Goal: Task Accomplishment & Management: Manage account settings

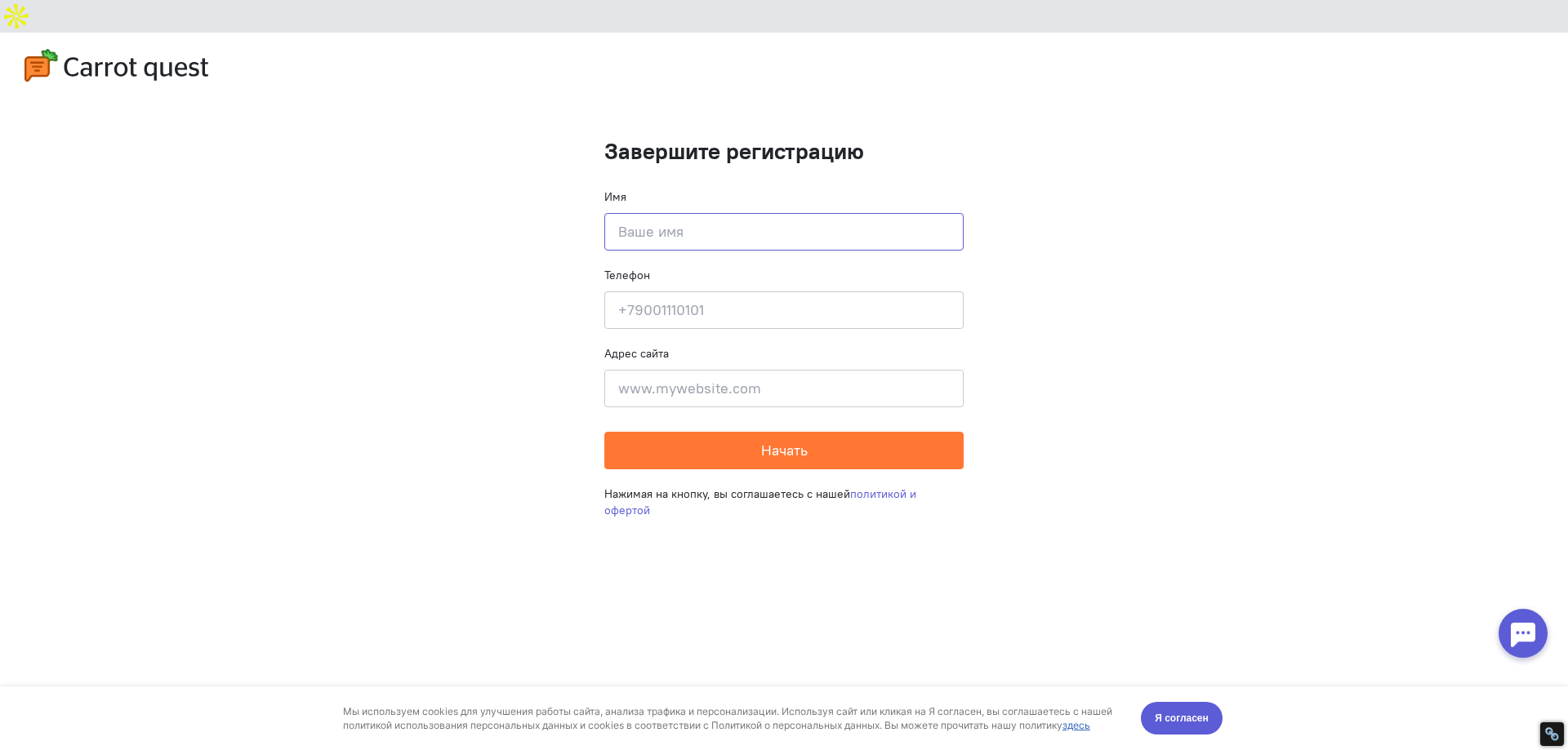
click at [659, 213] on input at bounding box center [784, 231] width 359 height 37
type input "Vita"
click at [672, 370] on input at bounding box center [784, 388] width 359 height 37
type input "m"
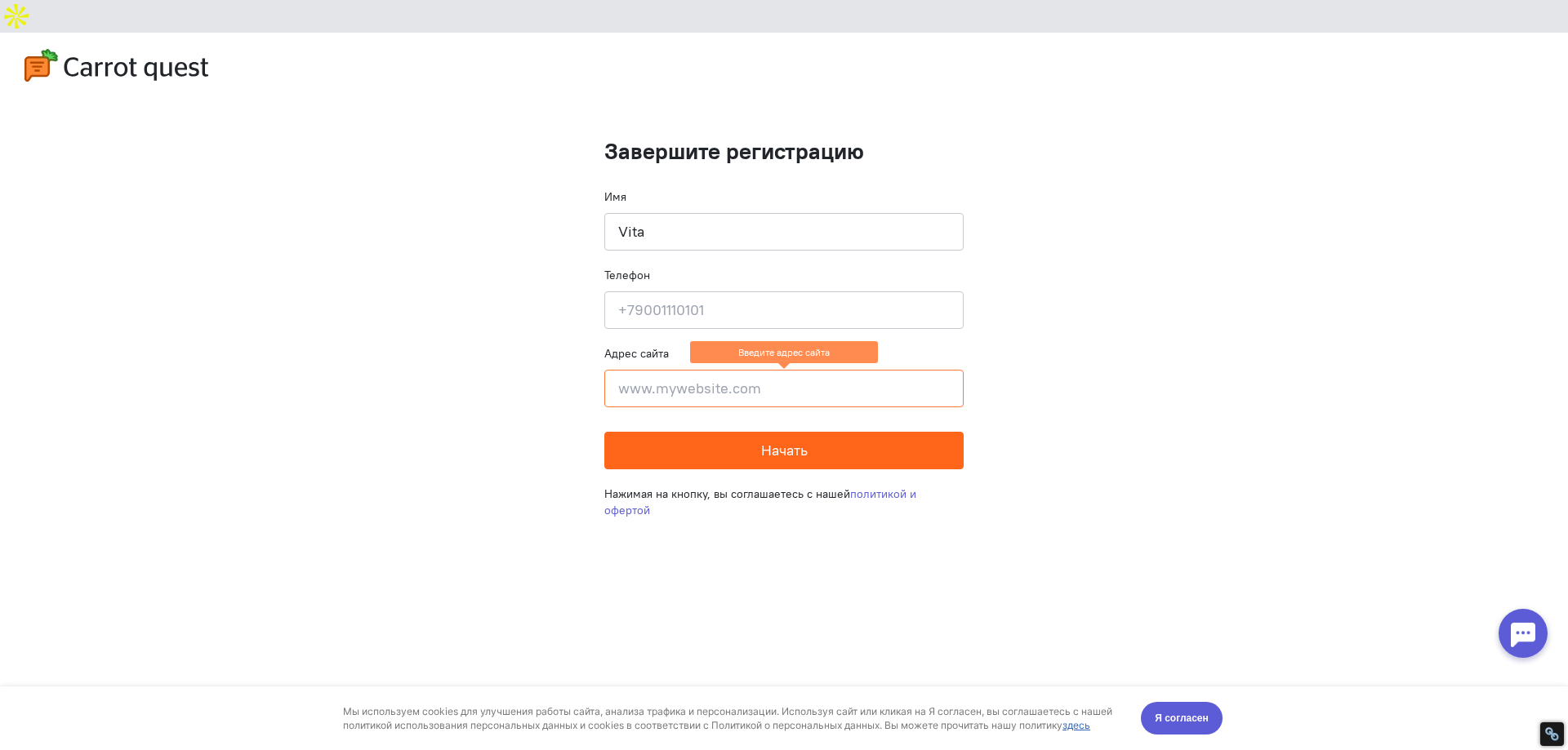
paste input "[URL][DOMAIN_NAME]"
type input "[URL][DOMAIN_NAME]"
click at [694, 432] on button "Начать" at bounding box center [784, 450] width 359 height 37
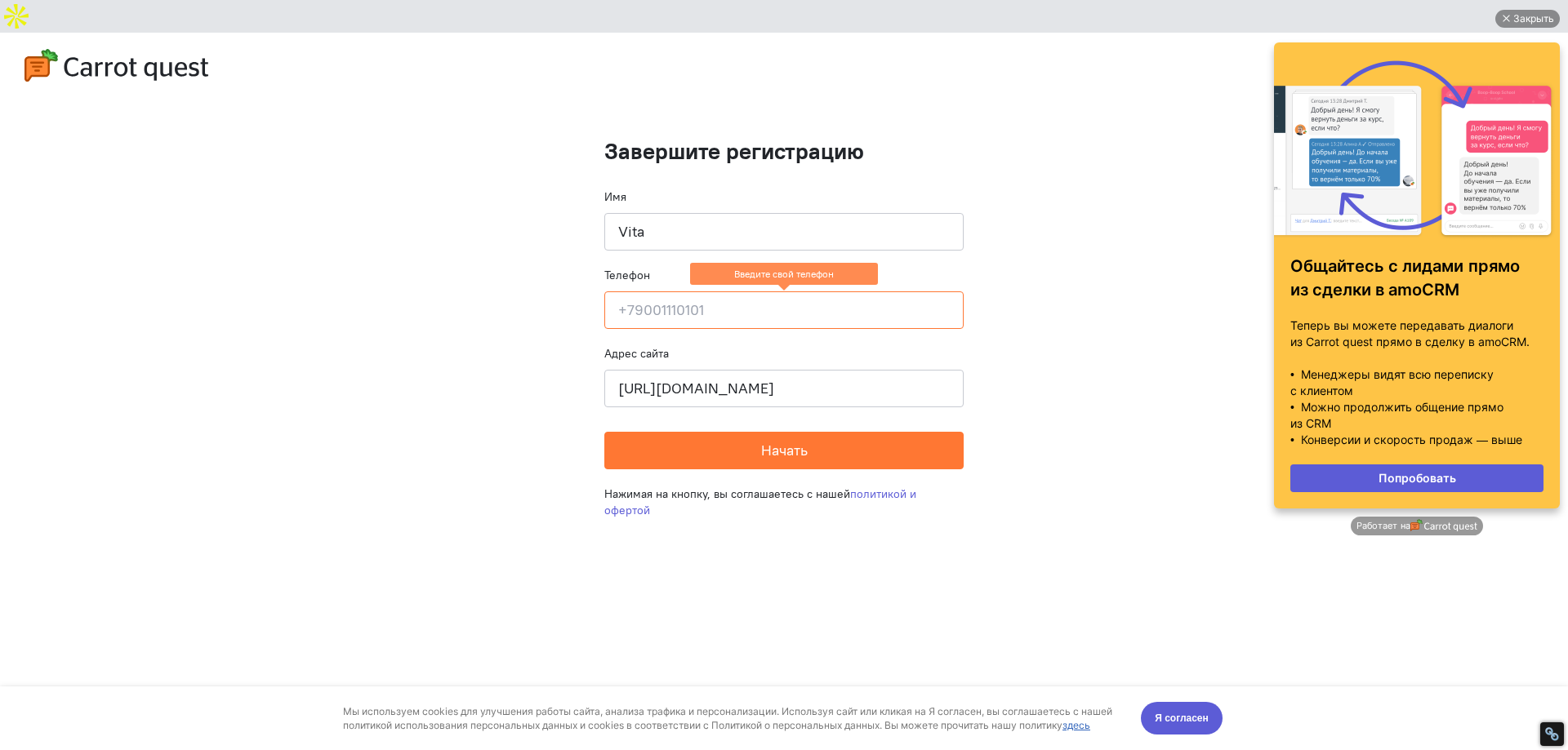
click at [779, 291] on input at bounding box center [784, 309] width 359 height 37
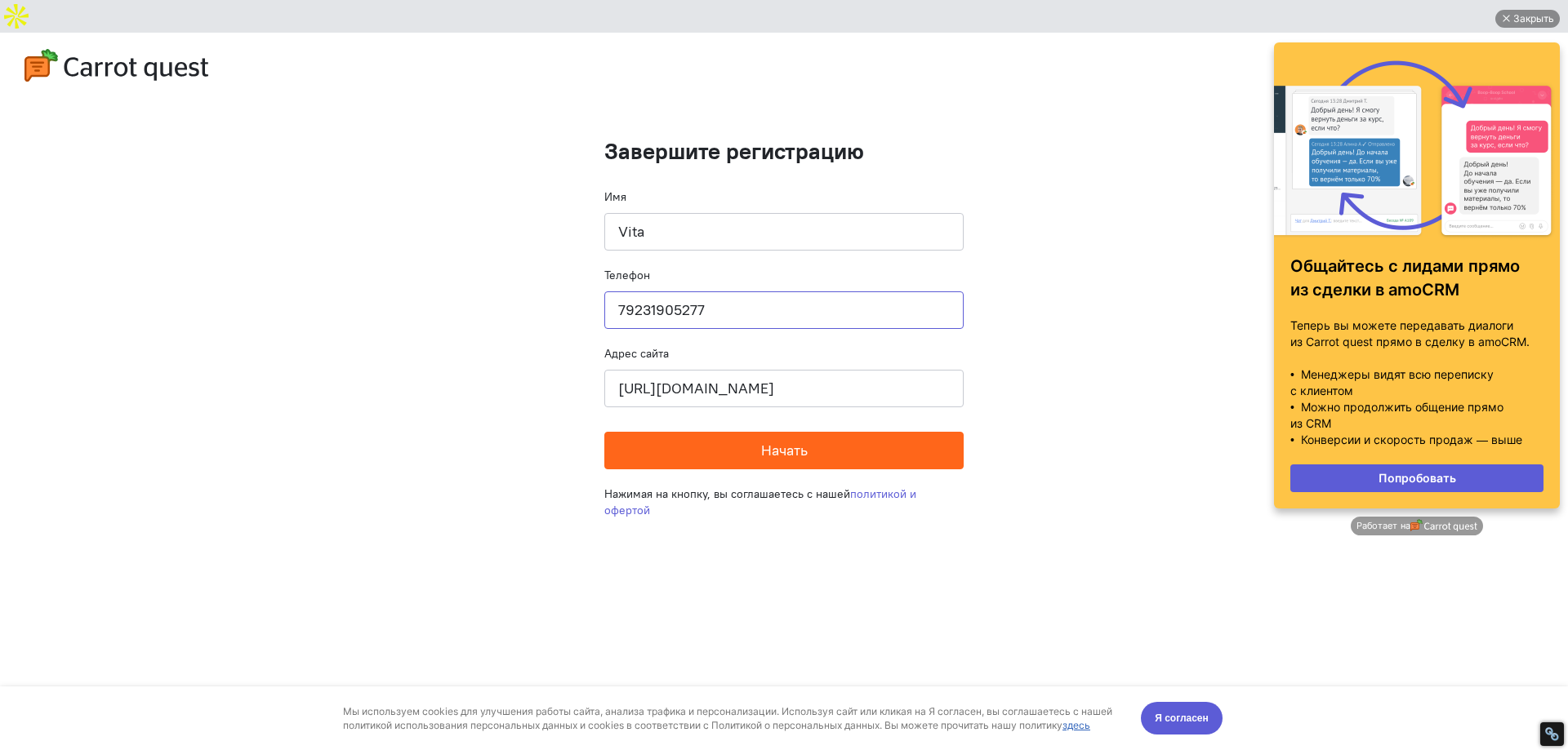
type input "79231905277"
click at [799, 441] on span "Начать" at bounding box center [784, 450] width 46 height 19
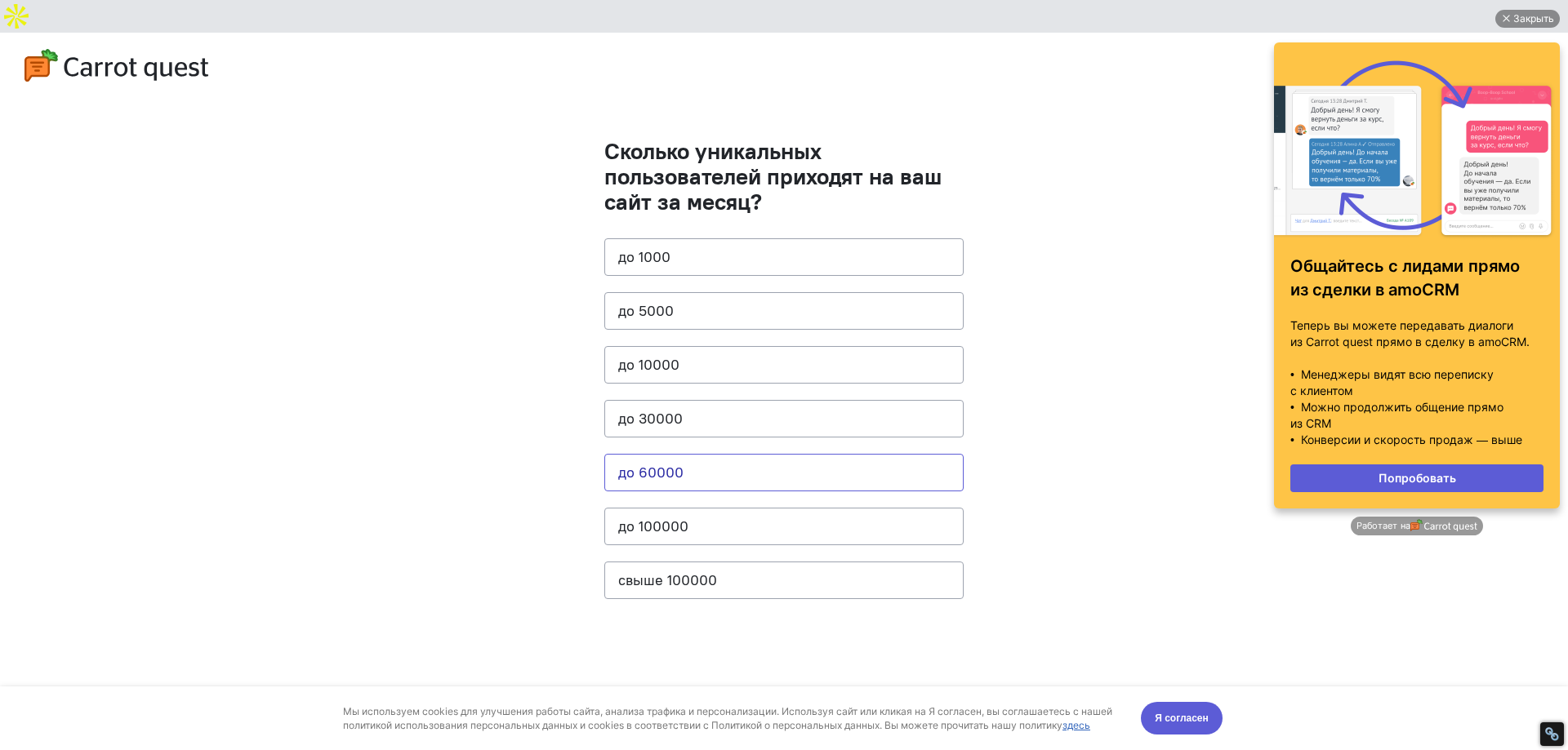
click at [686, 453] on button "до 60000" at bounding box center [784, 472] width 359 height 37
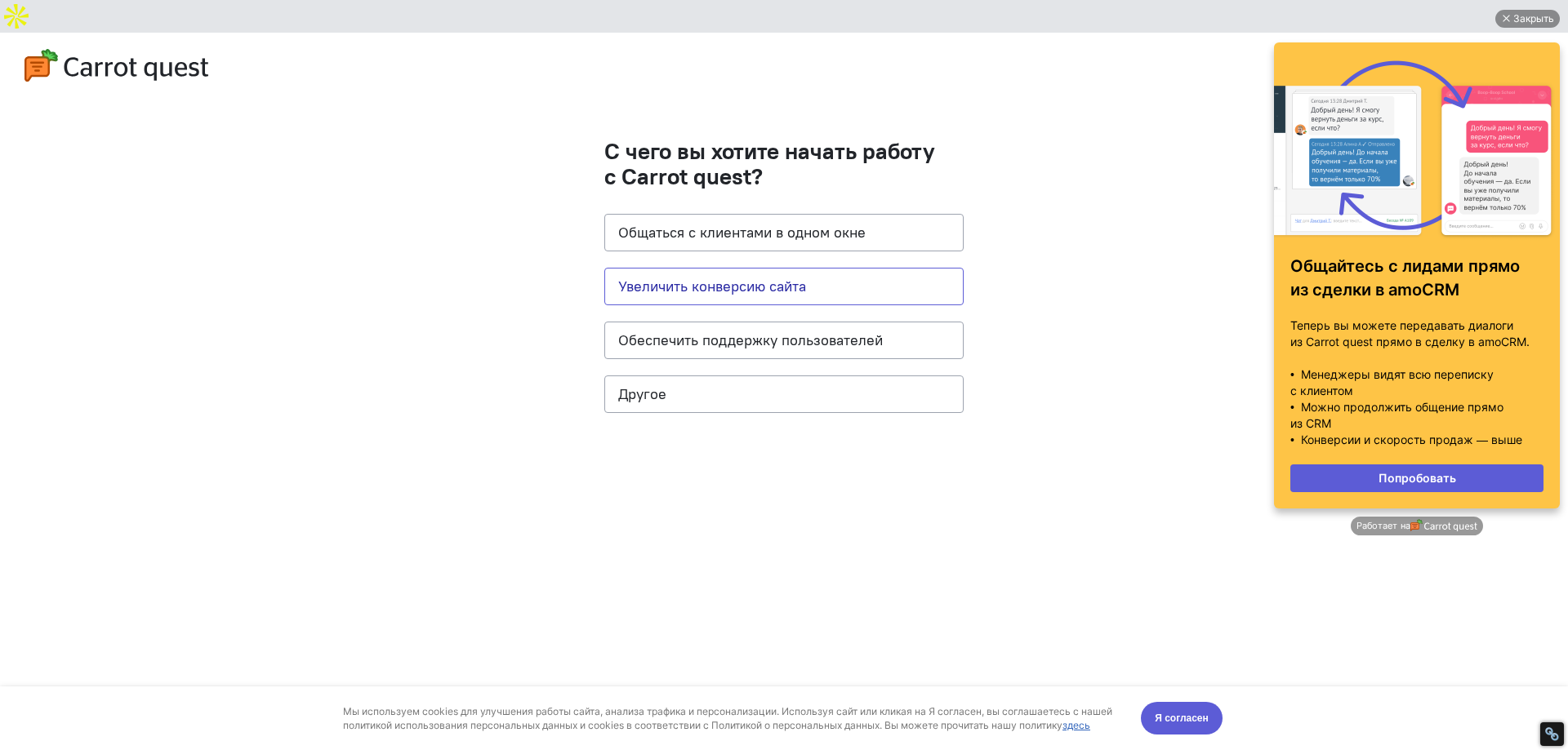
click at [780, 268] on button "Увеличить конверсию сайта" at bounding box center [784, 286] width 359 height 37
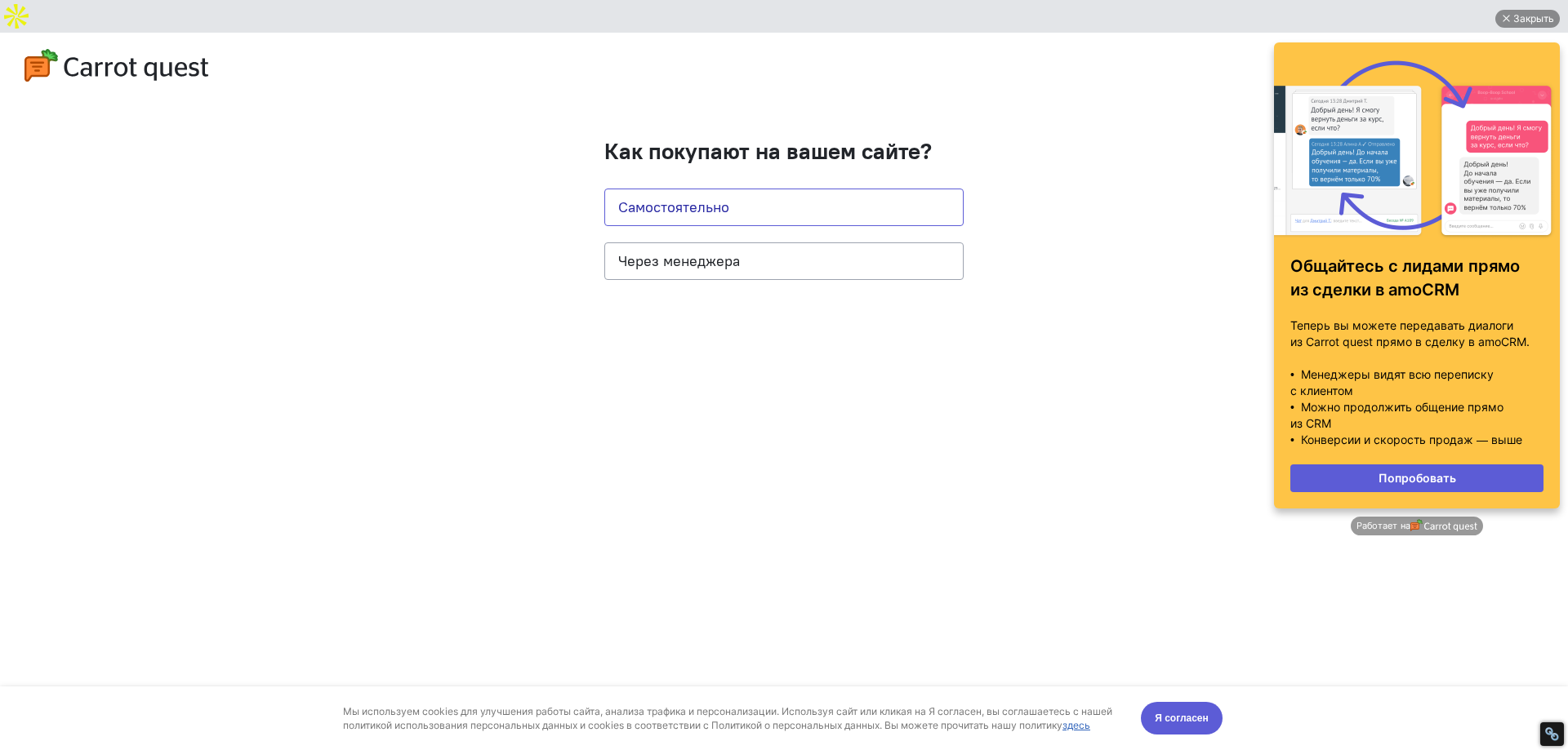
click at [736, 189] on button "Самостоятельно" at bounding box center [784, 207] width 359 height 37
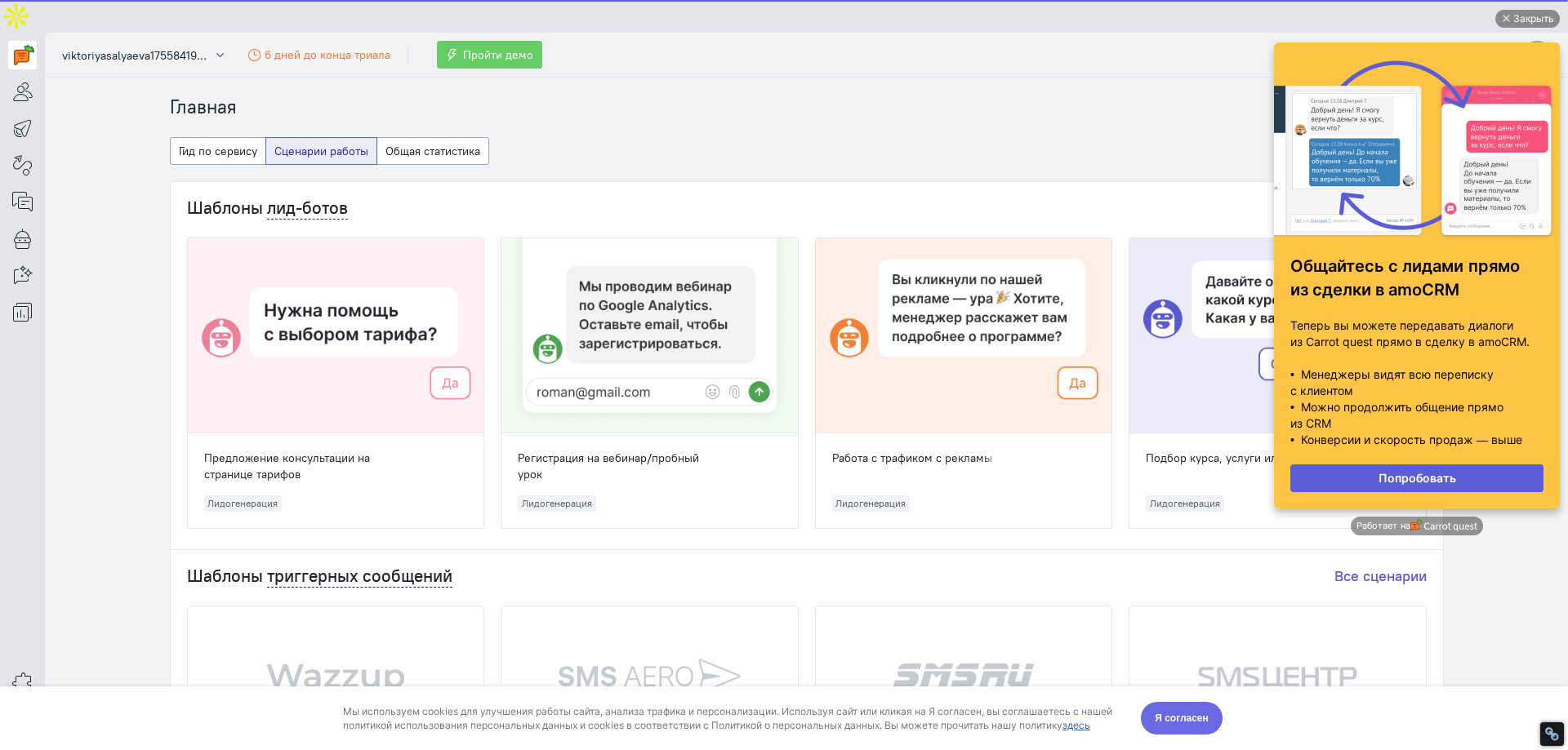
click at [1197, 721] on span "Я согласен" at bounding box center [1181, 718] width 54 height 16
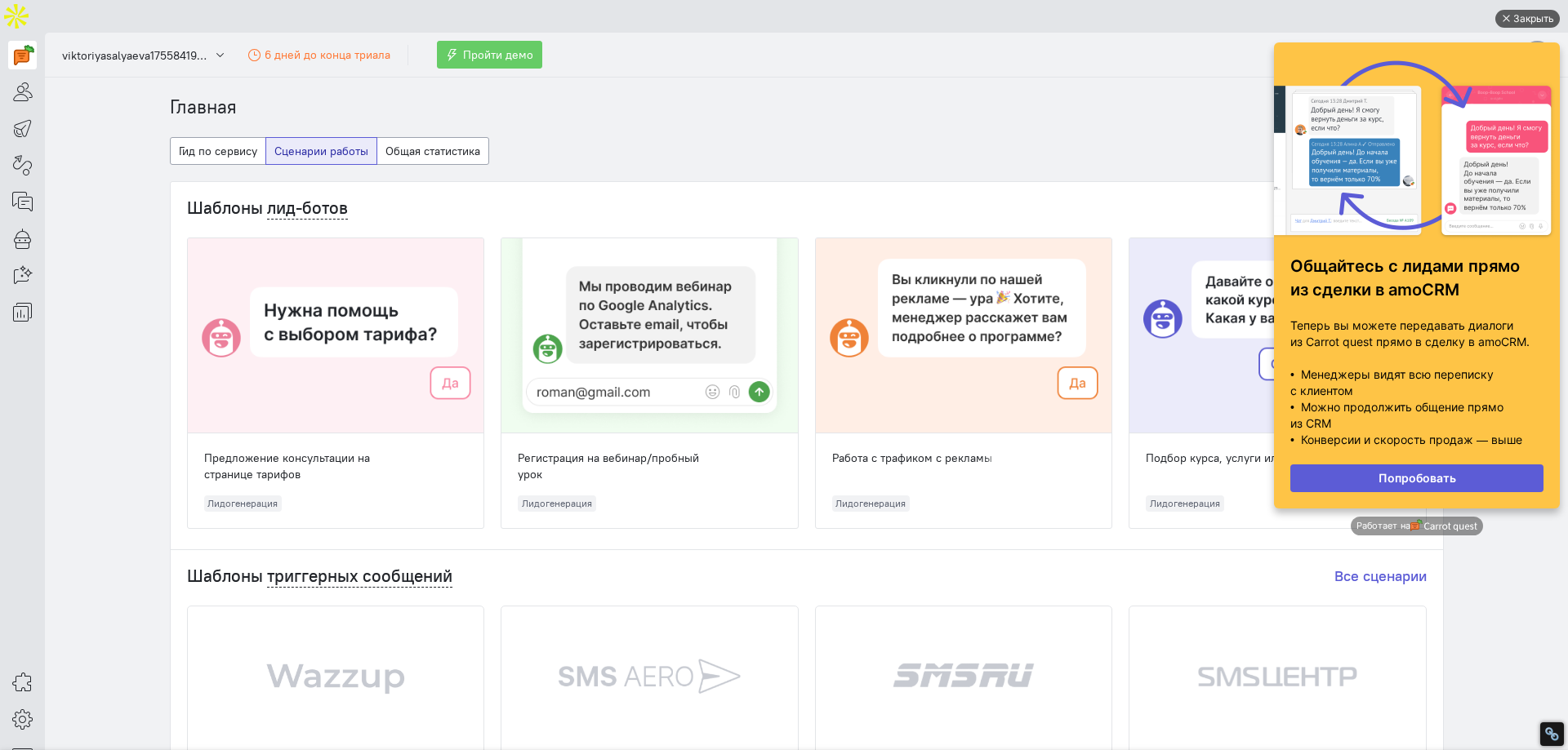
click at [1532, 14] on div "Закрыть" at bounding box center [1534, 19] width 41 height 18
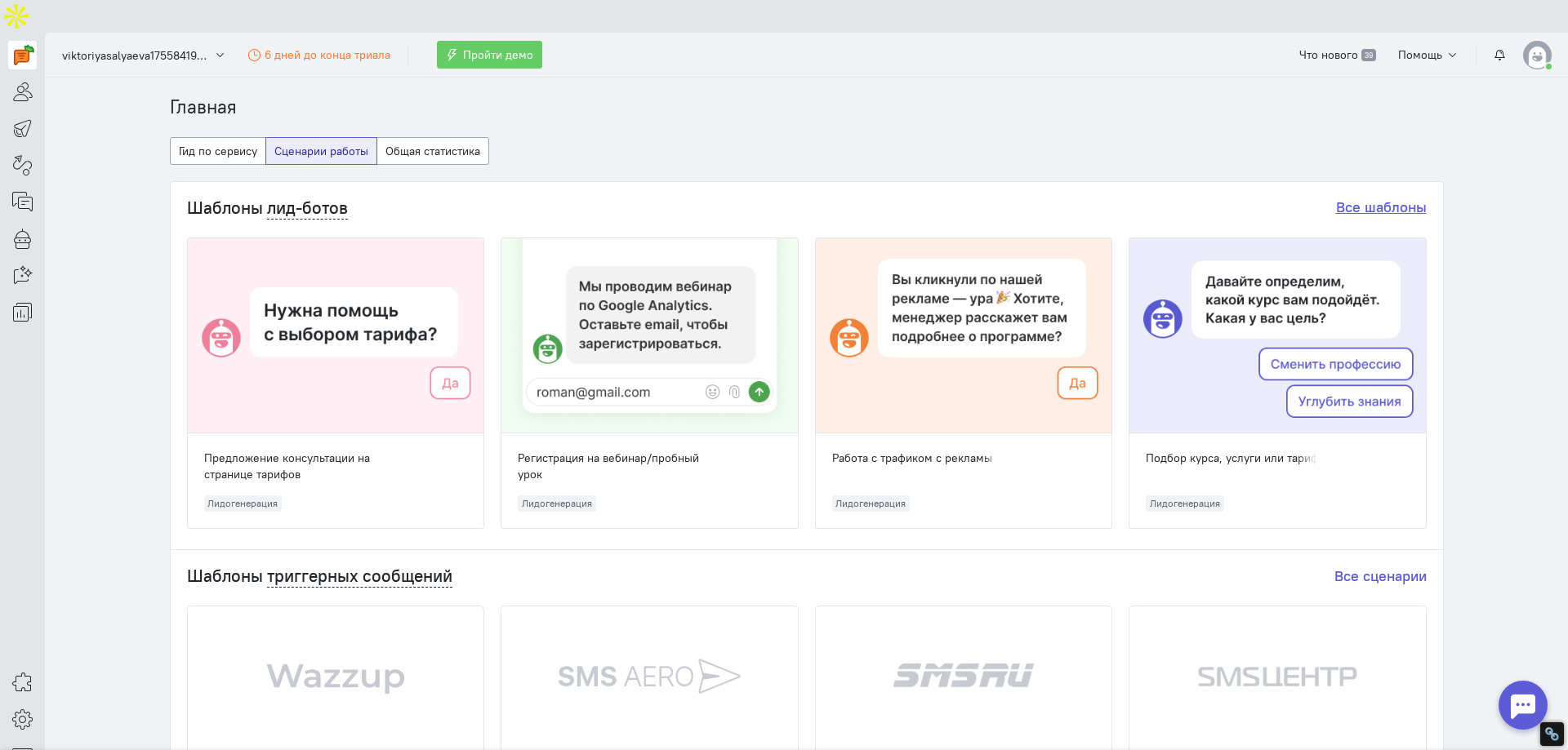
click at [1366, 198] on link "Все шаблоны" at bounding box center [1381, 207] width 91 height 19
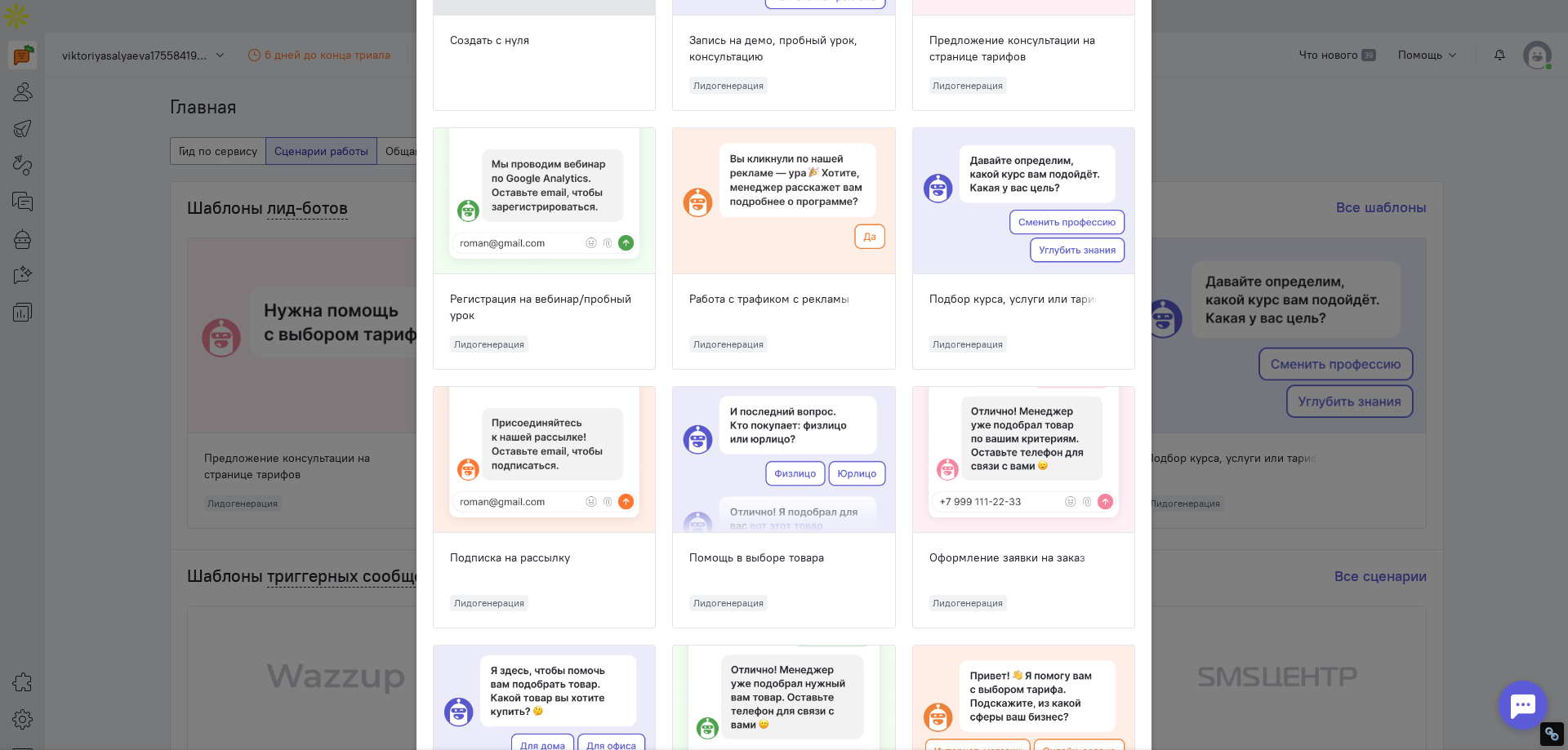
scroll to position [245, 0]
click at [752, 444] on div at bounding box center [784, 461] width 221 height 146
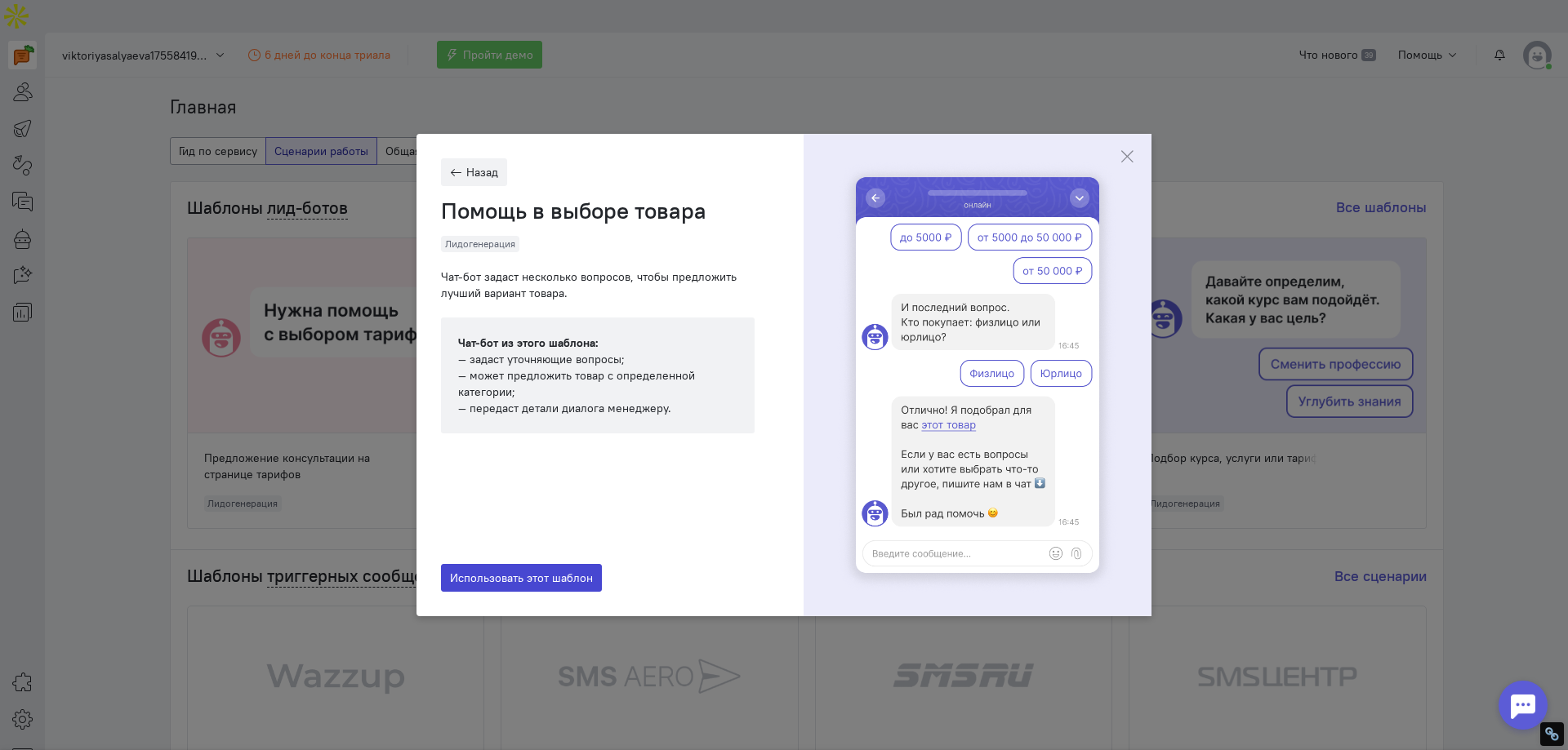
click at [554, 576] on span "Использовать этот шаблон" at bounding box center [522, 578] width 143 height 15
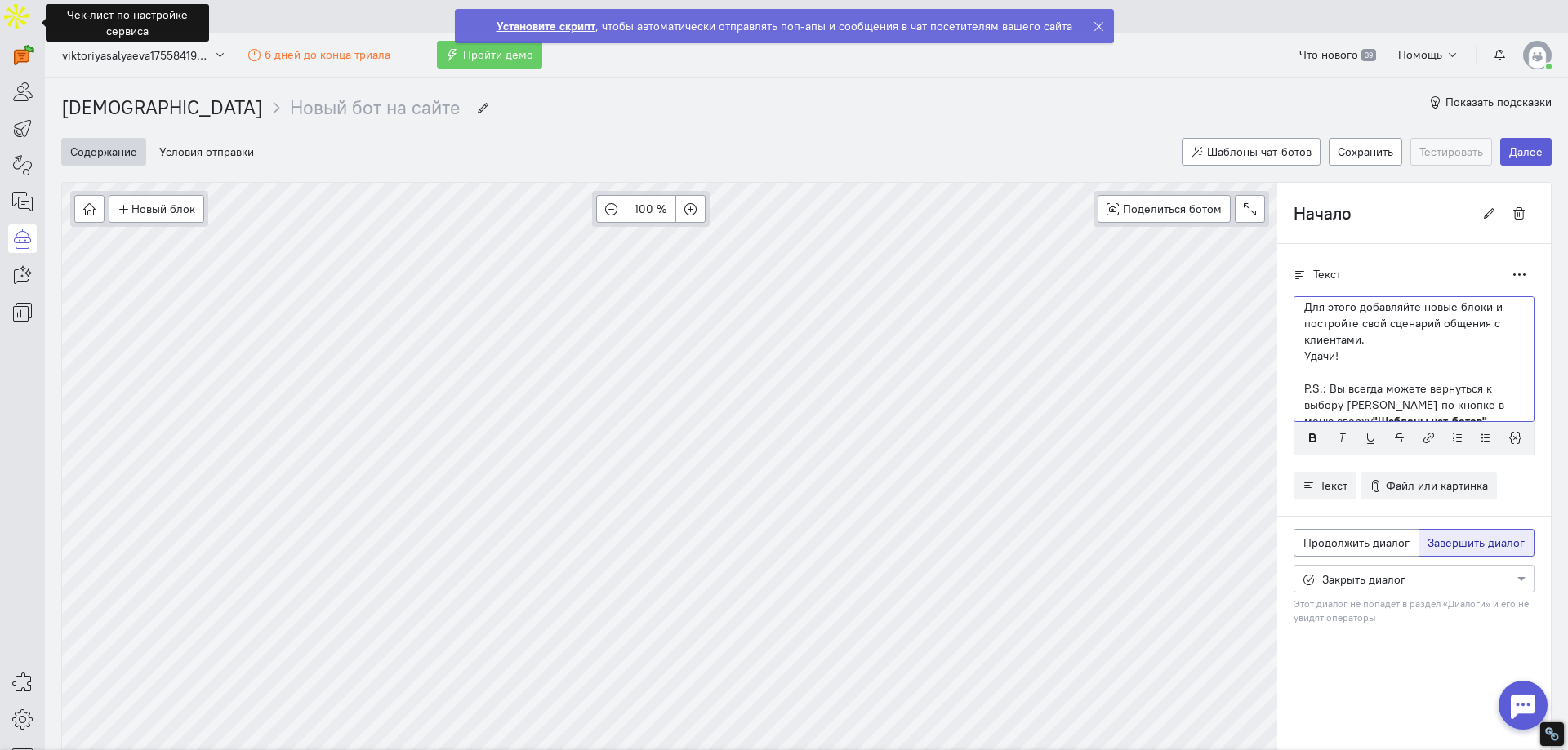
scroll to position [65, 0]
click at [1353, 351] on p at bounding box center [1414, 359] width 220 height 16
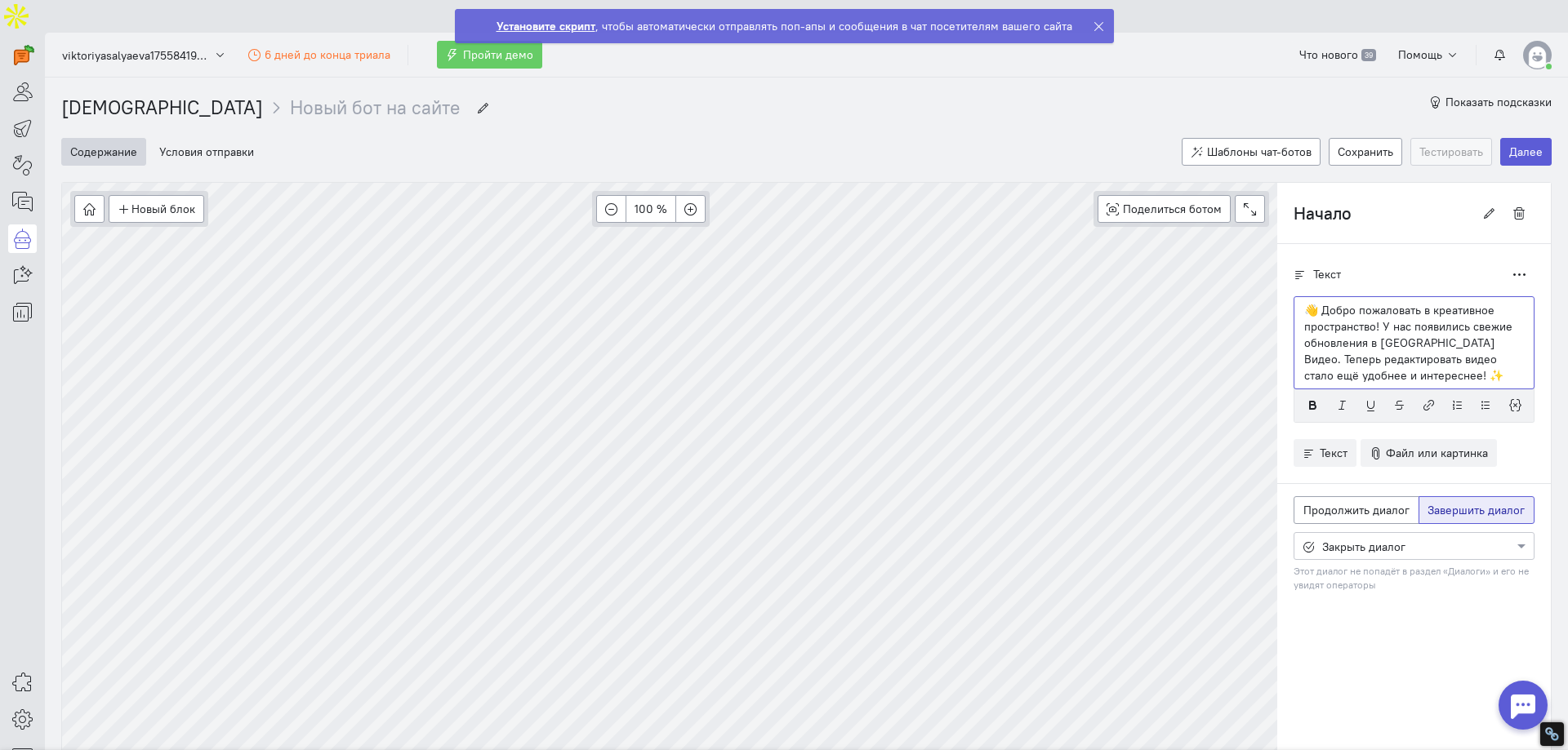
scroll to position [0, 0]
click at [180, 195] on button "Новый блок" at bounding box center [156, 209] width 95 height 28
click at [172, 260] on span "Условие" at bounding box center [164, 268] width 44 height 15
type input "Условие: Рабочее время"
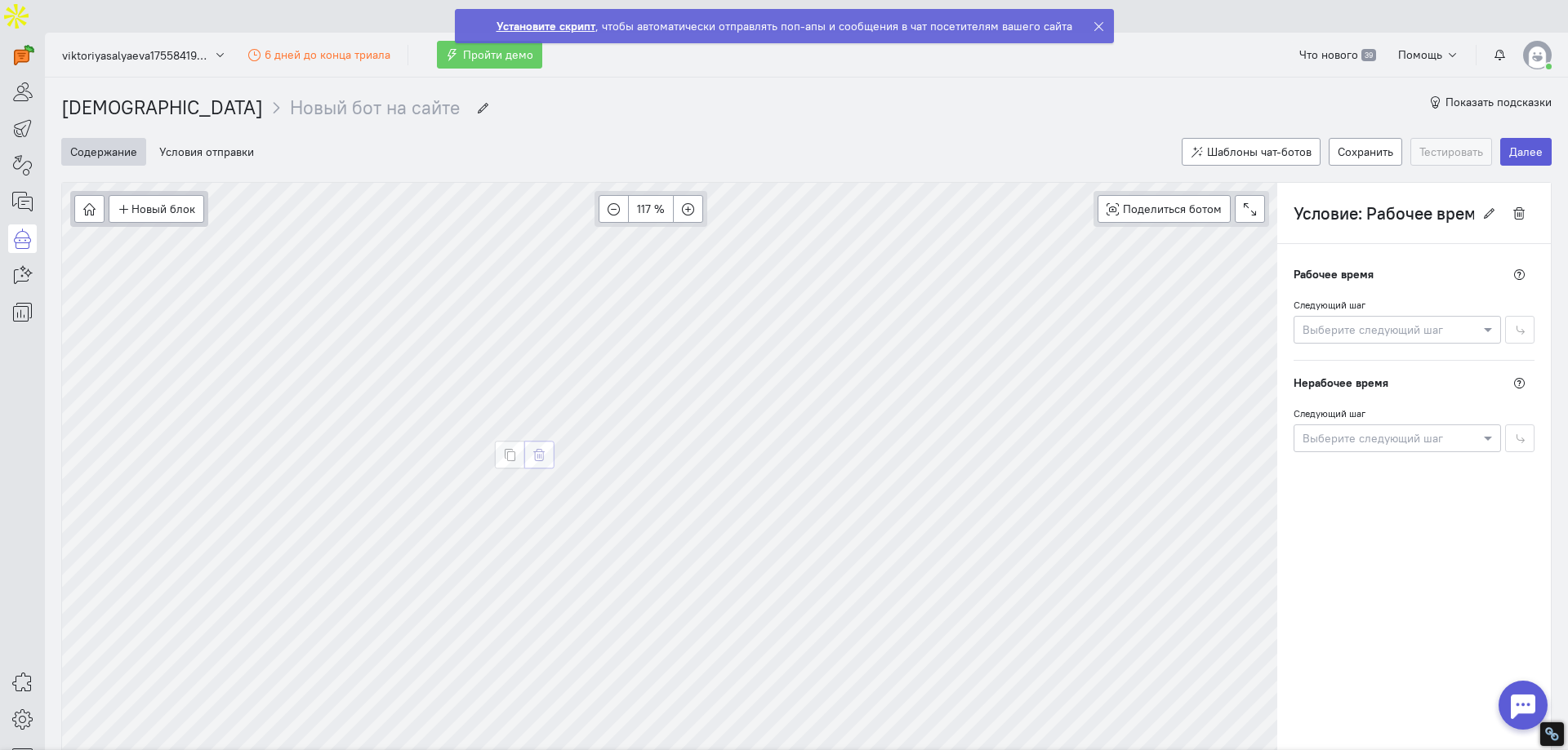
click at [535, 449] on icon "button" at bounding box center [540, 455] width 13 height 13
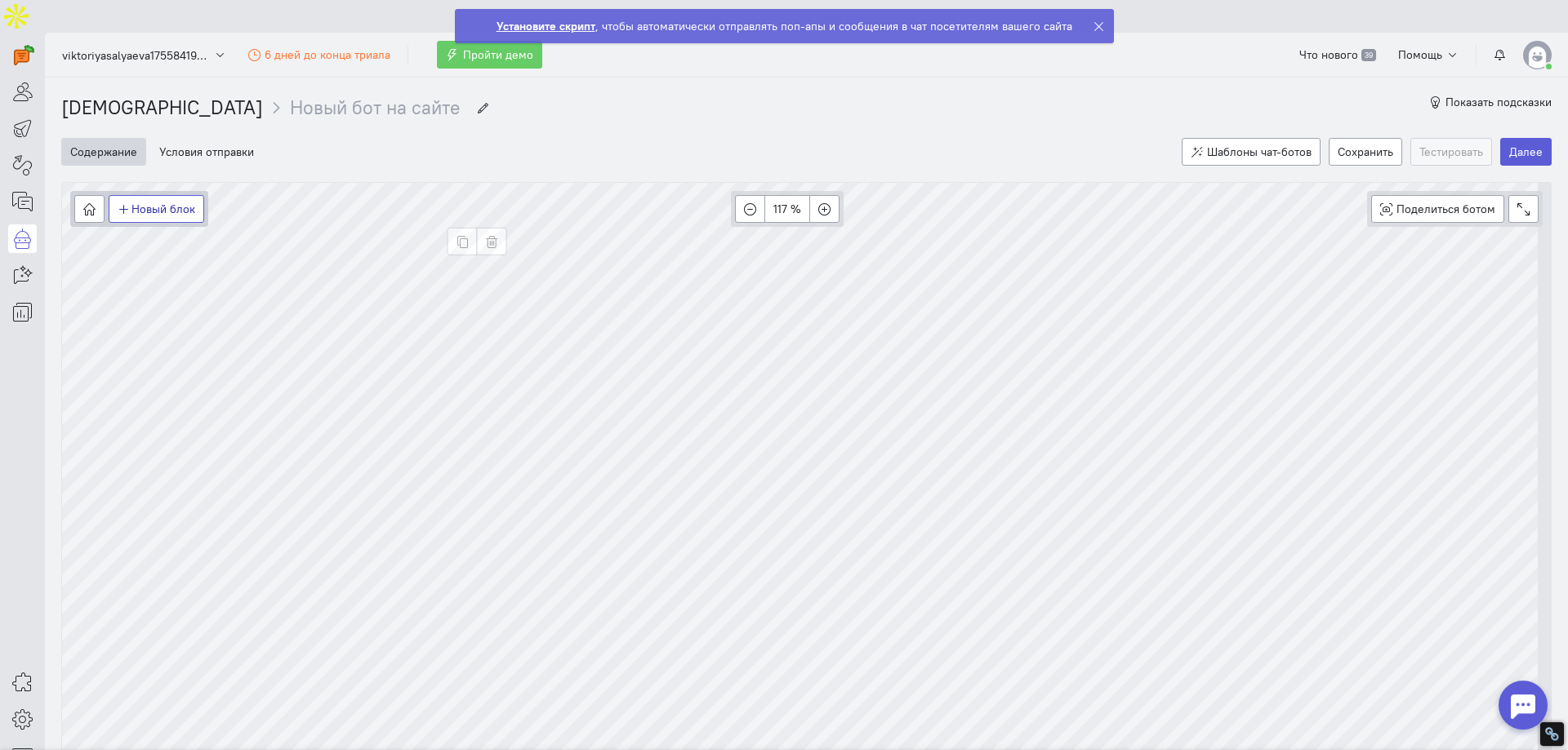
click at [168, 195] on button "Новый блок" at bounding box center [156, 209] width 95 height 28
click at [169, 287] on span "Действия" at bounding box center [167, 294] width 50 height 15
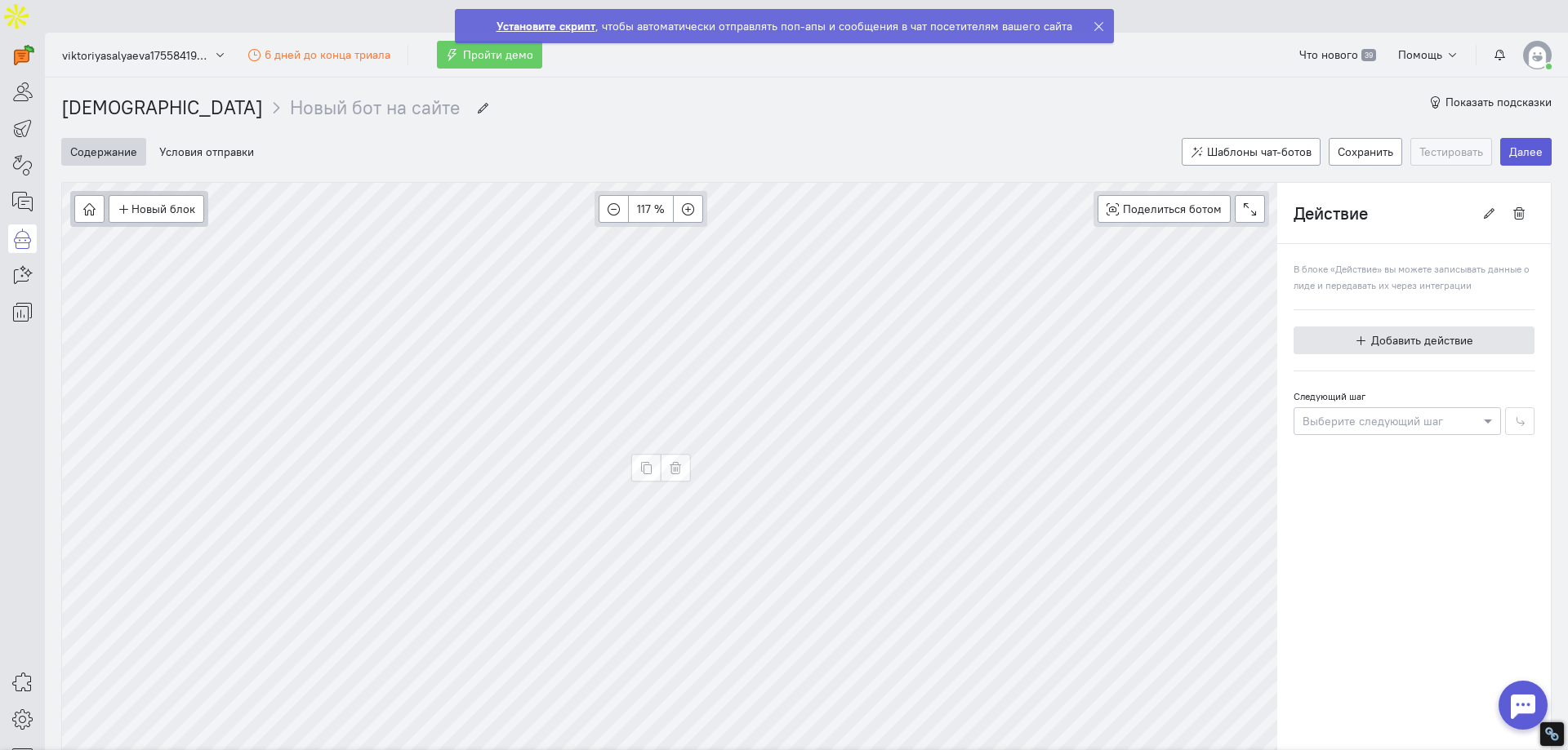
drag, startPoint x: 186, startPoint y: 265, endPoint x: 1399, endPoint y: 299, distance: 1213.5
click at [1399, 326] on button "Добавить действие" at bounding box center [1415, 340] width 241 height 28
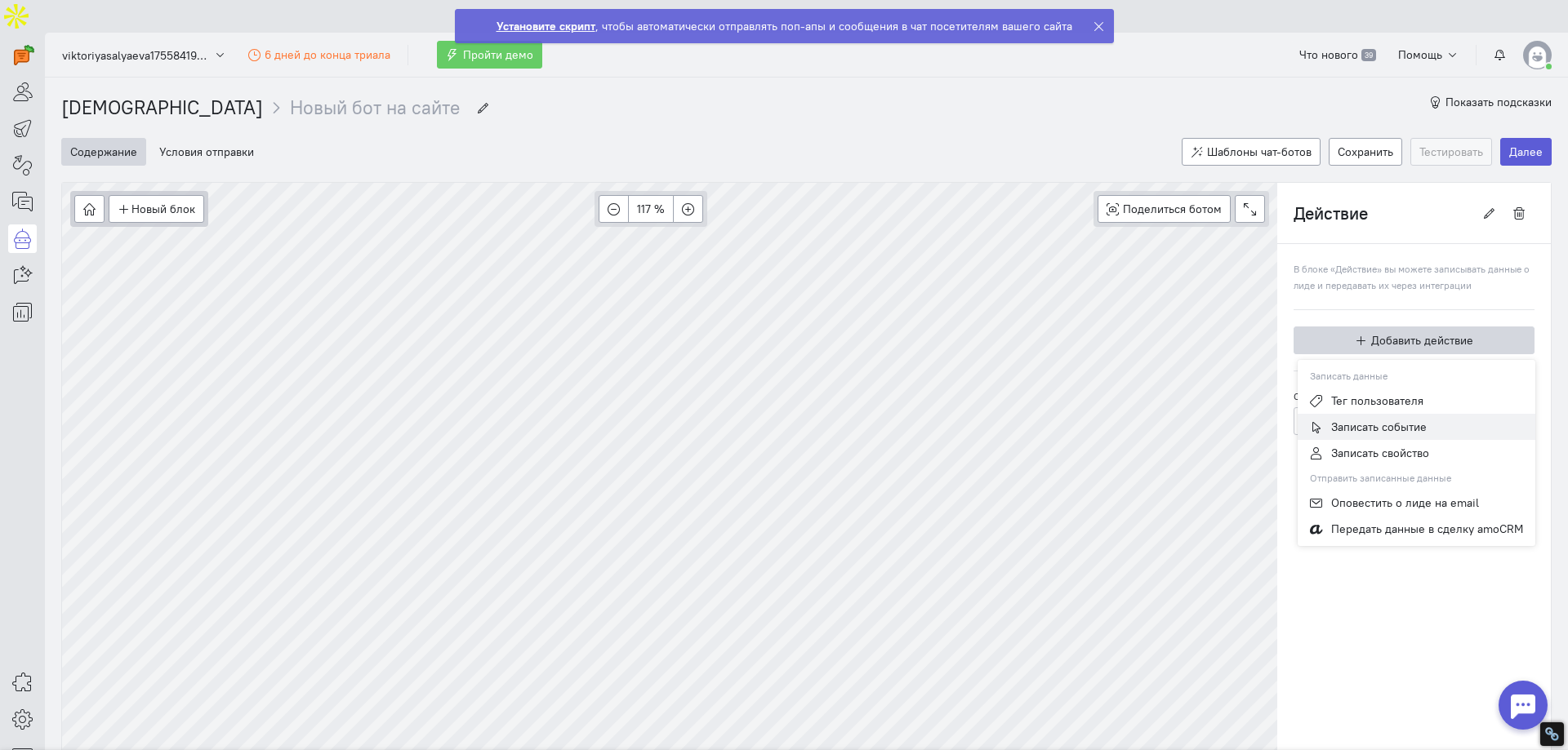
click at [1360, 420] on span "Записать событие" at bounding box center [1378, 427] width 95 height 15
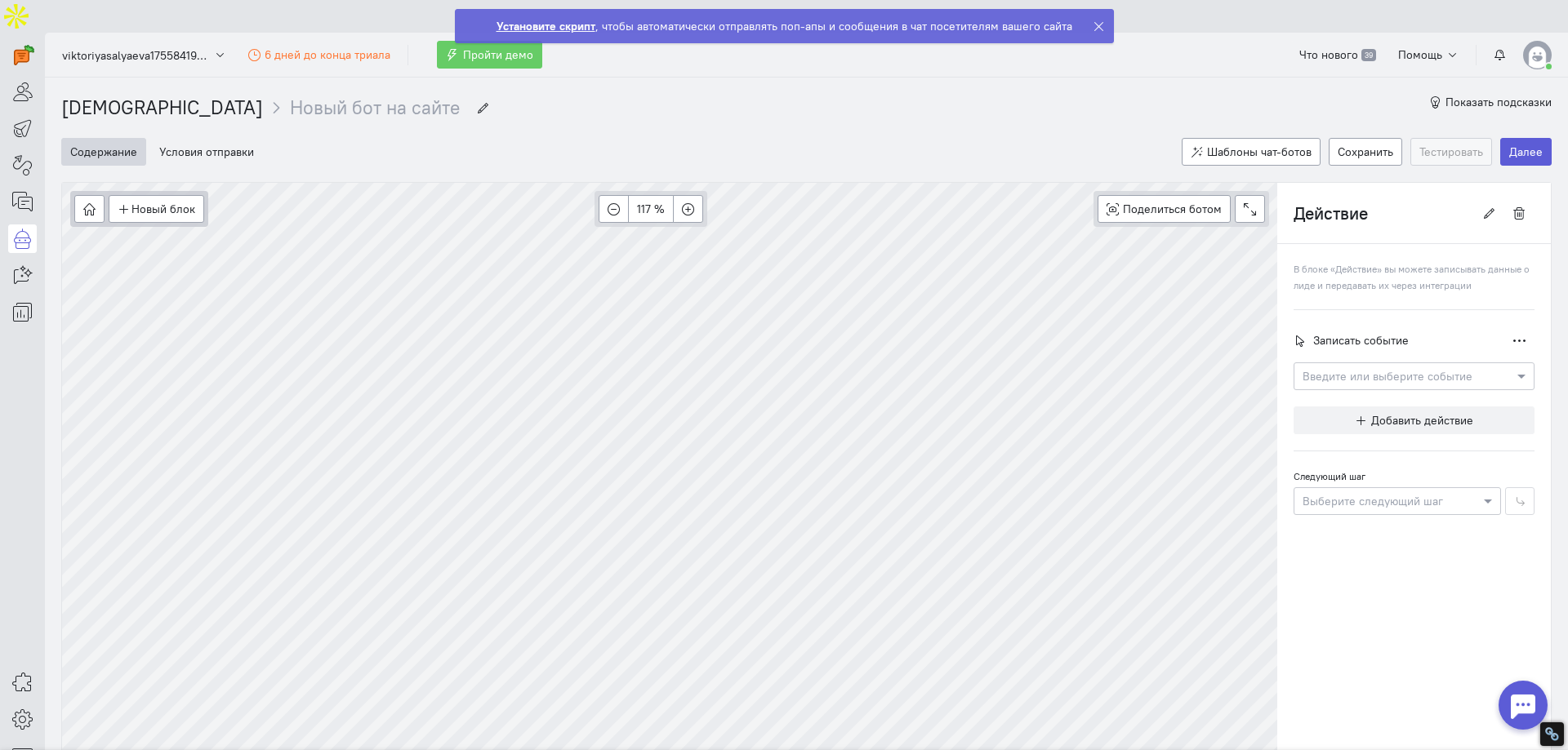
click at [1341, 367] on input "text" at bounding box center [1398, 375] width 191 height 16
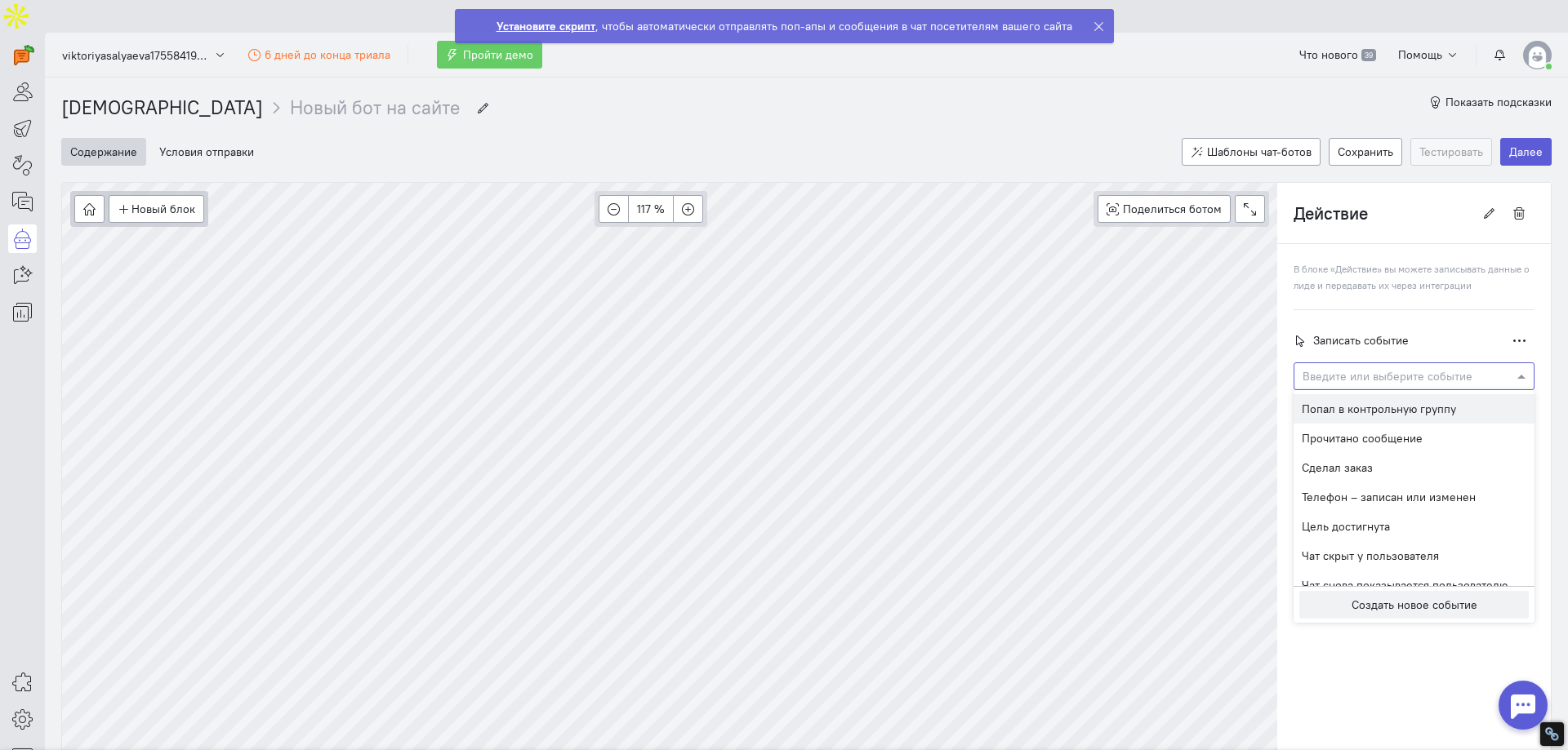
scroll to position [451, 0]
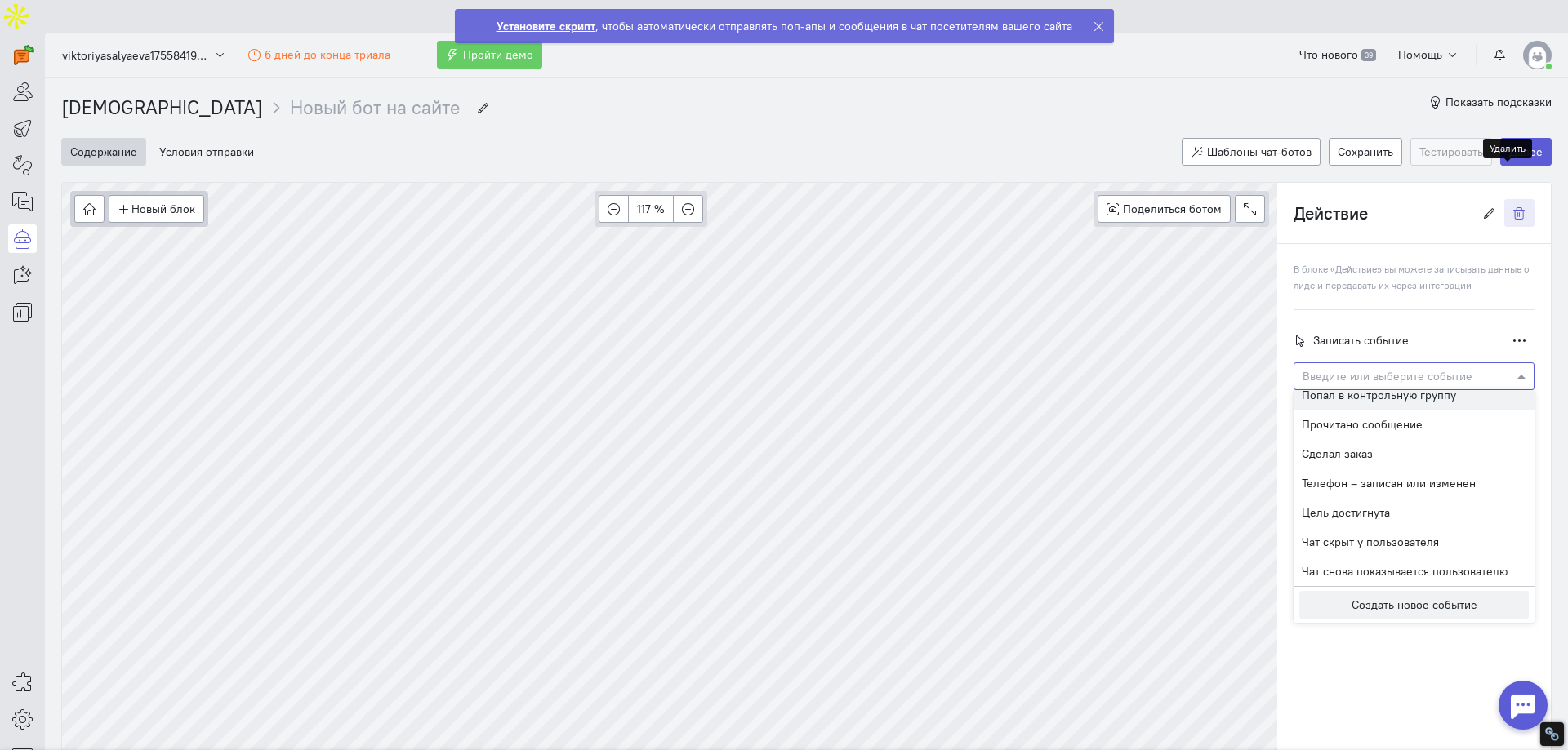
click at [1504, 200] on button "button" at bounding box center [1519, 213] width 30 height 28
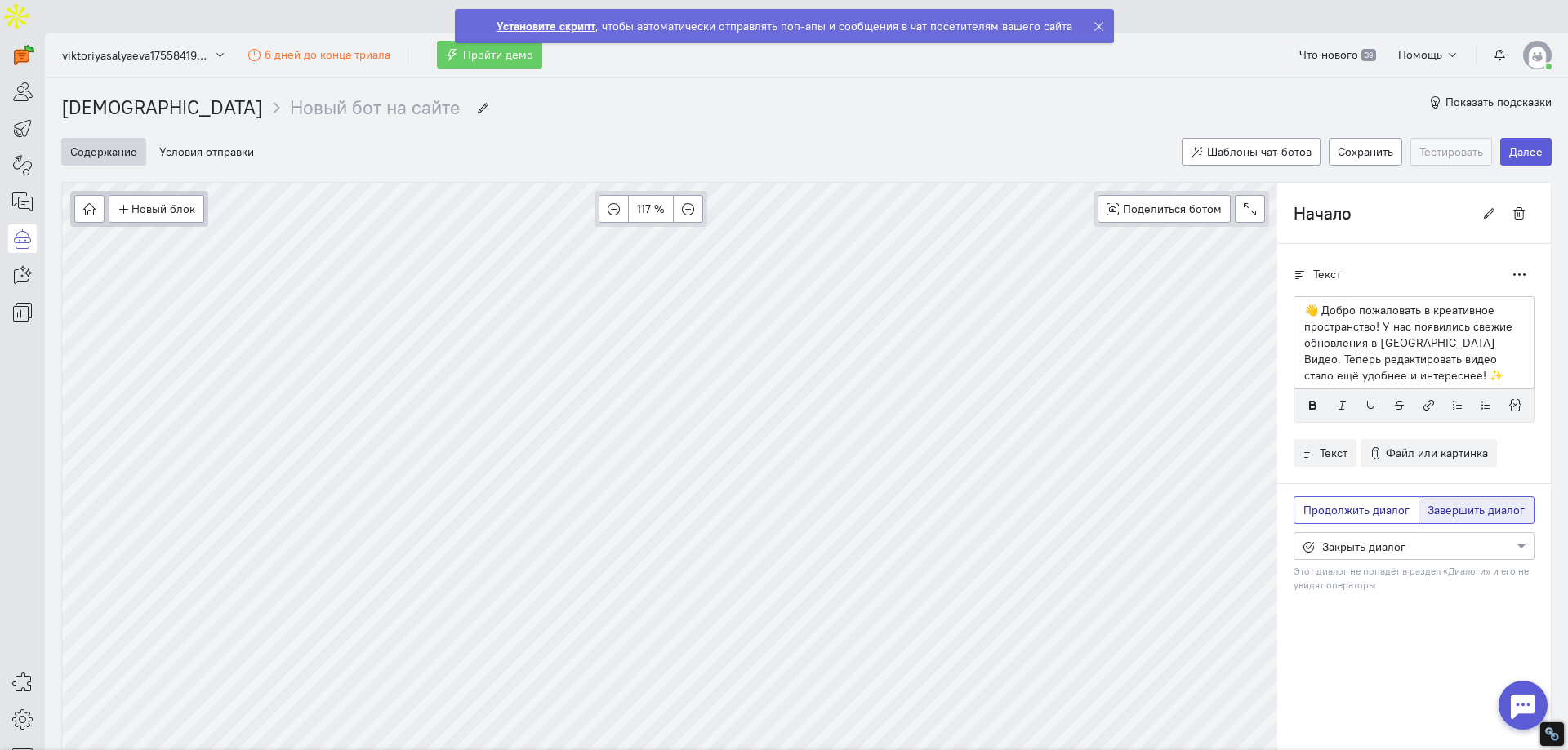
click at [1358, 502] on span "Продолжить диалог" at bounding box center [1356, 510] width 106 height 15
click at [1314, 502] on input "Продолжить диалог" at bounding box center [1308, 508] width 11 height 11
radio input "true"
radio input "false"
click at [1365, 666] on div at bounding box center [1397, 674] width 206 height 16
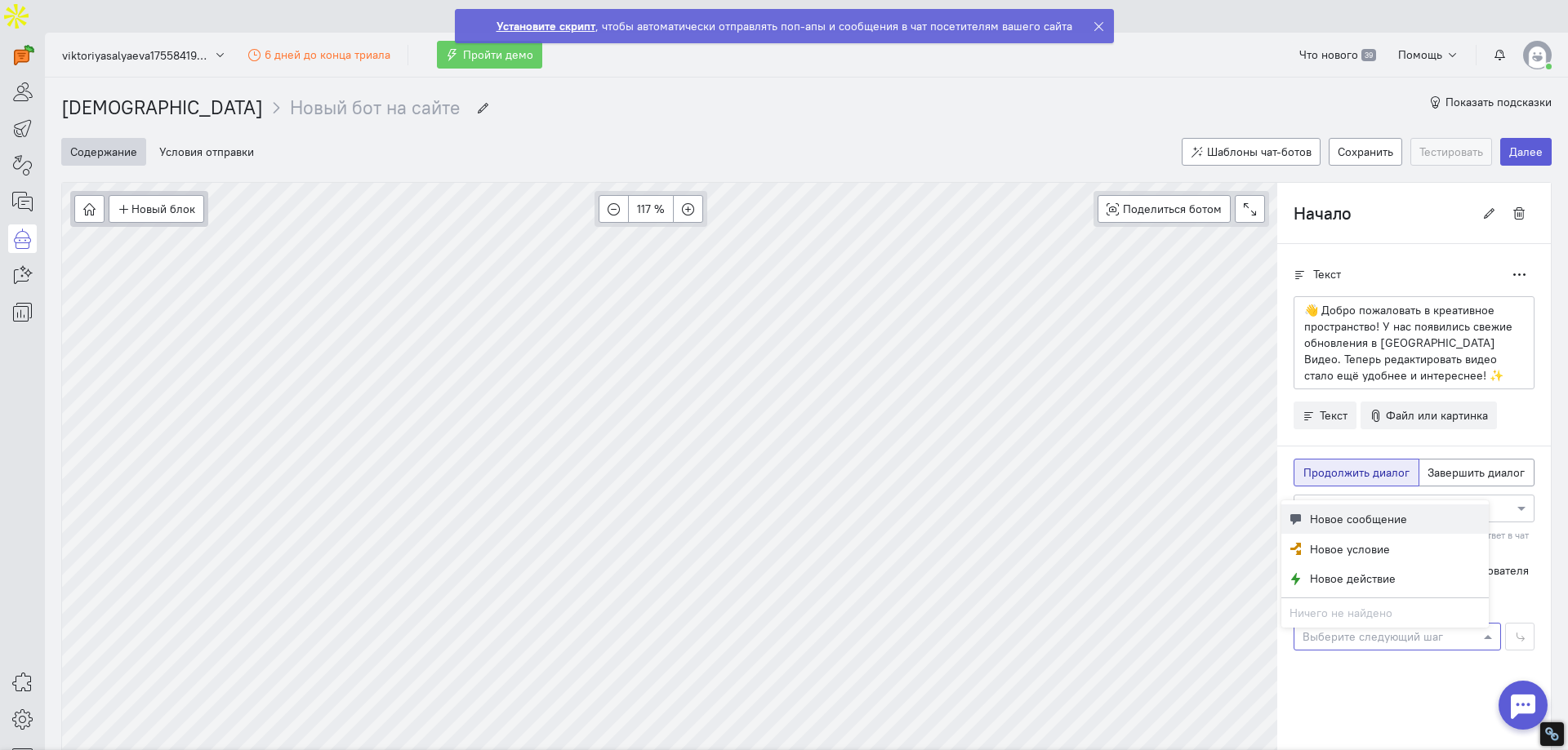
click at [1370, 518] on span "Новое сообщение" at bounding box center [1358, 519] width 97 height 16
click at [1390, 500] on div at bounding box center [1415, 508] width 240 height 16
click at [1380, 531] on span "Ответ кнопками" at bounding box center [1364, 539] width 85 height 15
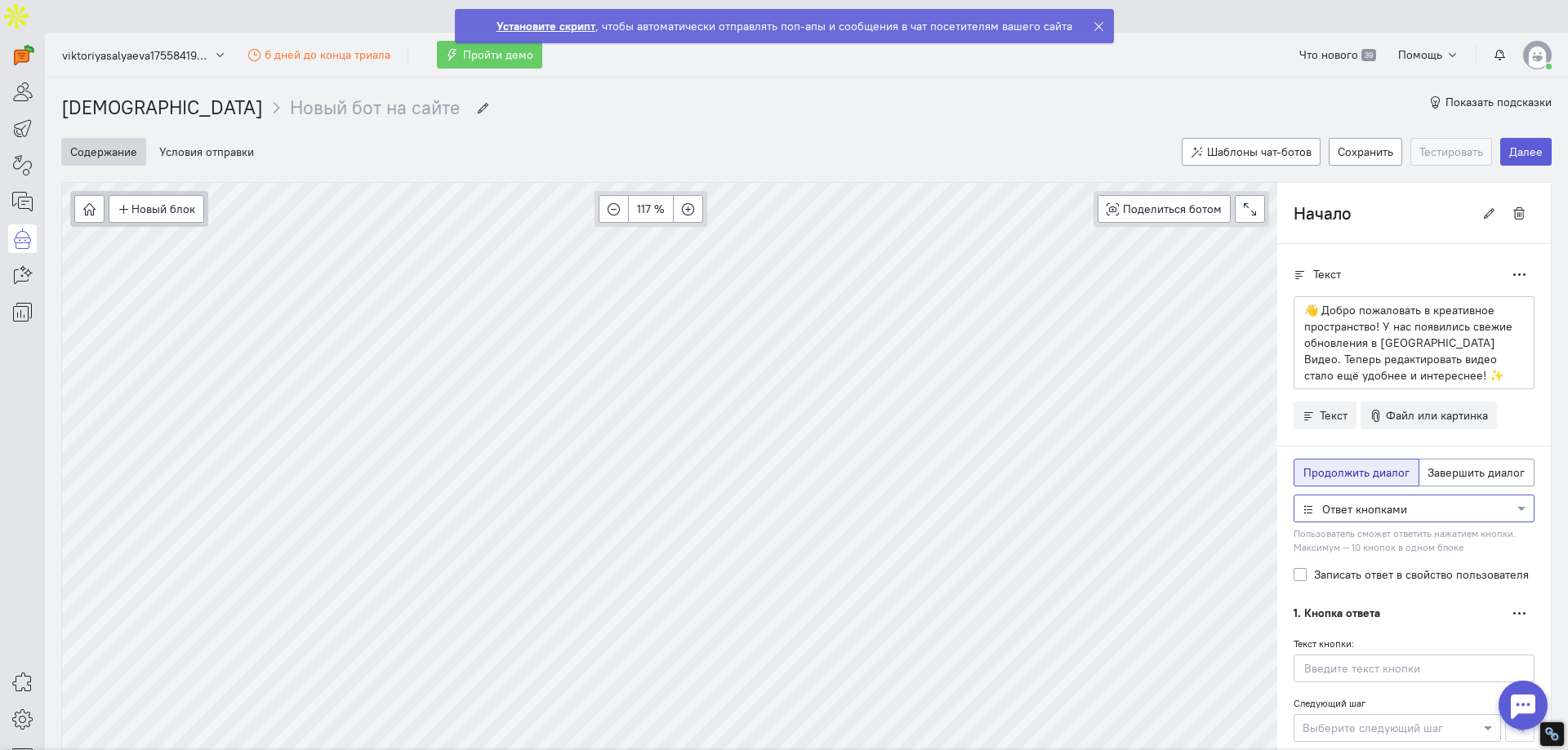
scroll to position [82, 0]
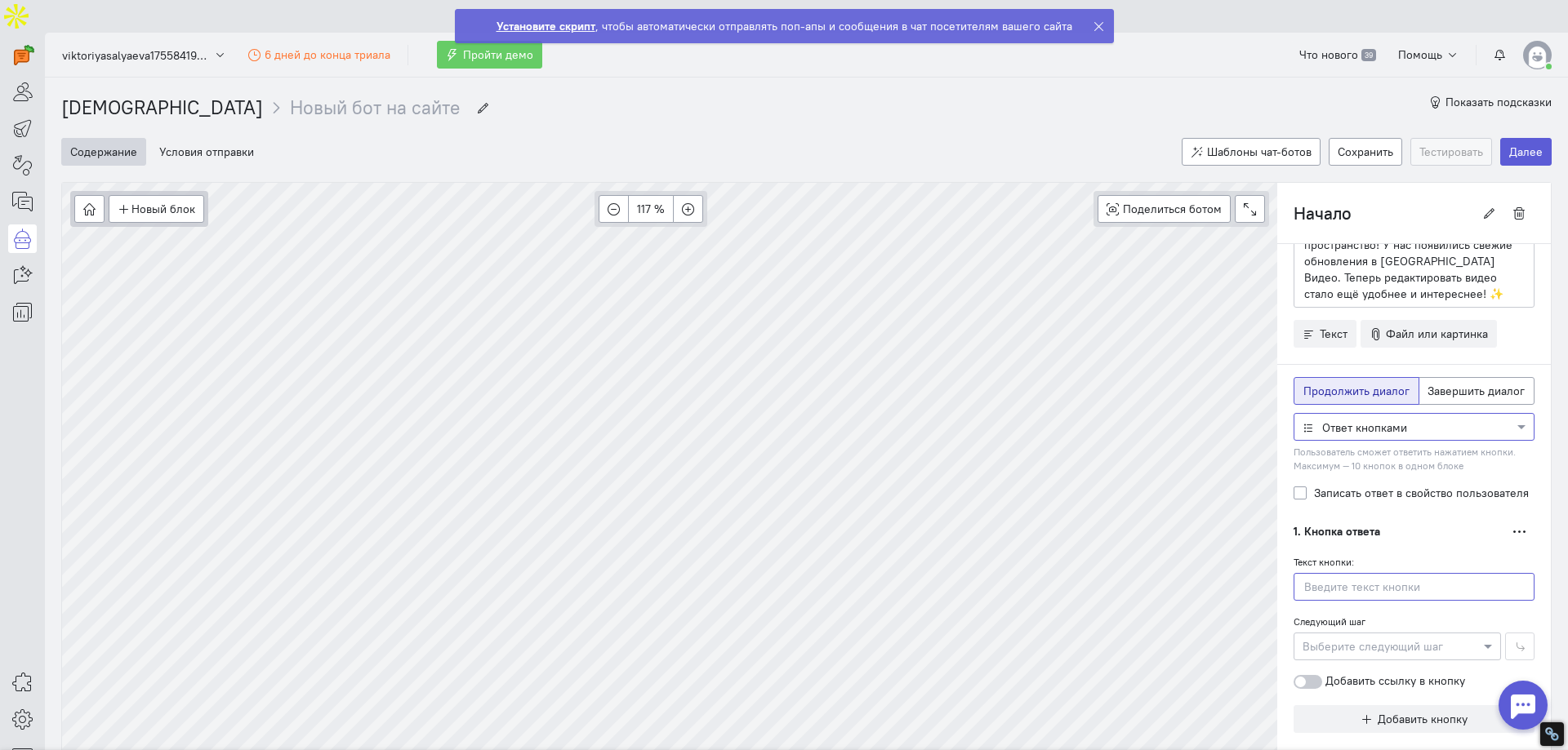
click at [1333, 573] on input "text" at bounding box center [1415, 587] width 241 height 28
type input "B"
type input "Да"
click at [1407, 258] on p "👋 Добро пожаловать в креативное пространство! У нас появились свежие обновления…" at bounding box center [1414, 261] width 220 height 82
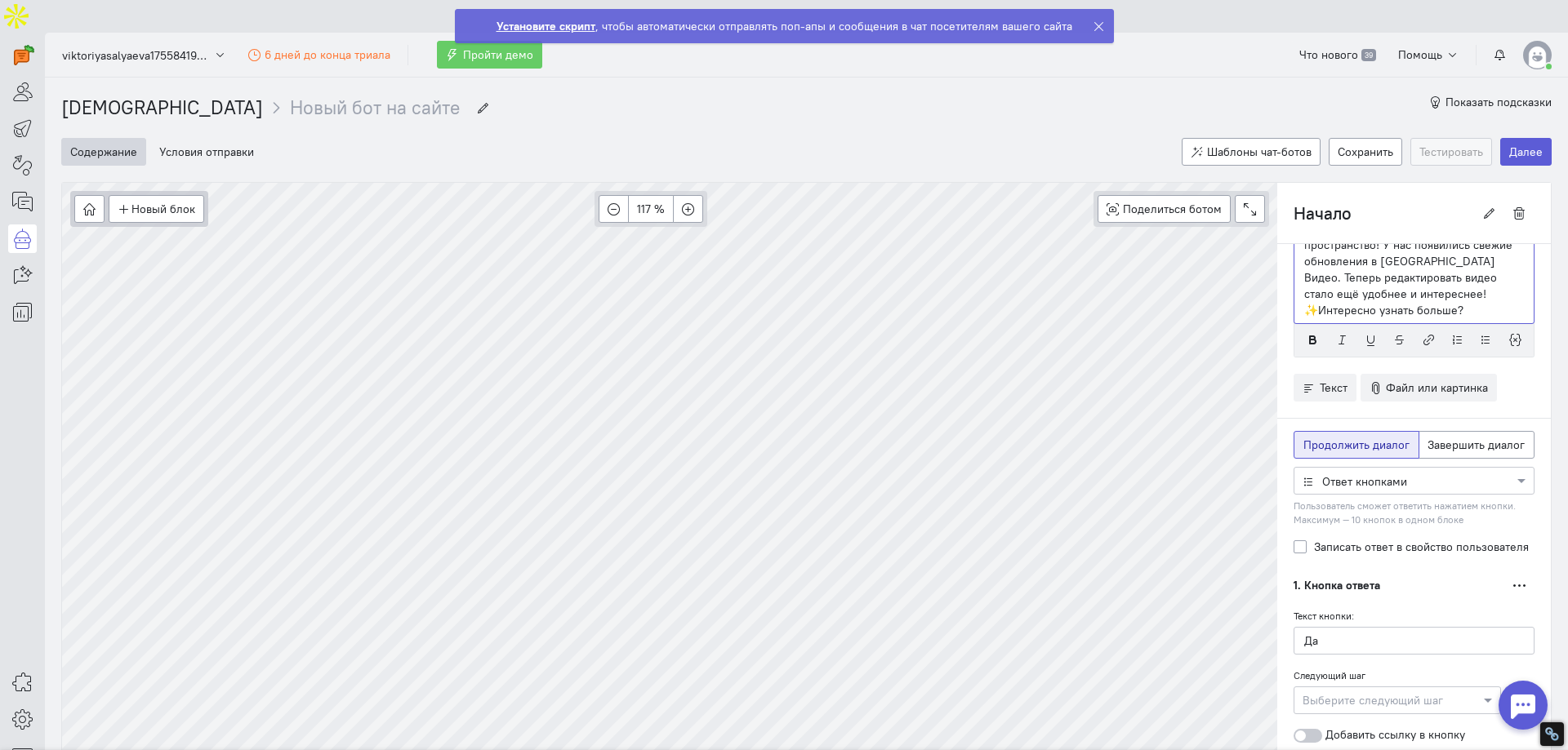
click at [1385, 260] on p "👋 Добро пожаловать в креативное пространство! У нас появились свежие обновления…" at bounding box center [1414, 269] width 220 height 98
click at [1306, 691] on div at bounding box center [1397, 699] width 206 height 16
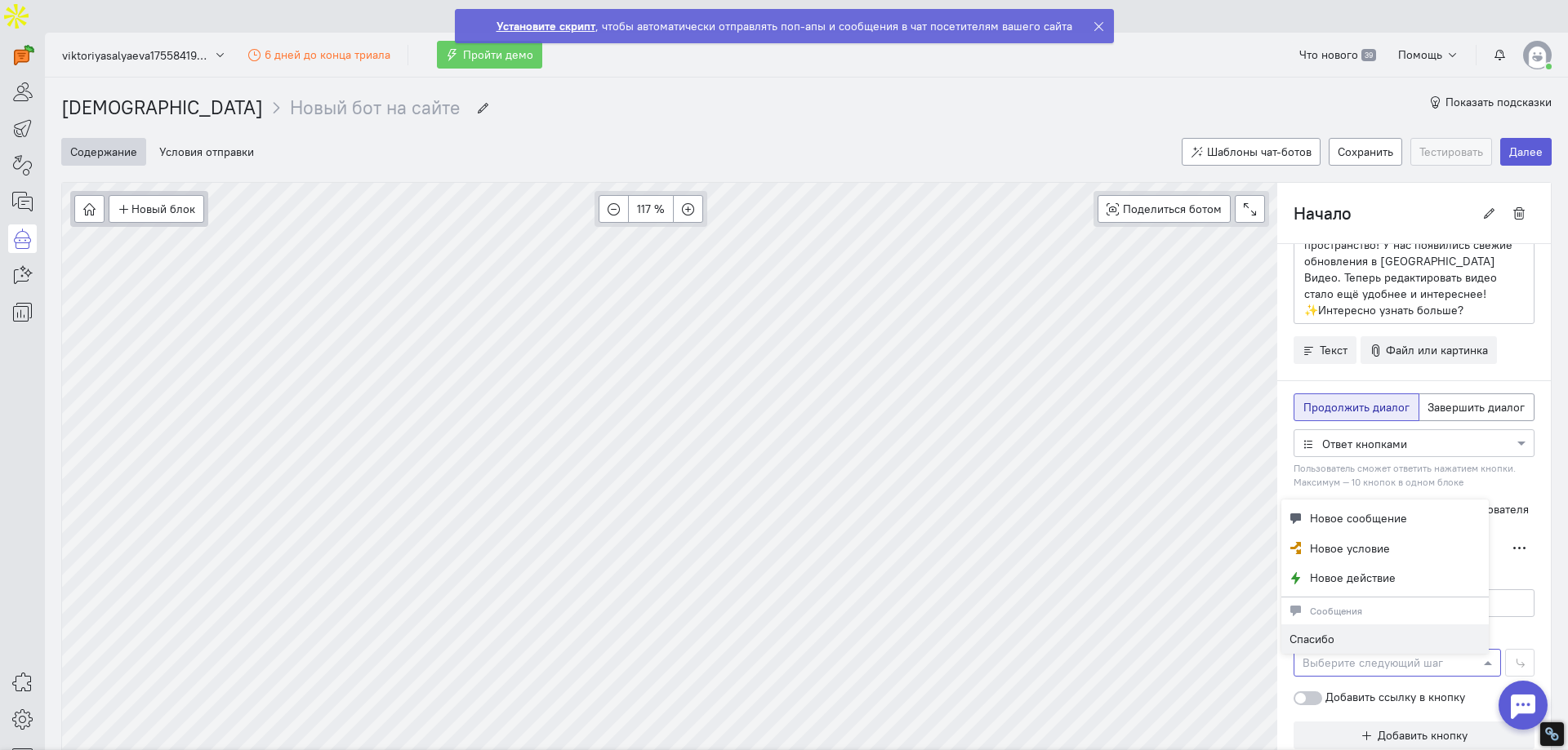
click at [1526, 537] on div "Текст Дублировать 👋 Добро пожаловать в креативное пространство! У нас появились…" at bounding box center [1415, 472] width 274 height 619
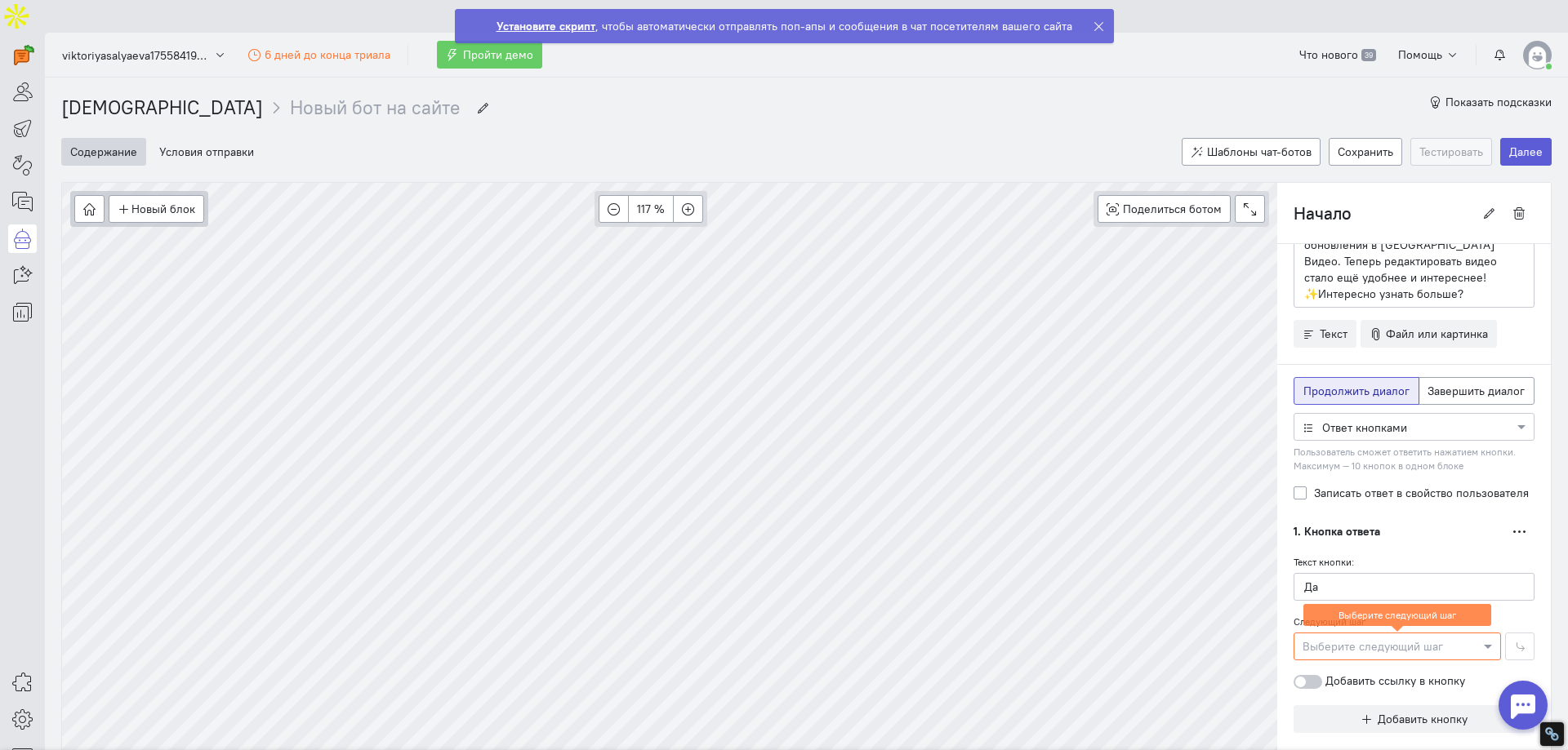
scroll to position [102, 0]
click at [1304, 634] on div at bounding box center [1397, 642] width 206 height 16
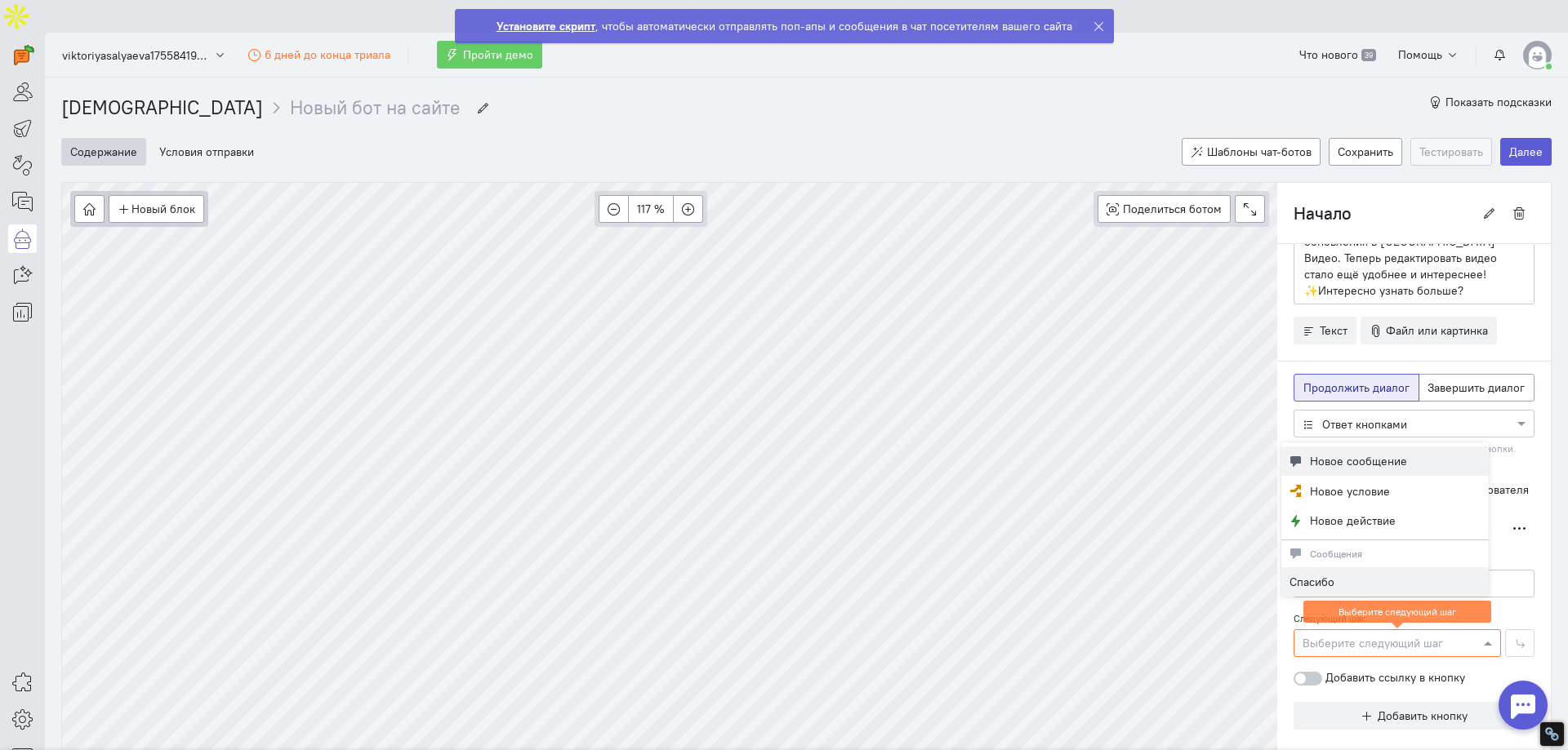
click at [1382, 462] on span "Новое сообщение" at bounding box center [1358, 462] width 97 height 16
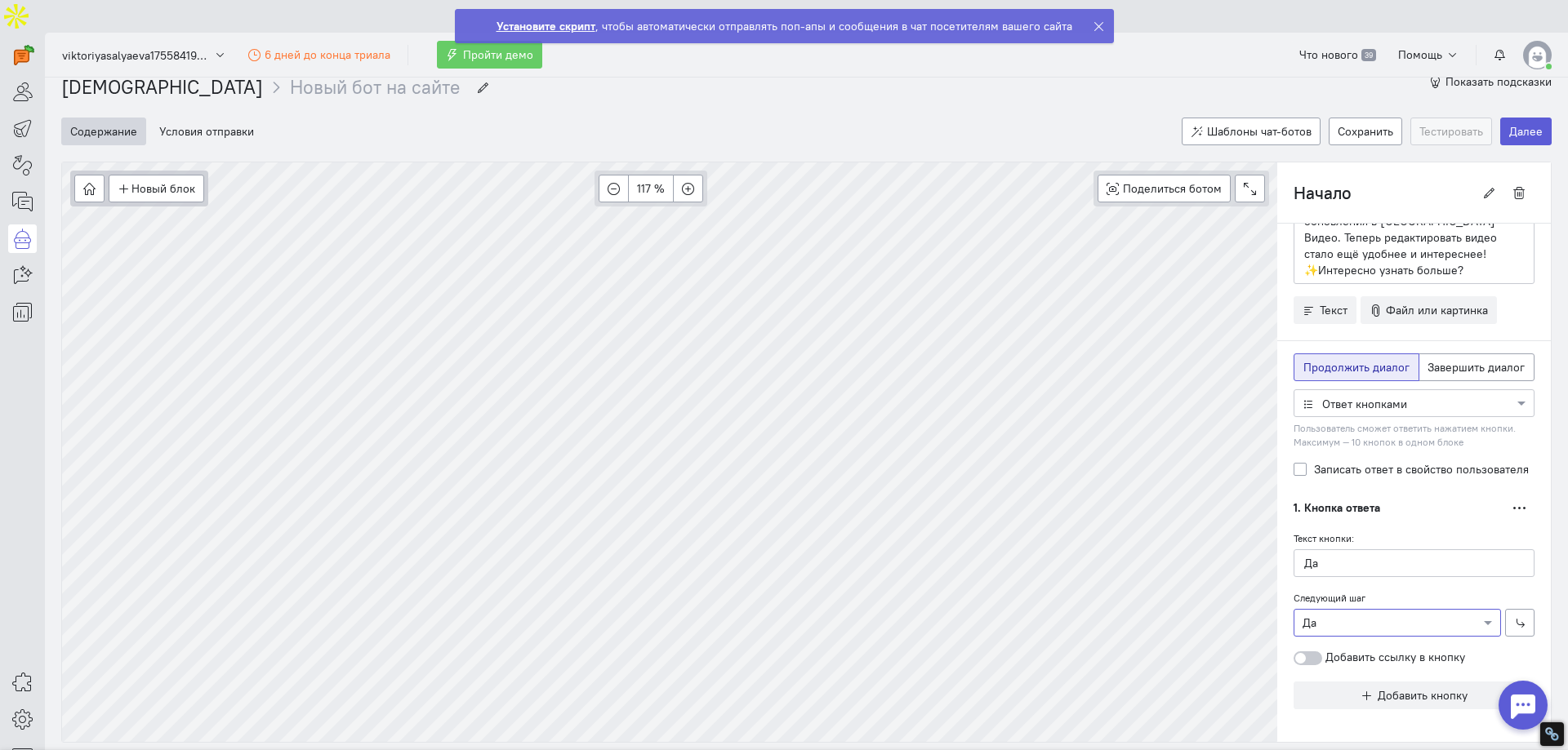
scroll to position [37, 0]
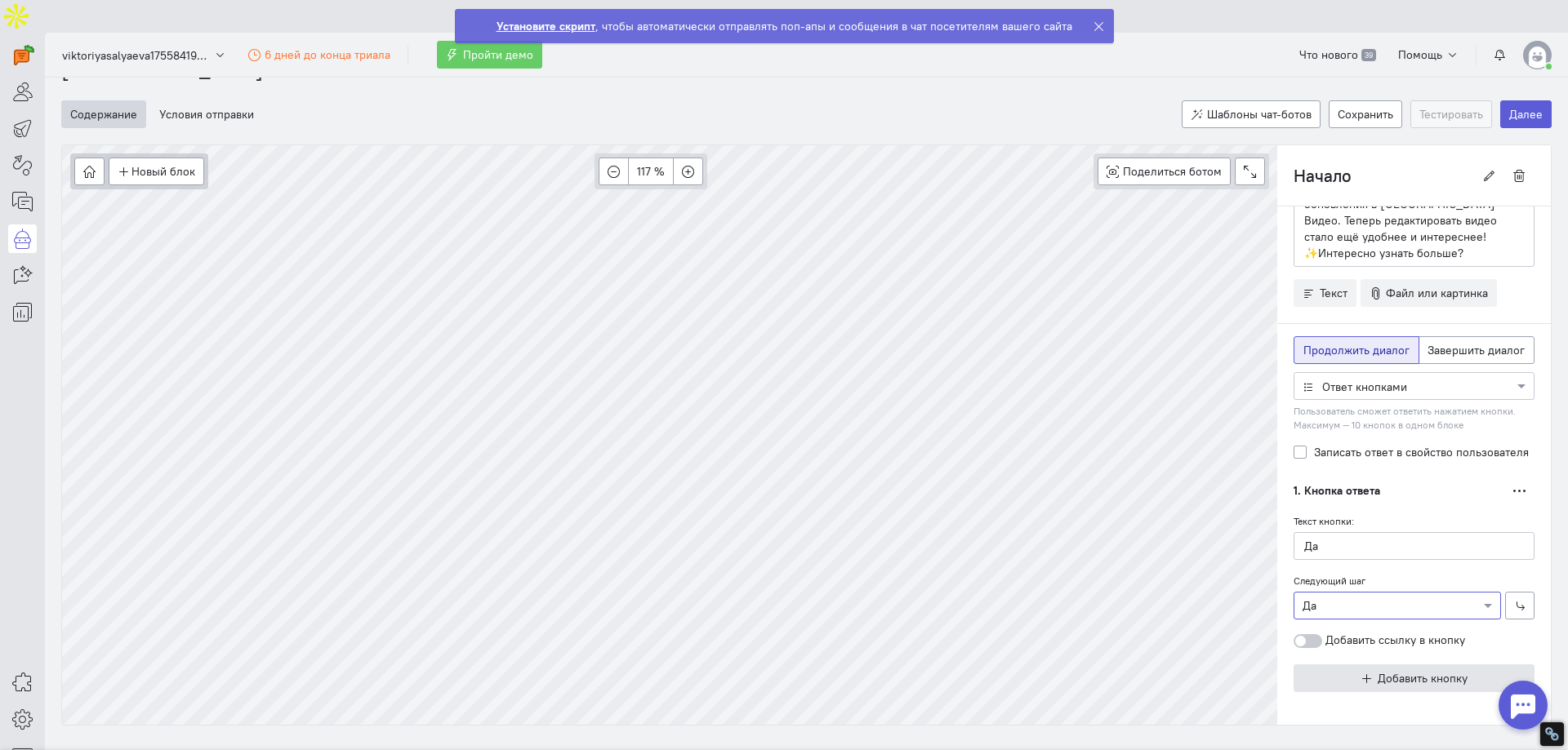
click at [1377, 671] on span "Добавить кнопку" at bounding box center [1422, 678] width 90 height 15
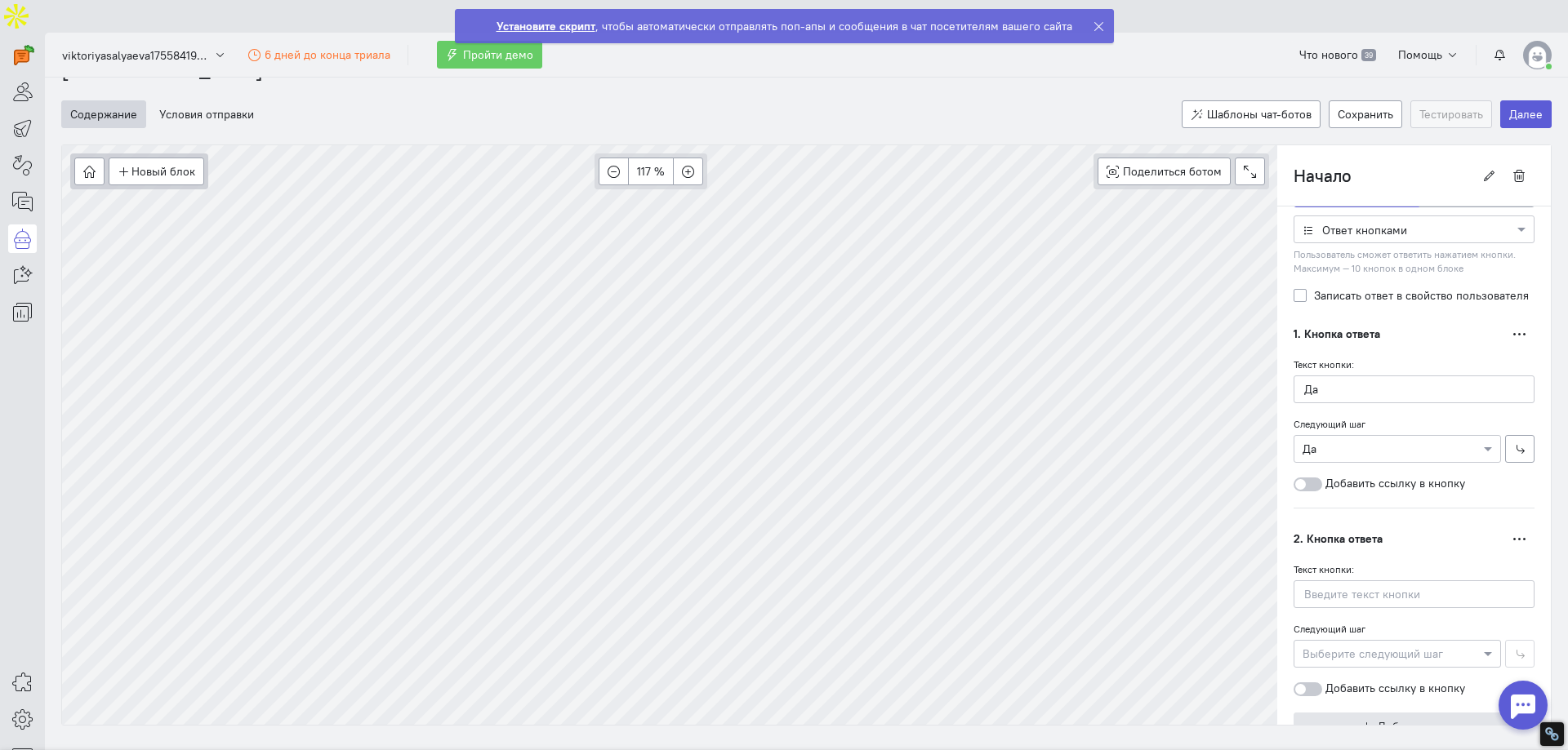
scroll to position [265, 0]
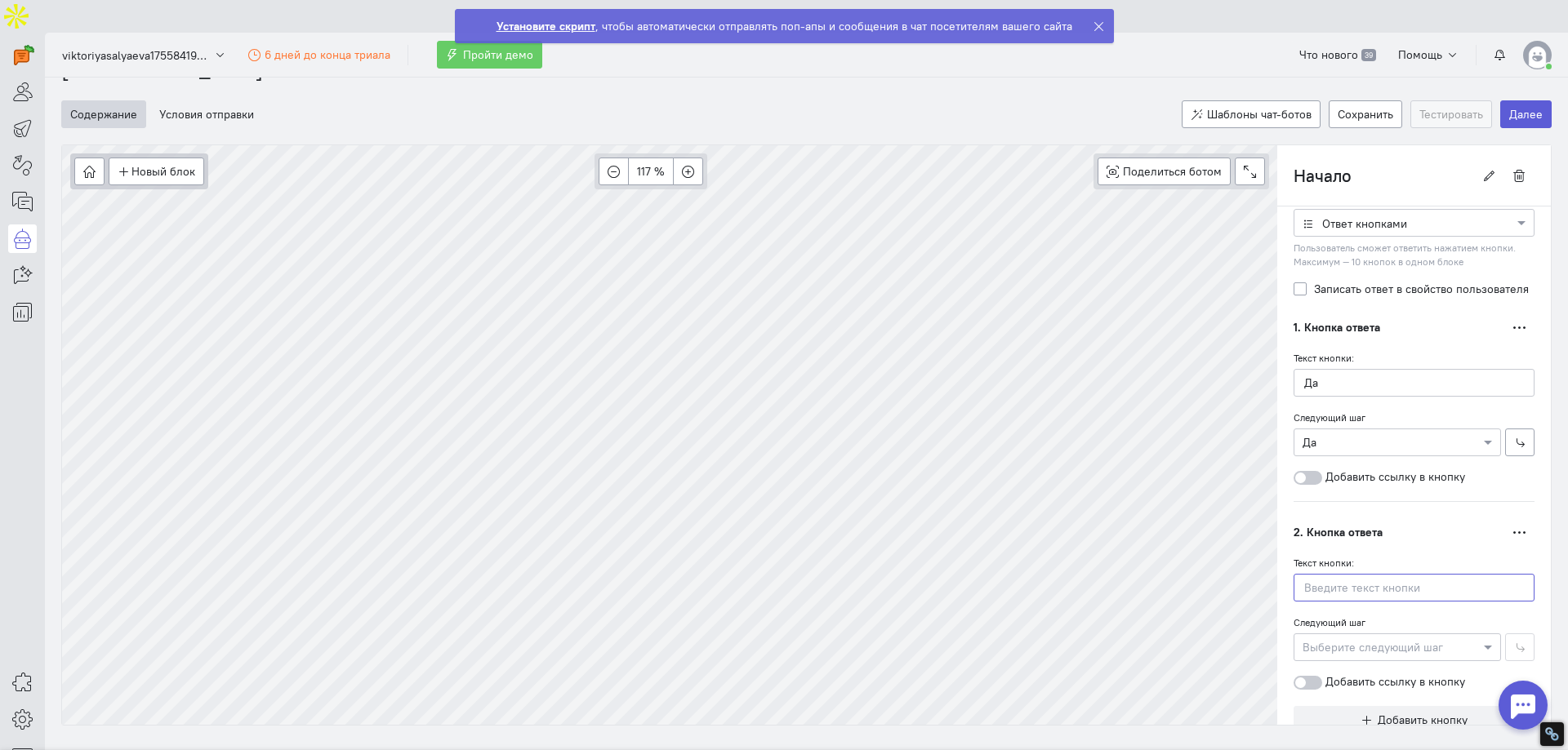
click at [1318, 574] on input "text" at bounding box center [1415, 588] width 241 height 28
type input "Тех поддержка"
click at [1325, 638] on div at bounding box center [1397, 647] width 206 height 16
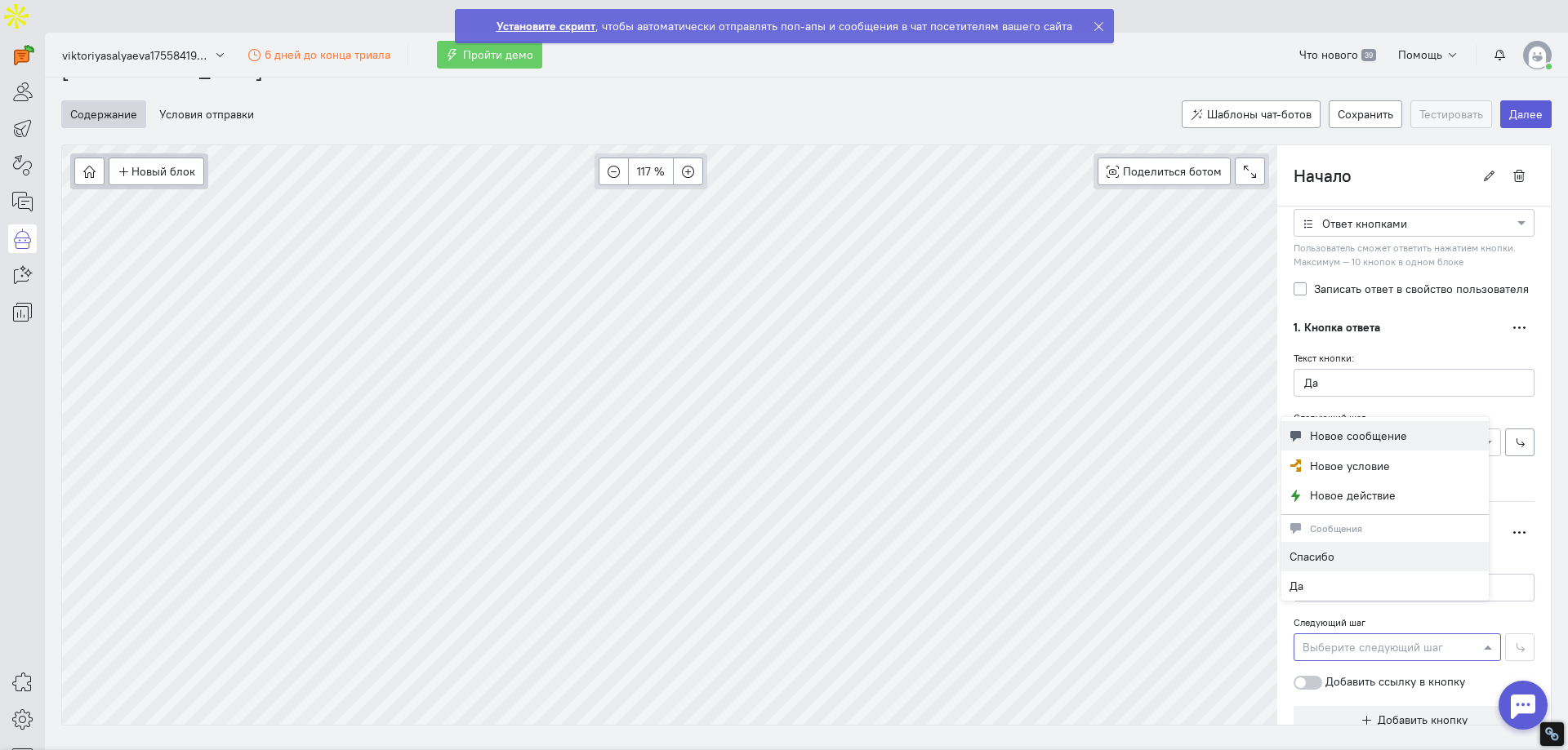
click at [1353, 445] on button "Новое сообщение" at bounding box center [1385, 435] width 208 height 30
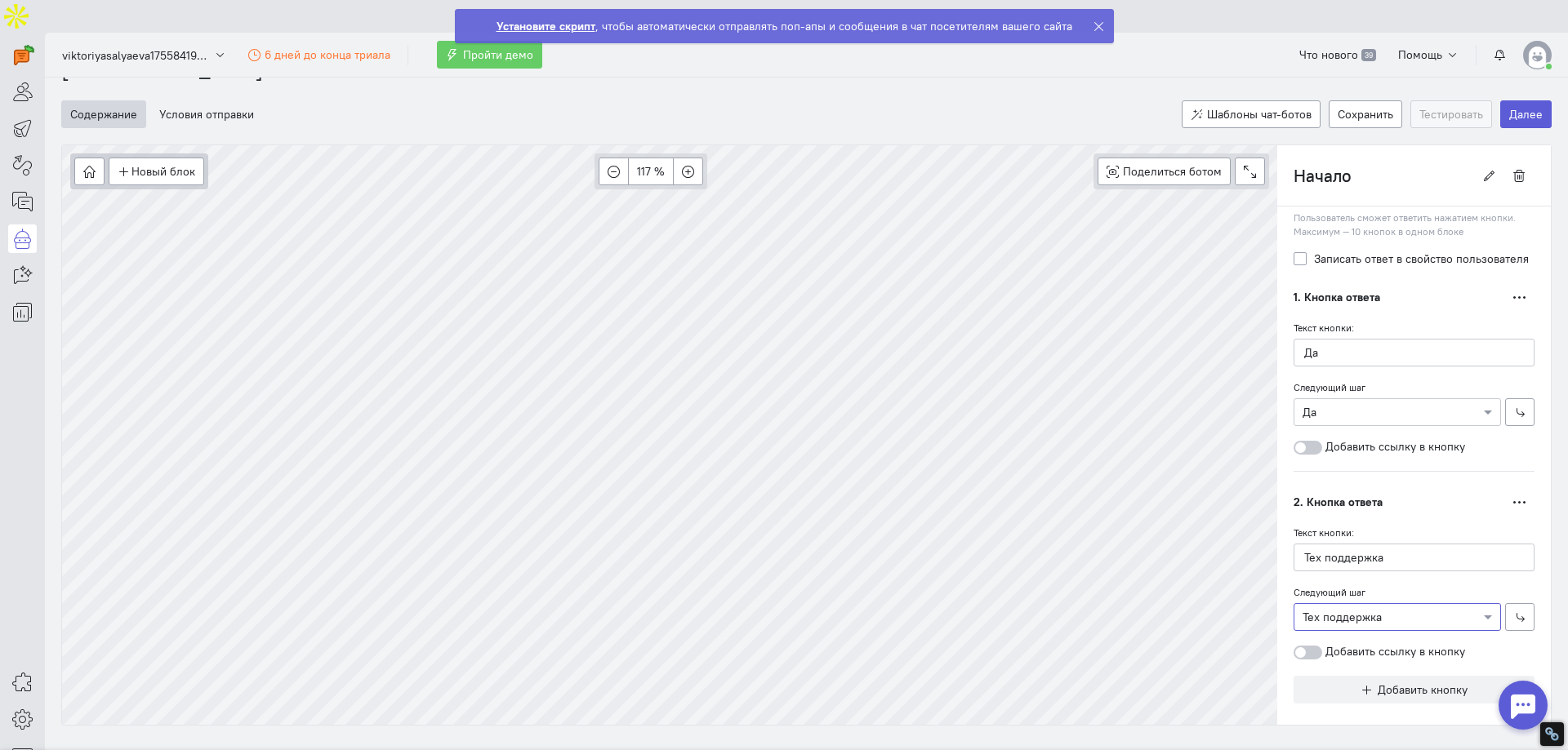
scroll to position [307, 0]
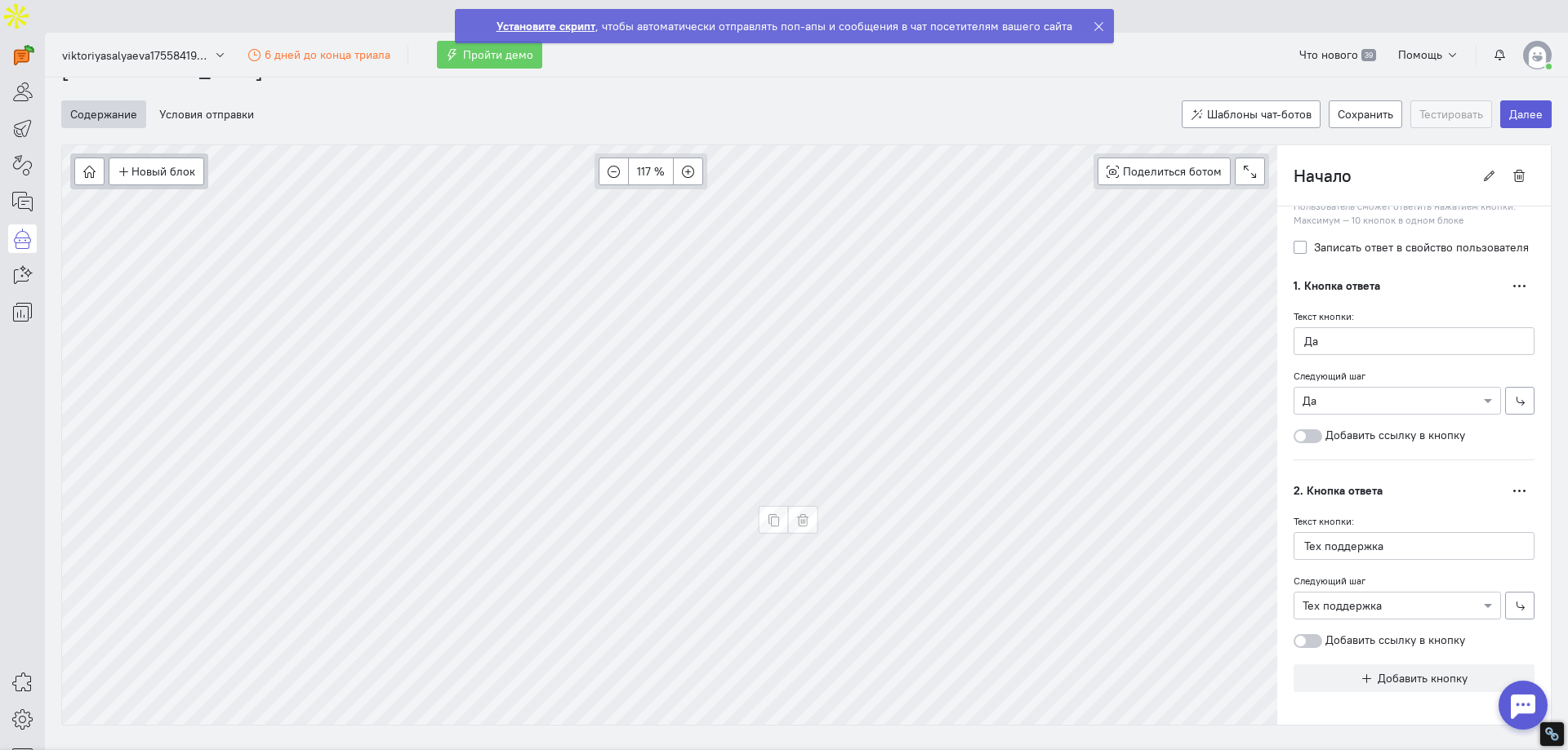
type input "Тех поддержка"
radio input "false"
radio input "true"
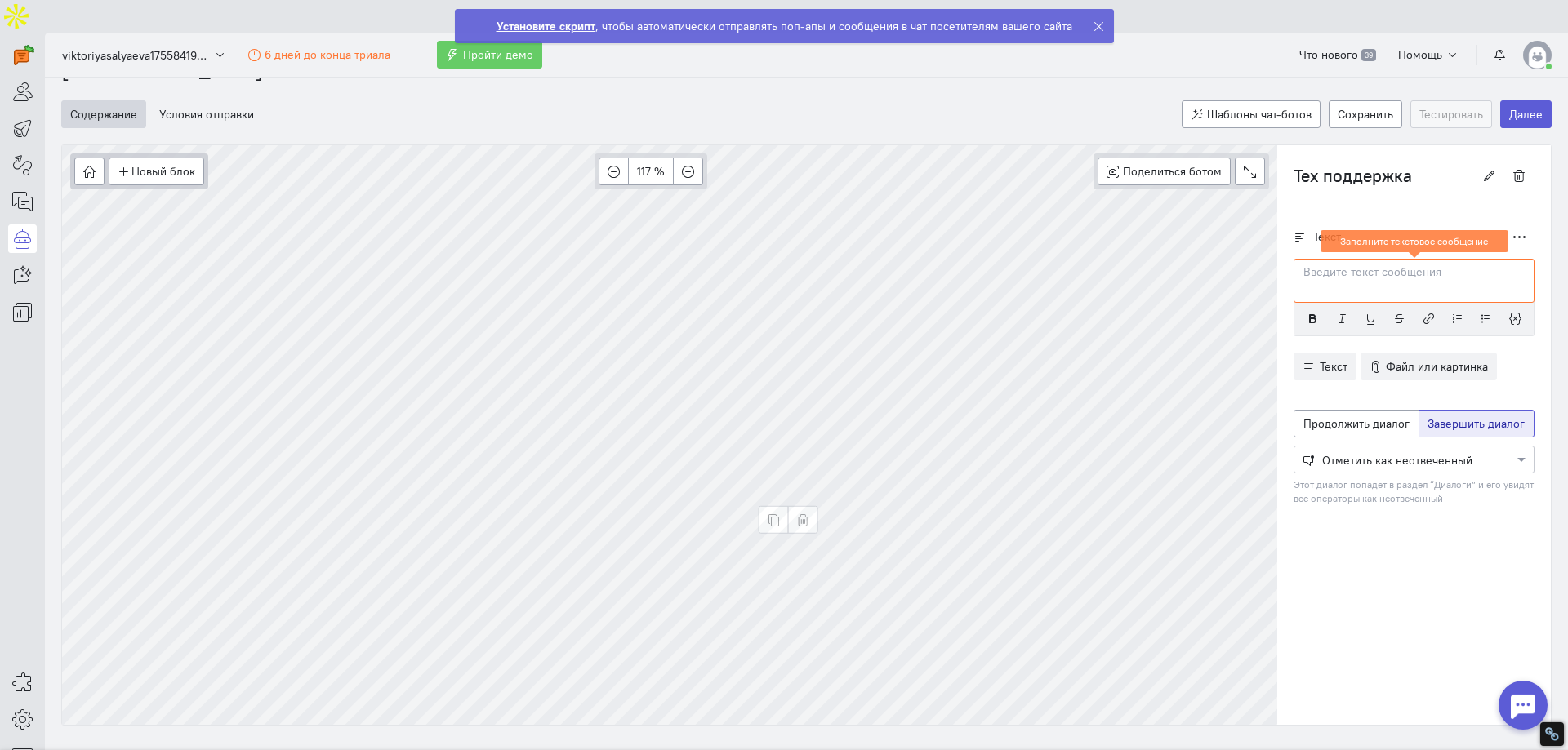
scroll to position [0, 0]
click at [1336, 265] on p at bounding box center [1414, 273] width 220 height 16
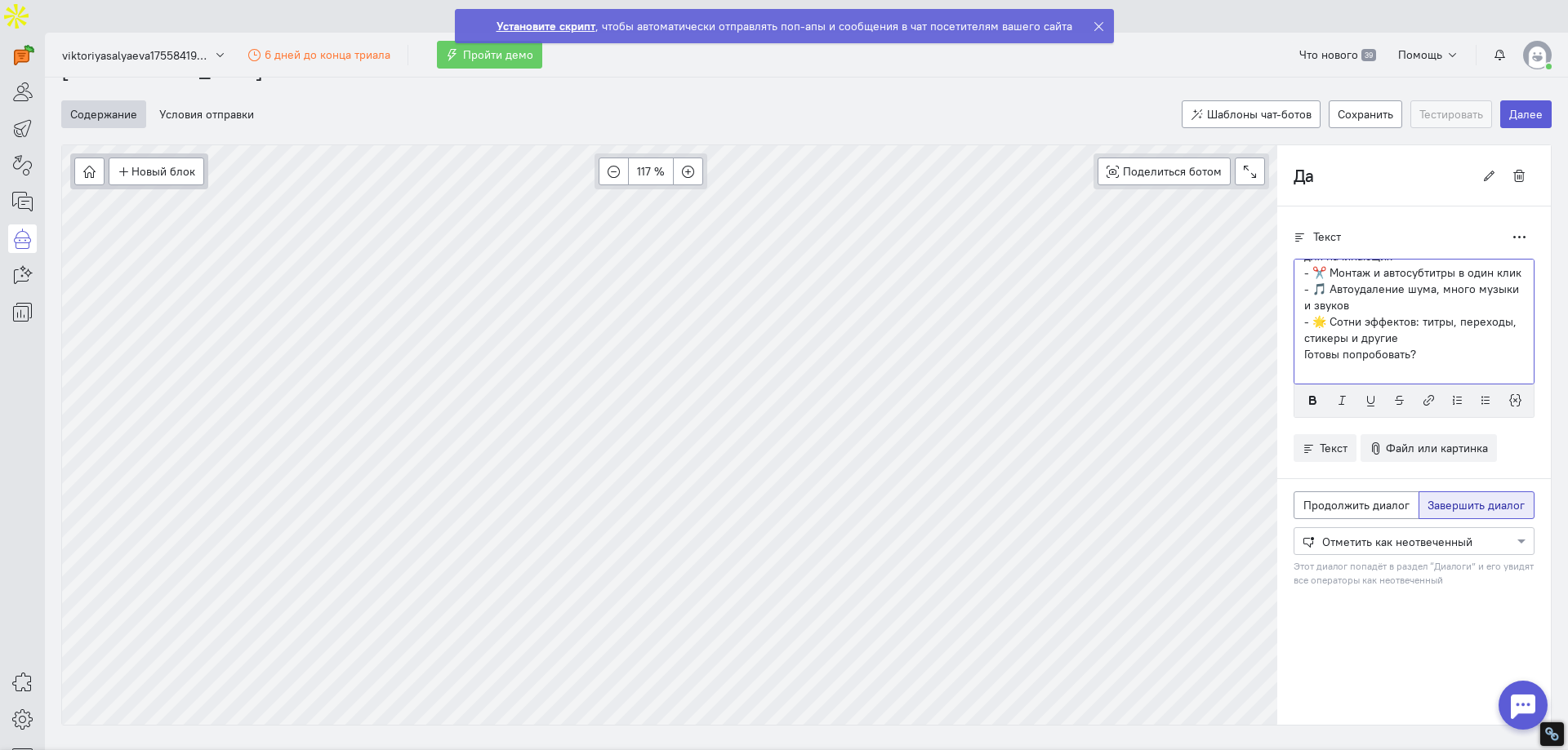
scroll to position [114, 0]
click at [1411, 346] on p "Готовы попробовать?" at bounding box center [1414, 355] width 220 height 16
click at [1438, 273] on p "✨ Легко монтируйте короткие клипы или часовые влоги, видео для бизнеса или семе…" at bounding box center [1414, 289] width 220 height 49
drag, startPoint x: 1367, startPoint y: 305, endPoint x: 1434, endPoint y: 306, distance: 67.0
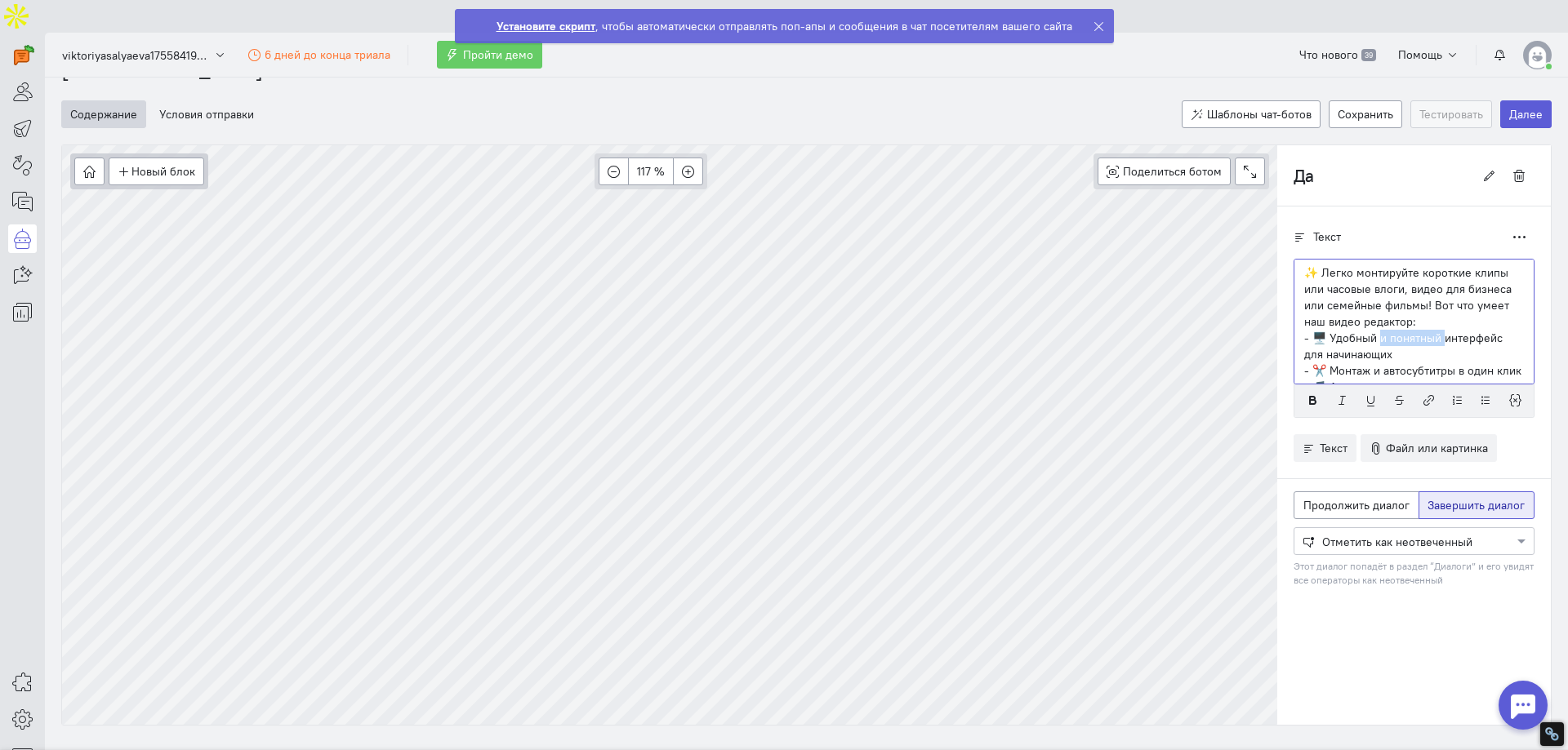
click at [1434, 330] on p "- 🖥️ Удобный и понятный интерфейс для начинающих" at bounding box center [1414, 346] width 220 height 33
click at [1304, 314] on p "- 🖥️ Удобный интерфейс для начинающих" at bounding box center [1414, 330] width 220 height 33
click at [1304, 330] on p "- ✂️ Монтаж и автосубтитры в один клик" at bounding box center [1414, 338] width 220 height 16
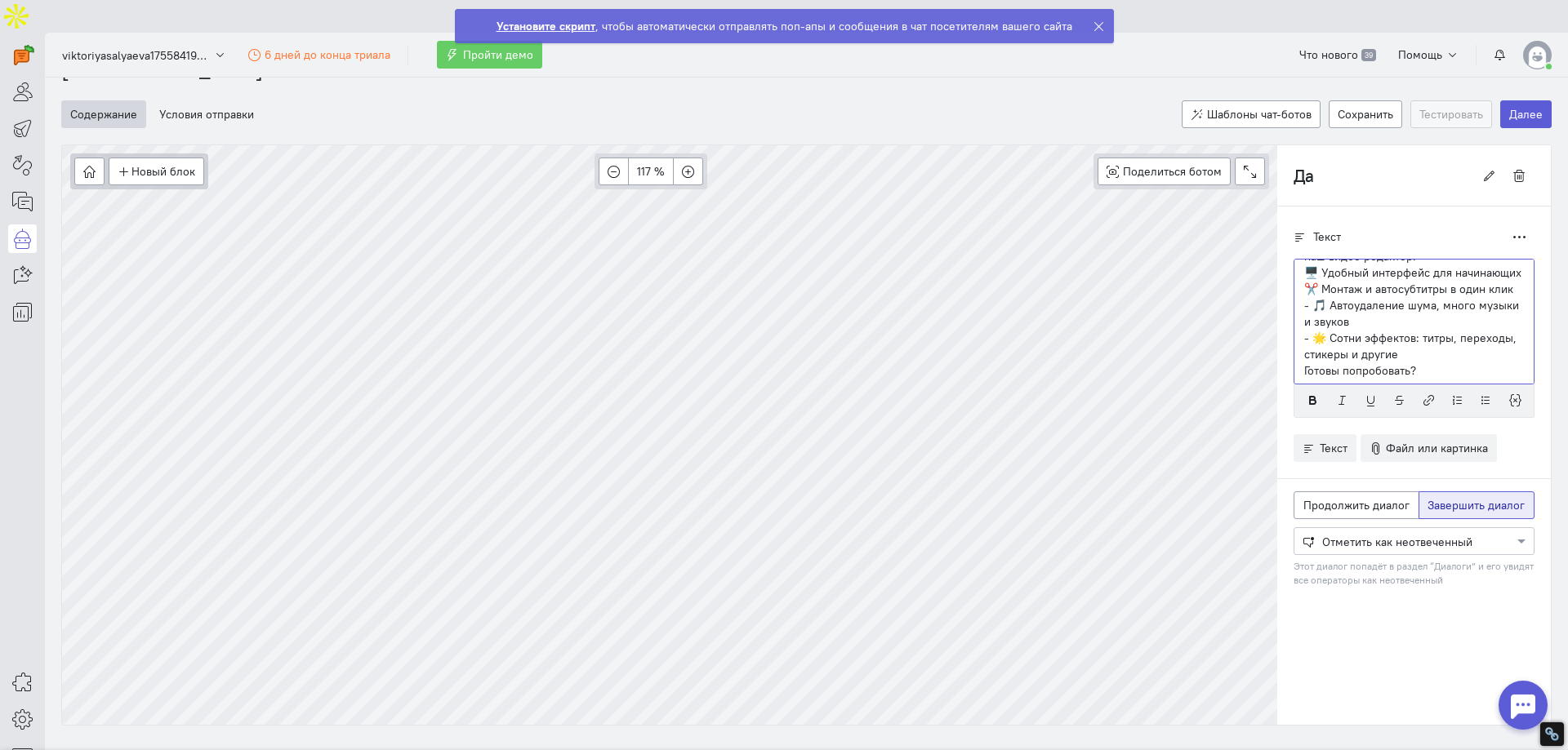
click at [1304, 297] on p "- 🎵 Автоудаление шума, много музыки и звуков" at bounding box center [1414, 314] width 220 height 33
click at [1304, 330] on p "- 🌟 Сотни эффектов: титры, переходы, стикеры и другие" at bounding box center [1414, 346] width 220 height 33
click at [1308, 265] on p "✨ Легко монтируйте короткие клипы или часовые влоги, видео для бизнеса или семе…" at bounding box center [1414, 297] width 220 height 65
drag, startPoint x: 1305, startPoint y: 237, endPoint x: 1288, endPoint y: 239, distance: 17.1
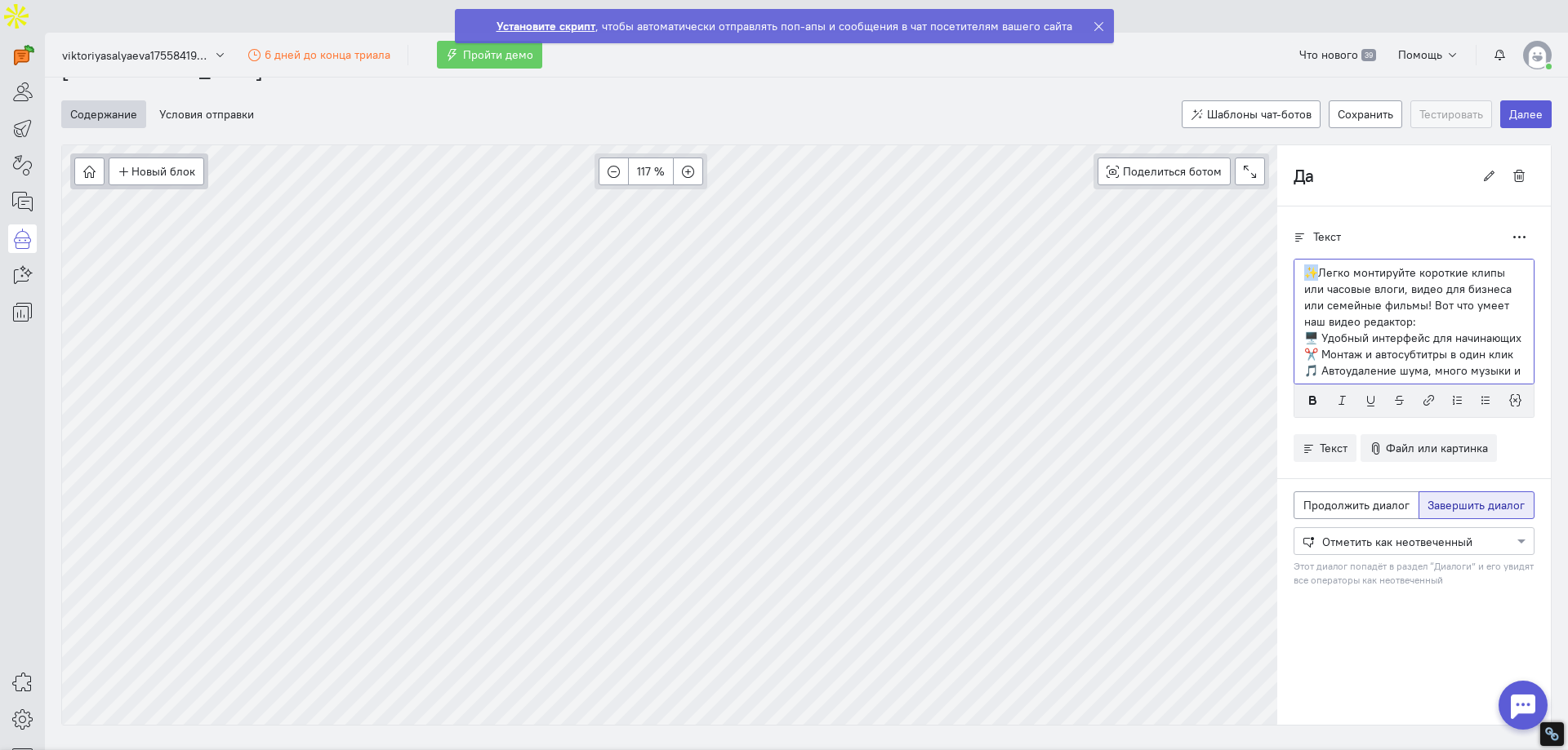
click at [1294, 258] on div "✨Легко монтируйте короткие клипы или часовые влоги, видео для бизнеса или семей…" at bounding box center [1415, 321] width 241 height 126
copy p "✨"
click at [1304, 363] on p "Готовы попробовать?" at bounding box center [1414, 371] width 220 height 16
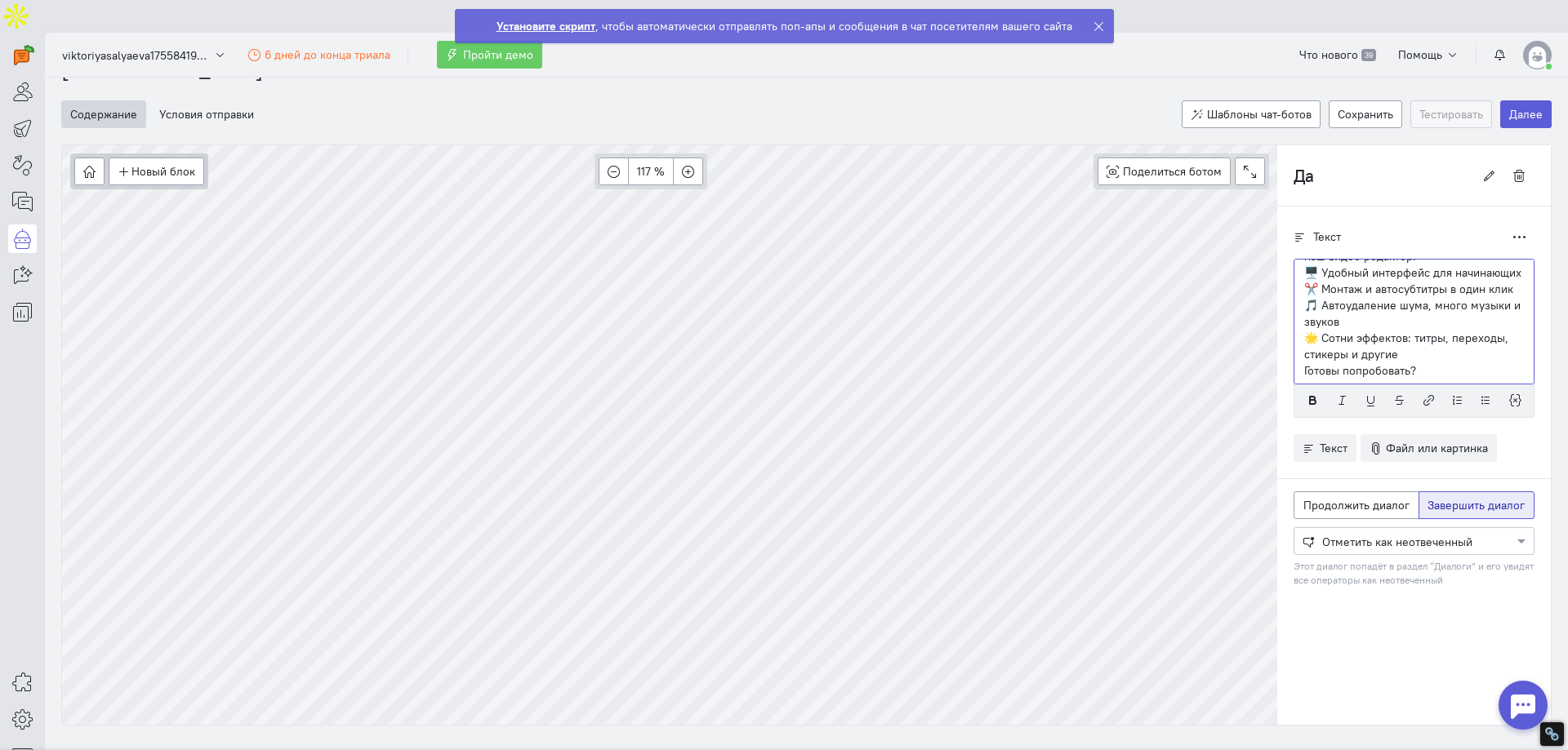
click at [1406, 363] on p "Готовы попробовать?" at bounding box center [1414, 371] width 220 height 16
drag, startPoint x: 1385, startPoint y: 325, endPoint x: 1336, endPoint y: 324, distance: 49.0
click at [1336, 330] on p "🌟 Сотни эффектов: титры, переходы, стикеры и другие" at bounding box center [1414, 346] width 220 height 33
click at [1315, 363] on p "Готовы попробовать?✨" at bounding box center [1414, 371] width 220 height 16
click at [1421, 363] on p "Готовы попробовать?✨" at bounding box center [1414, 371] width 220 height 16
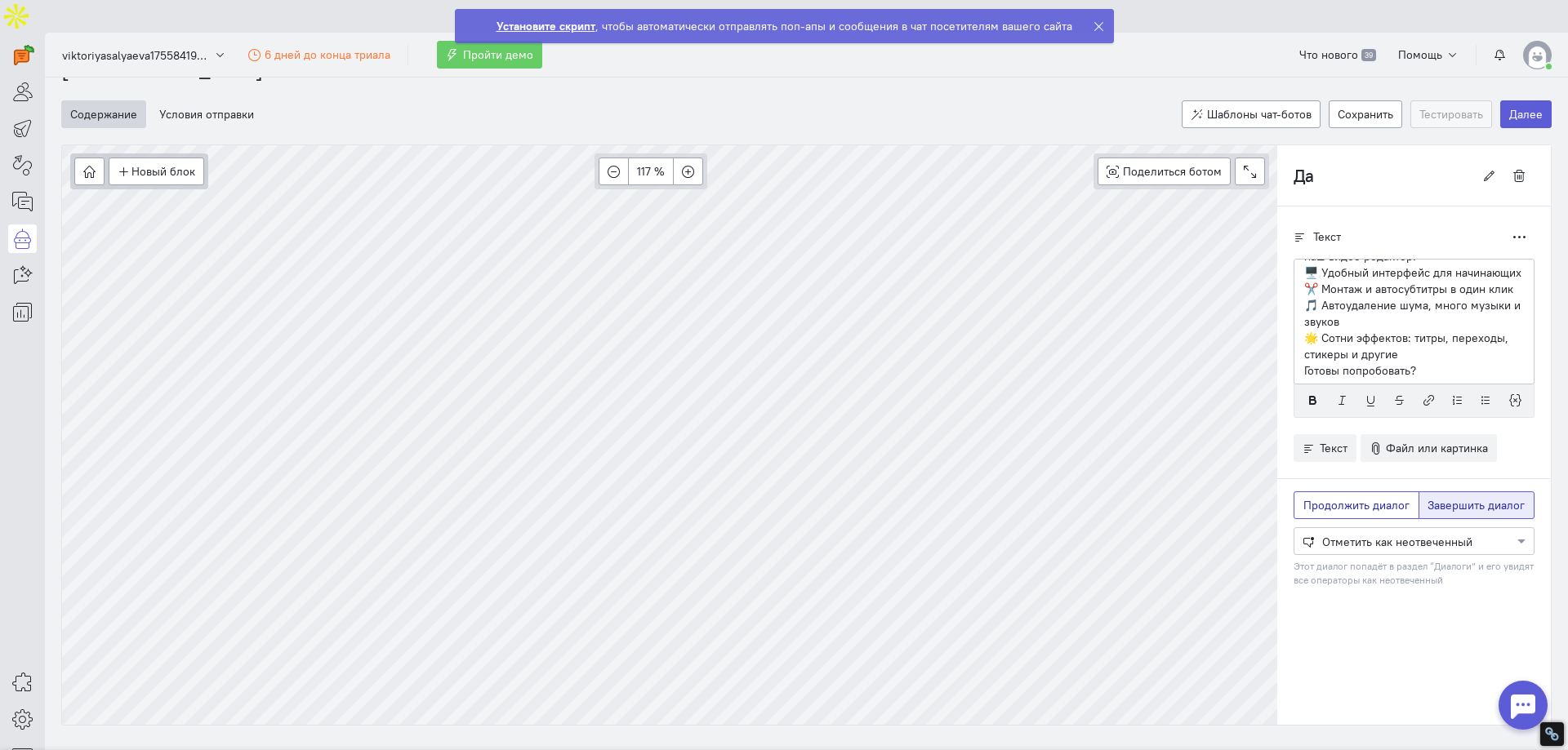
click at [1360, 498] on span "Продолжить диалог" at bounding box center [1356, 505] width 106 height 15
click at [1314, 497] on input "Продолжить диалог" at bounding box center [1308, 502] width 11 height 11
radio input "true"
radio input "false"
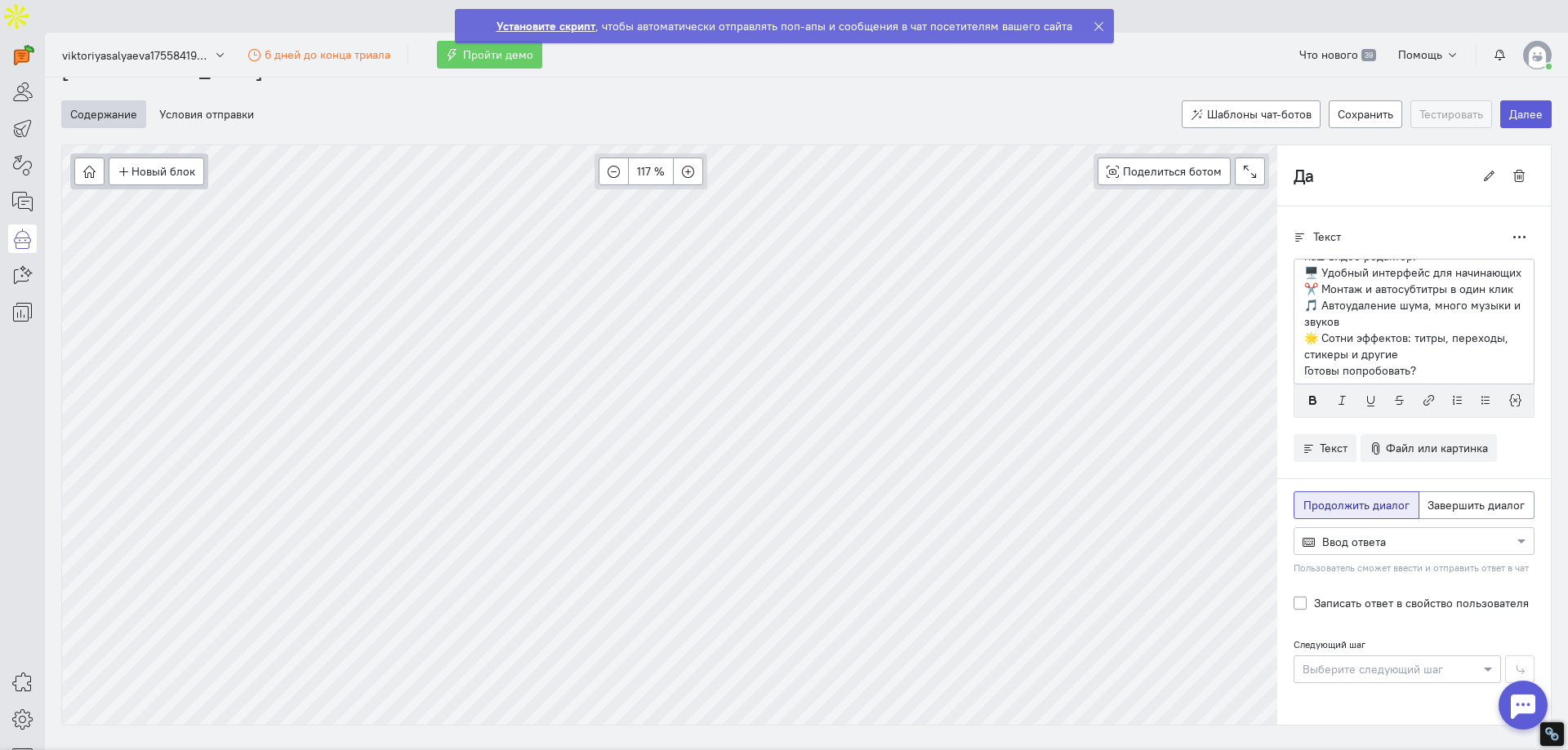
click at [1358, 532] on div at bounding box center [1415, 541] width 240 height 16
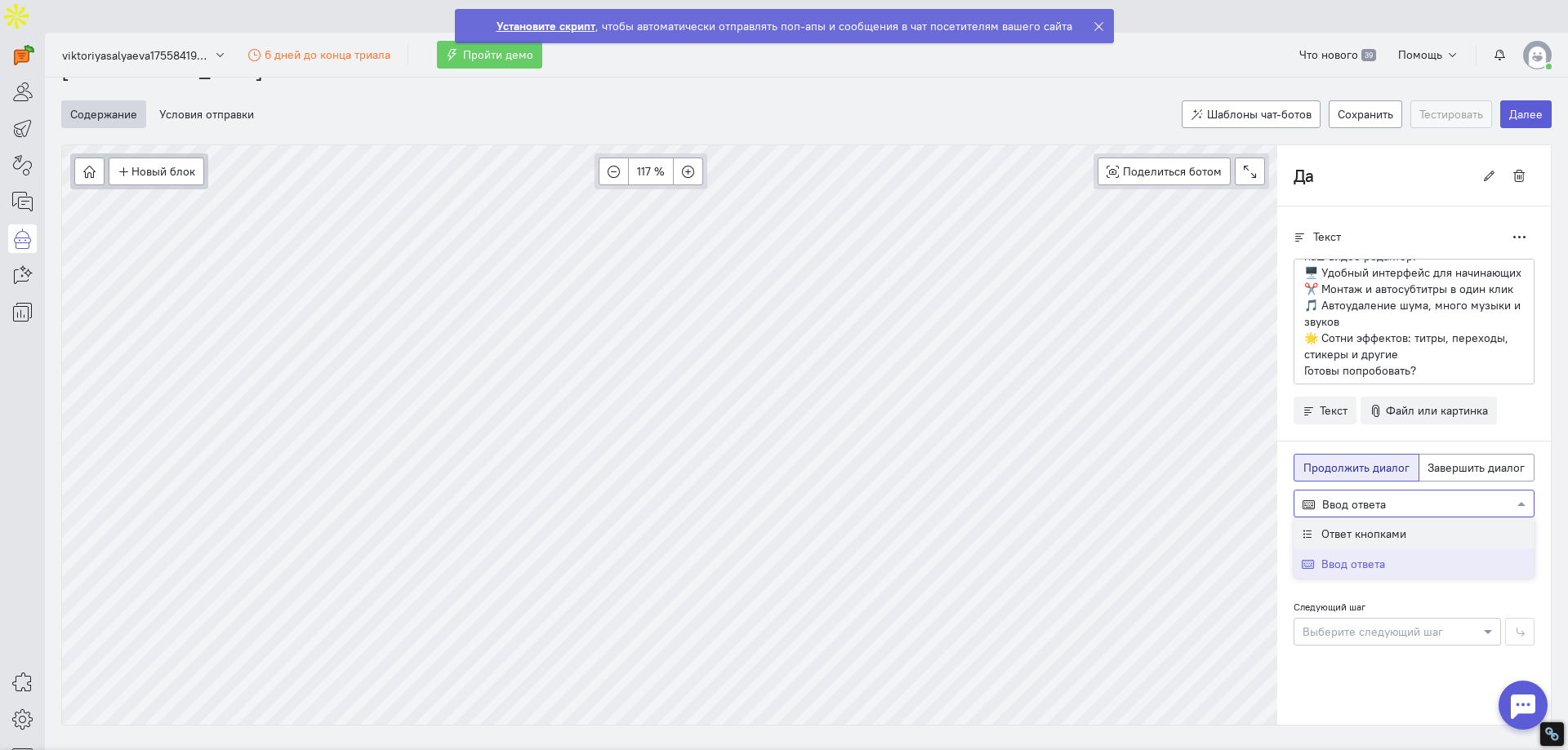
click at [1374, 527] on span "Ответ кнопками" at bounding box center [1364, 534] width 85 height 15
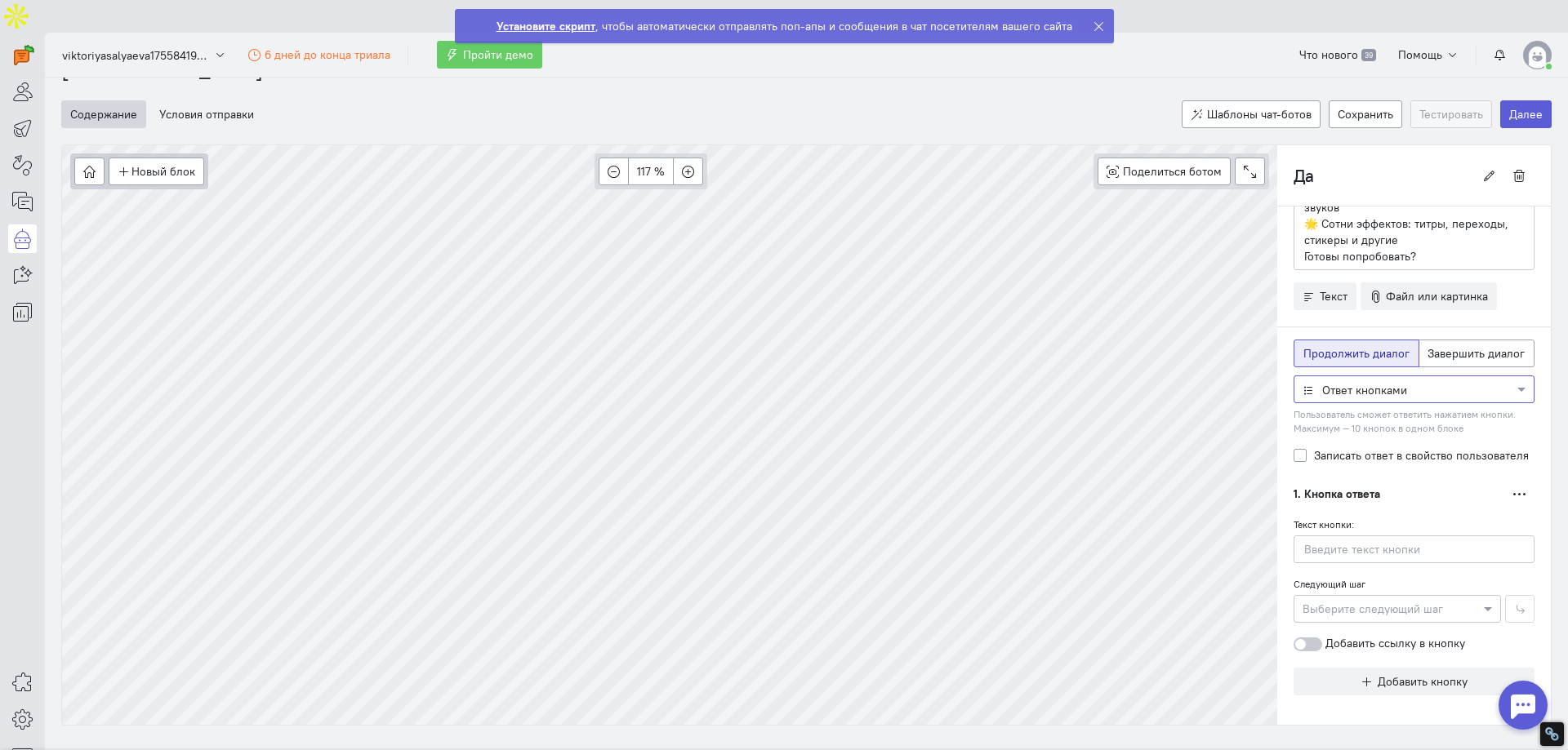
scroll to position [118, 0]
click at [1366, 532] on input "text" at bounding box center [1415, 546] width 241 height 28
type input "Скачать"
type input "Тех поддержка"
radio input "false"
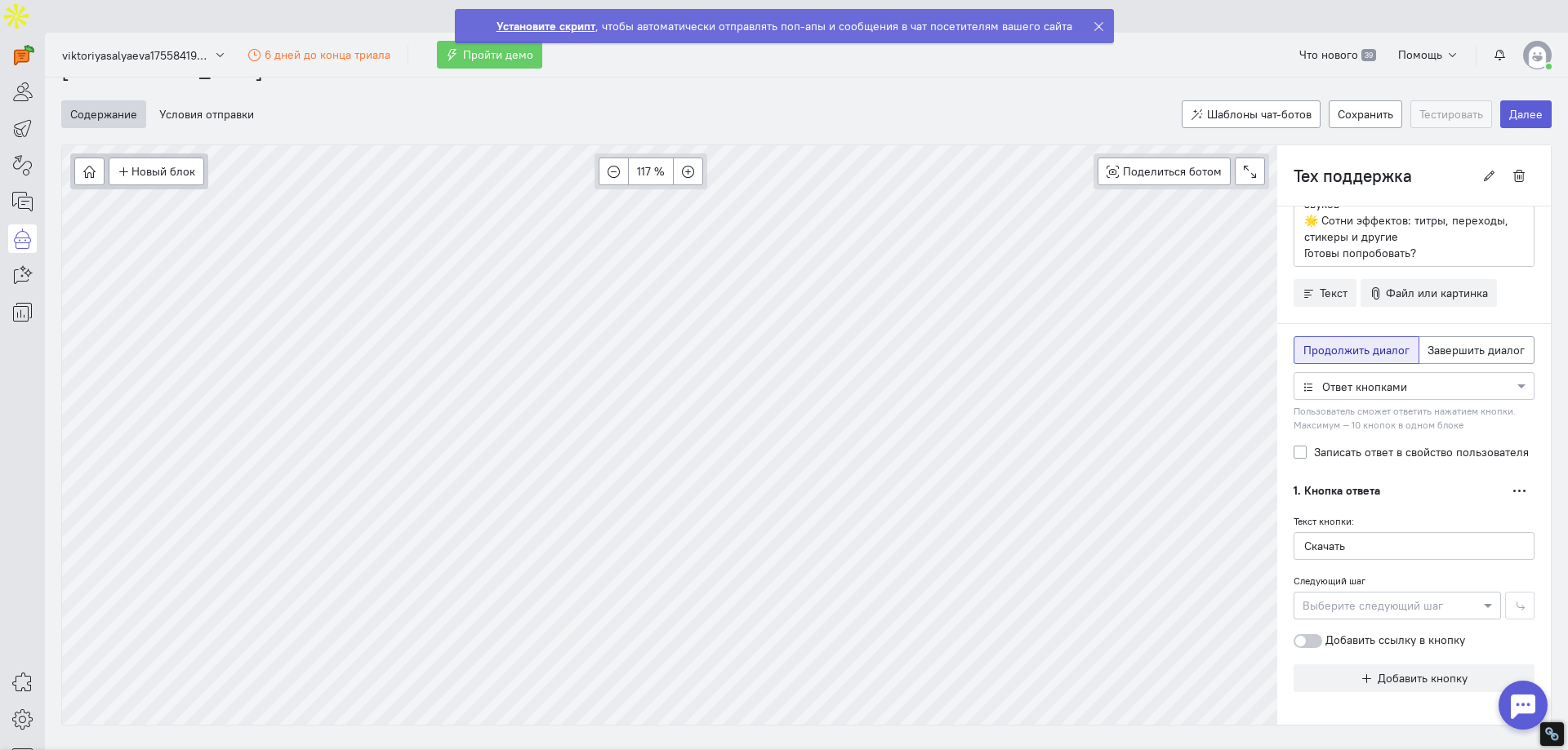
radio input "true"
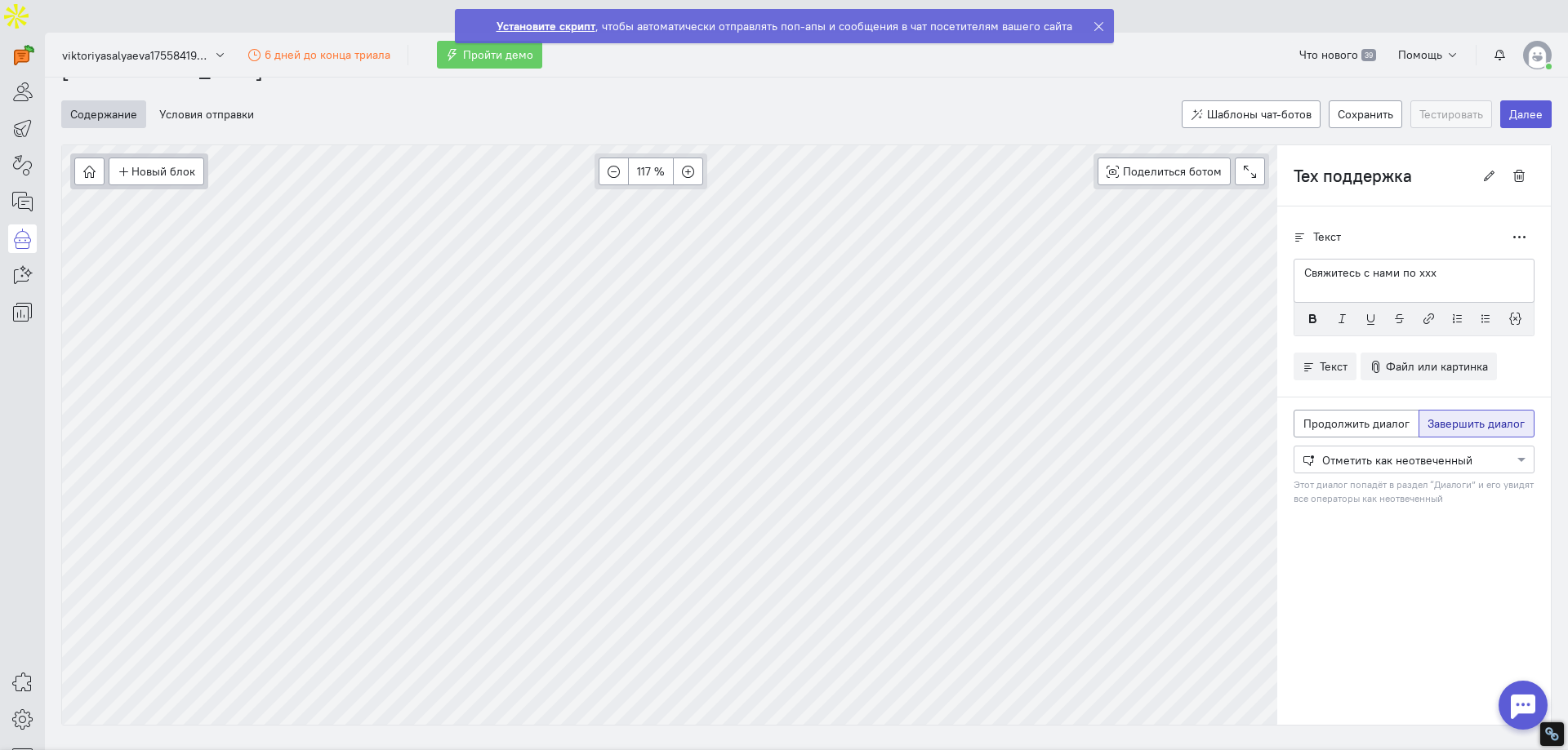
scroll to position [0, 0]
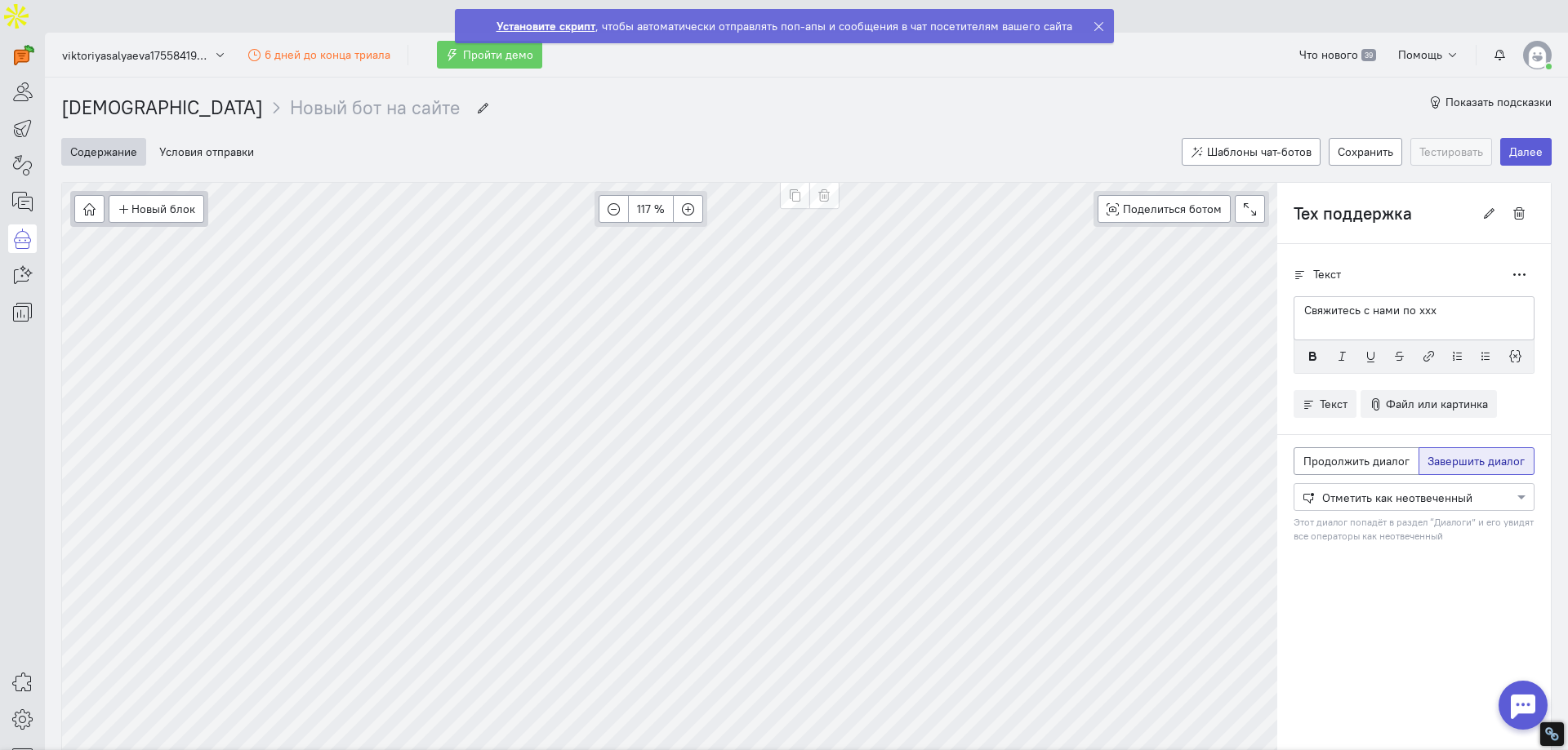
type input "Да"
radio input "true"
radio input "false"
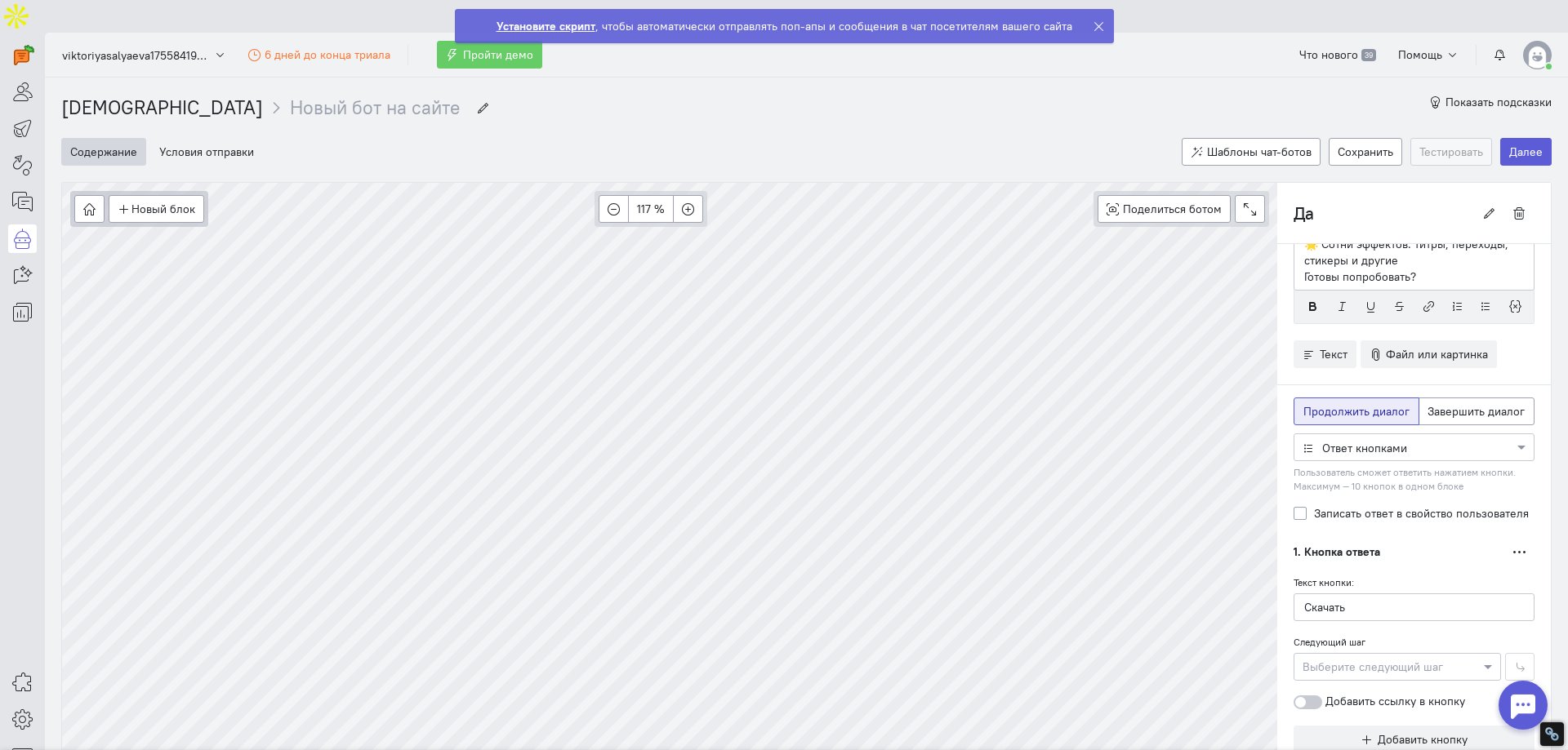
scroll to position [155, 0]
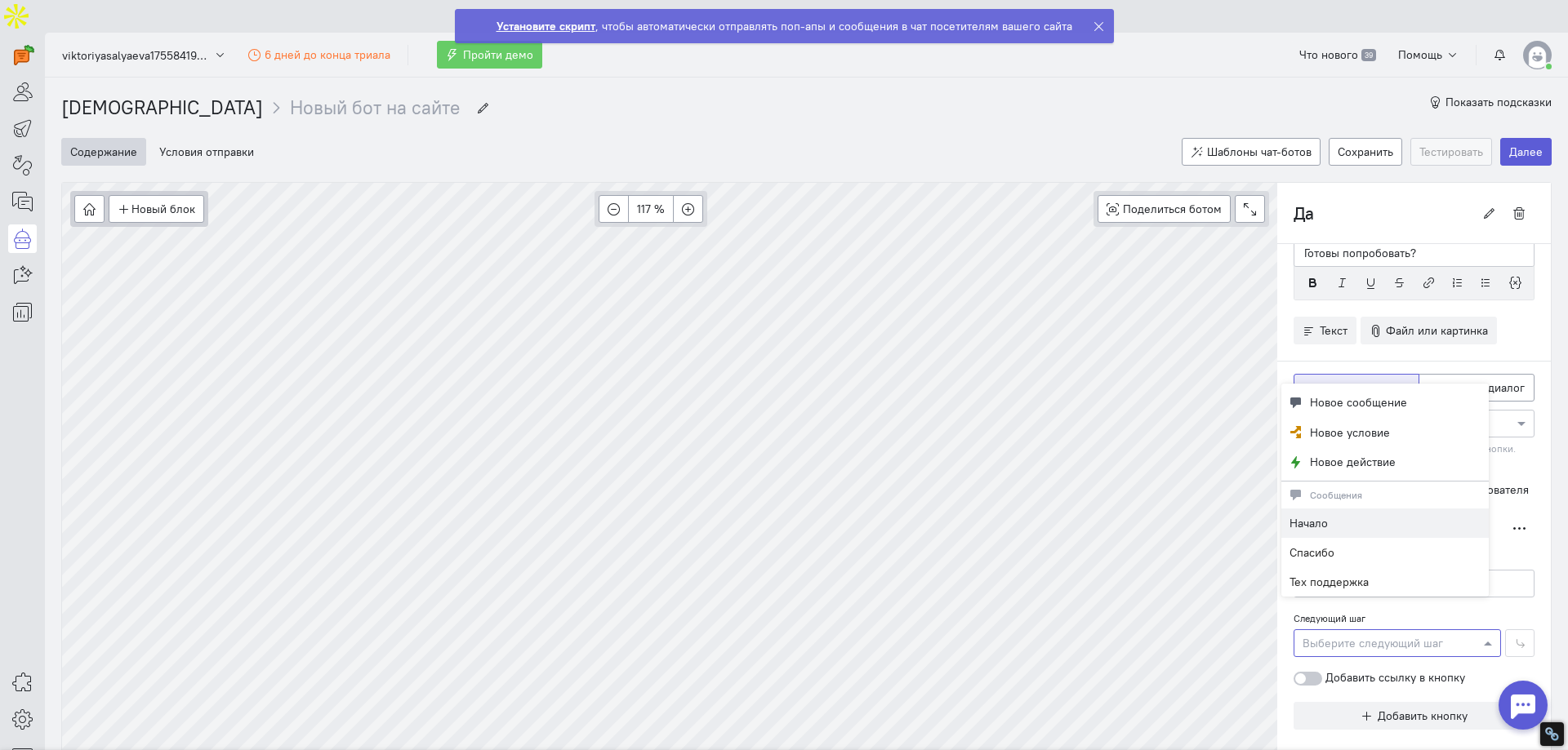
click at [1431, 634] on div at bounding box center [1397, 642] width 206 height 16
click at [1363, 458] on span "Новое действие" at bounding box center [1353, 462] width 86 height 16
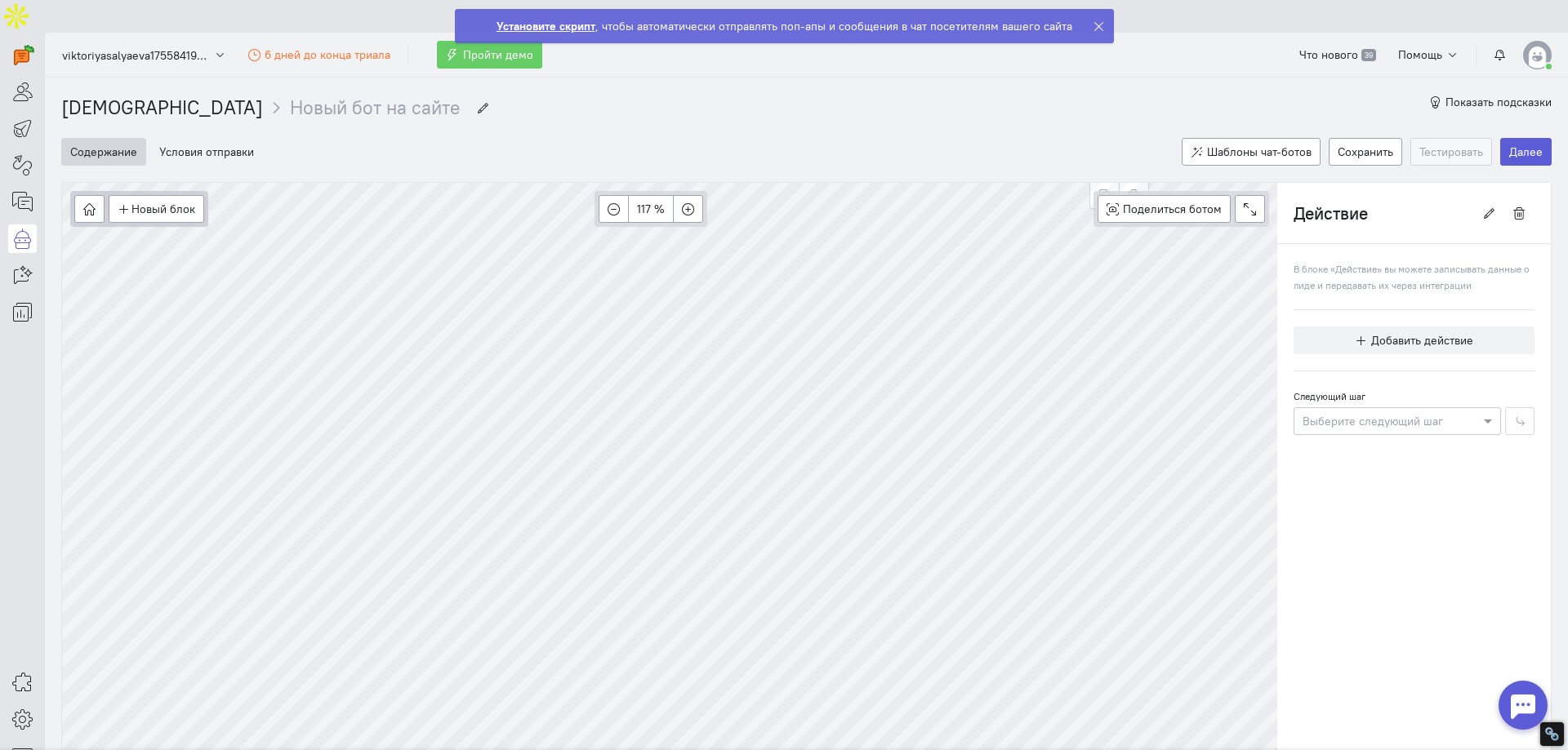
scroll to position [0, 0]
click at [1406, 333] on span "Добавить действие" at bounding box center [1422, 340] width 103 height 15
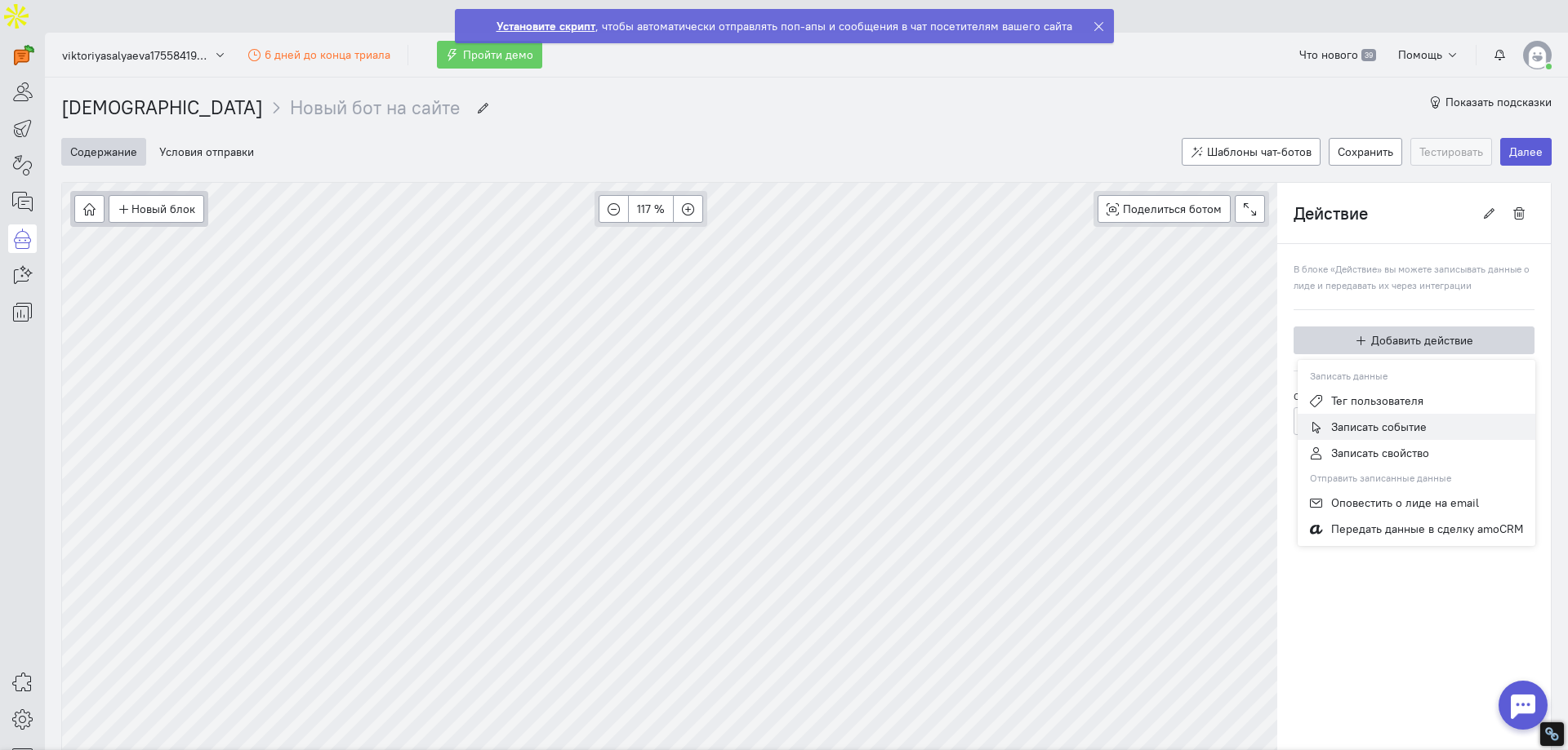
click at [1373, 420] on span "Записать событие" at bounding box center [1378, 427] width 95 height 15
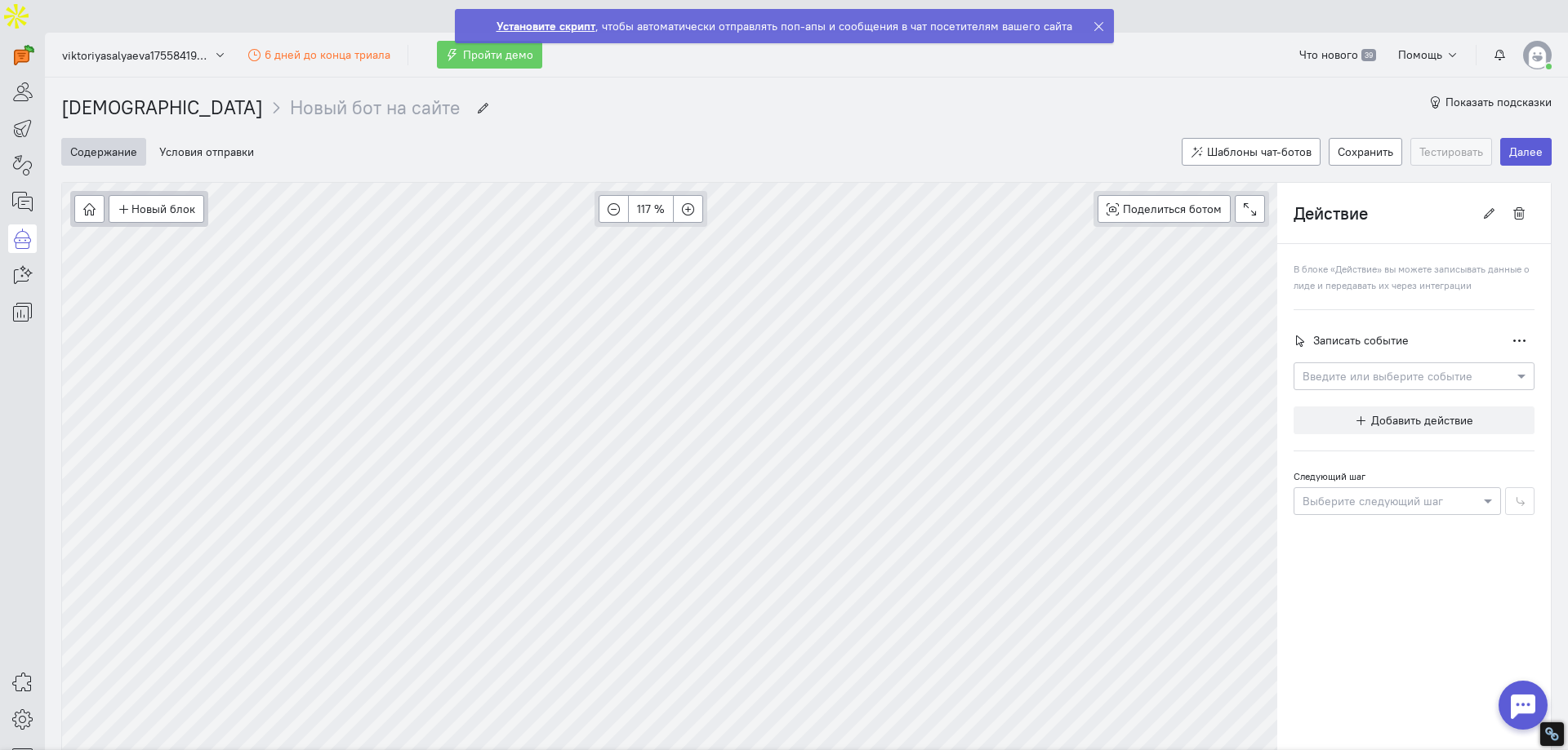
click at [1380, 367] on input "text" at bounding box center [1398, 375] width 191 height 16
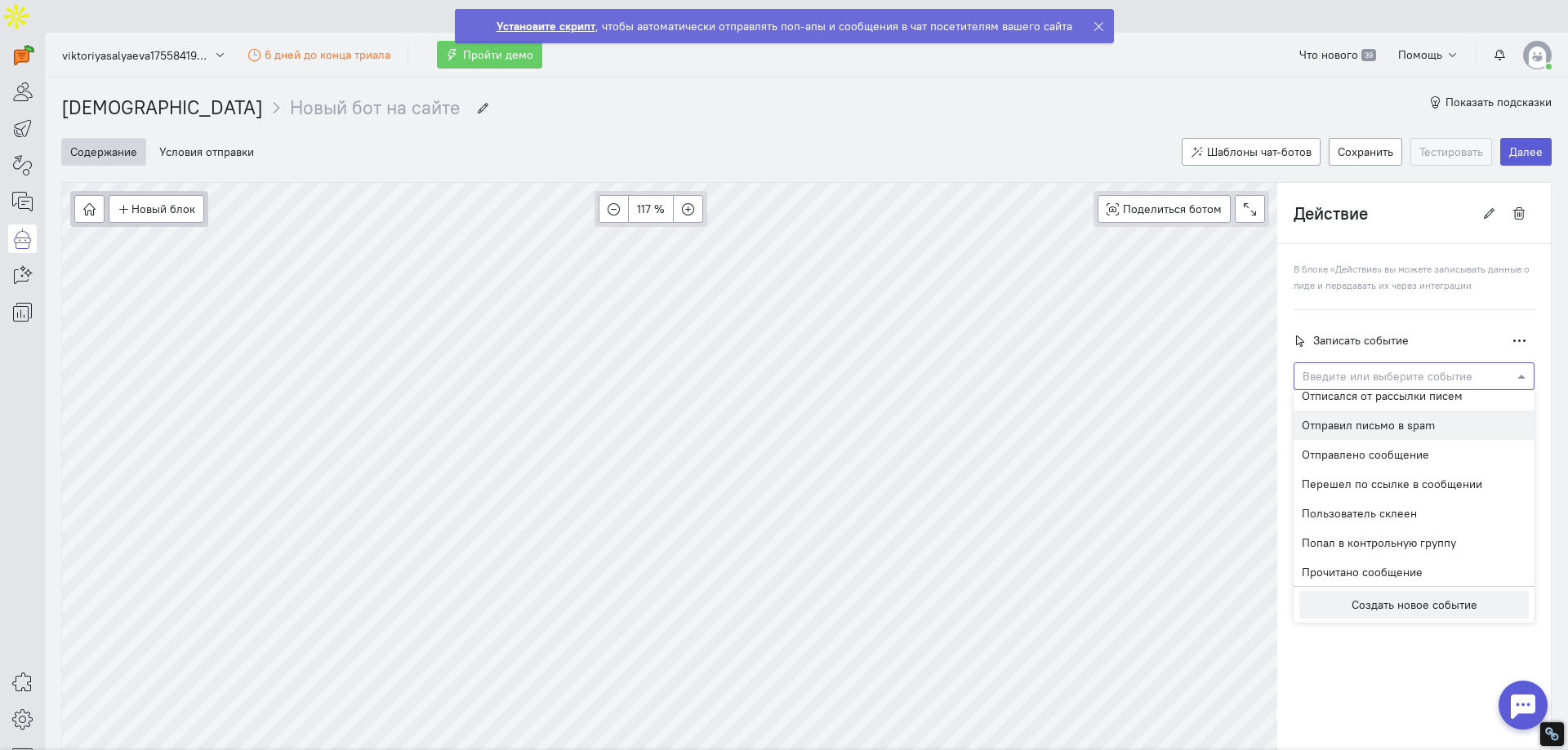
scroll to position [326, 0]
click at [1393, 445] on div "Перешел по ссылке в сообщении" at bounding box center [1415, 460] width 241 height 29
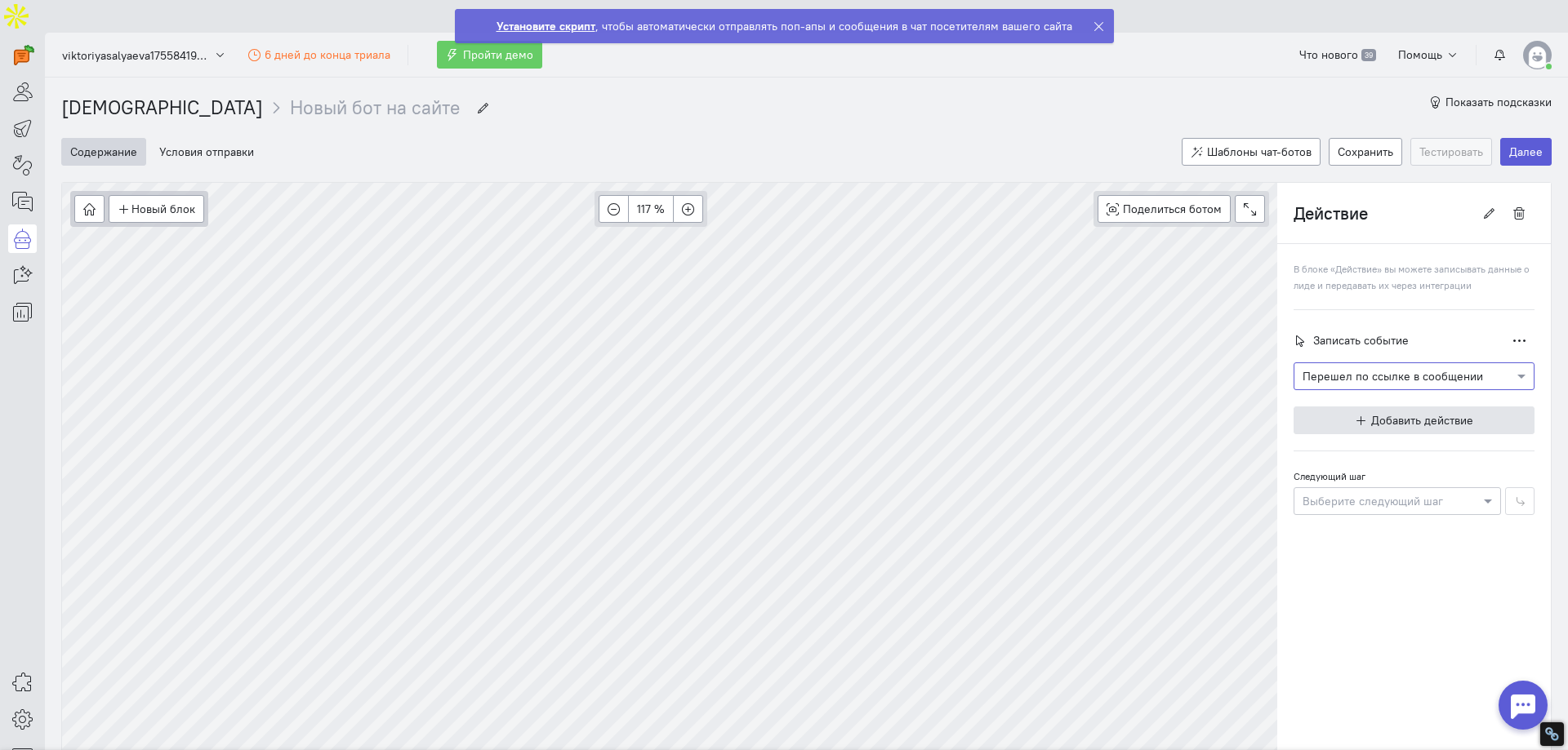
click at [1377, 413] on span "Добавить действие" at bounding box center [1422, 420] width 103 height 15
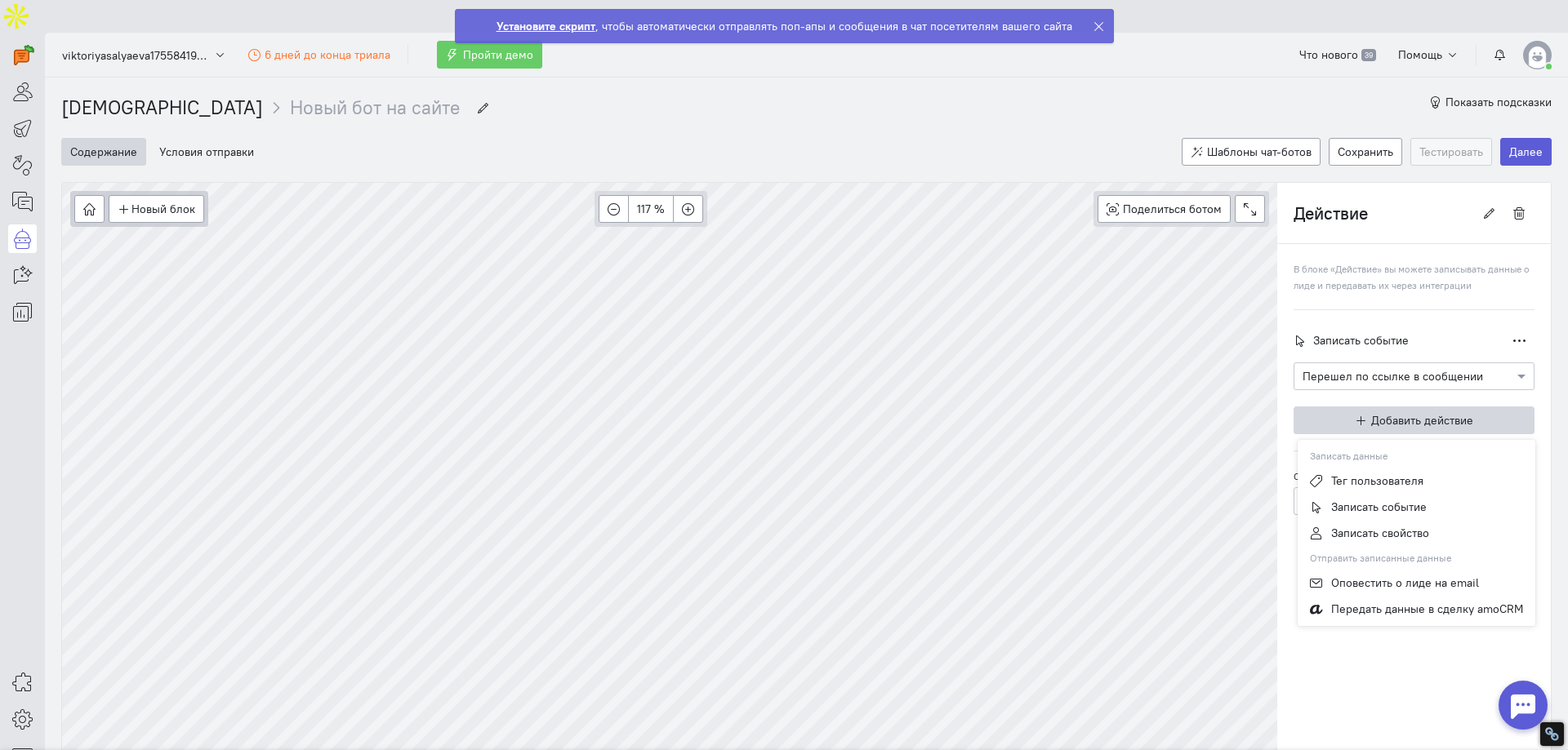
click at [1402, 367] on input "text" at bounding box center [1398, 375] width 191 height 16
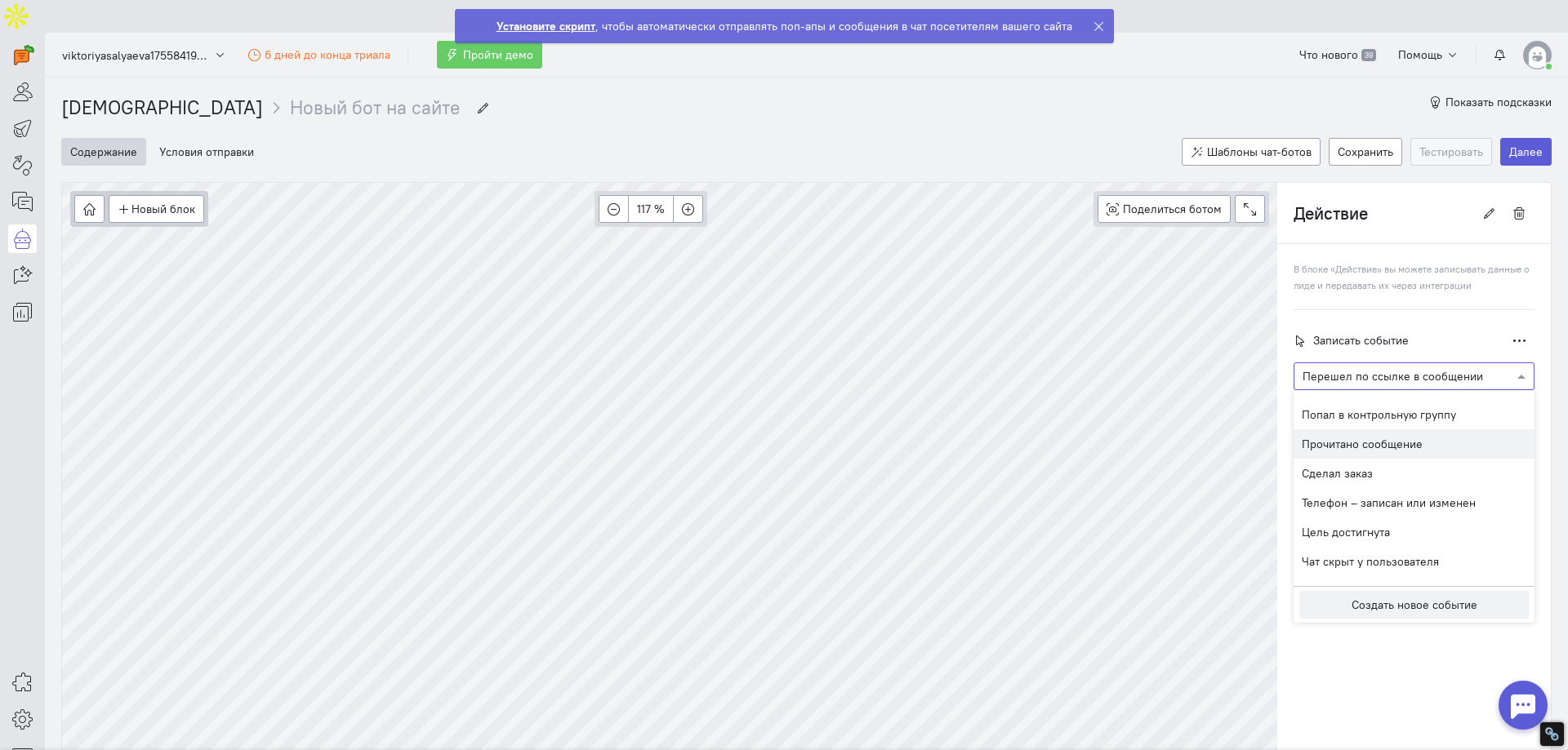
scroll to position [451, 0]
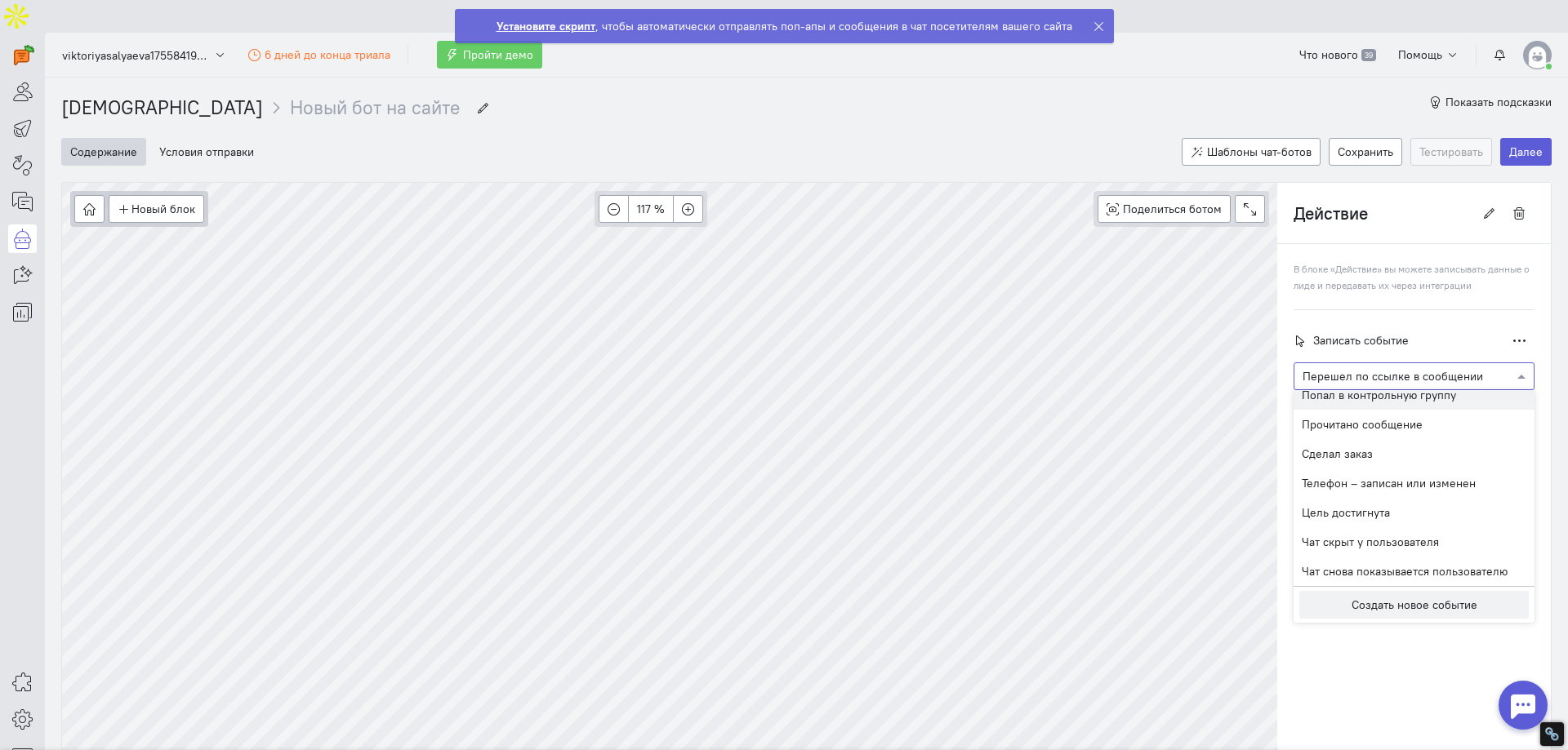
click at [1406, 326] on div "Записать событие Дублировать Удалить" at bounding box center [1415, 340] width 241 height 28
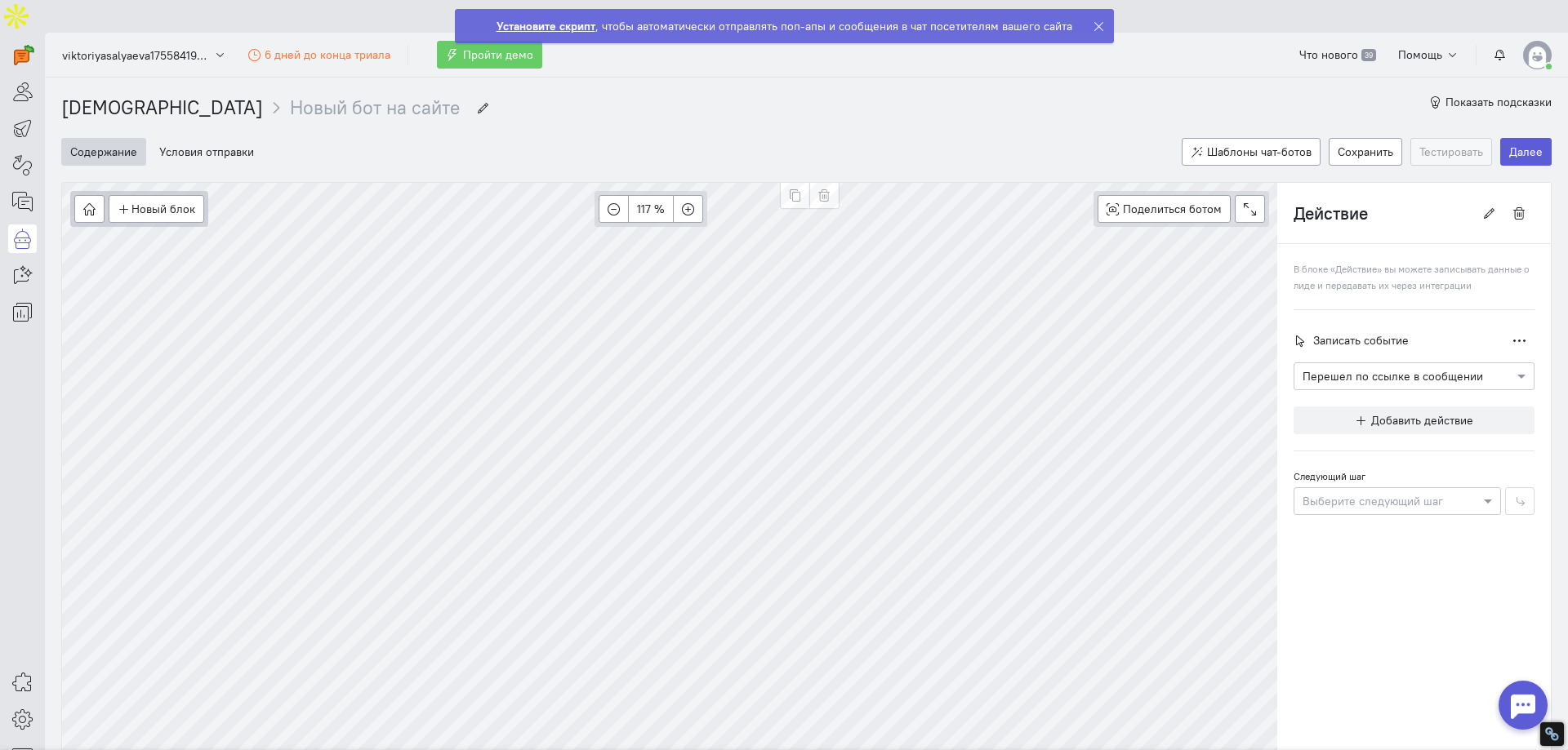
type input "Да"
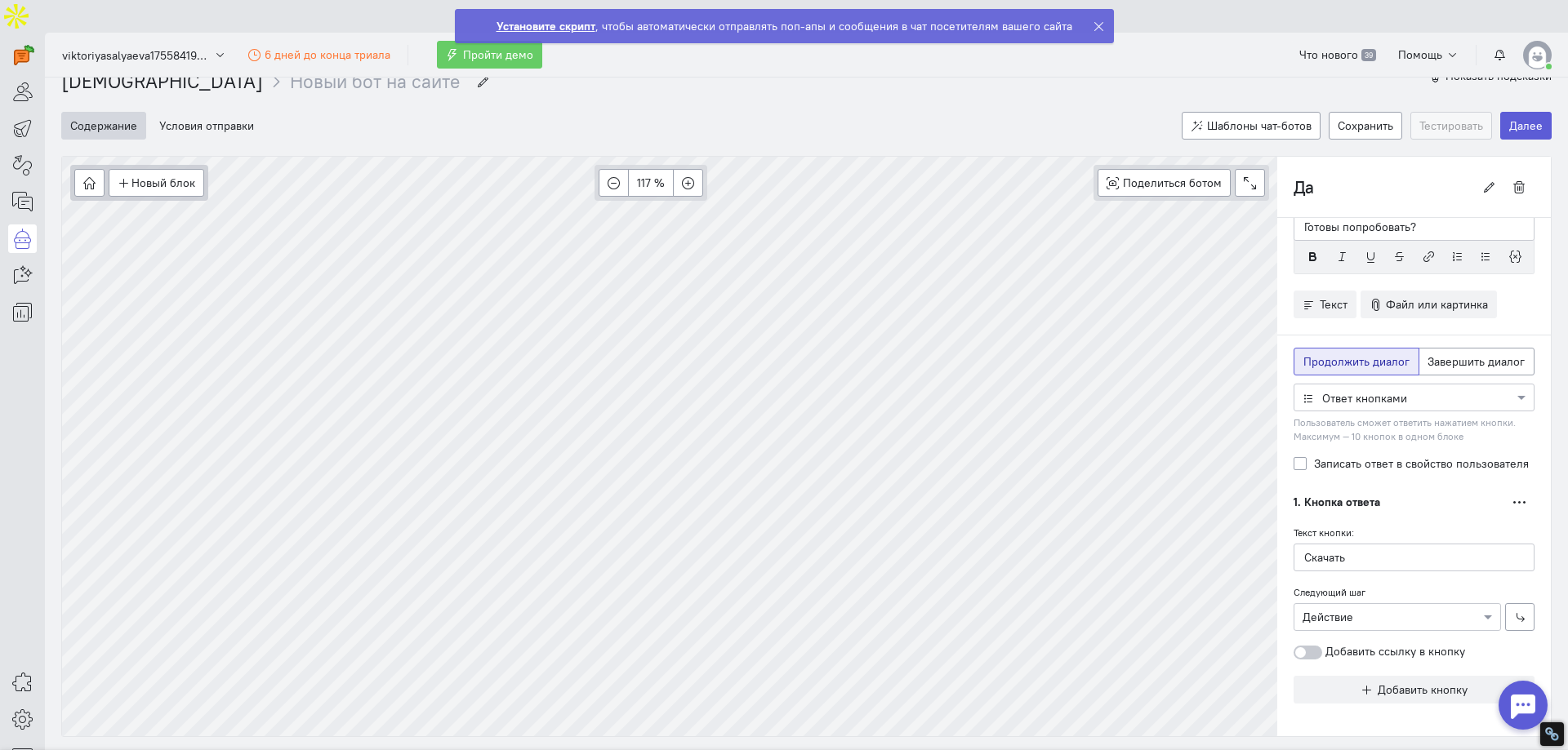
scroll to position [37, 0]
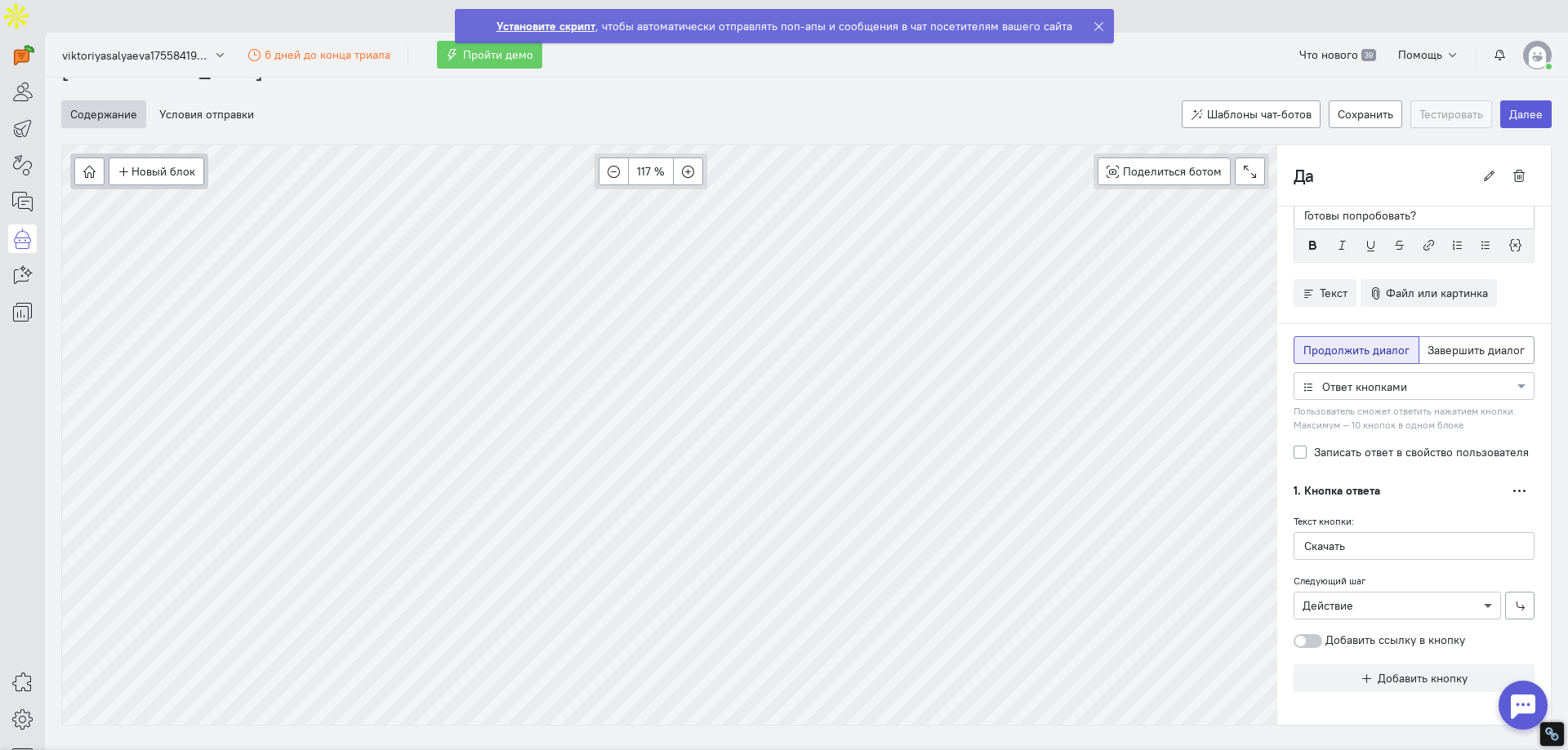
click at [1480, 598] on span at bounding box center [1490, 606] width 21 height 16
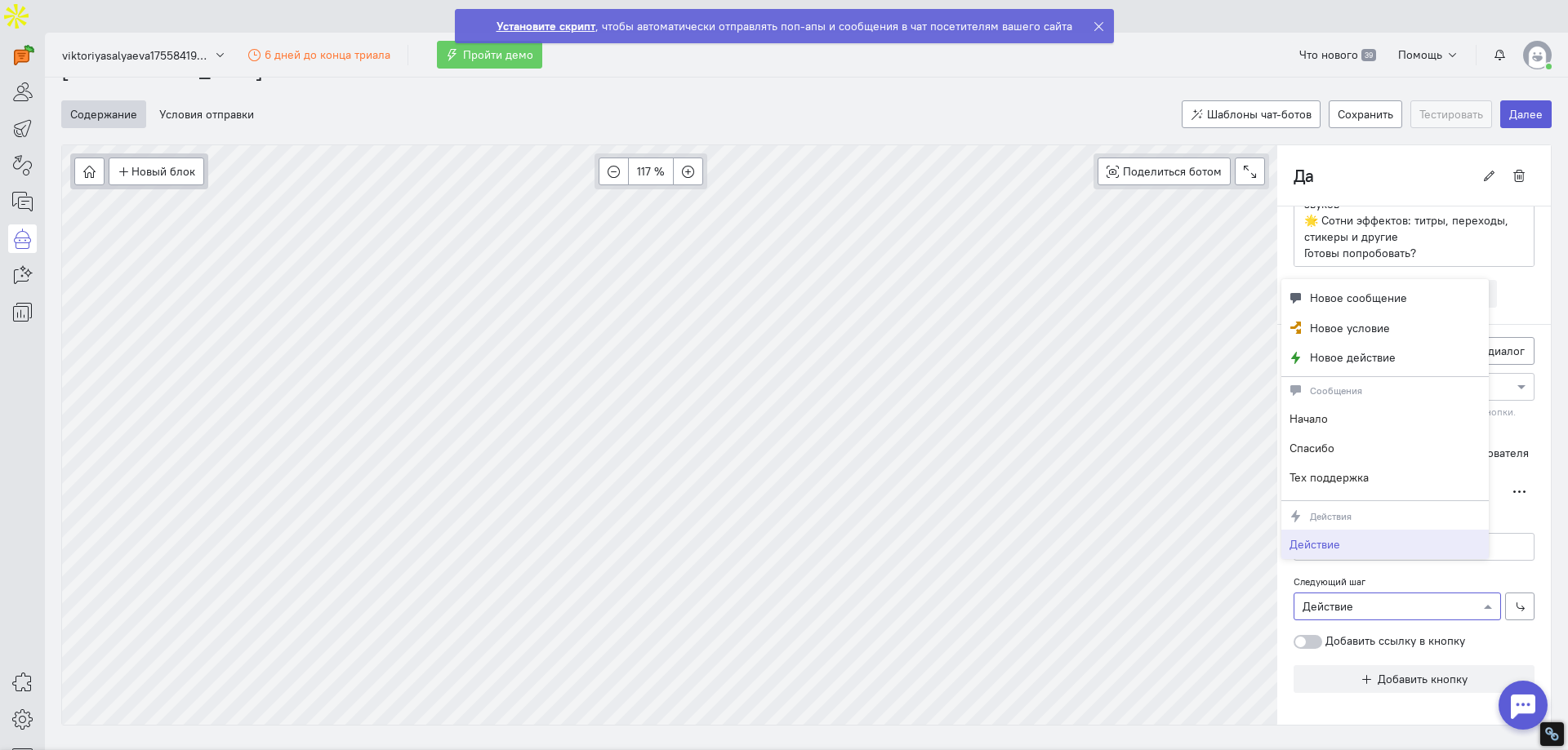
scroll to position [118, 0]
click at [1294, 634] on div at bounding box center [1308, 640] width 29 height 14
click at [0, 0] on input "Добавить ссылку в кнопку" at bounding box center [0, 0] width 0 height 0
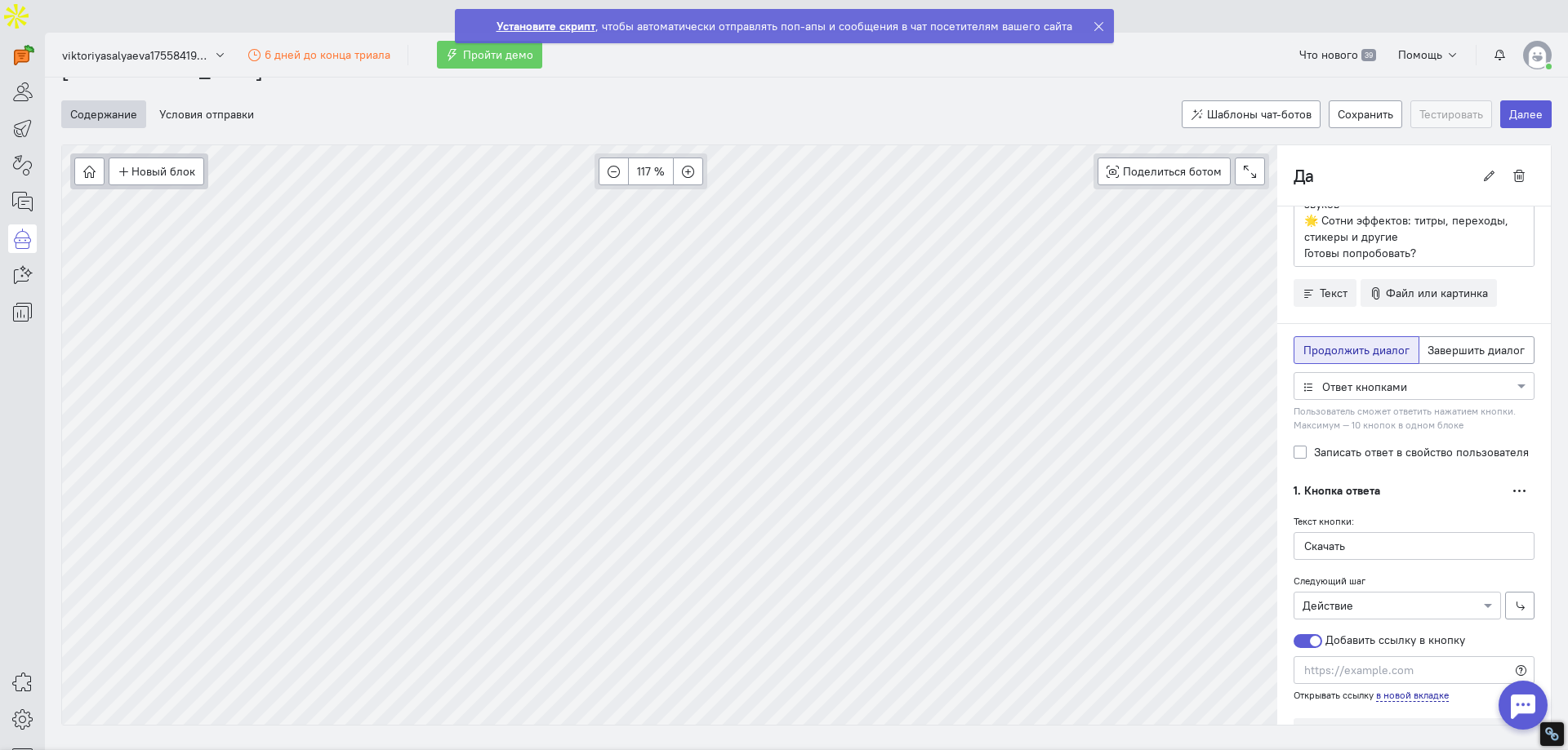
scroll to position [171, 0]
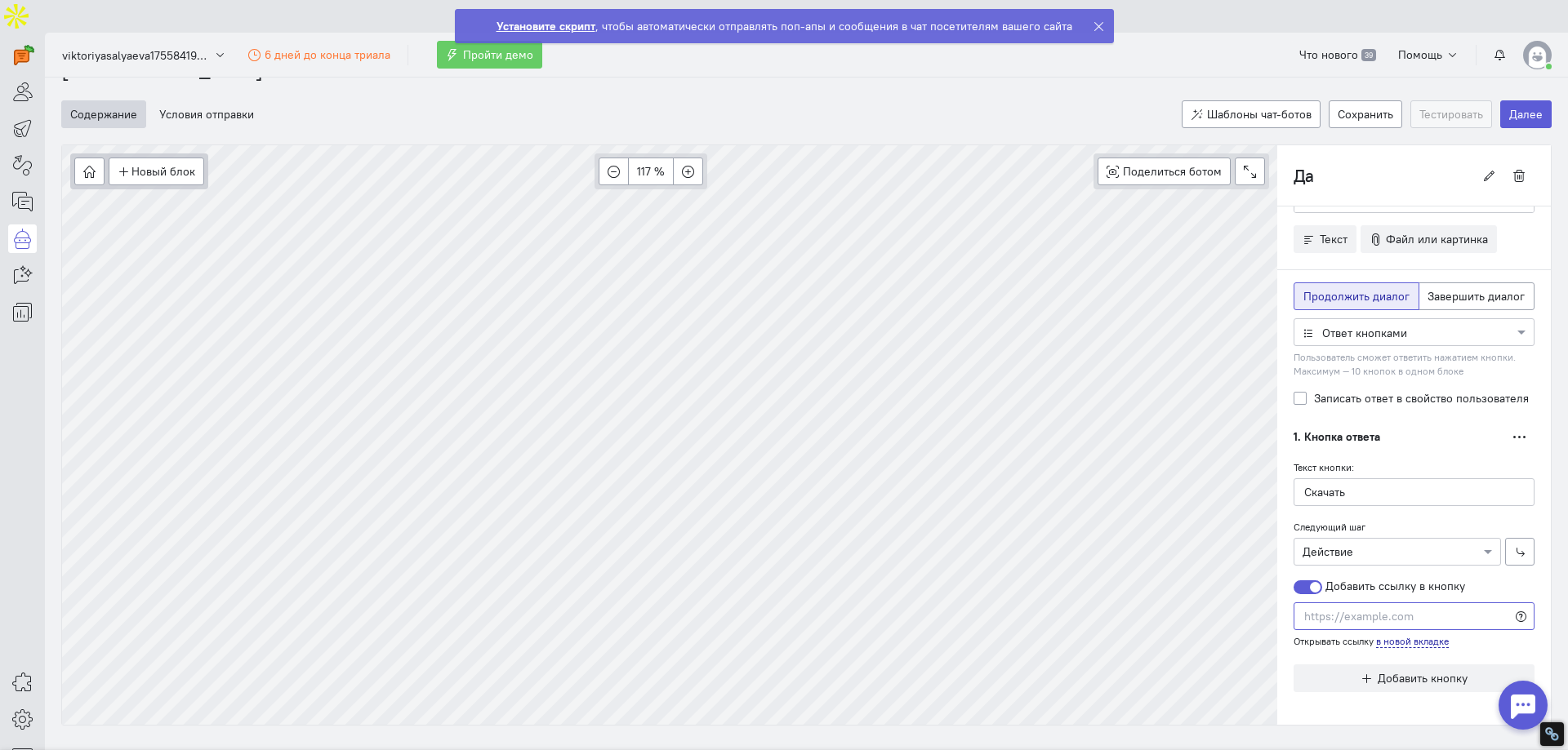
click at [1338, 602] on input "text" at bounding box center [1415, 616] width 241 height 28
click at [1357, 602] on input "text" at bounding box center [1415, 616] width 241 height 28
paste input "[URL][DOMAIN_NAME]"
type input "[URL][DOMAIN_NAME]"
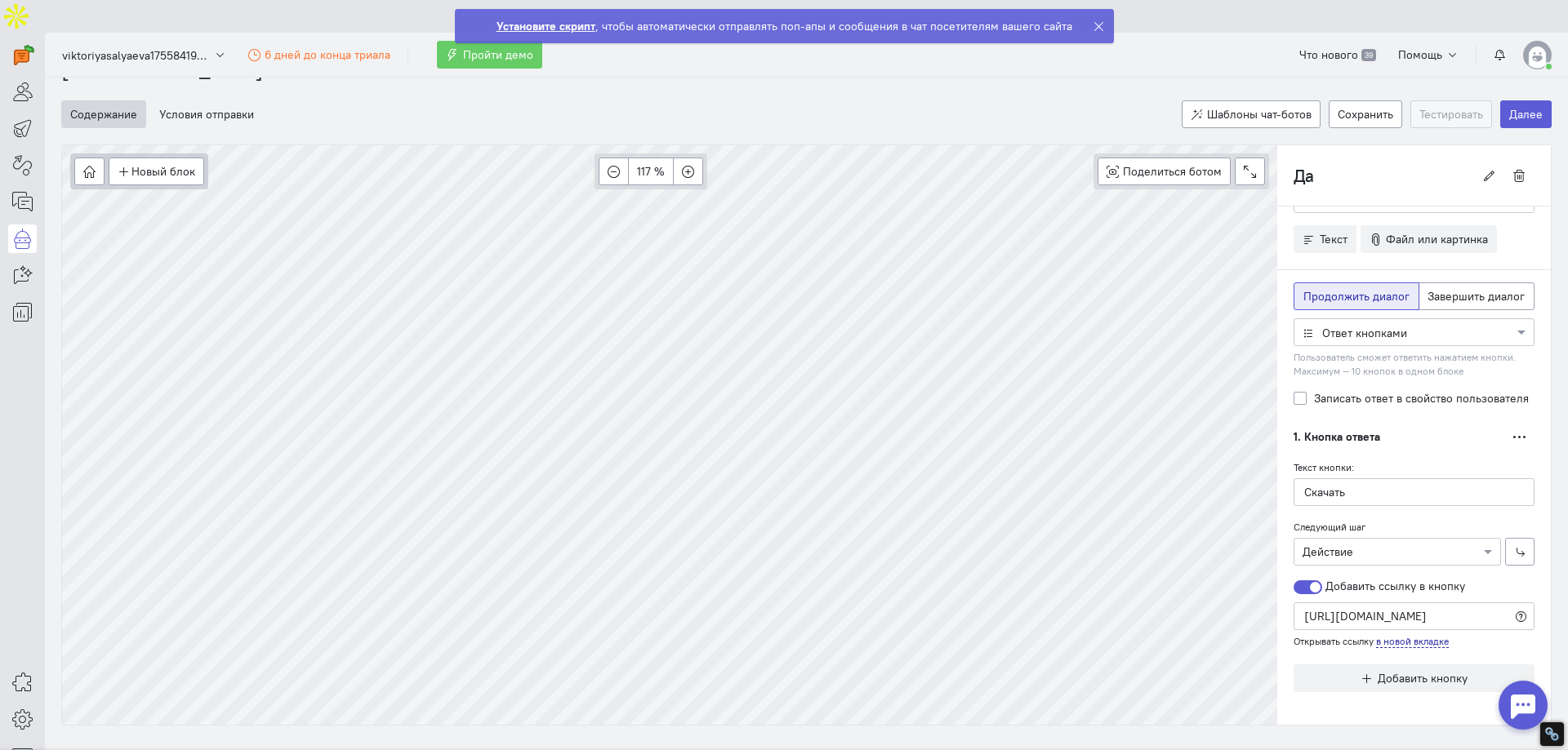
click at [1494, 578] on div "Добавить ссылку в кнопку [URL][DOMAIN_NAME] Открывать ссылку в новой вкладке" at bounding box center [1415, 612] width 241 height 70
type input "Действие"
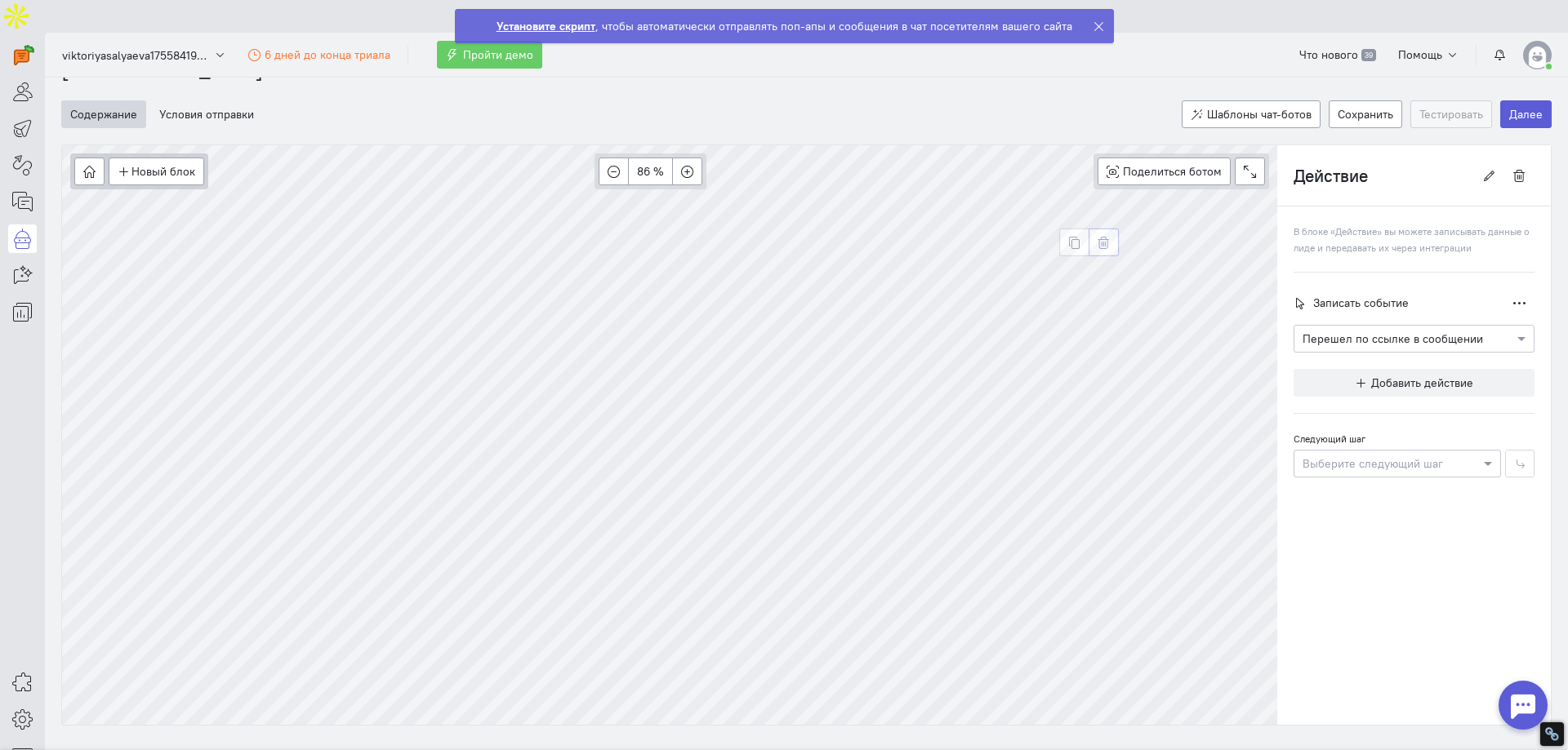
click at [1111, 229] on button "button" at bounding box center [1103, 242] width 30 height 28
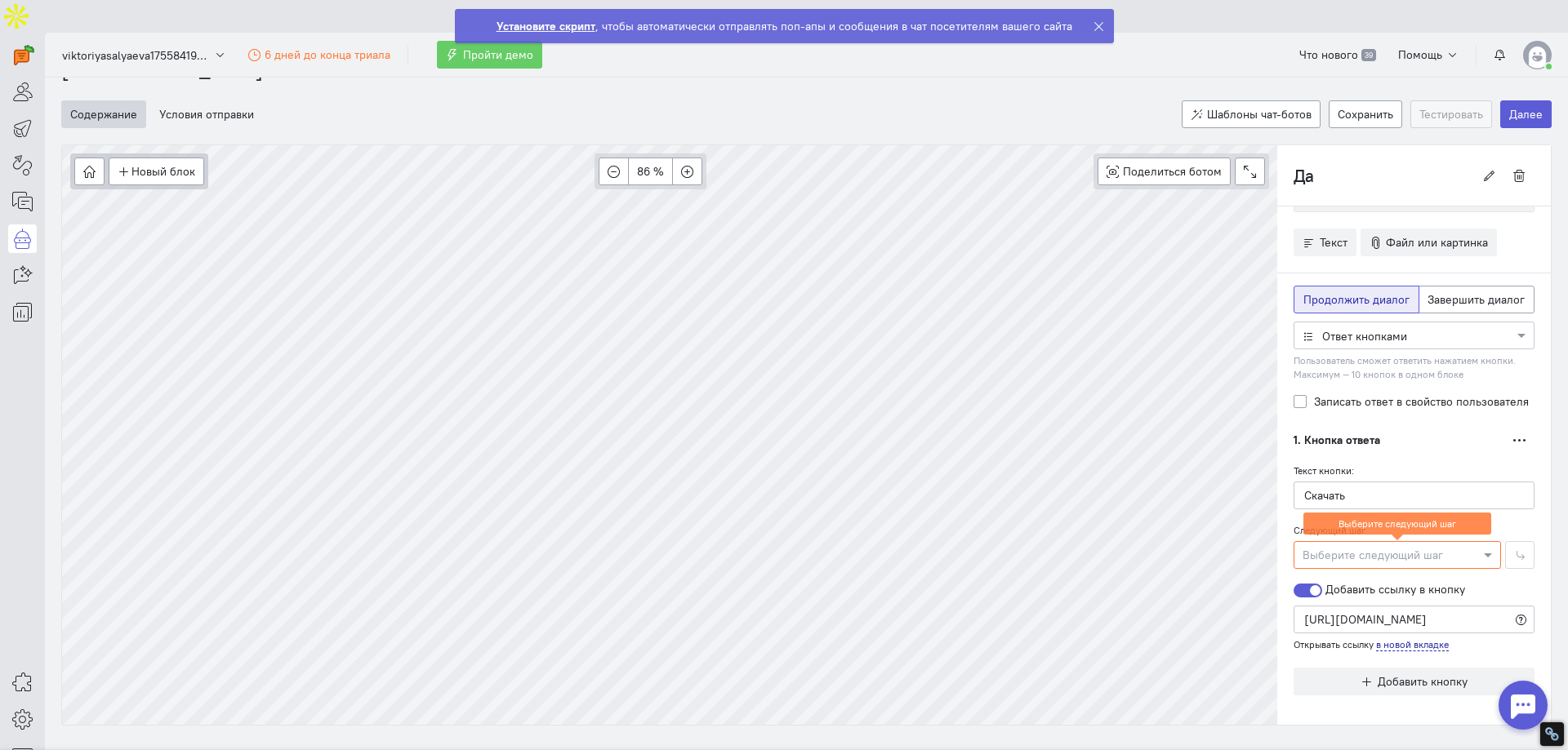
scroll to position [209, 0]
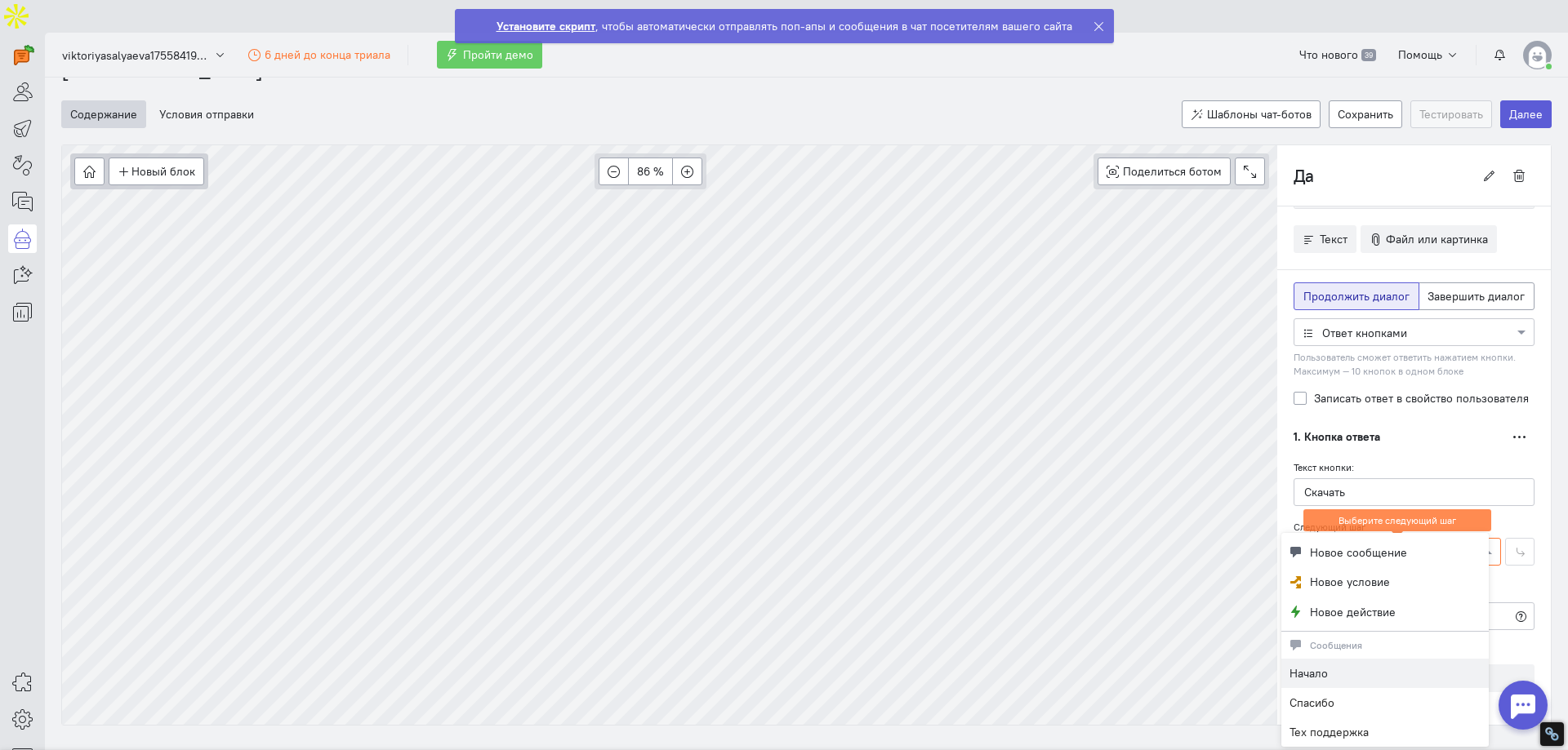
click at [1350, 543] on div at bounding box center [1397, 551] width 206 height 16
click at [1352, 556] on span "Новое сообщение" at bounding box center [1358, 552] width 97 height 16
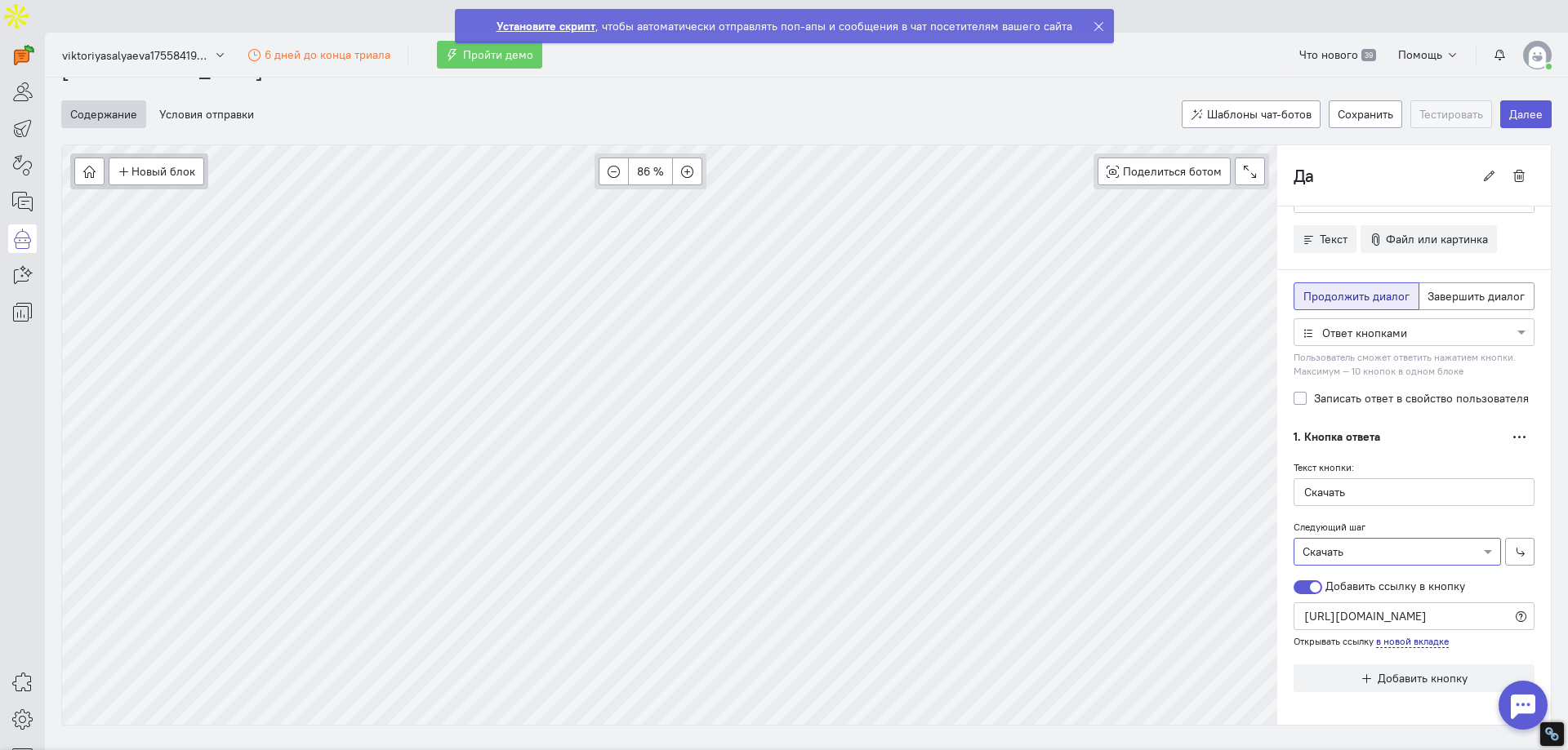
type input "Скачать"
radio input "false"
radio input "true"
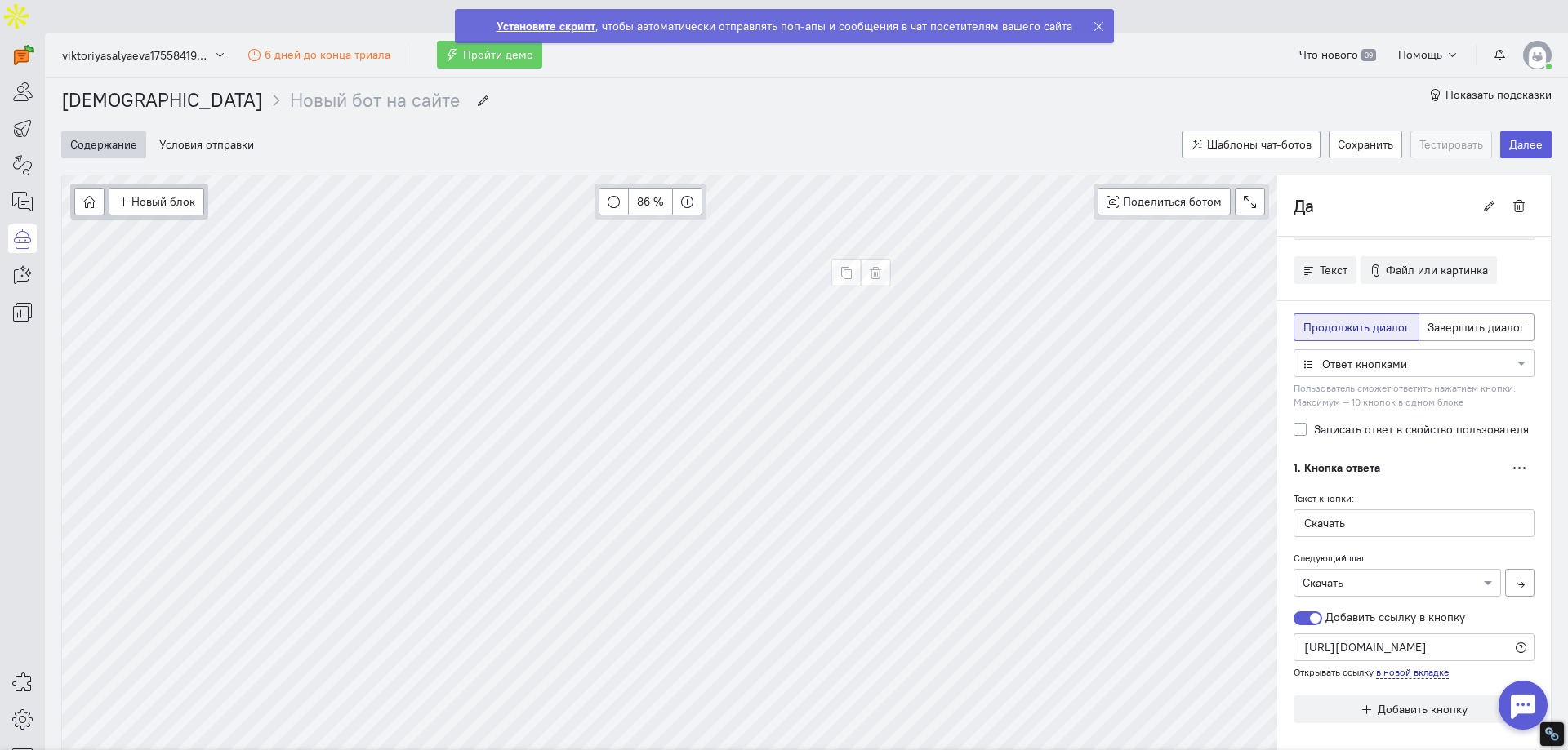
scroll to position [209, 0]
click at [1377, 701] on span "Добавить кнопку" at bounding box center [1422, 708] width 90 height 15
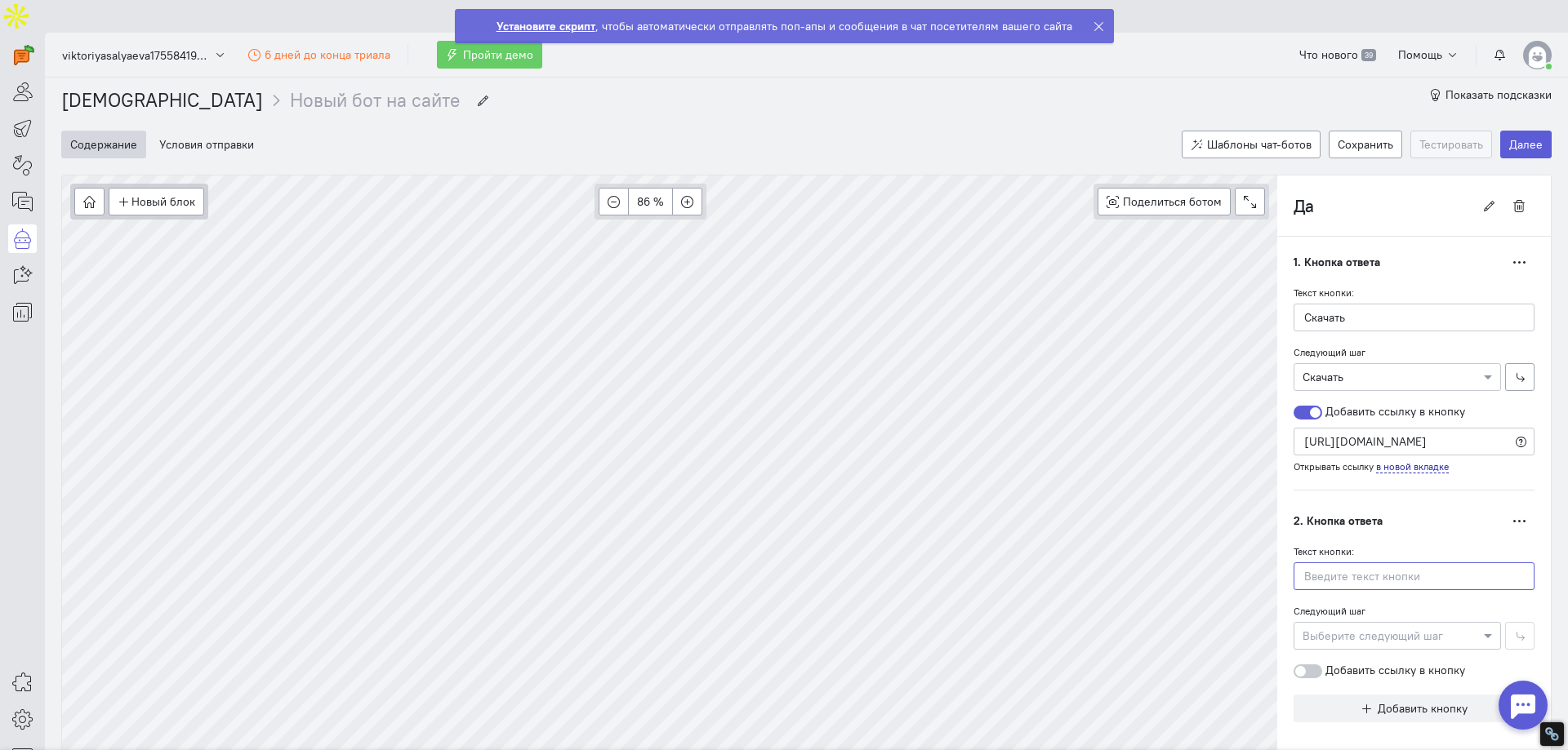
click at [1390, 562] on input "text" at bounding box center [1415, 576] width 241 height 28
type input "Неинтересно"
click at [1368, 627] on div at bounding box center [1397, 635] width 206 height 16
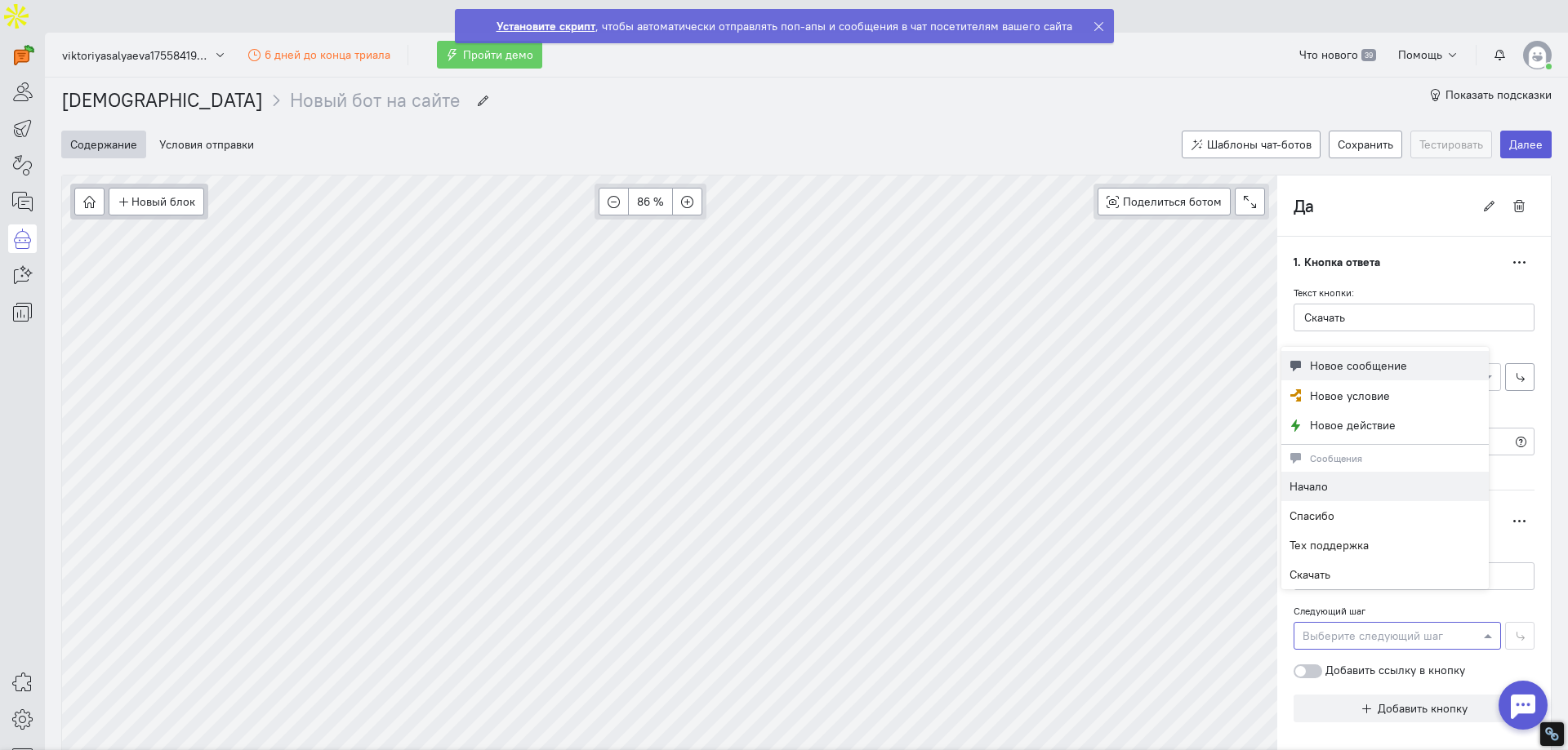
click at [1366, 370] on span "Новое сообщение" at bounding box center [1358, 365] width 97 height 16
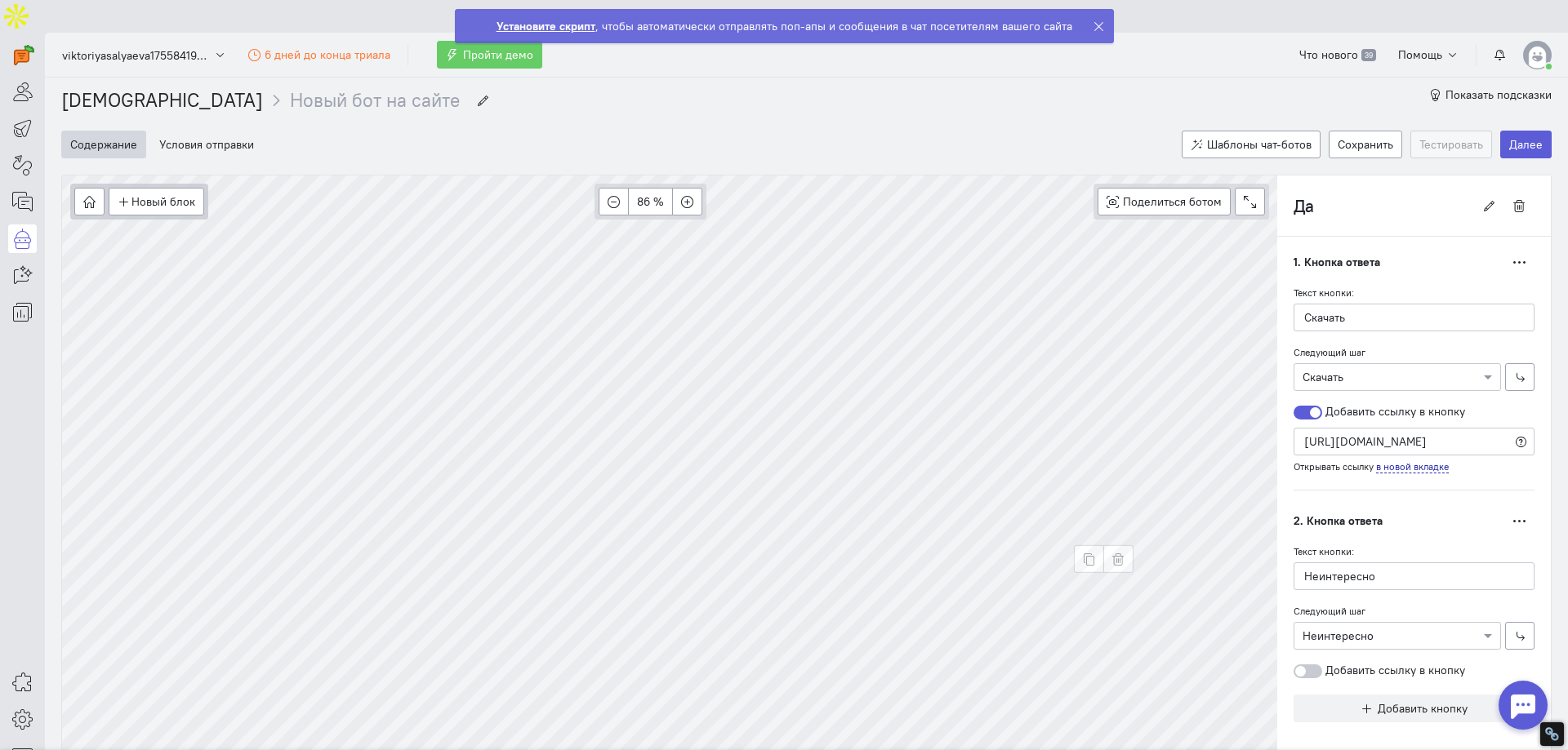
type input "Неинтересно"
radio input "false"
radio input "true"
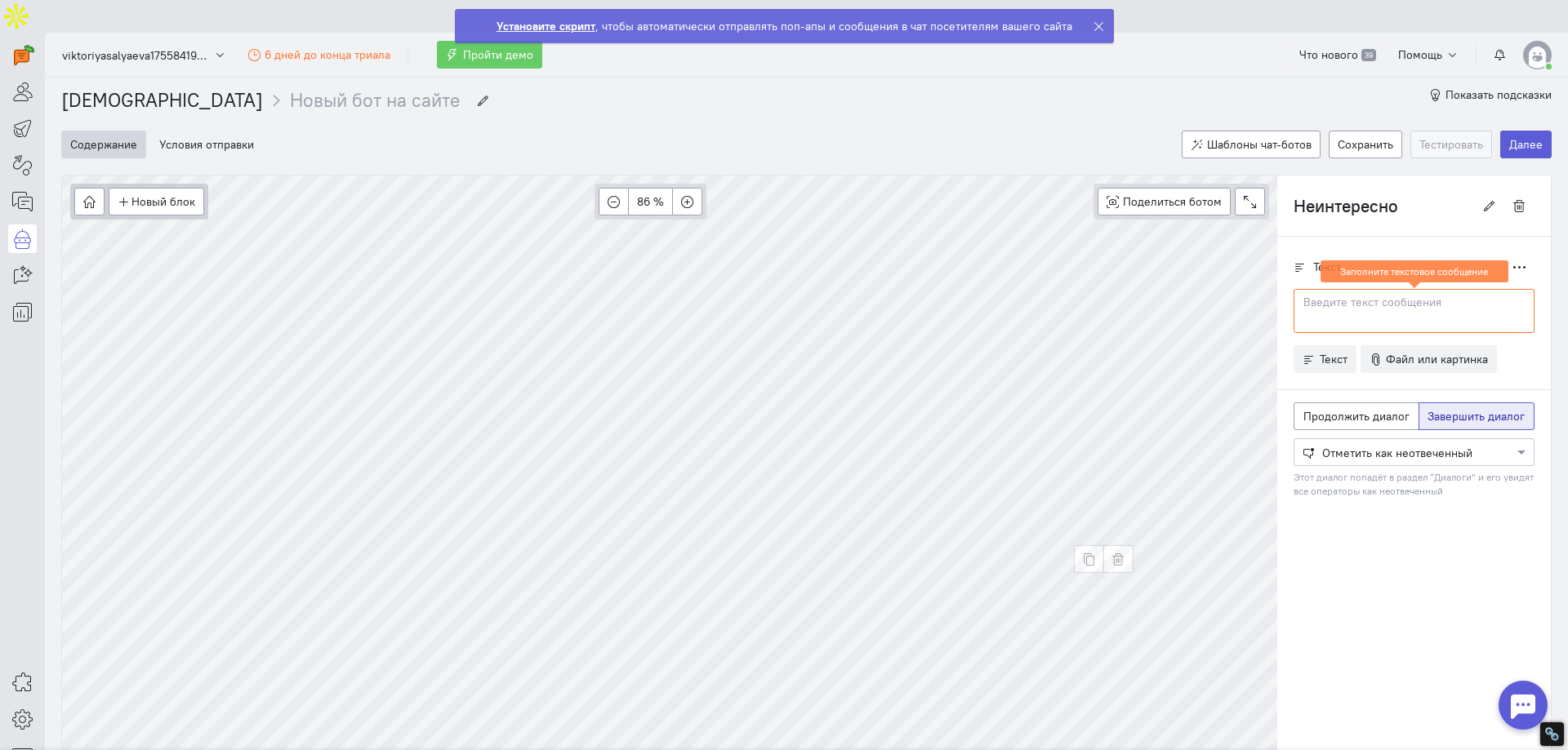
scroll to position [0, 0]
click at [1342, 295] on p at bounding box center [1414, 303] width 220 height 16
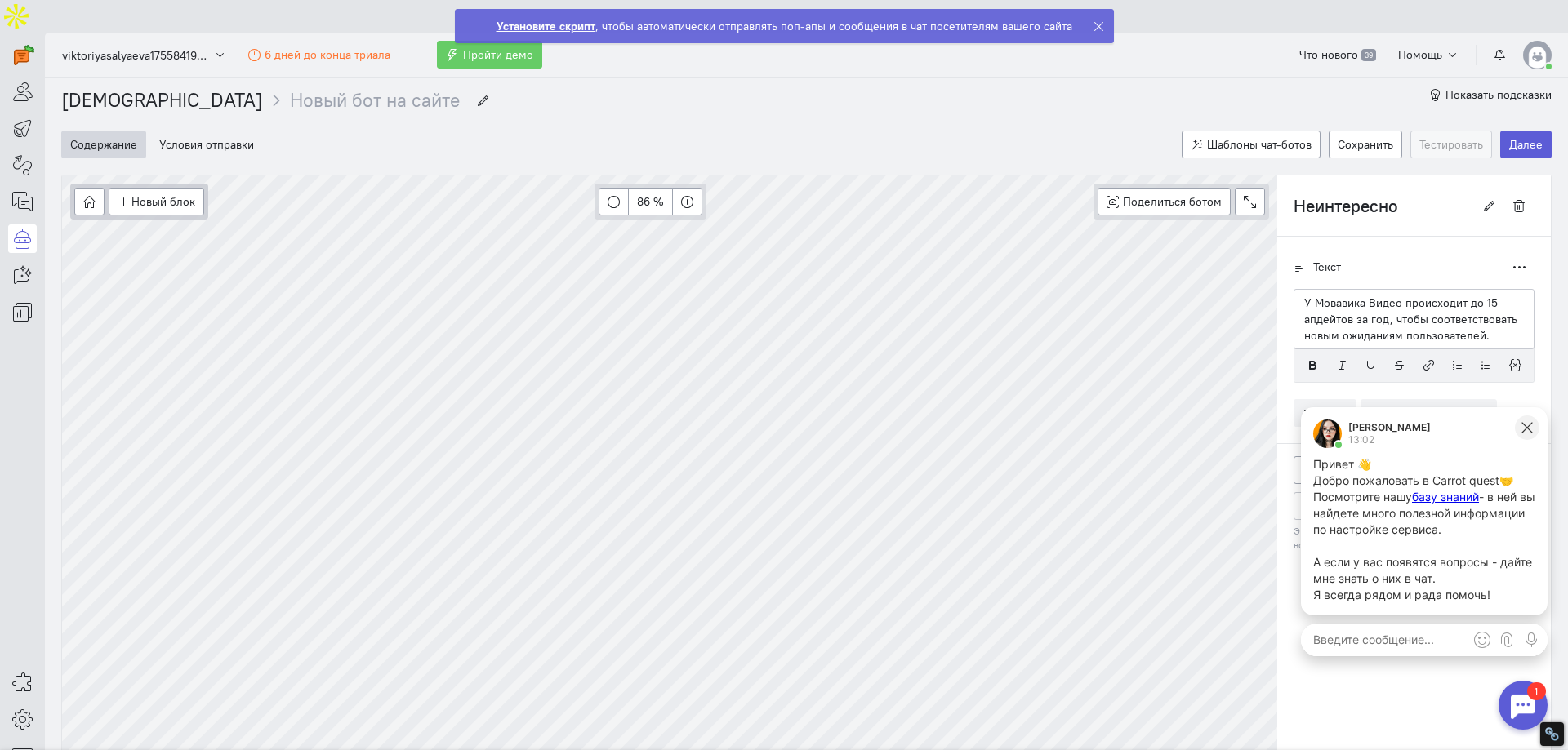
click at [1531, 425] on icon at bounding box center [1527, 428] width 15 height 15
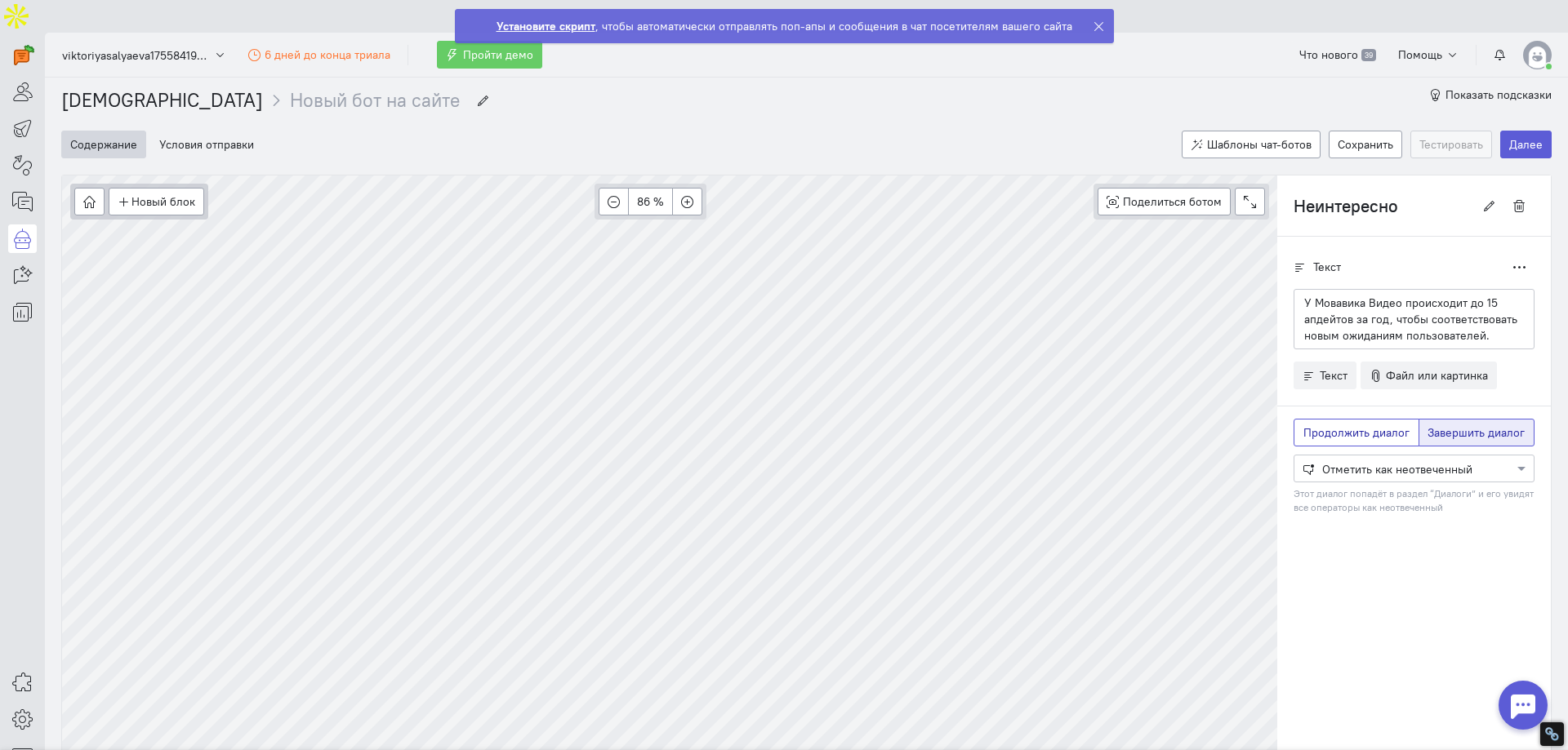
click at [1380, 425] on span "Продолжить диалог" at bounding box center [1356, 433] width 106 height 15
click at [1314, 424] on input "Продолжить диалог" at bounding box center [1308, 430] width 11 height 11
radio input "true"
radio input "false"
click at [1379, 460] on div at bounding box center [1415, 468] width 240 height 16
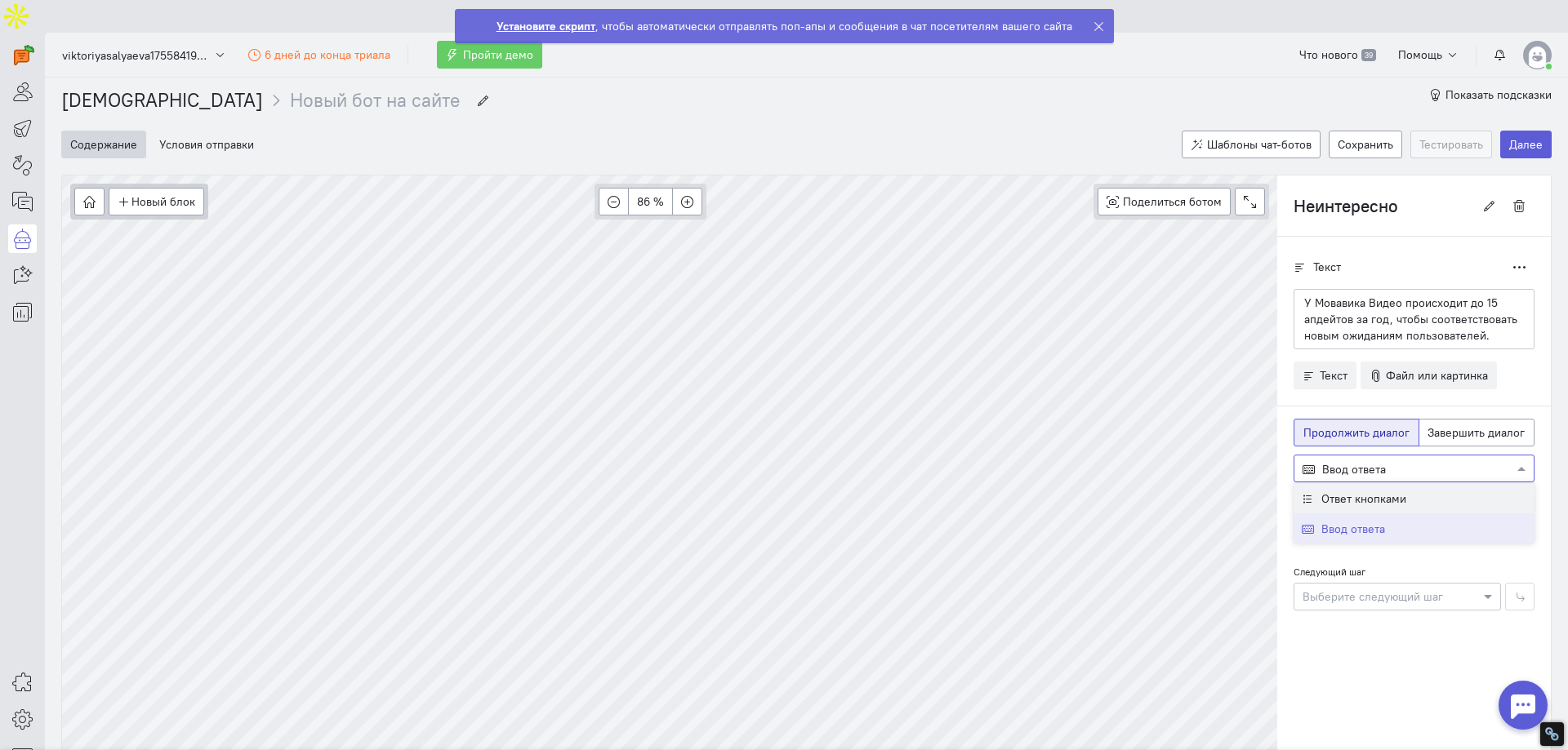
click at [1375, 492] on span "Ответ кнопками" at bounding box center [1364, 499] width 85 height 15
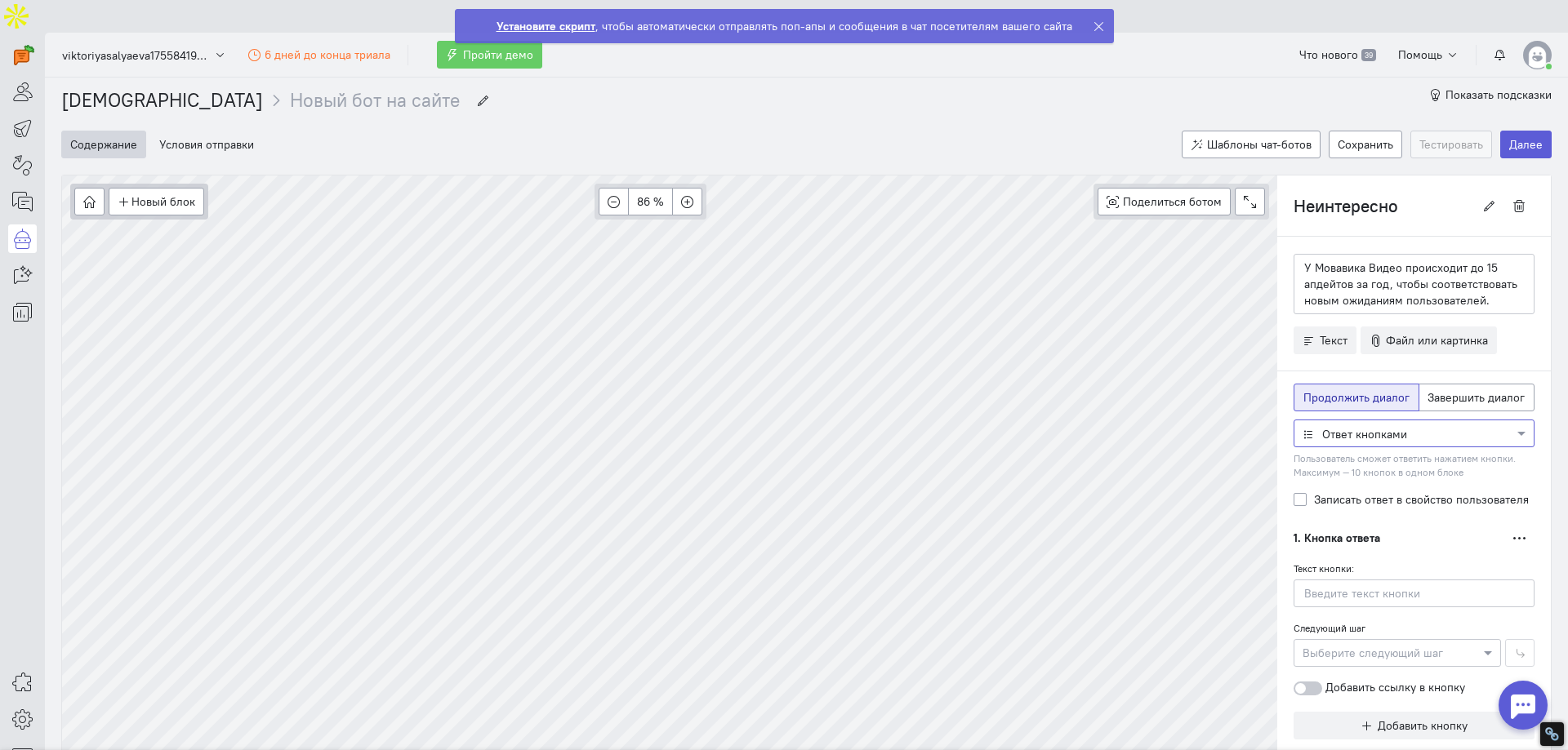
scroll to position [53, 0]
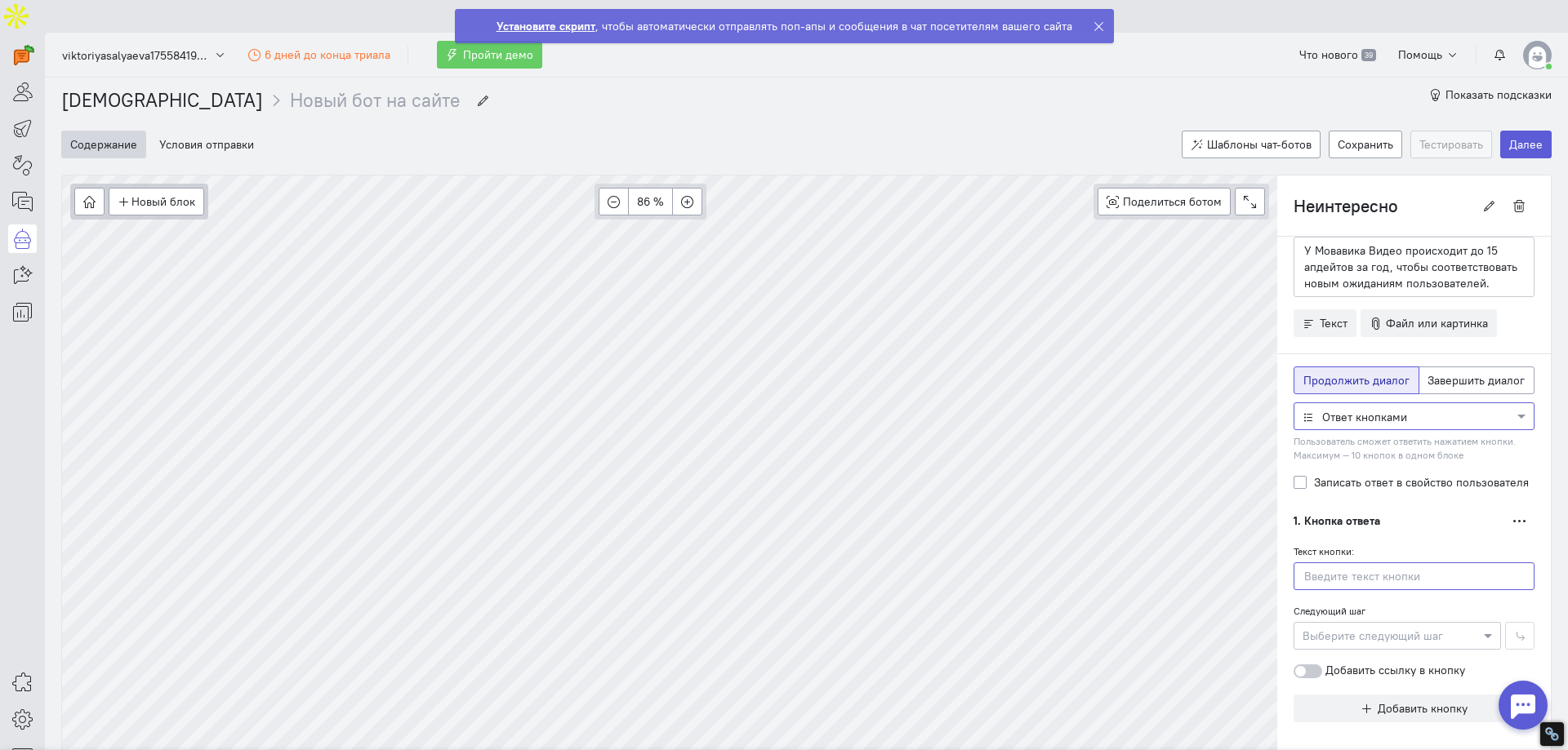
click at [1325, 562] on input "text" at bounding box center [1415, 576] width 241 height 28
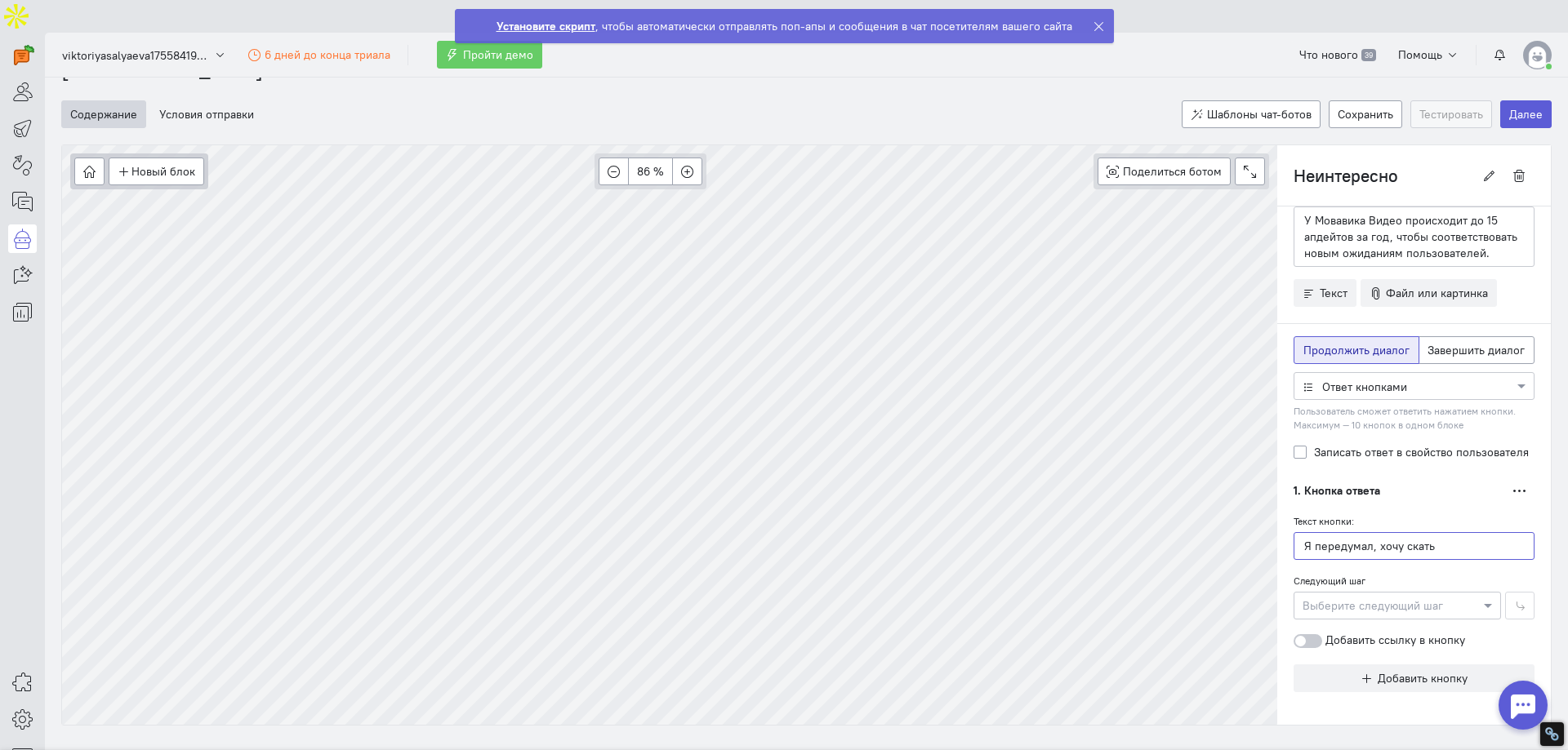
click at [1407, 532] on input "Я передумал, хочу скать" at bounding box center [1415, 546] width 241 height 28
click at [1466, 532] on input "Я передумал, хочу скачать" at bounding box center [1415, 546] width 241 height 28
type input "Я передумал, хочу скачать"
click at [1328, 632] on label "Добавить ссылку в кнопку" at bounding box center [1379, 640] width 172 height 16
click at [0, 0] on input "Добавить ссылку в кнопку" at bounding box center [0, 0] width 0 height 0
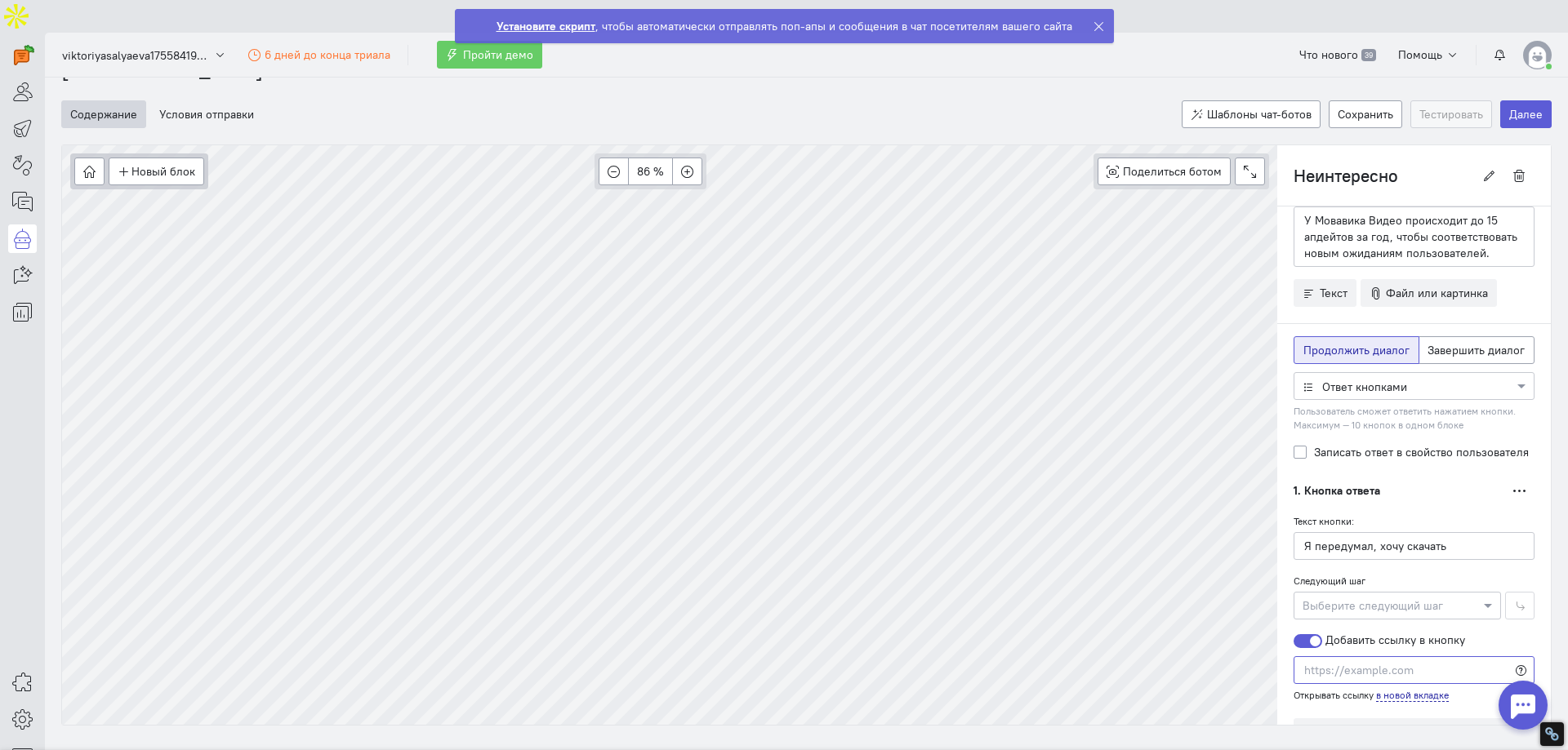
click at [1357, 657] on input "text" at bounding box center [1415, 670] width 241 height 28
paste input "[URL][DOMAIN_NAME]"
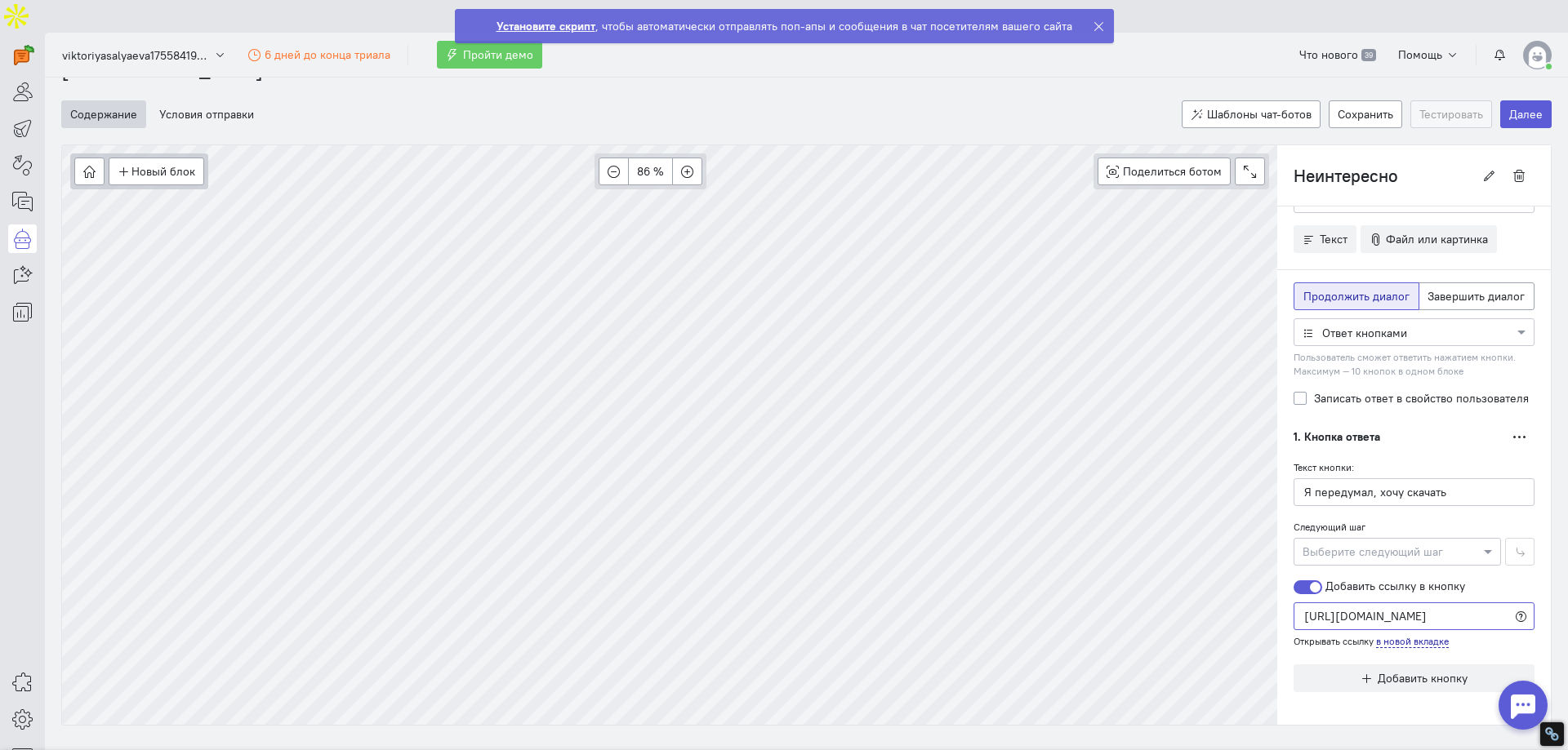
type input "[URL][DOMAIN_NAME]"
click at [1494, 544] on div "Текст кнопки: Я передумал, хочу скачать Следующий шаг Выберите следующий шаг До…" at bounding box center [1415, 553] width 241 height 190
click at [650, 528] on icon "button" at bounding box center [648, 534] width 13 height 13
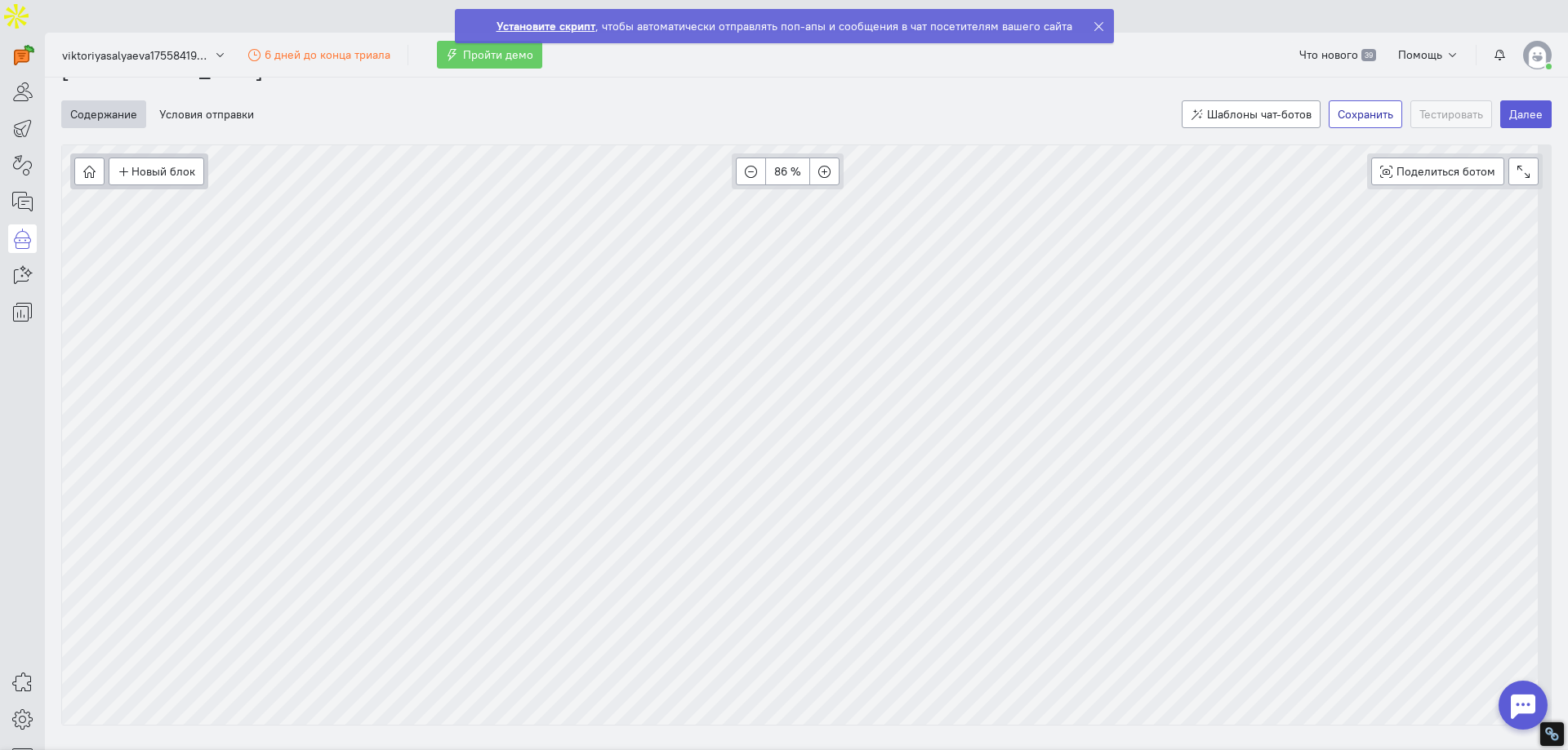
click at [1356, 101] on button "Сохранить" at bounding box center [1365, 114] width 74 height 28
drag, startPoint x: 985, startPoint y: 99, endPoint x: 968, endPoint y: 24, distance: 76.9
click at [968, 24] on div "Установите скрипт , чтобы автоматически отправлять поп-апы и сообщения в чат по…" at bounding box center [784, 26] width 576 height 16
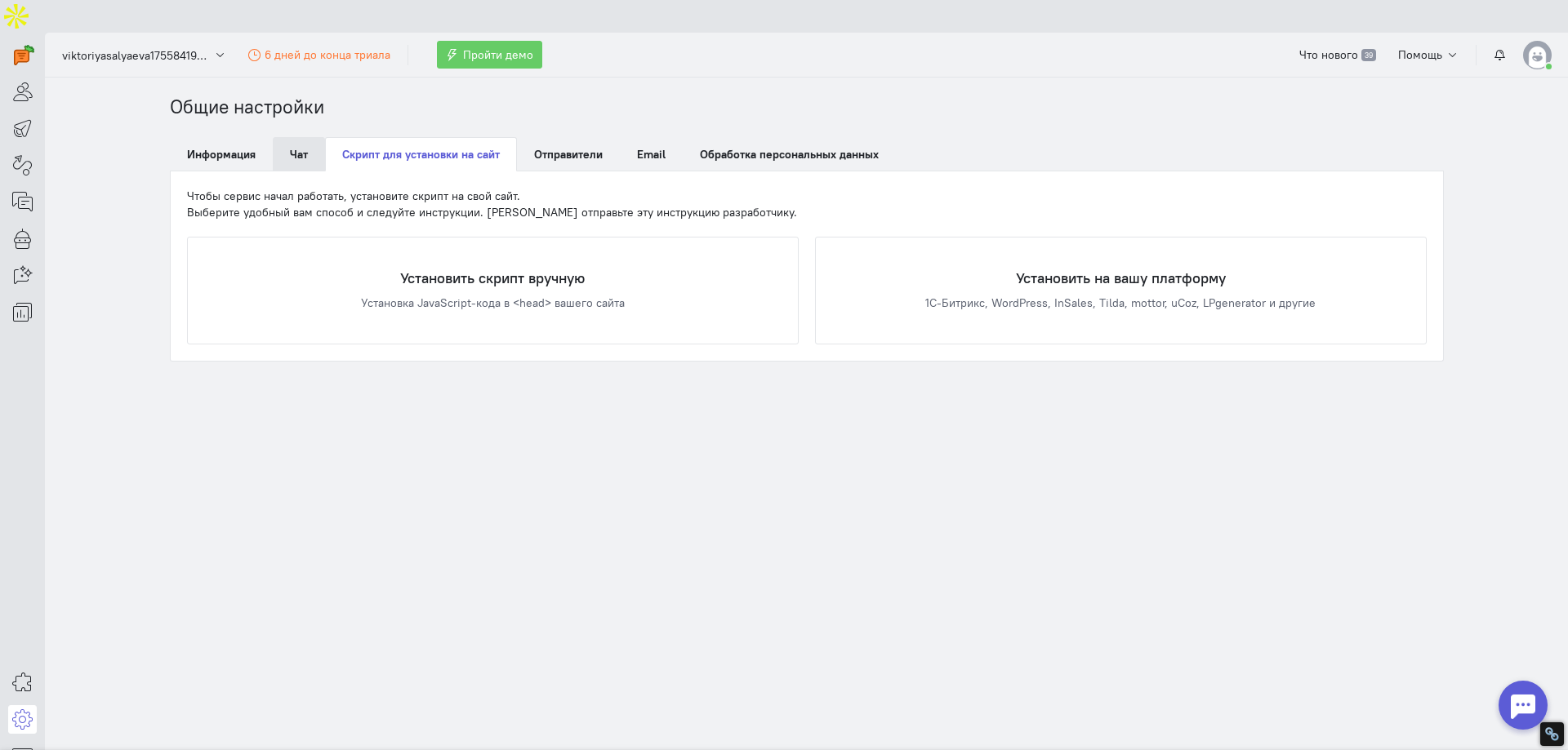
click at [317, 137] on link "Чат" at bounding box center [299, 154] width 53 height 34
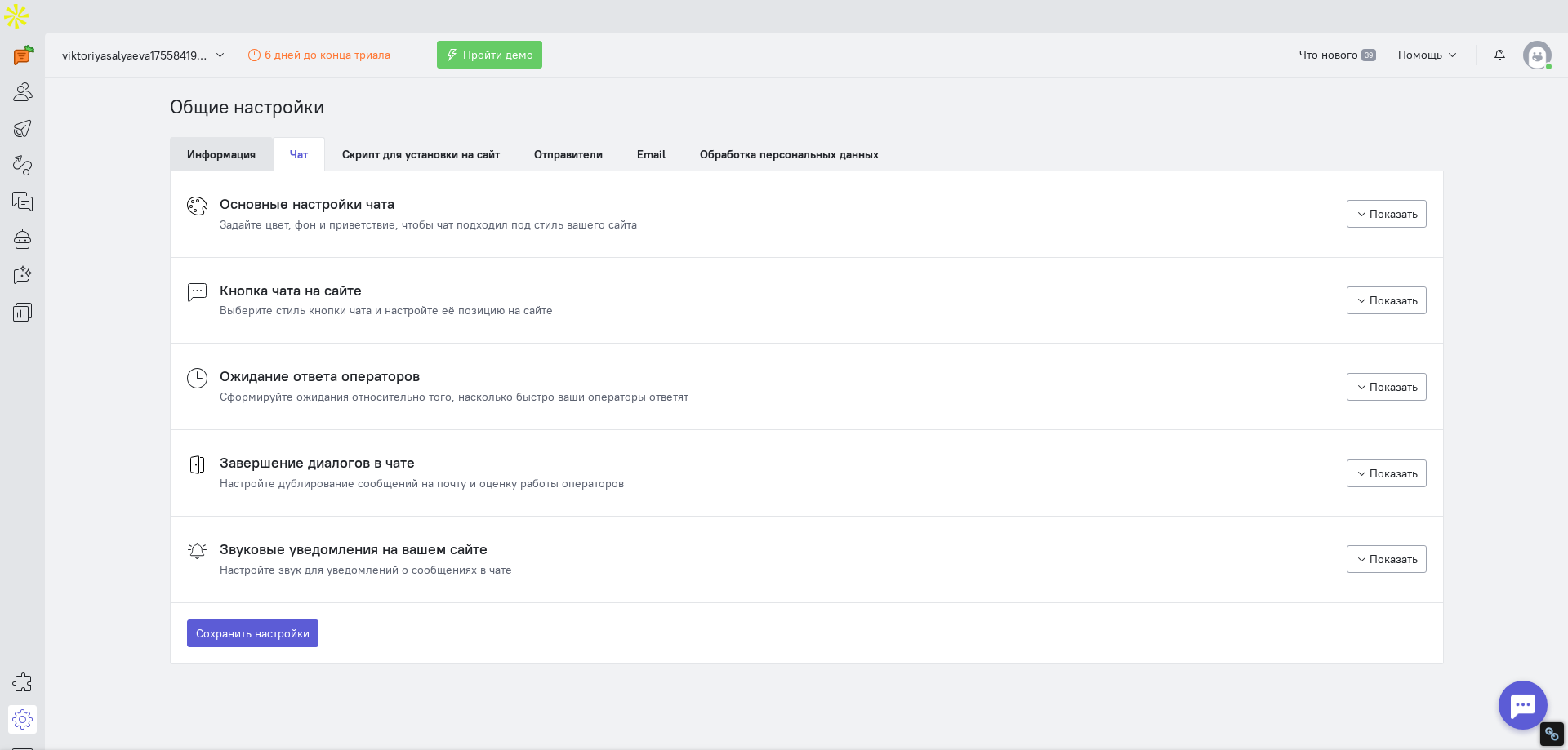
click at [208, 137] on link "Информация" at bounding box center [220, 154] width 103 height 34
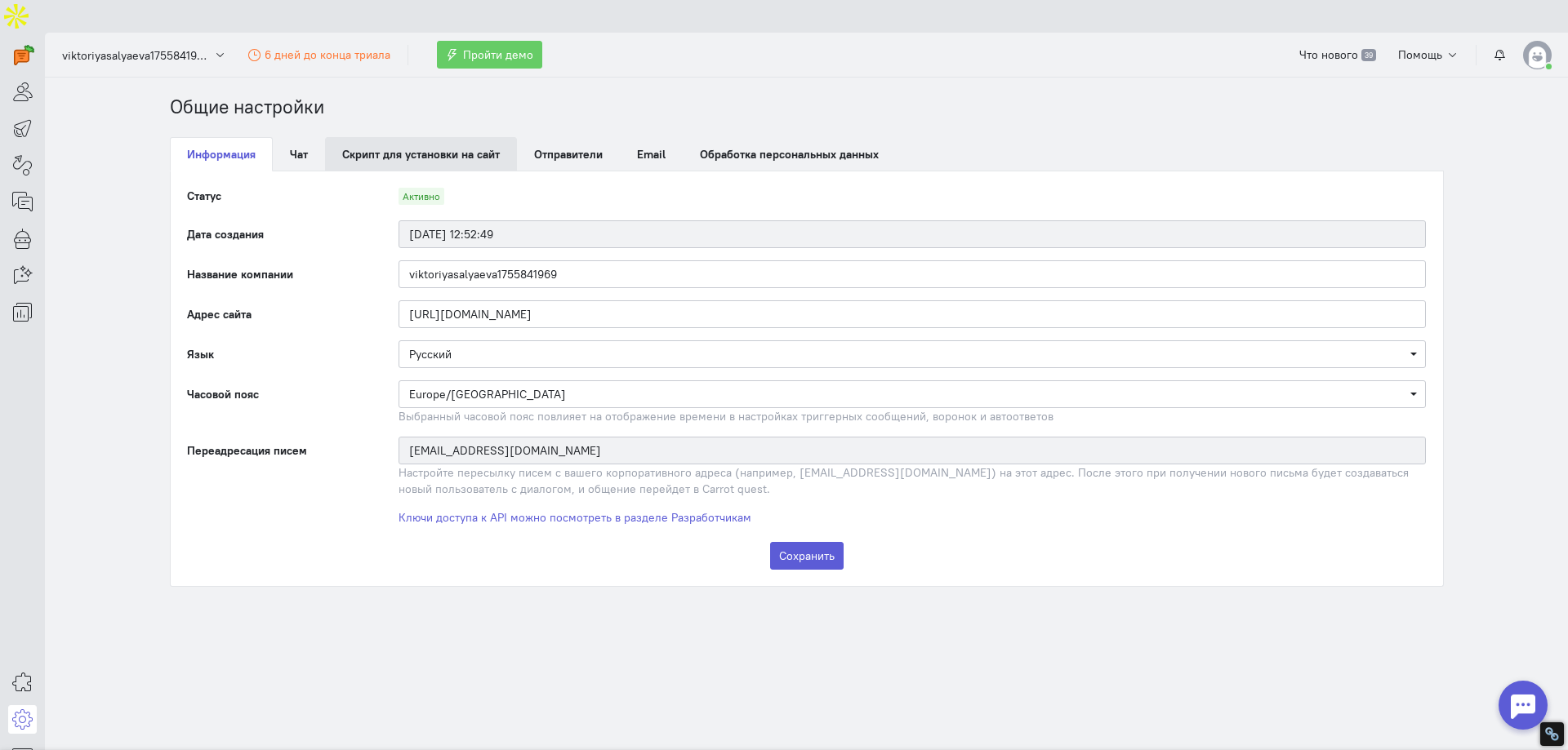
click at [387, 137] on link "Скрипт для установки на сайт" at bounding box center [421, 154] width 192 height 34
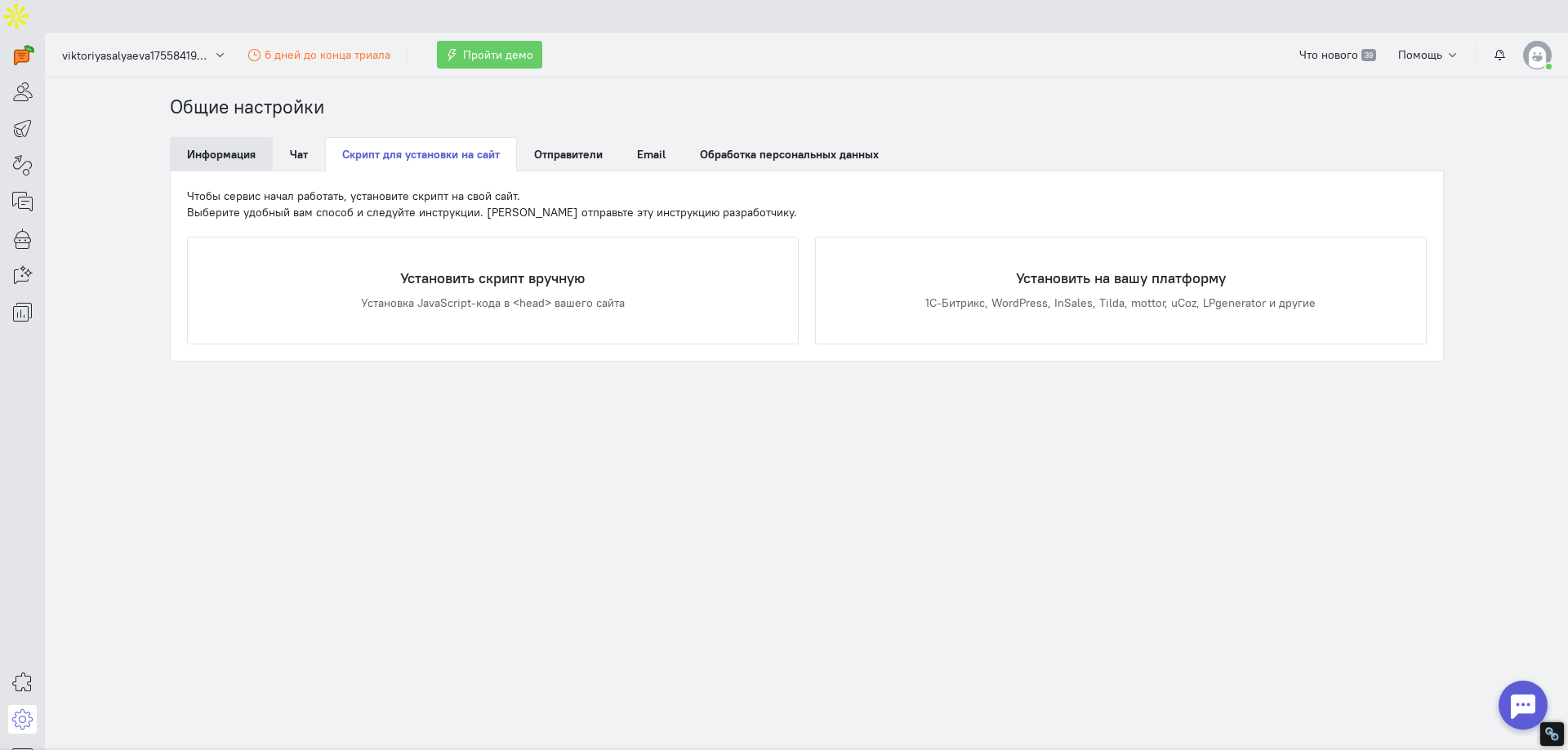
click at [237, 137] on link "Информация" at bounding box center [220, 154] width 103 height 34
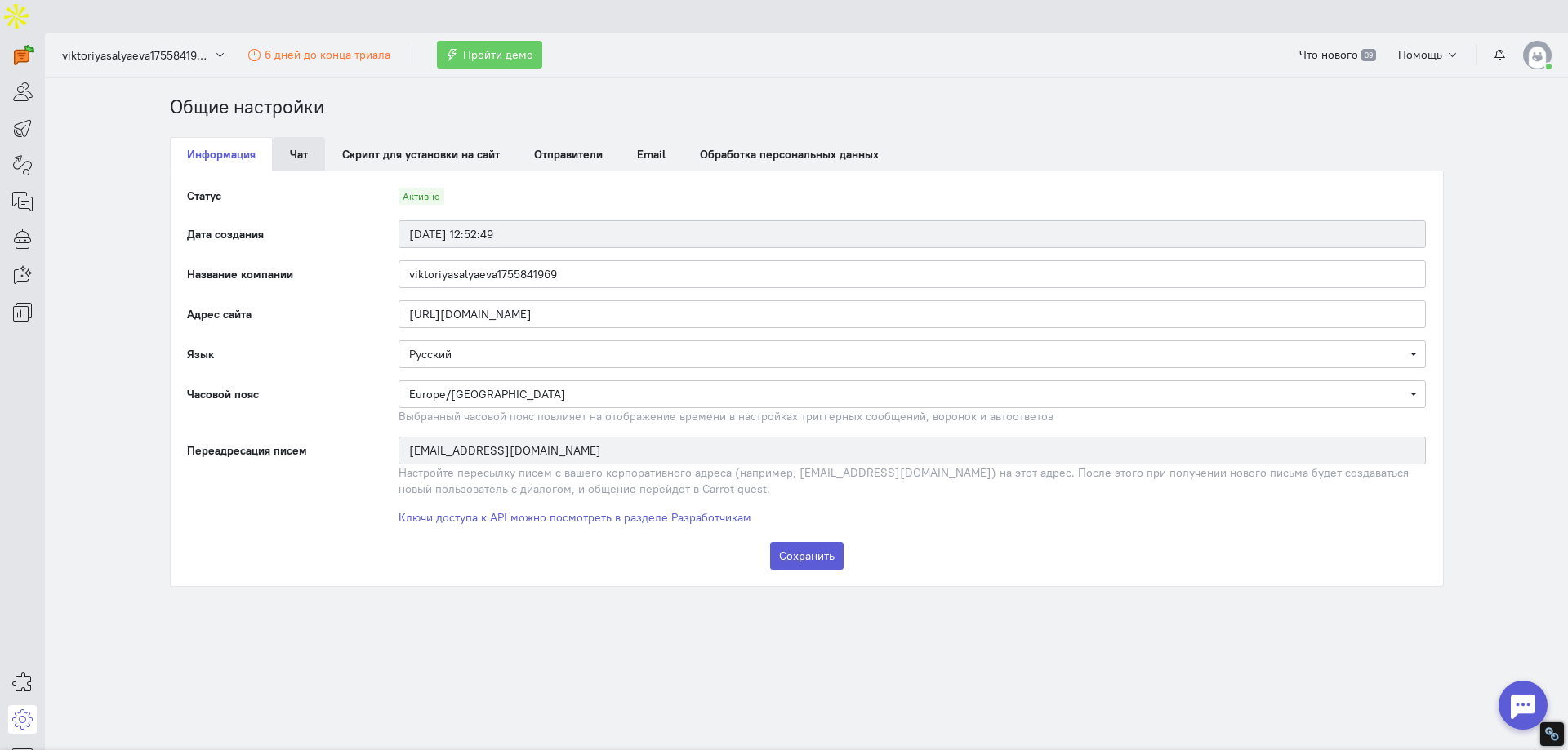
click at [307, 137] on link "Чат" at bounding box center [299, 154] width 53 height 34
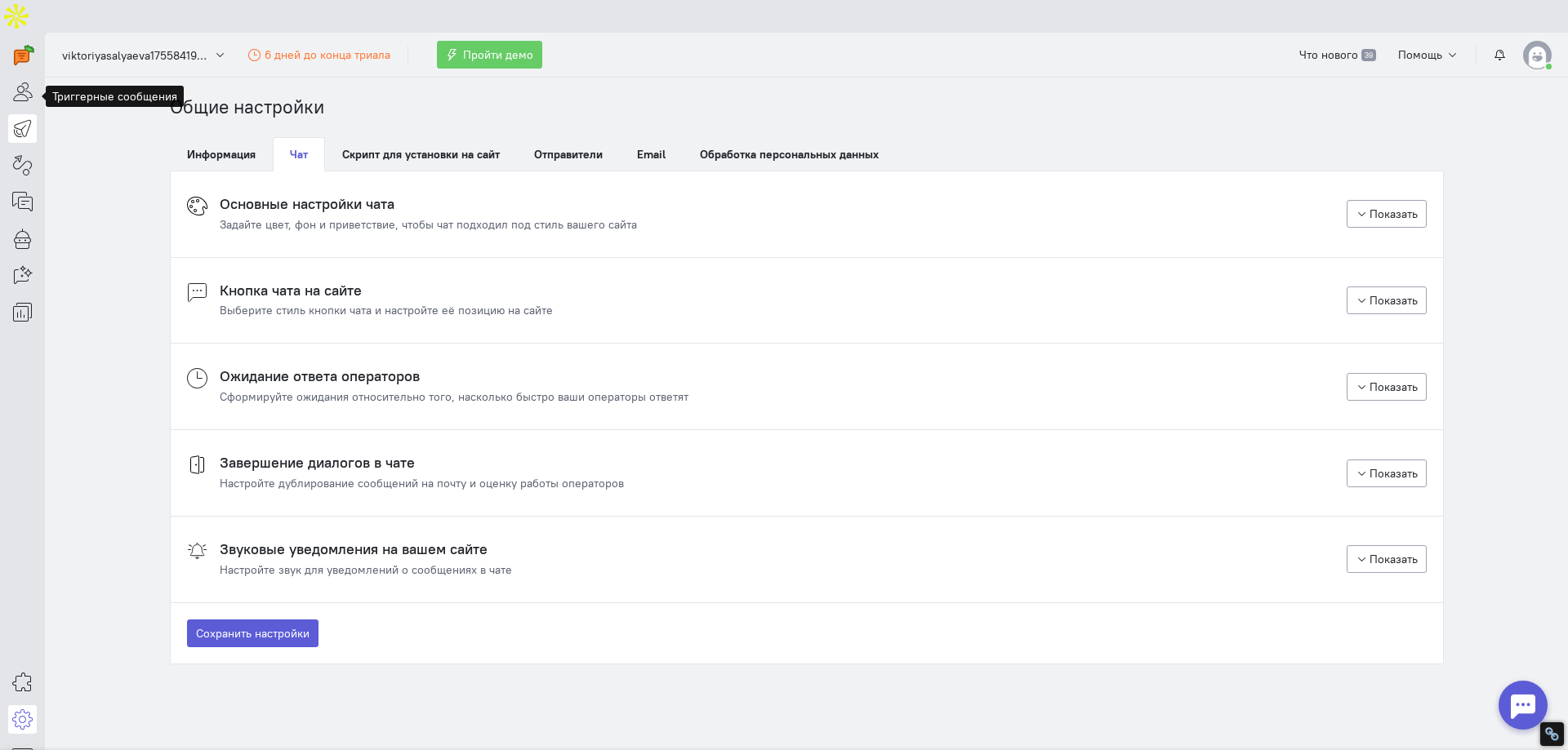
click at [20, 119] on icon at bounding box center [23, 129] width 21 height 20
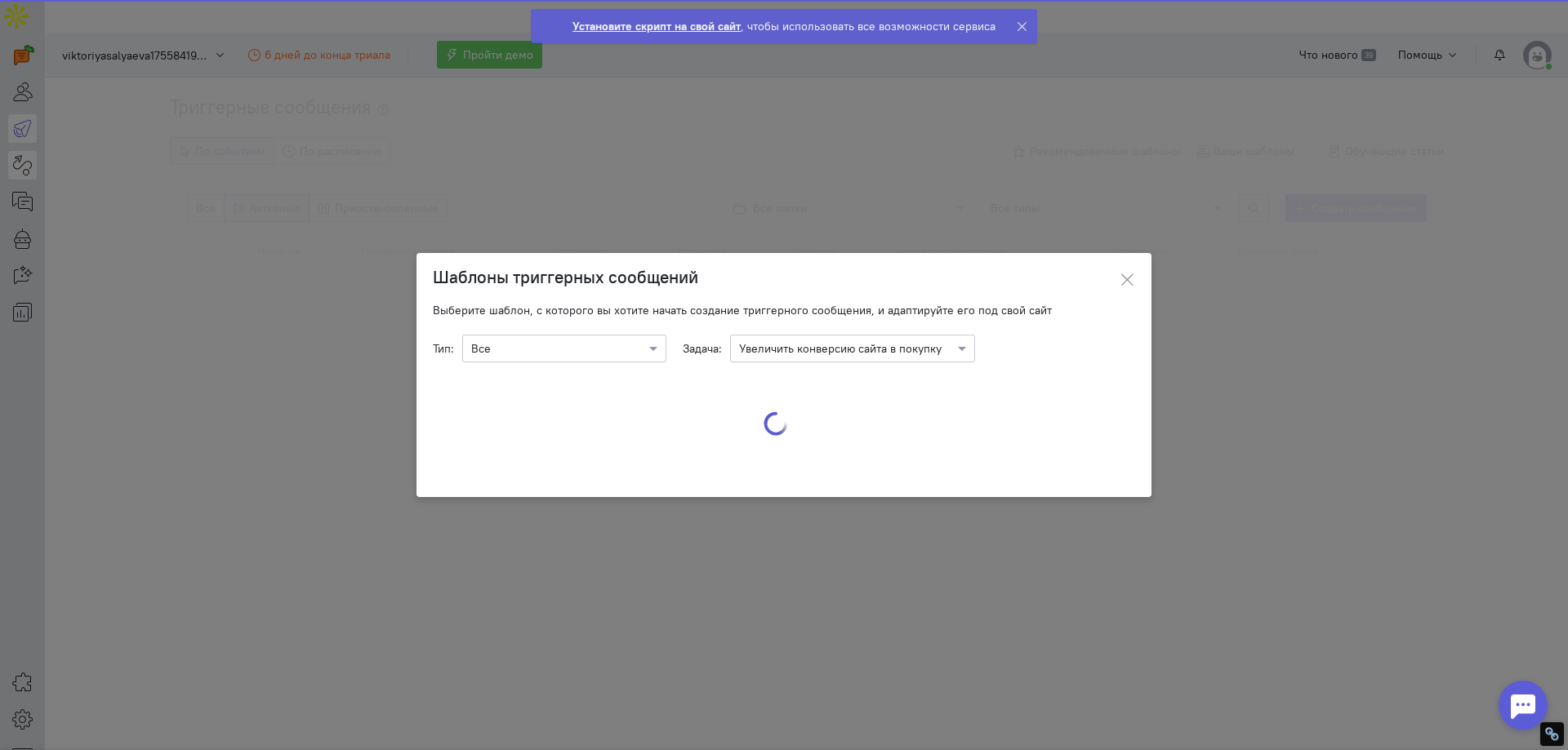
click at [15, 135] on ngb-modal-window "Шаблоны триггерных сообщений Выберите шаблон, с которого вы хотите начать созда…" at bounding box center [784, 375] width 1568 height 750
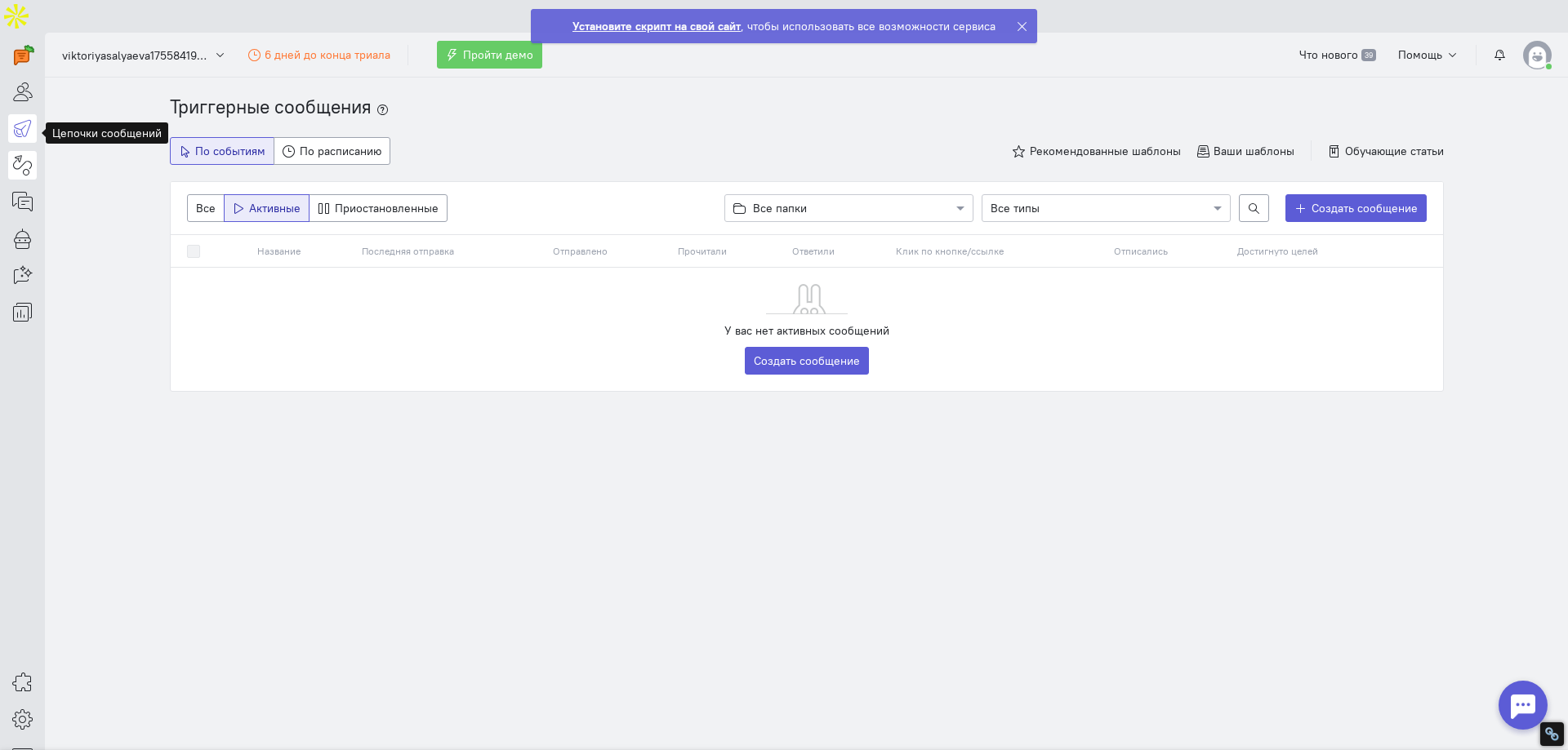
click at [15, 155] on icon at bounding box center [23, 165] width 21 height 20
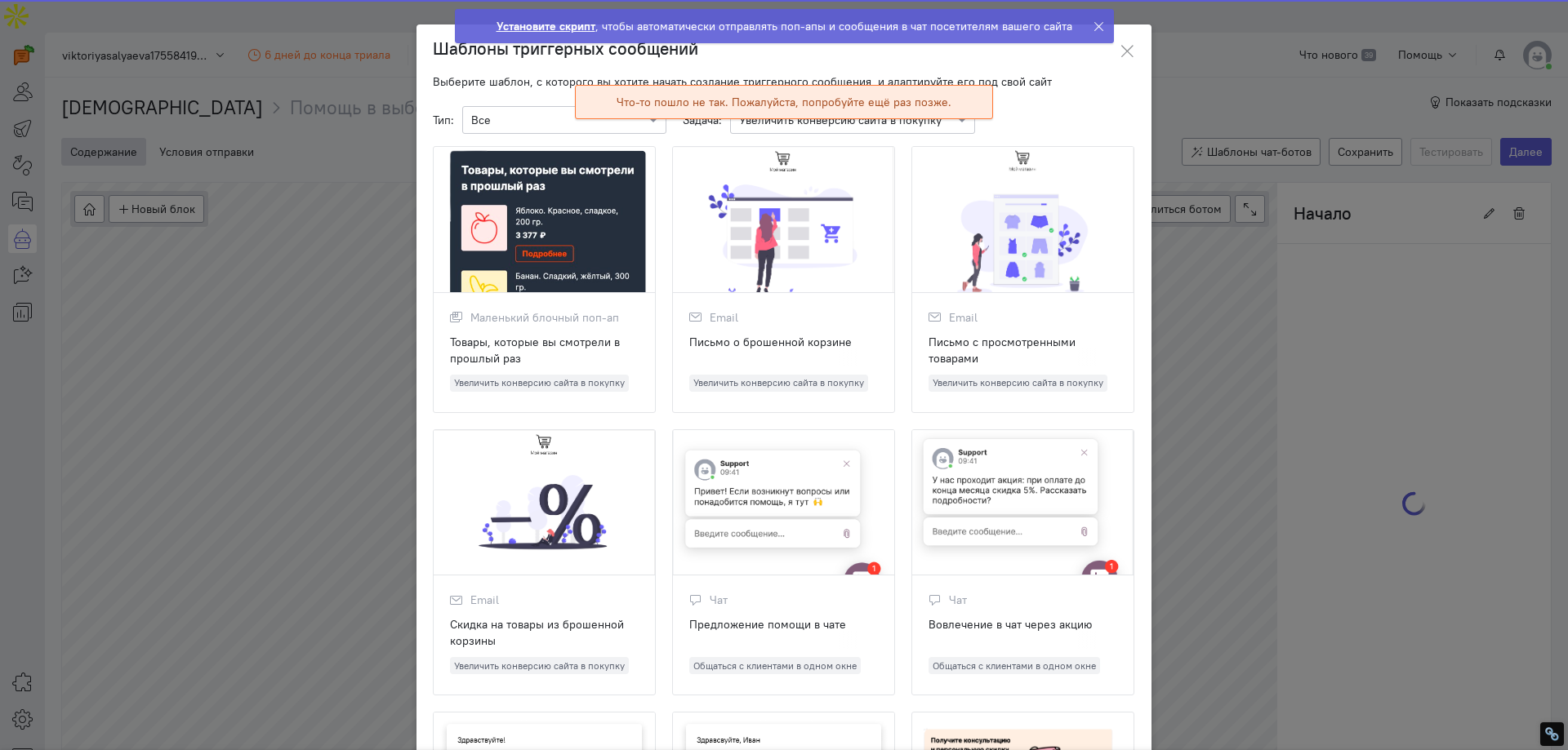
click at [1122, 54] on ngb-toast "Установите скрипт , чтобы автоматически отправлять поп-апы и сообщения в чат по…" at bounding box center [784, 38] width 685 height 61
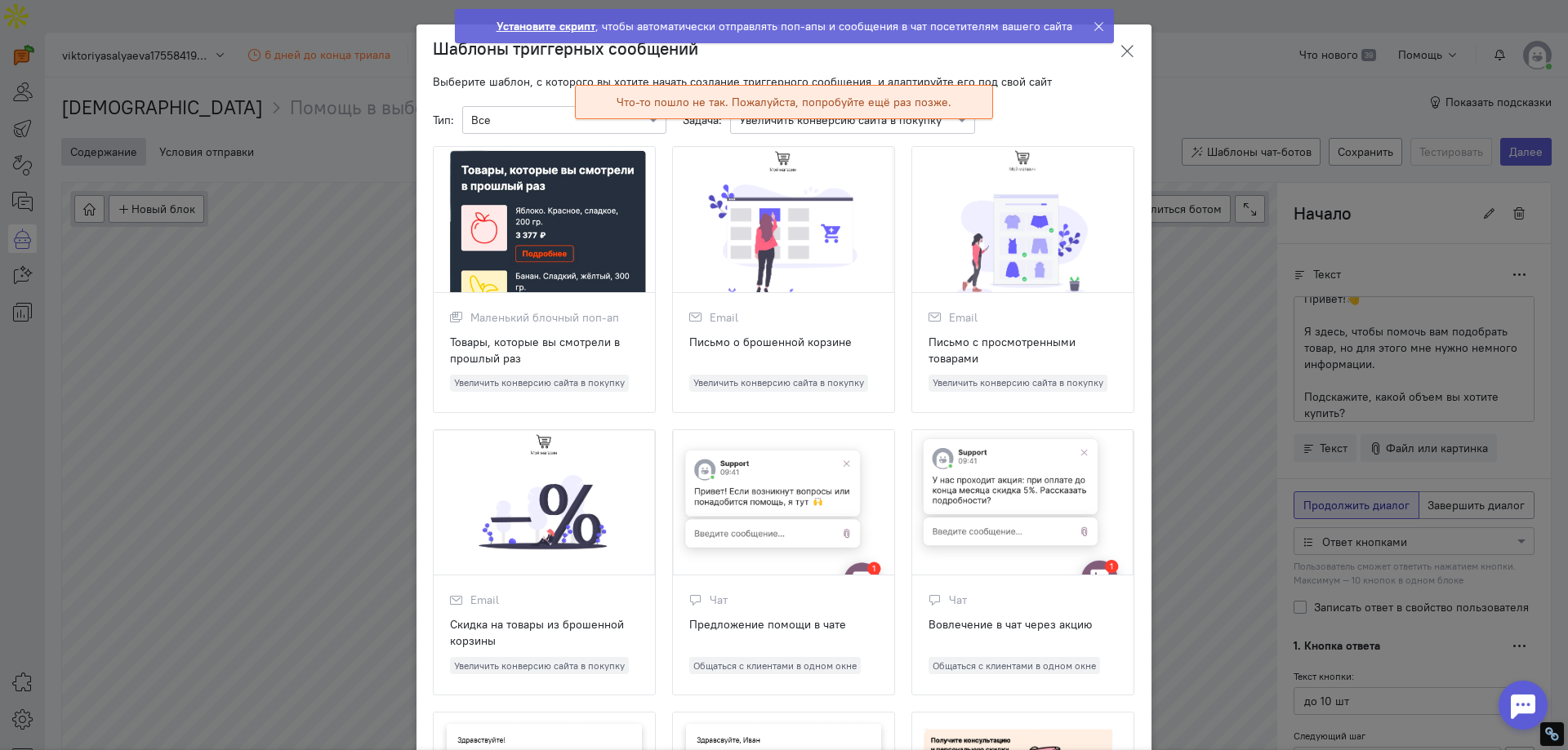
click at [1123, 48] on icon at bounding box center [1127, 52] width 16 height 16
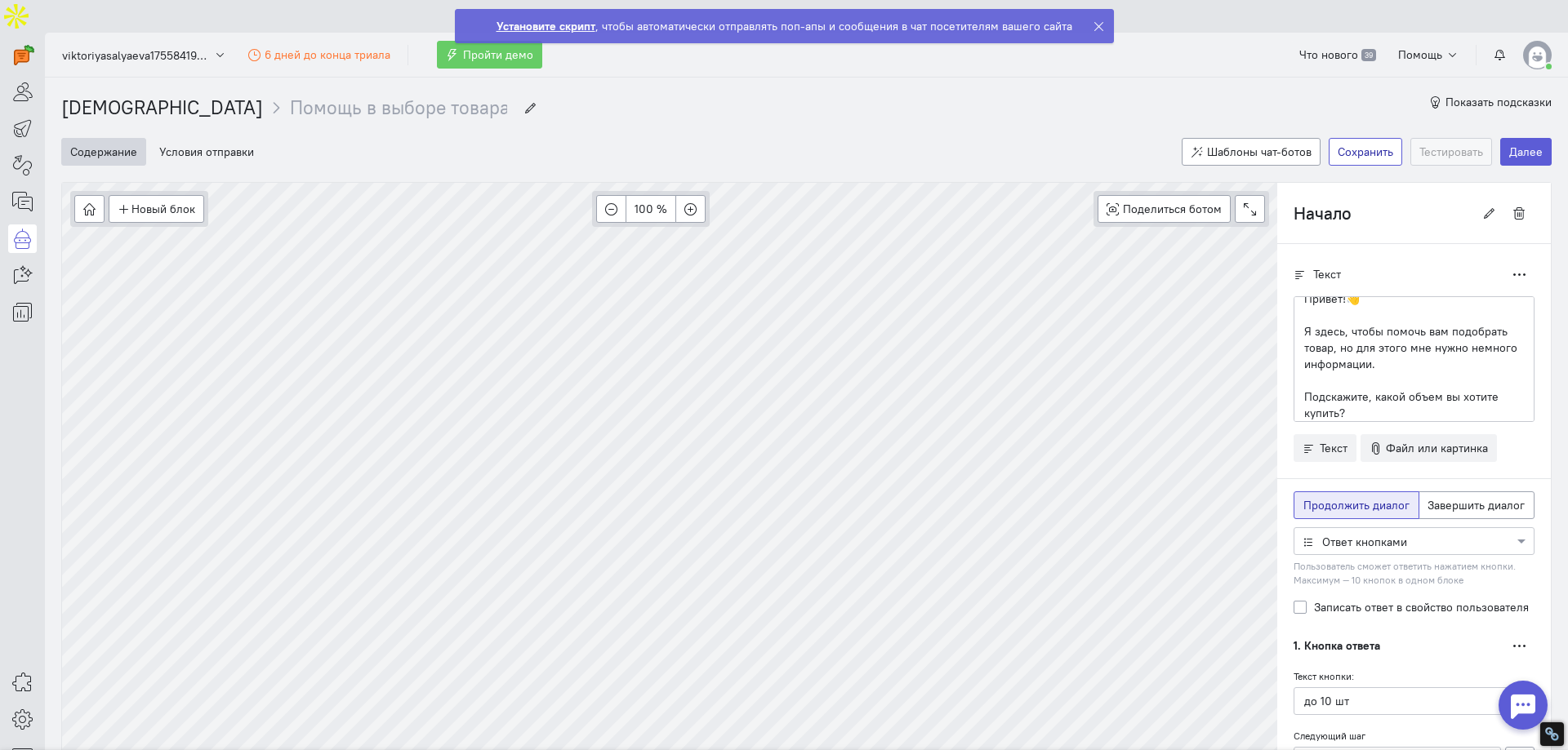
click at [1345, 138] on button "Сохранить" at bounding box center [1365, 151] width 74 height 28
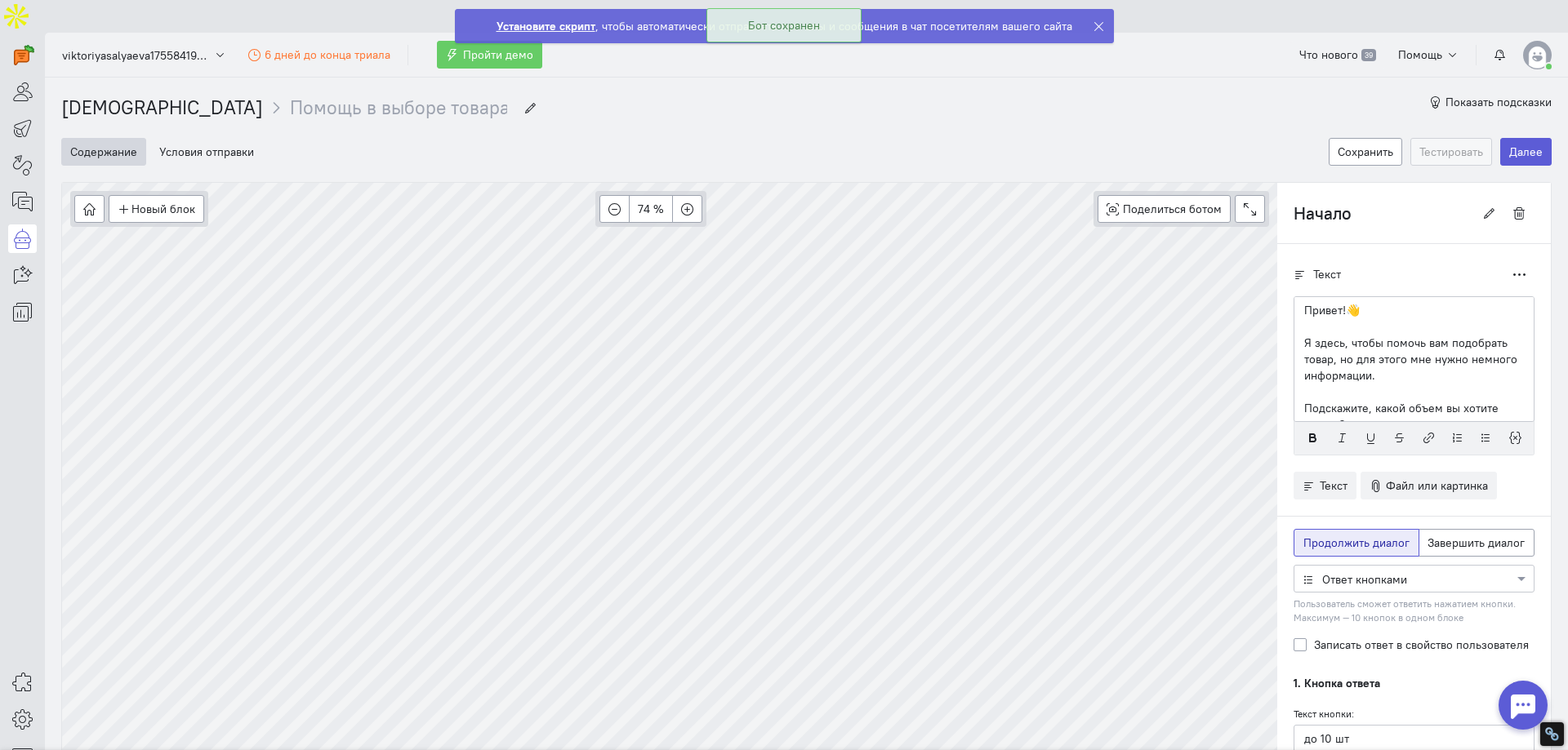
scroll to position [12, 0]
click at [290, 94] on input "Помощь в выборе товара" at bounding box center [398, 108] width 217 height 27
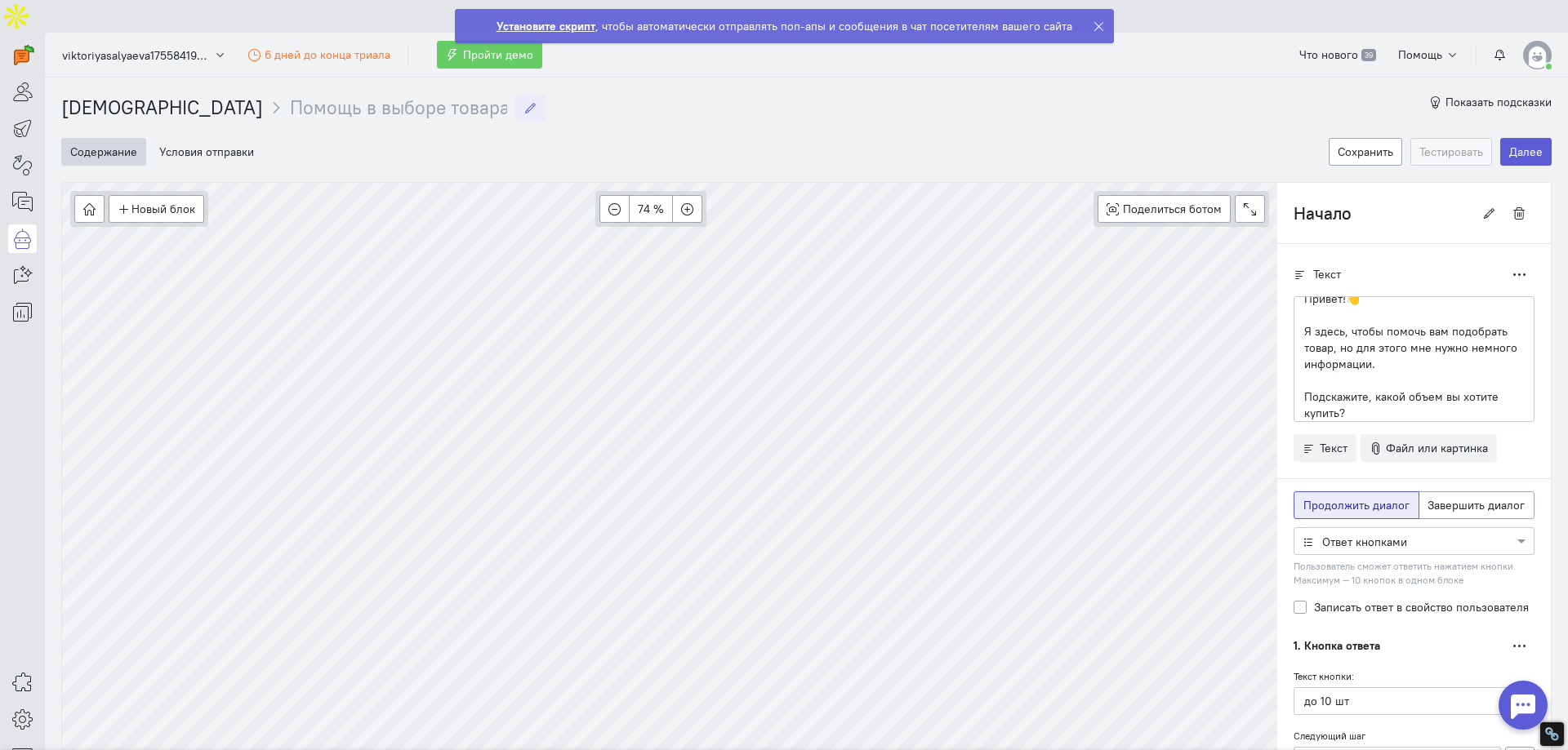
click at [290, 94] on input "Помощь в выборе товара" at bounding box center [398, 108] width 217 height 27
type input "Конверсии"
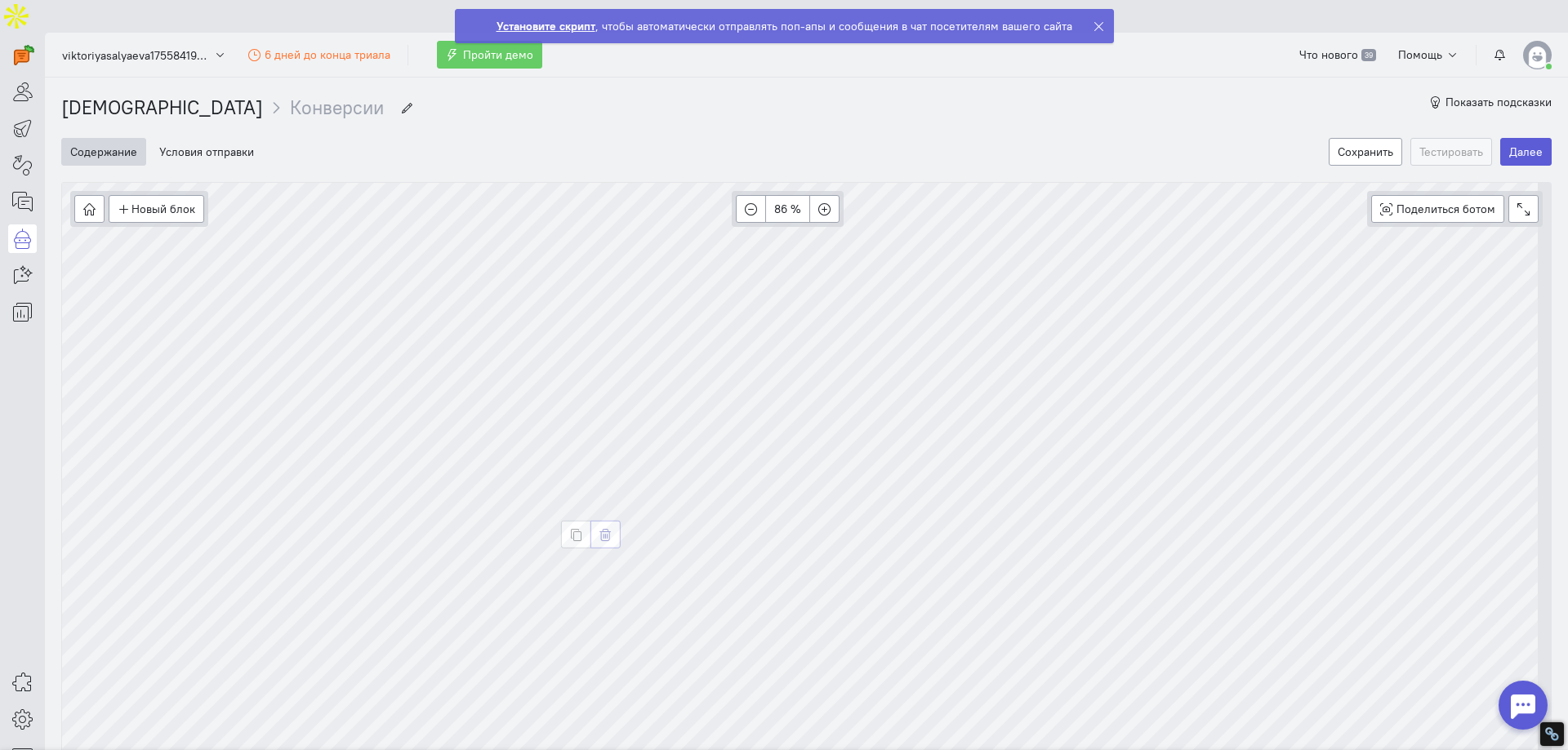
click at [610, 529] on icon "button" at bounding box center [606, 535] width 13 height 13
click at [1351, 138] on button "Сохранить" at bounding box center [1365, 151] width 74 height 28
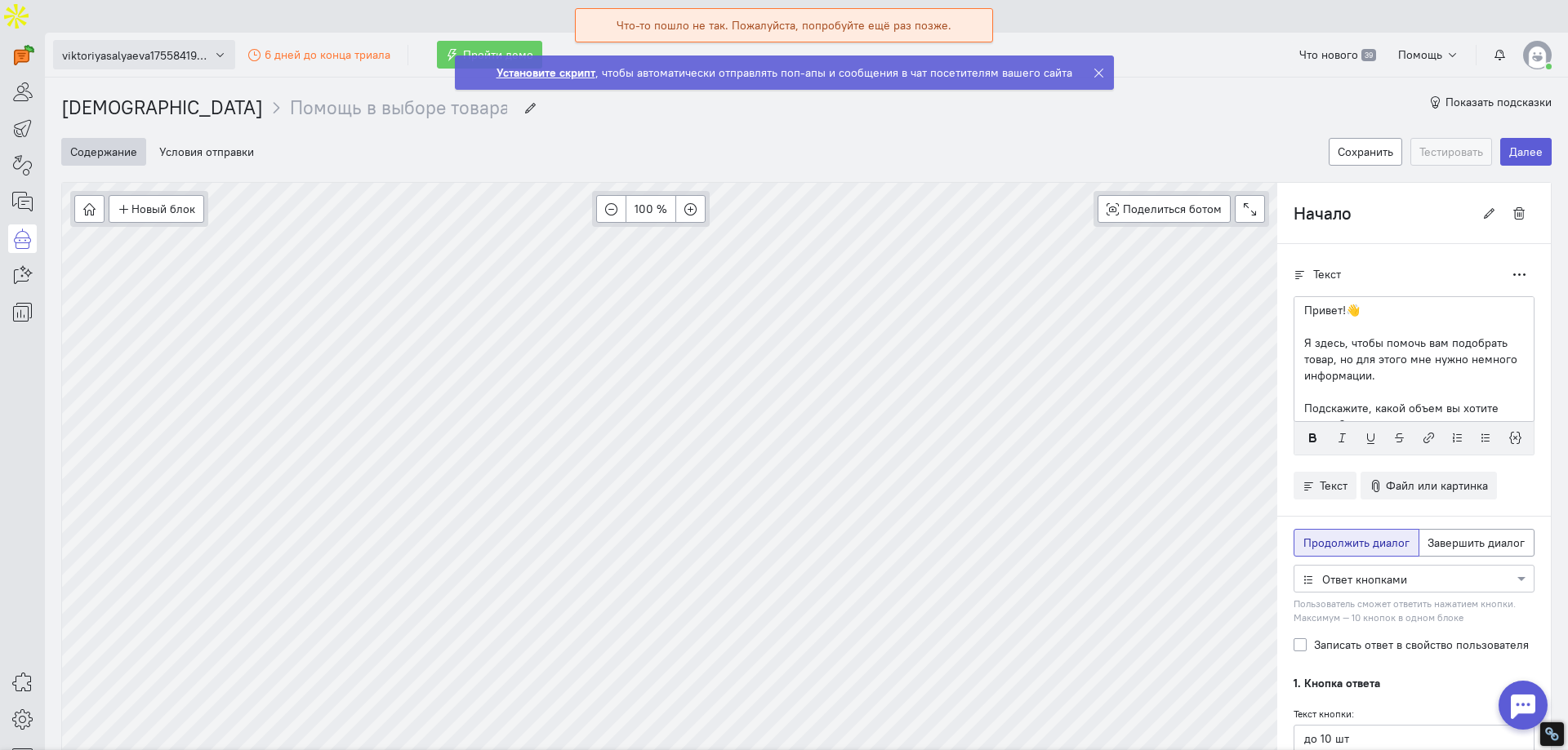
scroll to position [12, 0]
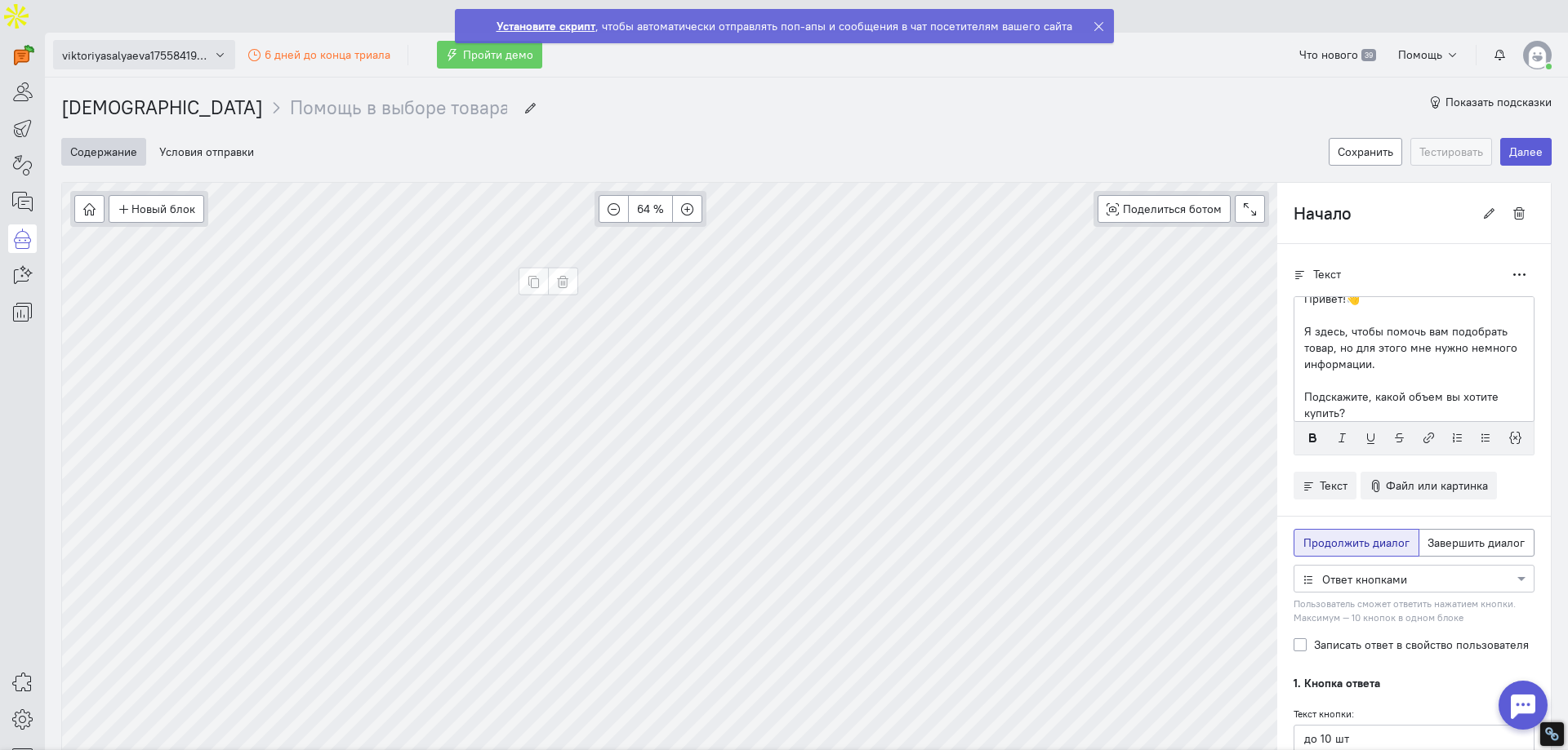
click at [167, 47] on span "viktoriyasalyaeva1755841969" at bounding box center [135, 55] width 147 height 16
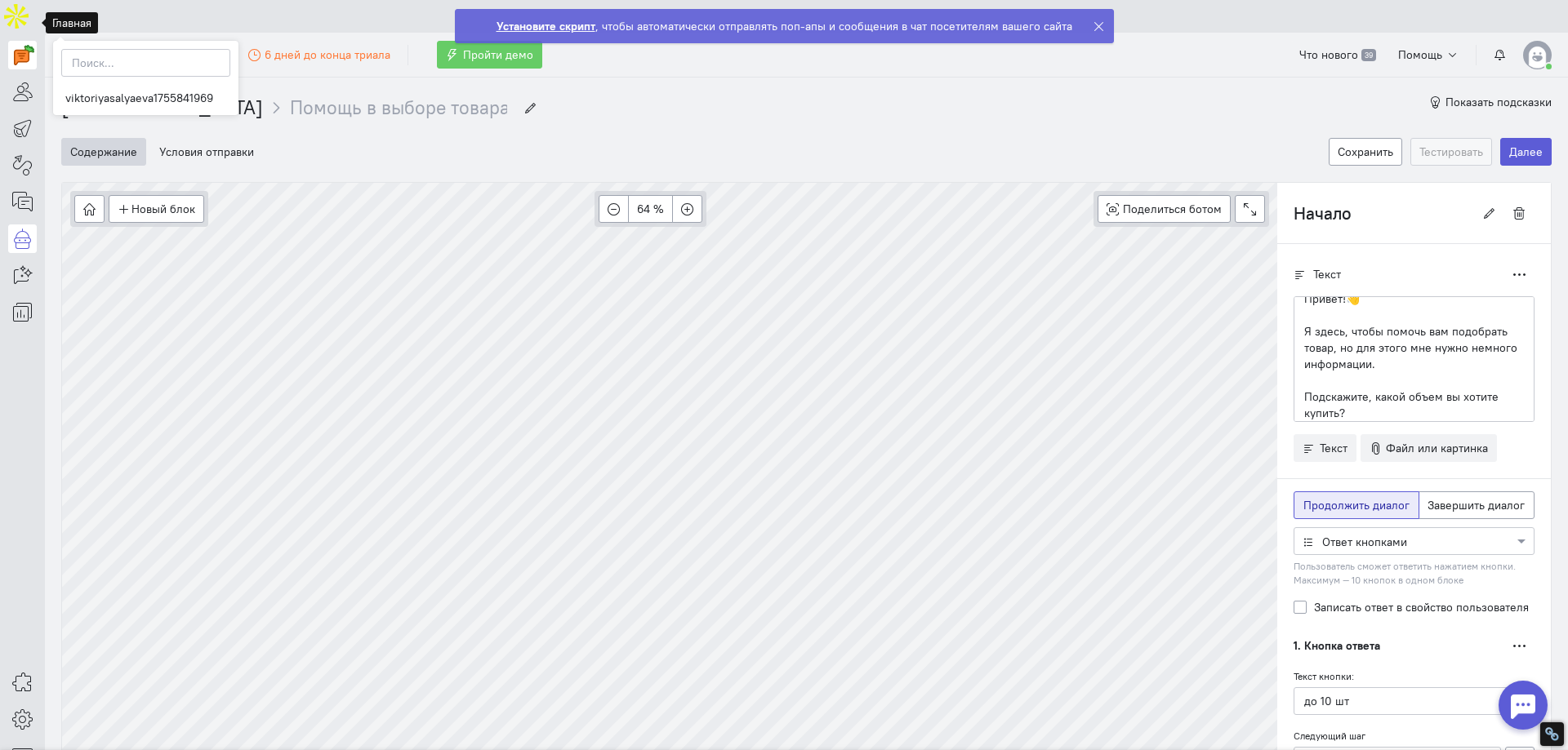
click at [21, 45] on img at bounding box center [24, 55] width 21 height 21
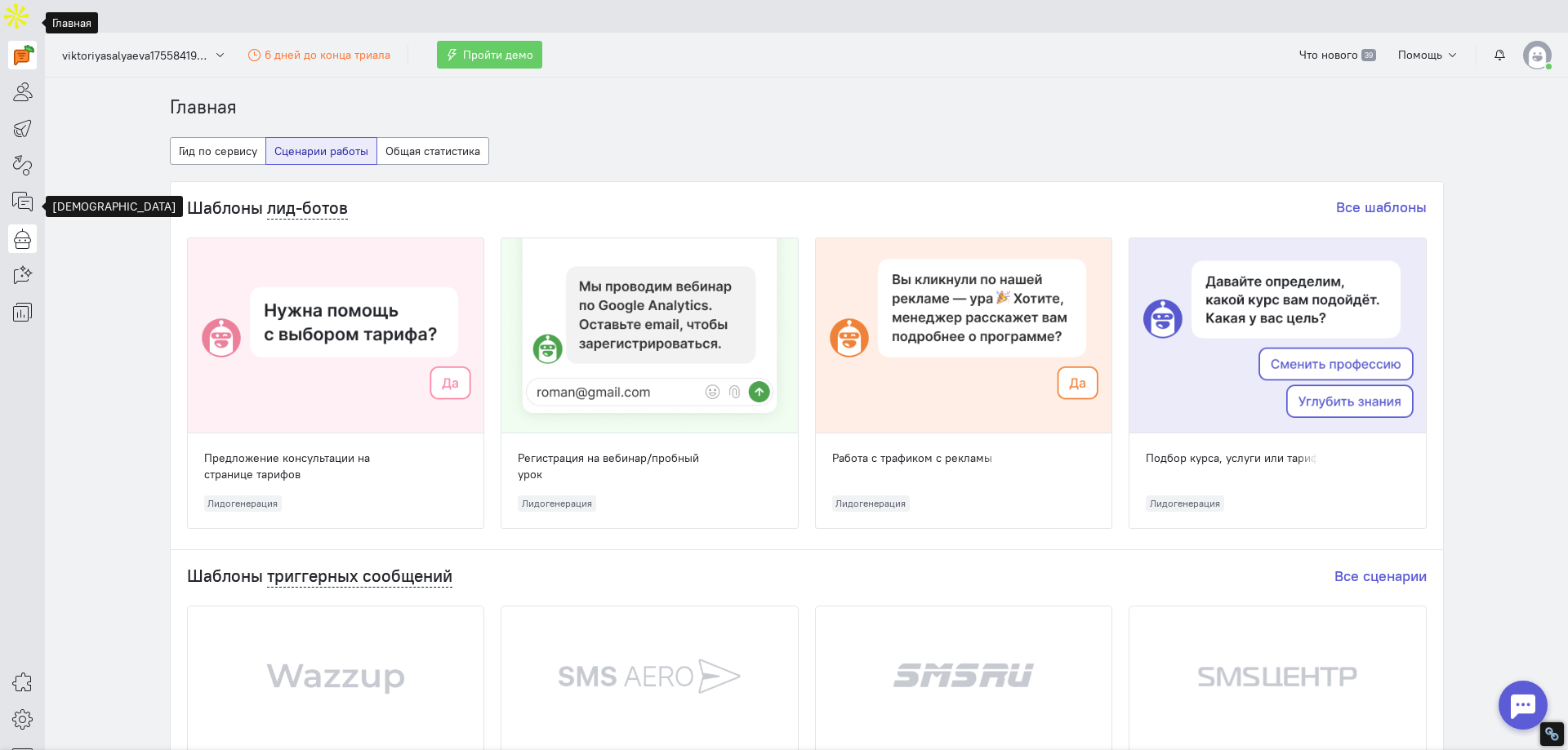
click at [11, 225] on link at bounding box center [23, 239] width 29 height 29
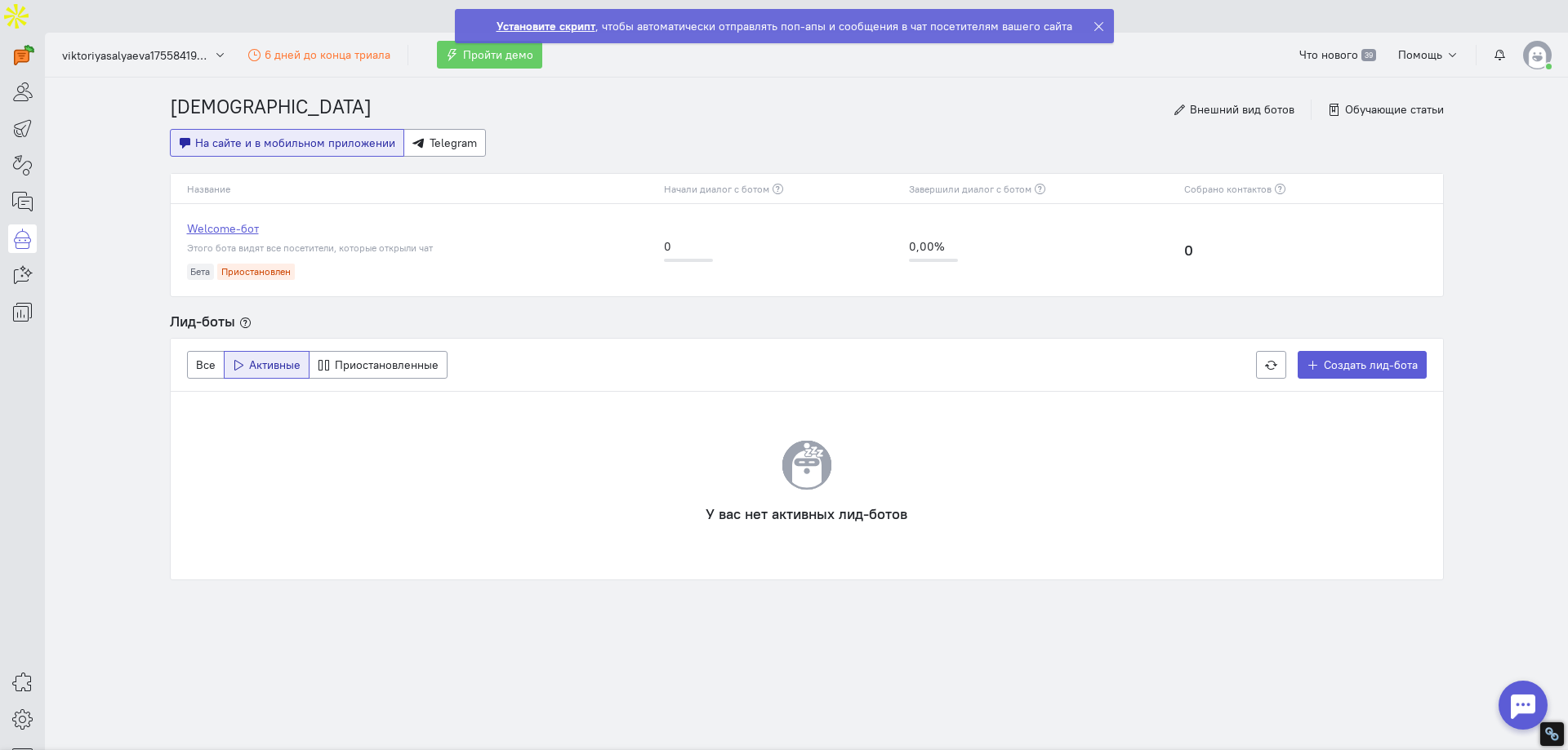
click at [241, 220] on link "Welcome-бот" at bounding box center [417, 229] width 461 height 16
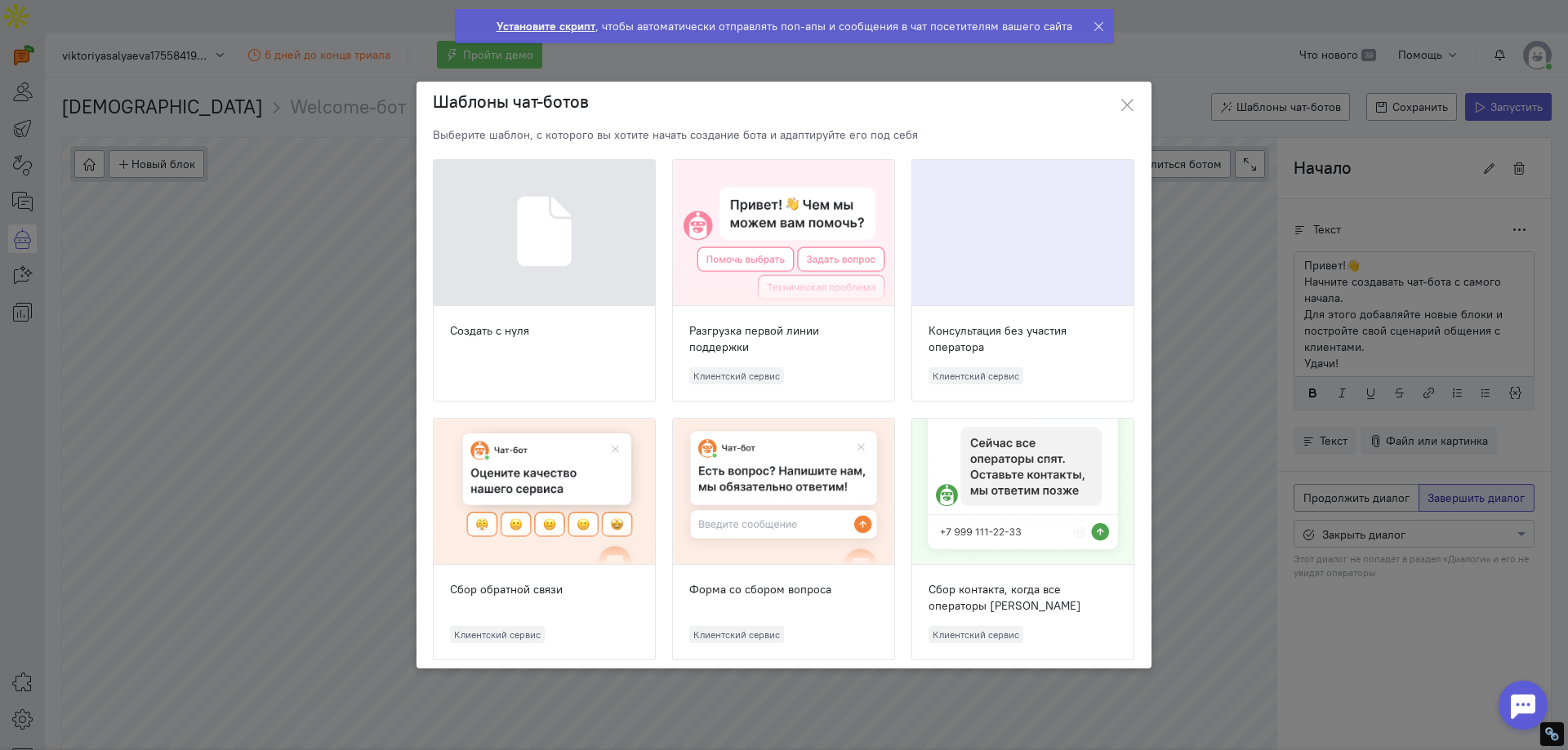
scroll to position [61, 0]
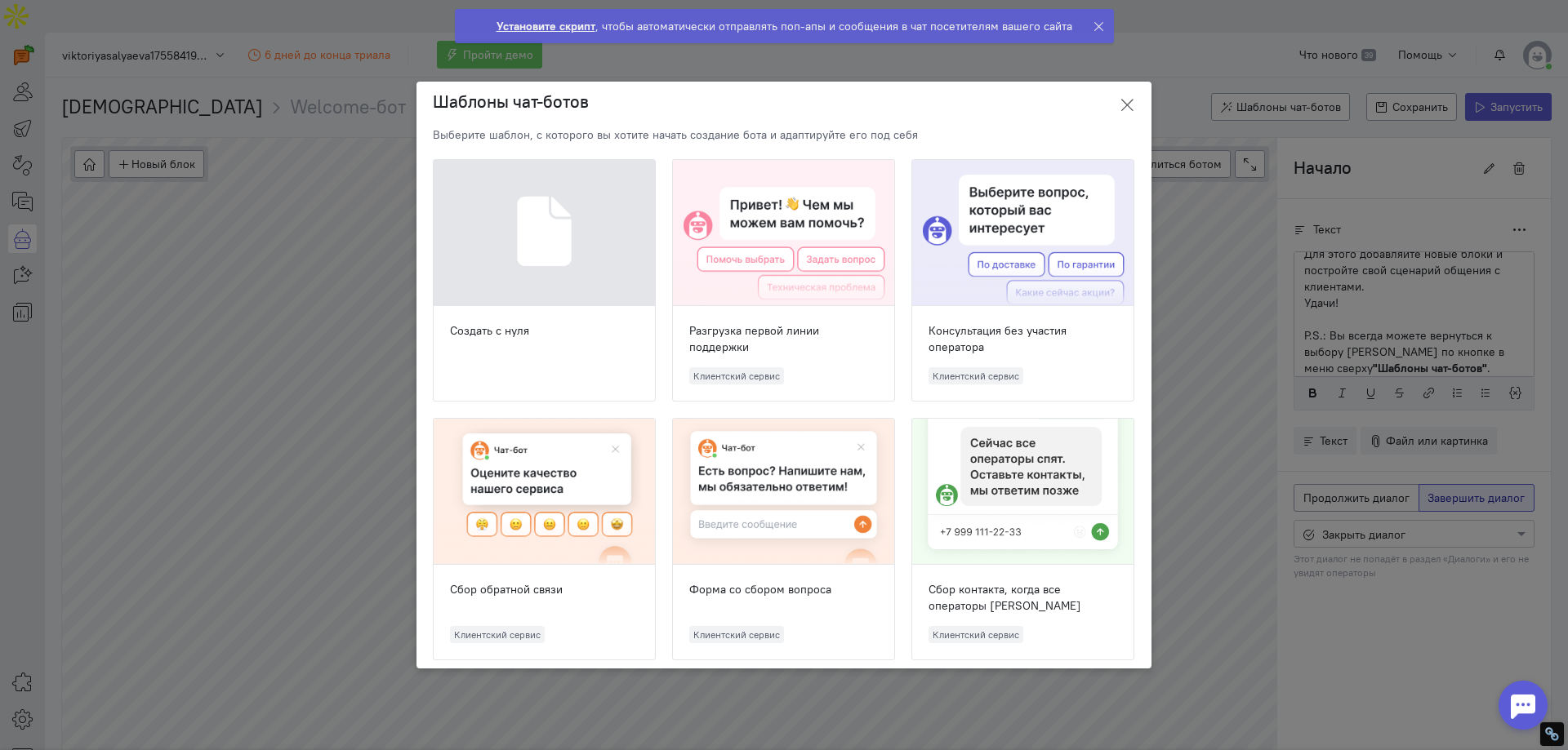
click at [1131, 109] on icon at bounding box center [1127, 105] width 16 height 16
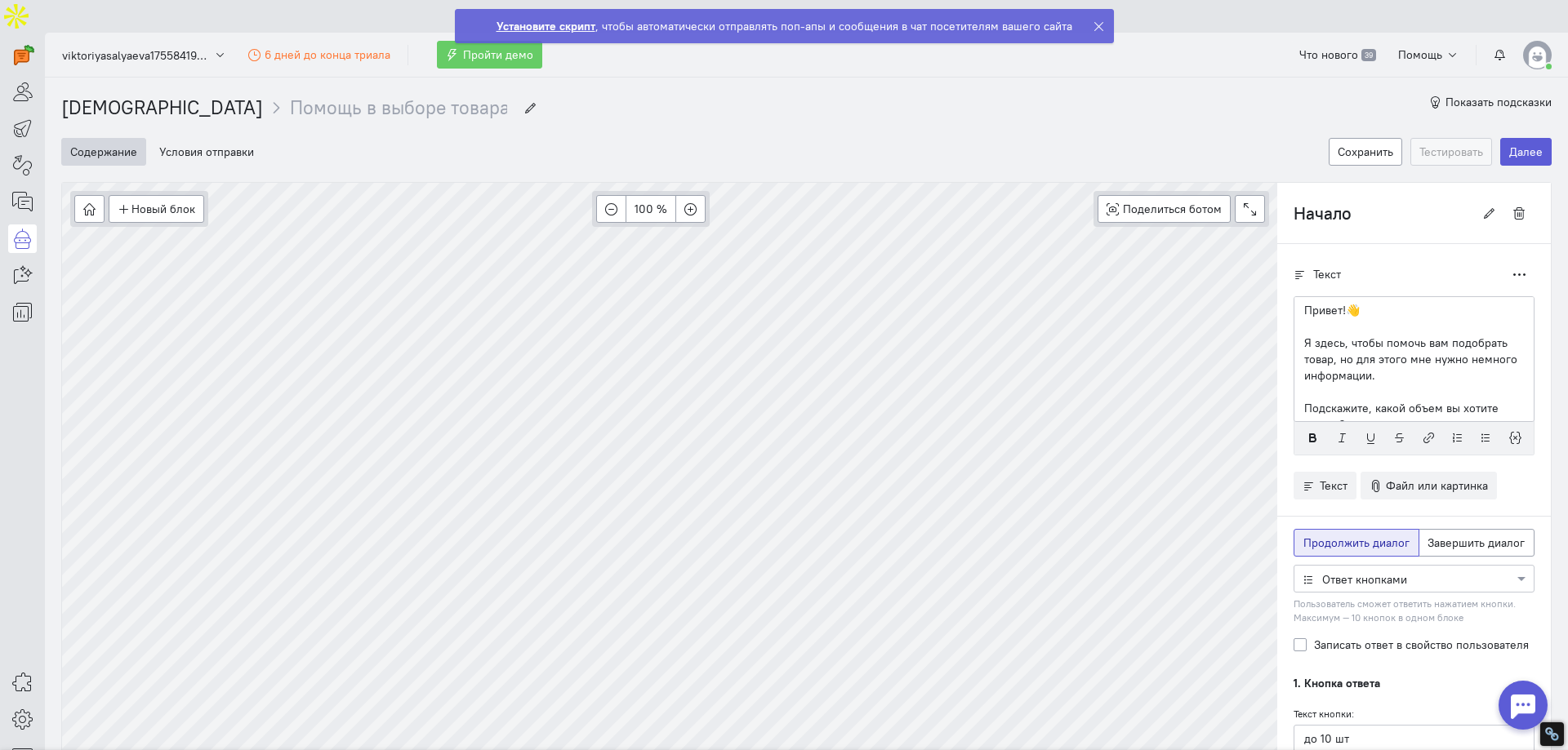
scroll to position [12, 0]
type input "Прерывание бота"
radio input "false"
radio input "true"
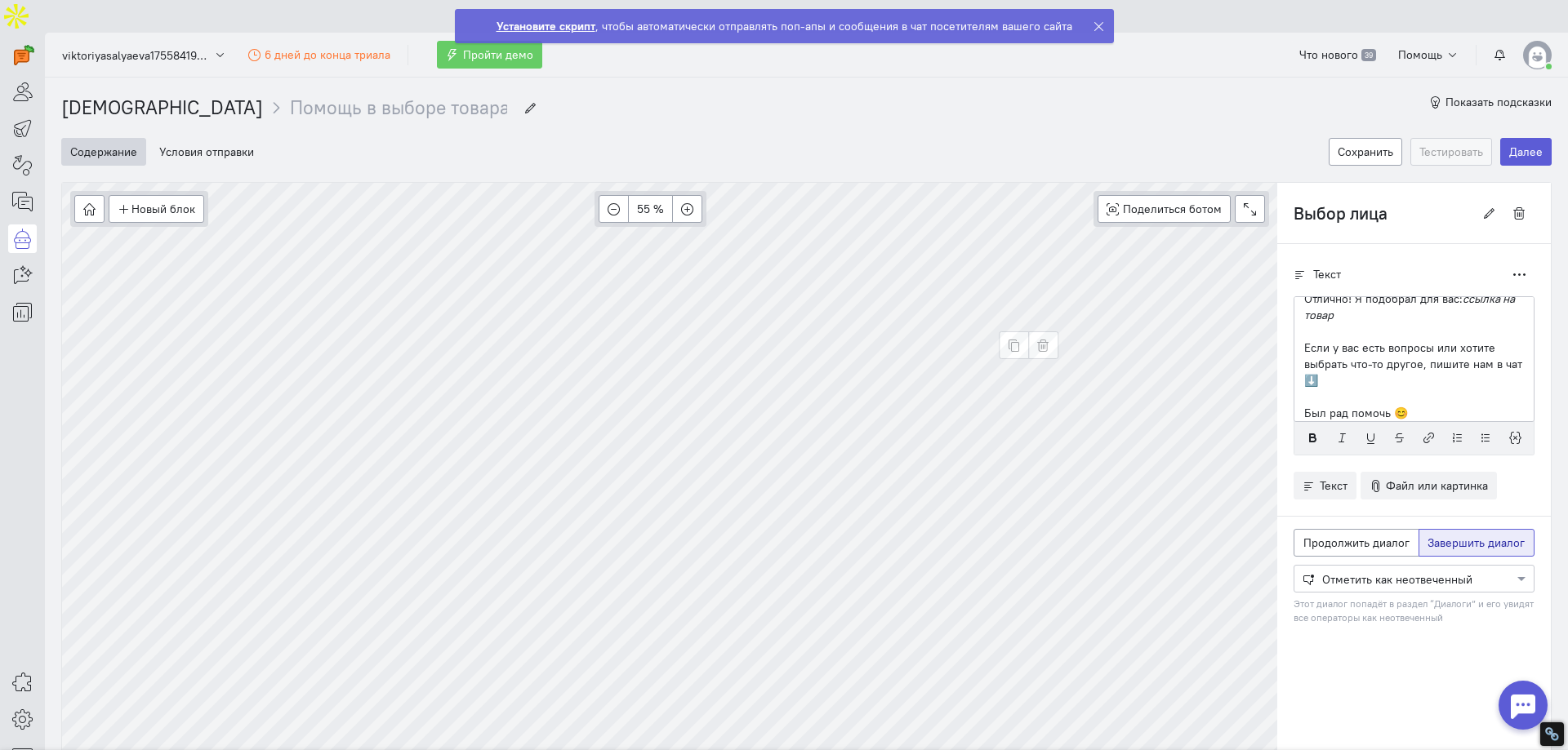
type input "Выбор бюджета"
radio input "true"
radio input "false"
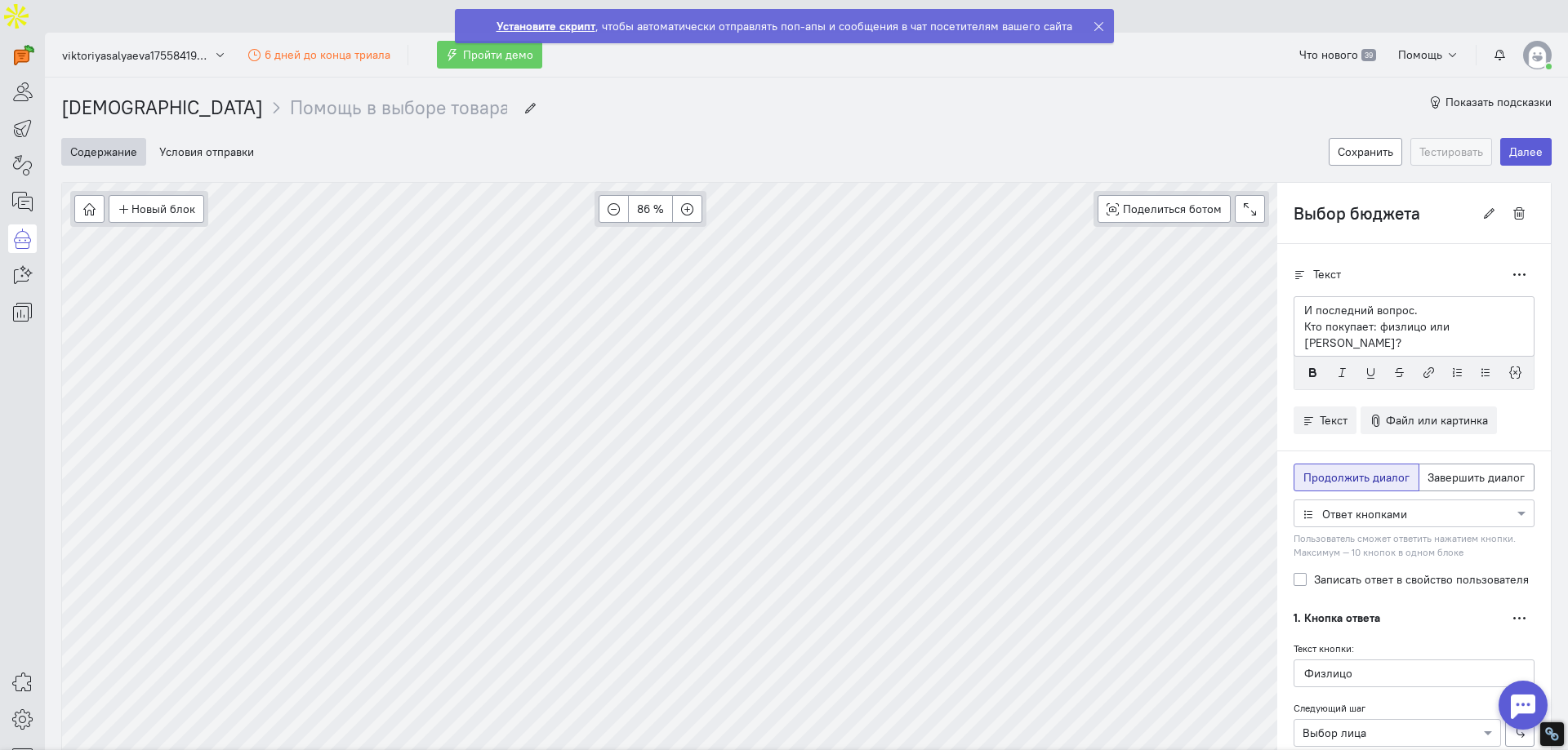
type input "Выбор лица"
radio input "false"
radio input "true"
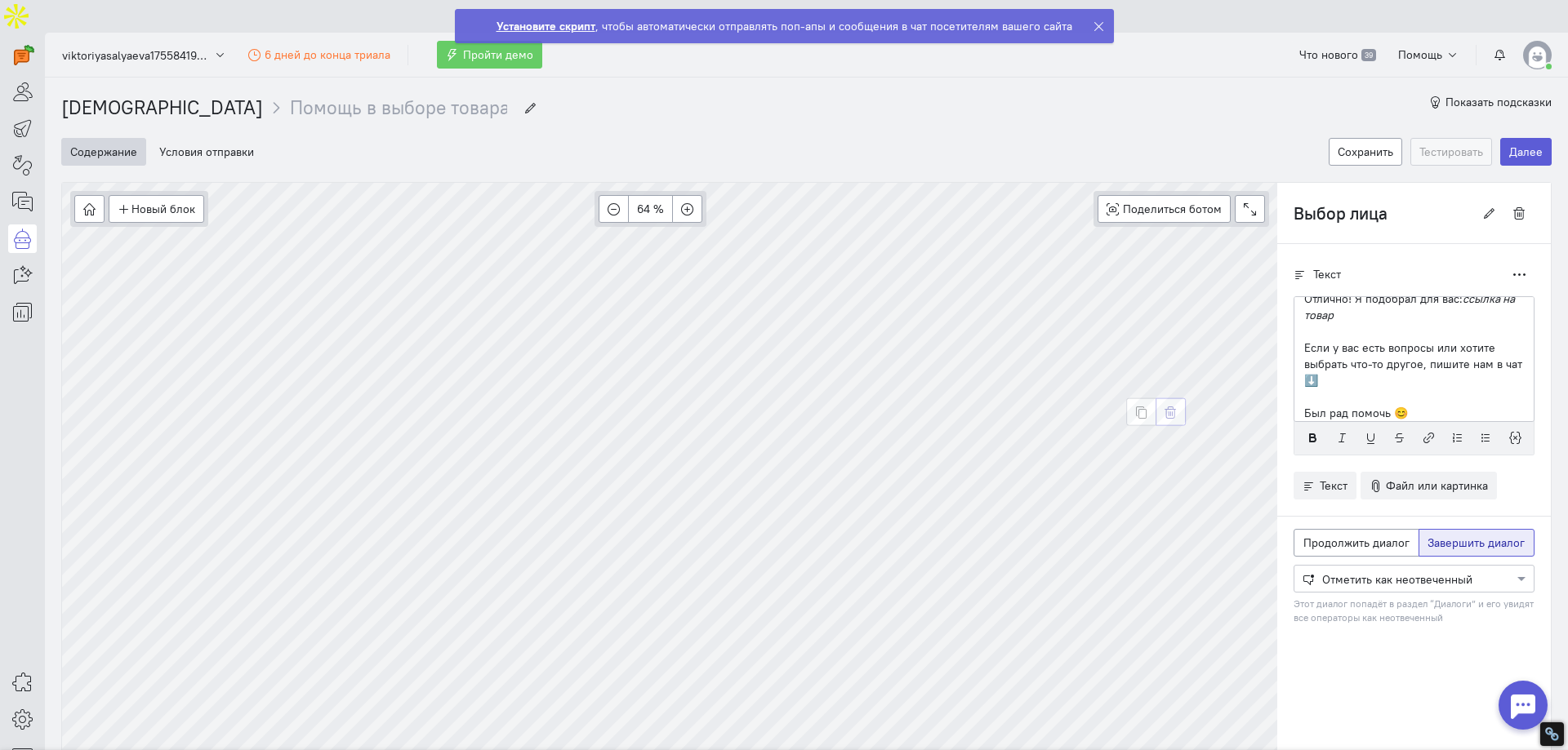
click at [1179, 398] on button "button" at bounding box center [1171, 412] width 30 height 28
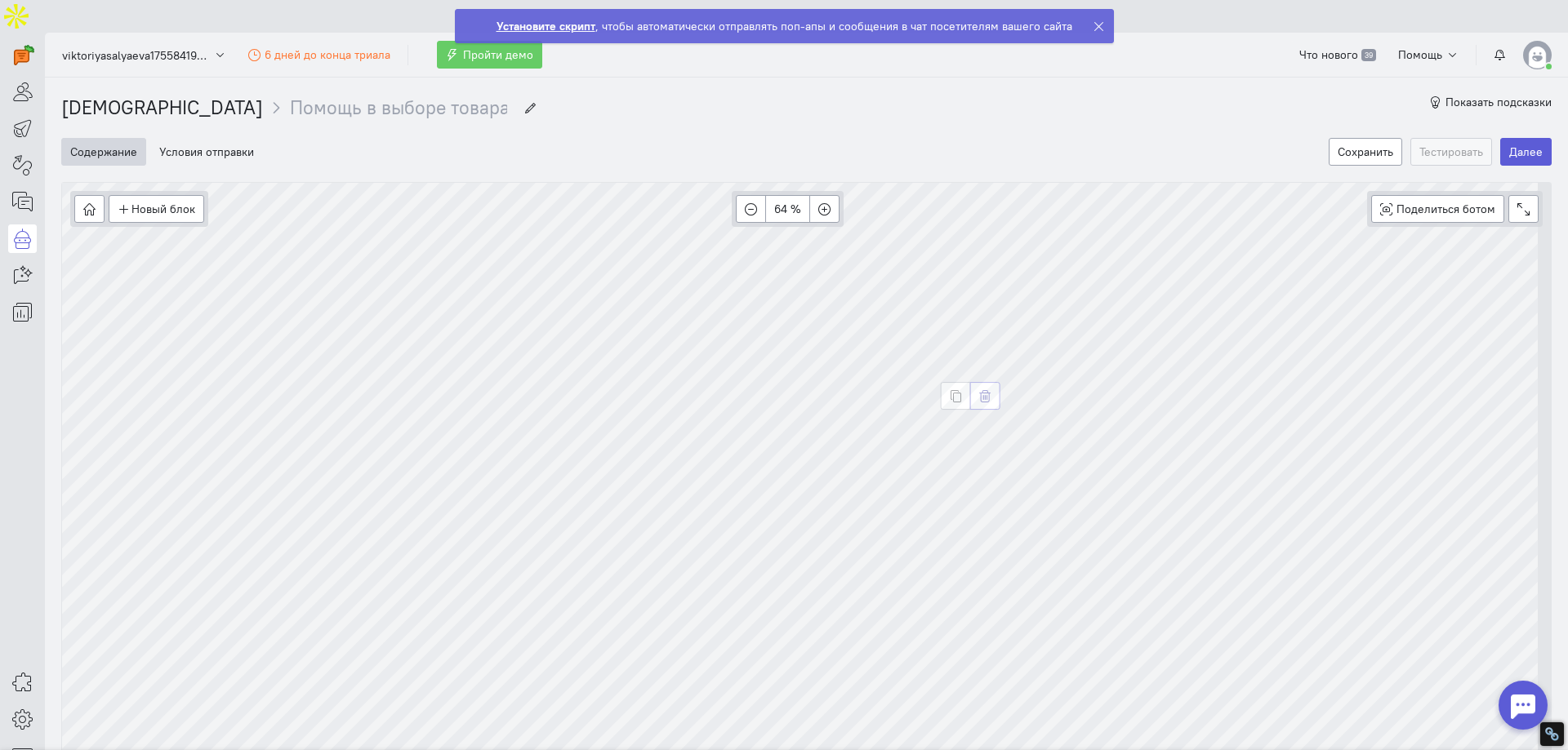
click at [982, 390] on icon "button" at bounding box center [985, 396] width 13 height 13
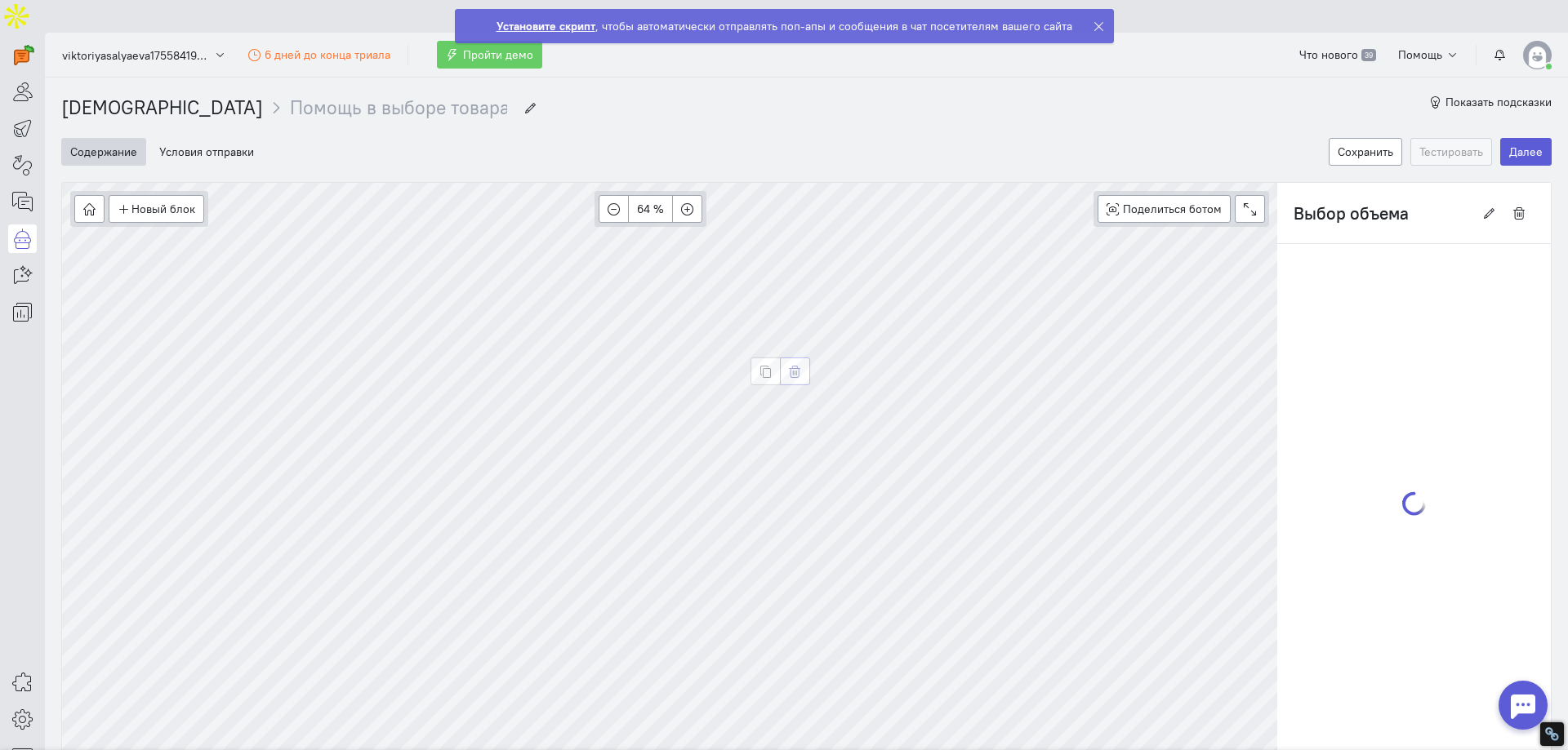
click at [782, 357] on button "button" at bounding box center [795, 371] width 30 height 28
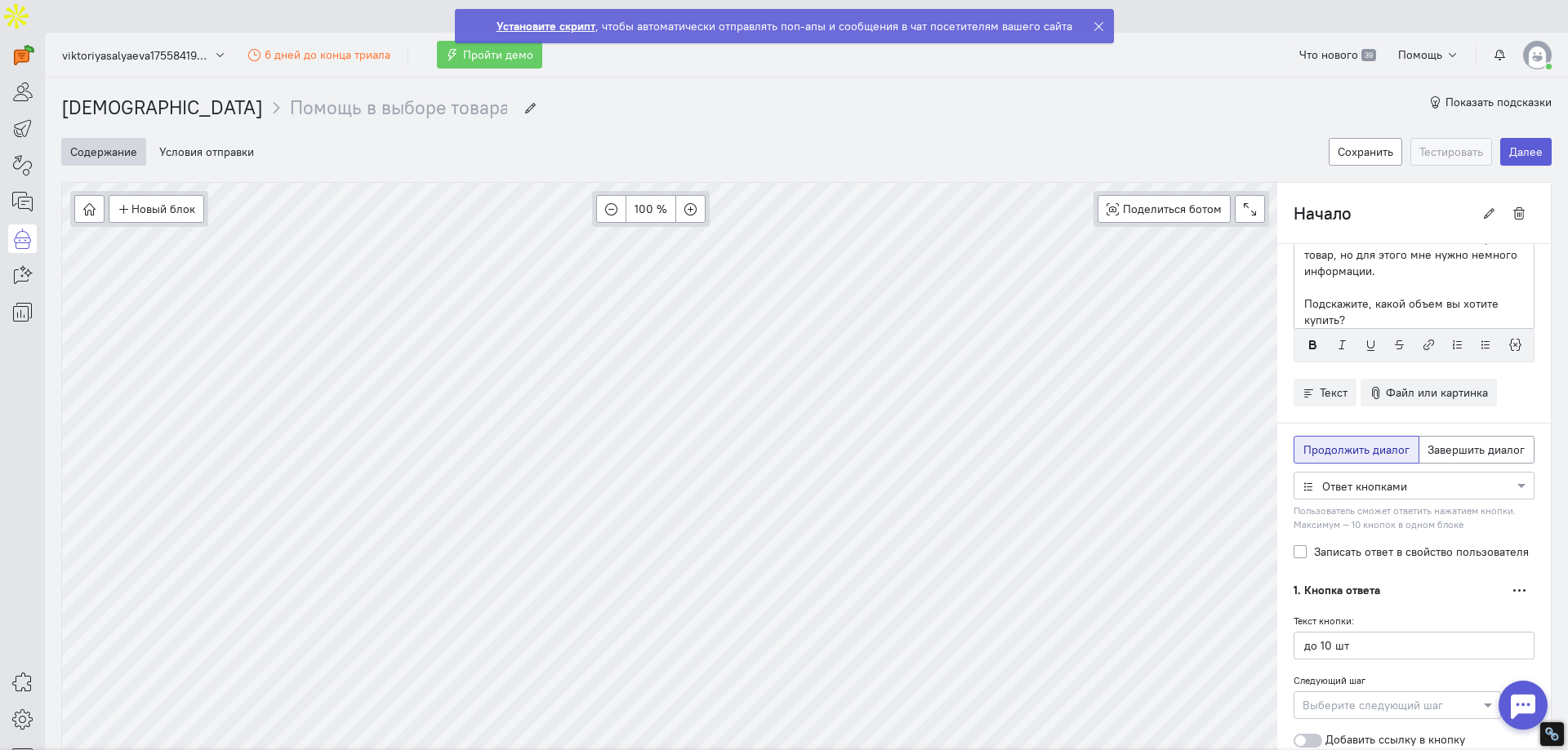
scroll to position [0, 0]
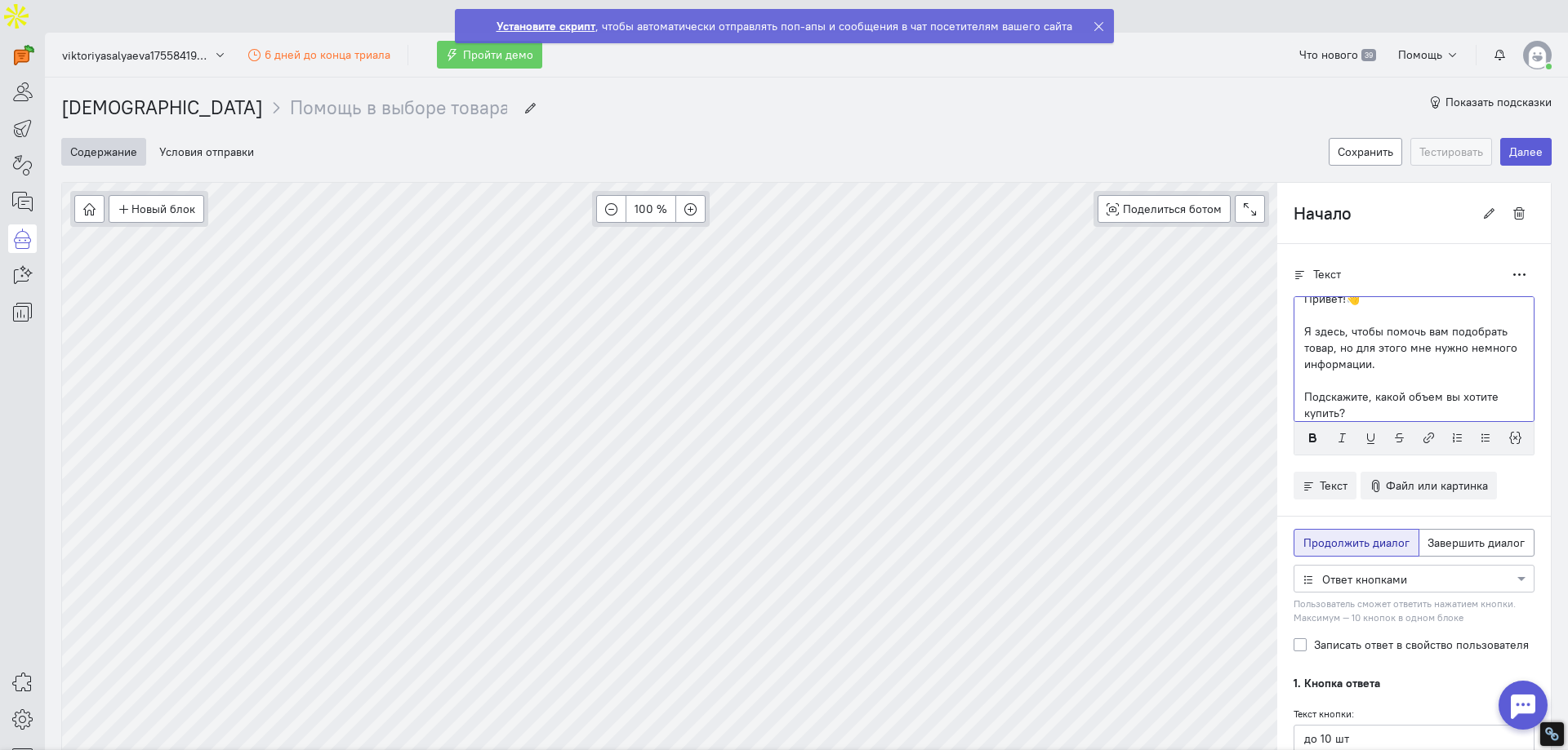
click at [1379, 372] on p at bounding box center [1414, 380] width 220 height 16
click at [1444, 336] on p "👋 Добро пожаловать в креативное пространство! У нас появились свежие обновления…" at bounding box center [1414, 331] width 220 height 82
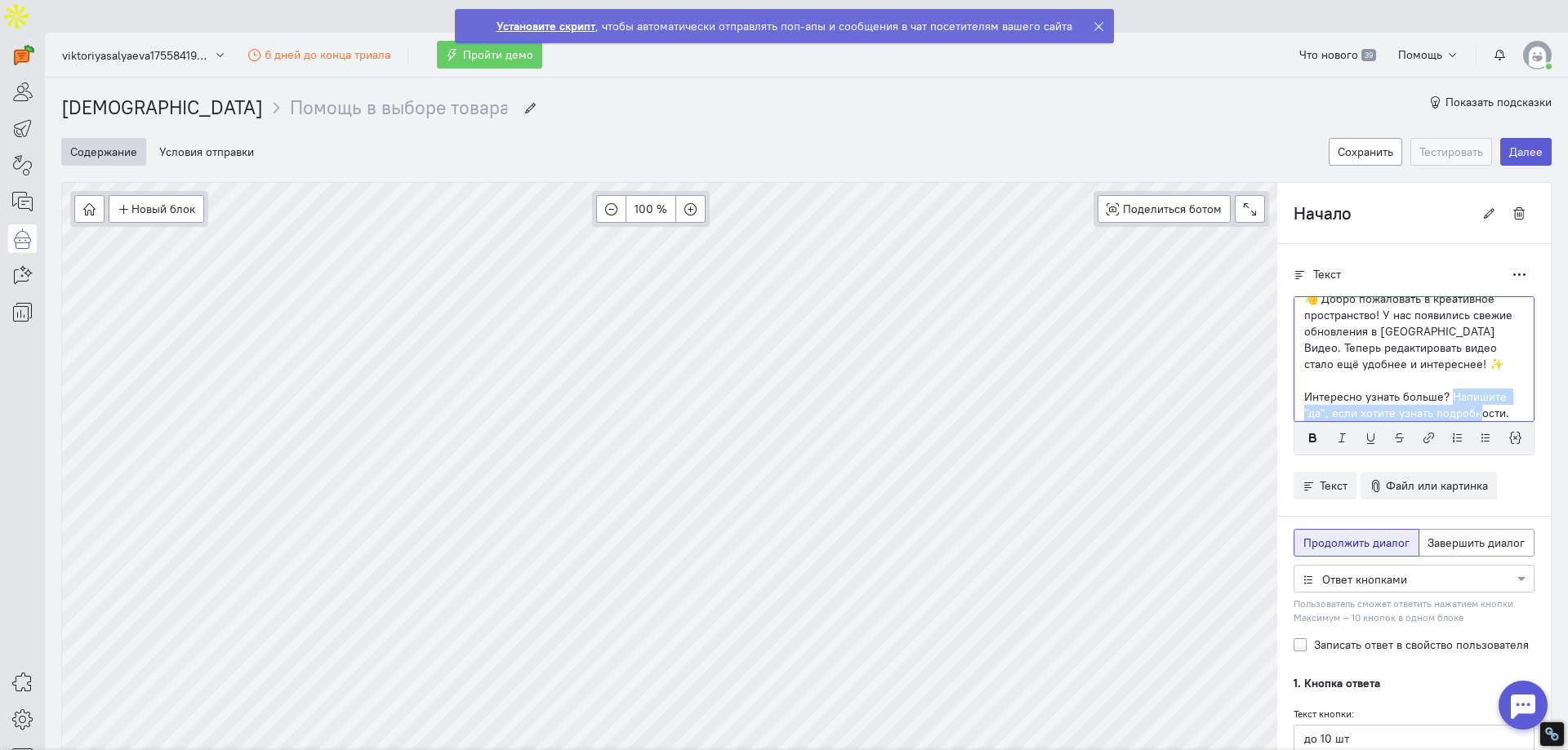
scroll to position [33, 0]
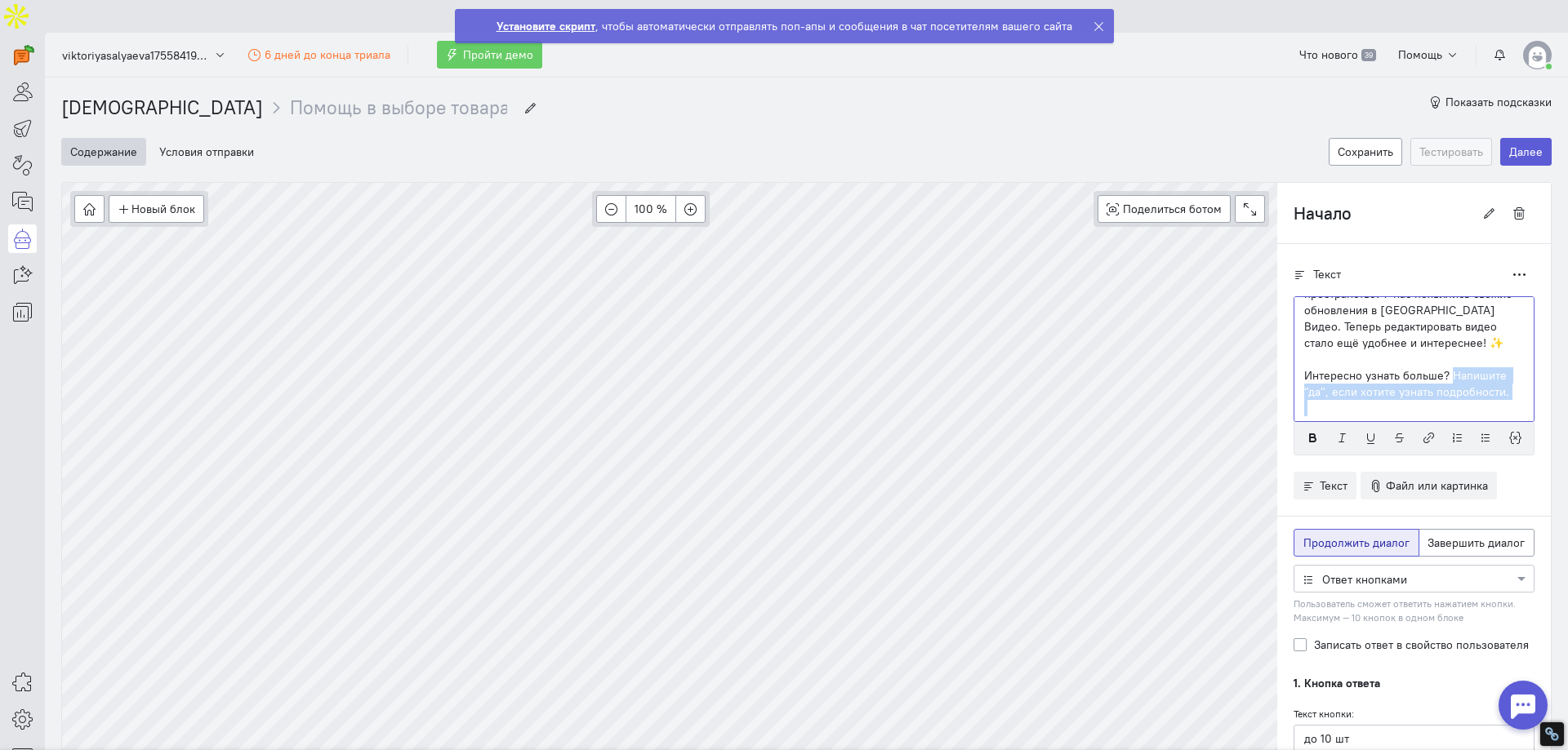
drag, startPoint x: 1437, startPoint y: 362, endPoint x: 1489, endPoint y: 368, distance: 52.3
click at [1489, 368] on body "superadmin free-trial" at bounding box center [784, 375] width 1568 height 750
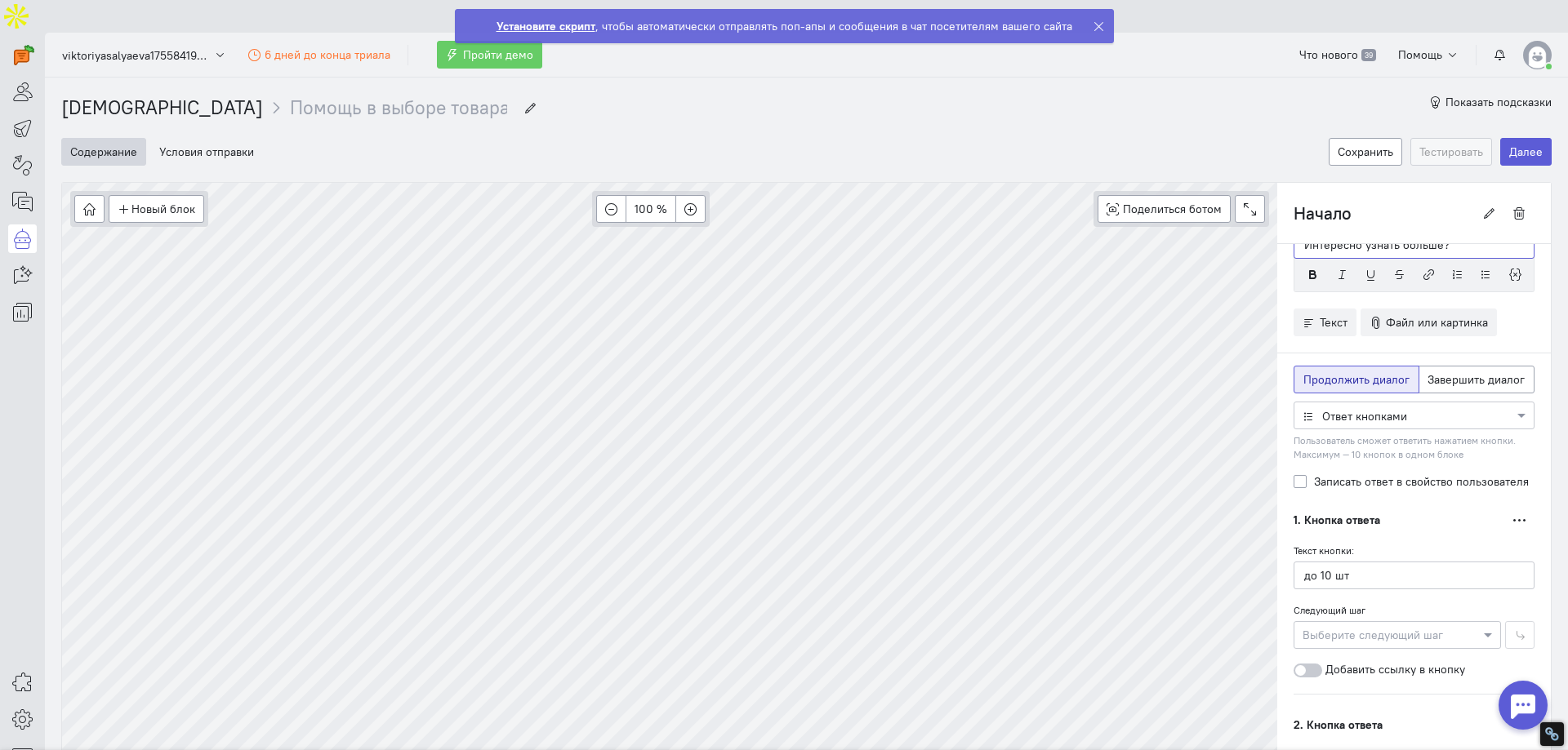
scroll to position [245, 0]
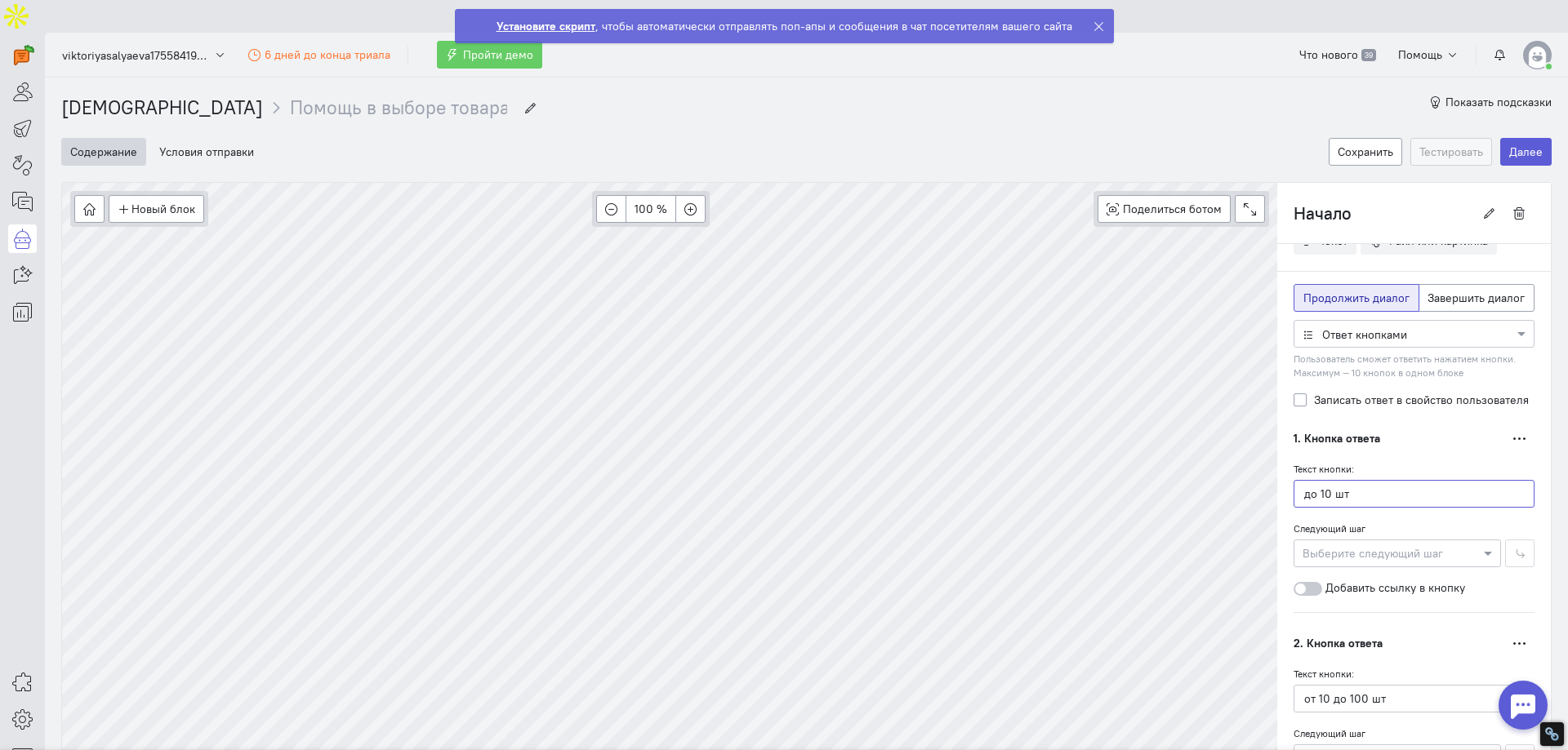
click at [1332, 480] on input "до 10 шт" at bounding box center [1415, 493] width 241 height 28
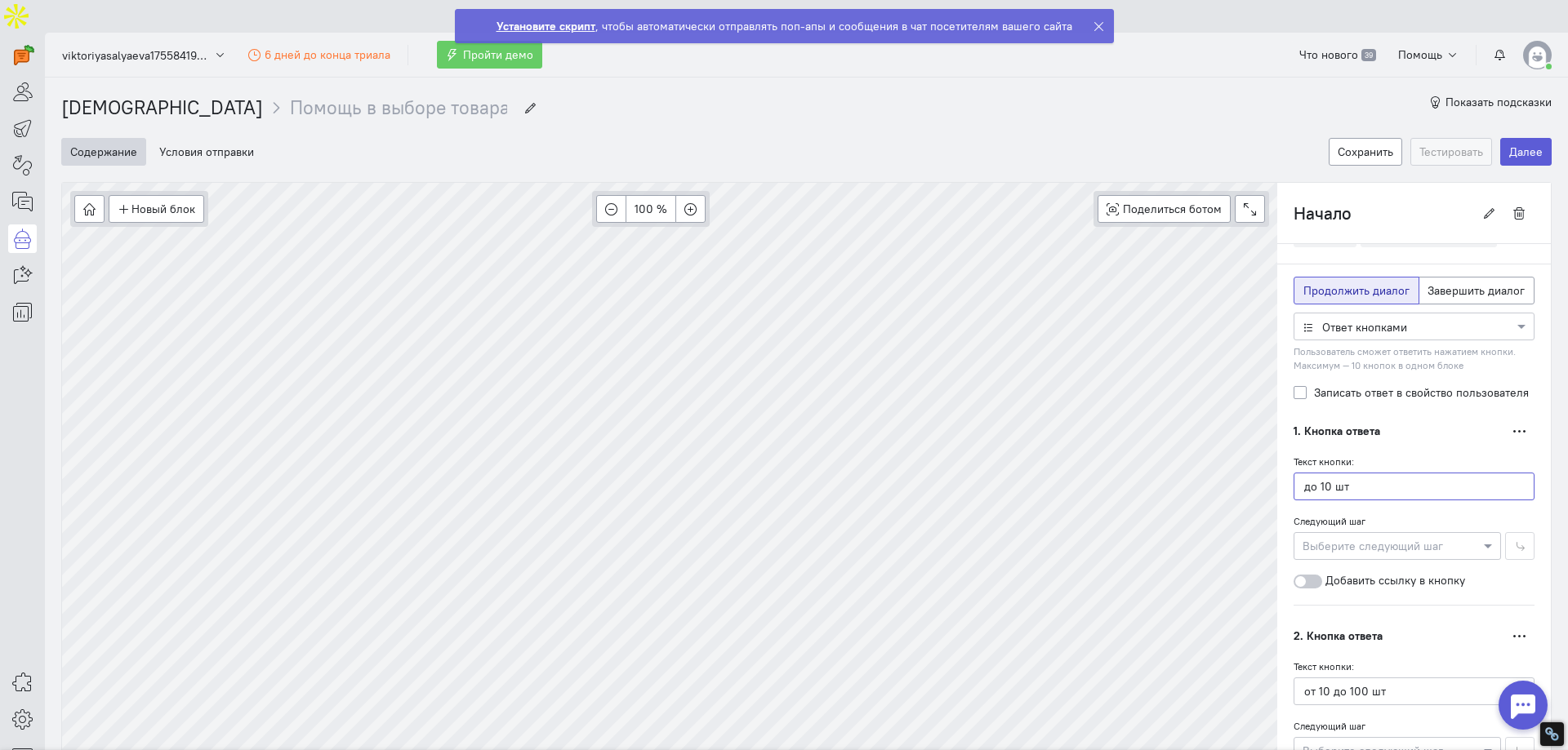
click at [1332, 472] on input "до 10 шт" at bounding box center [1415, 486] width 241 height 28
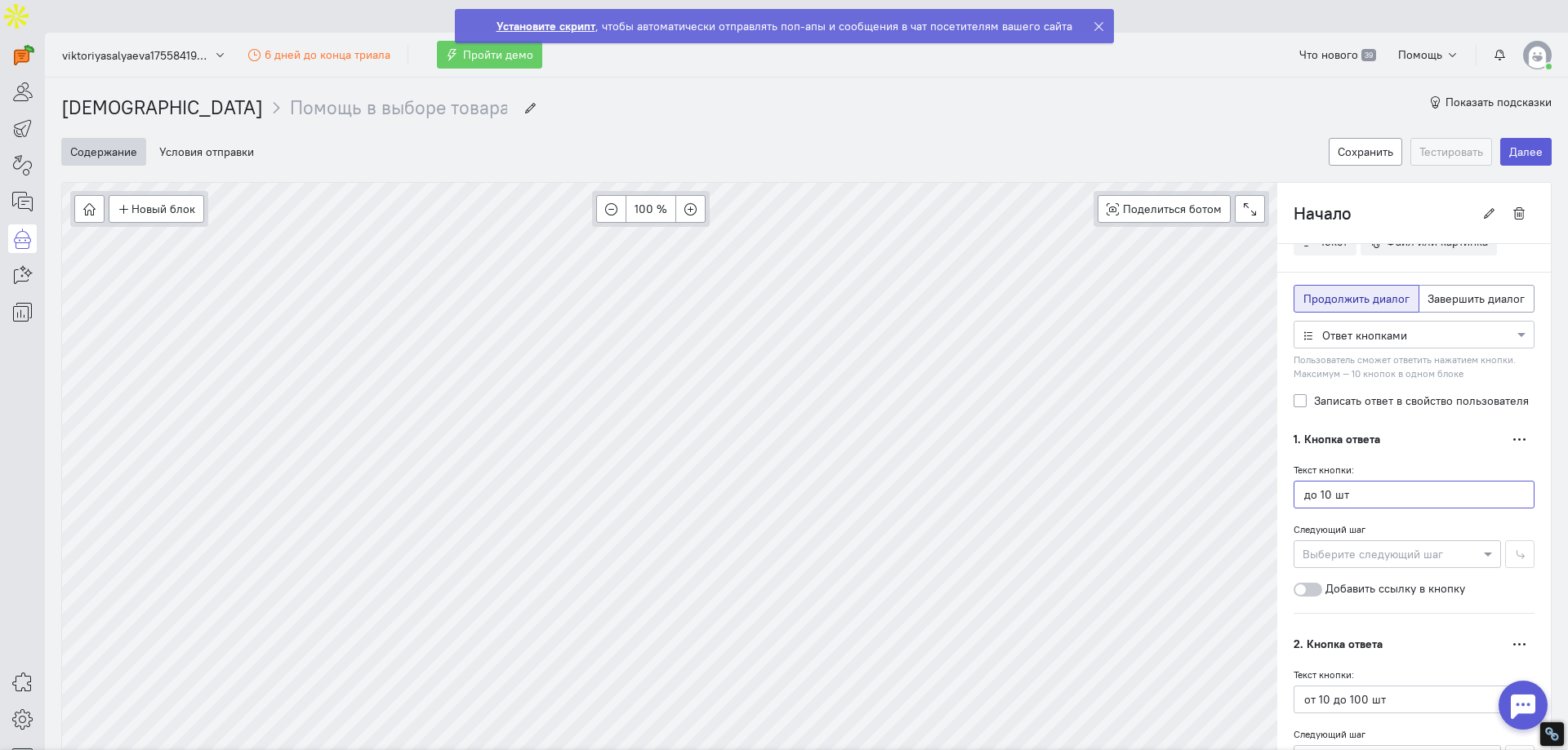
click at [1332, 481] on input "до 10 шт" at bounding box center [1415, 494] width 241 height 28
type input "Да"
click at [1338, 544] on div at bounding box center [1397, 552] width 206 height 16
click at [1334, 560] on span "Новое сообщение" at bounding box center [1358, 554] width 97 height 16
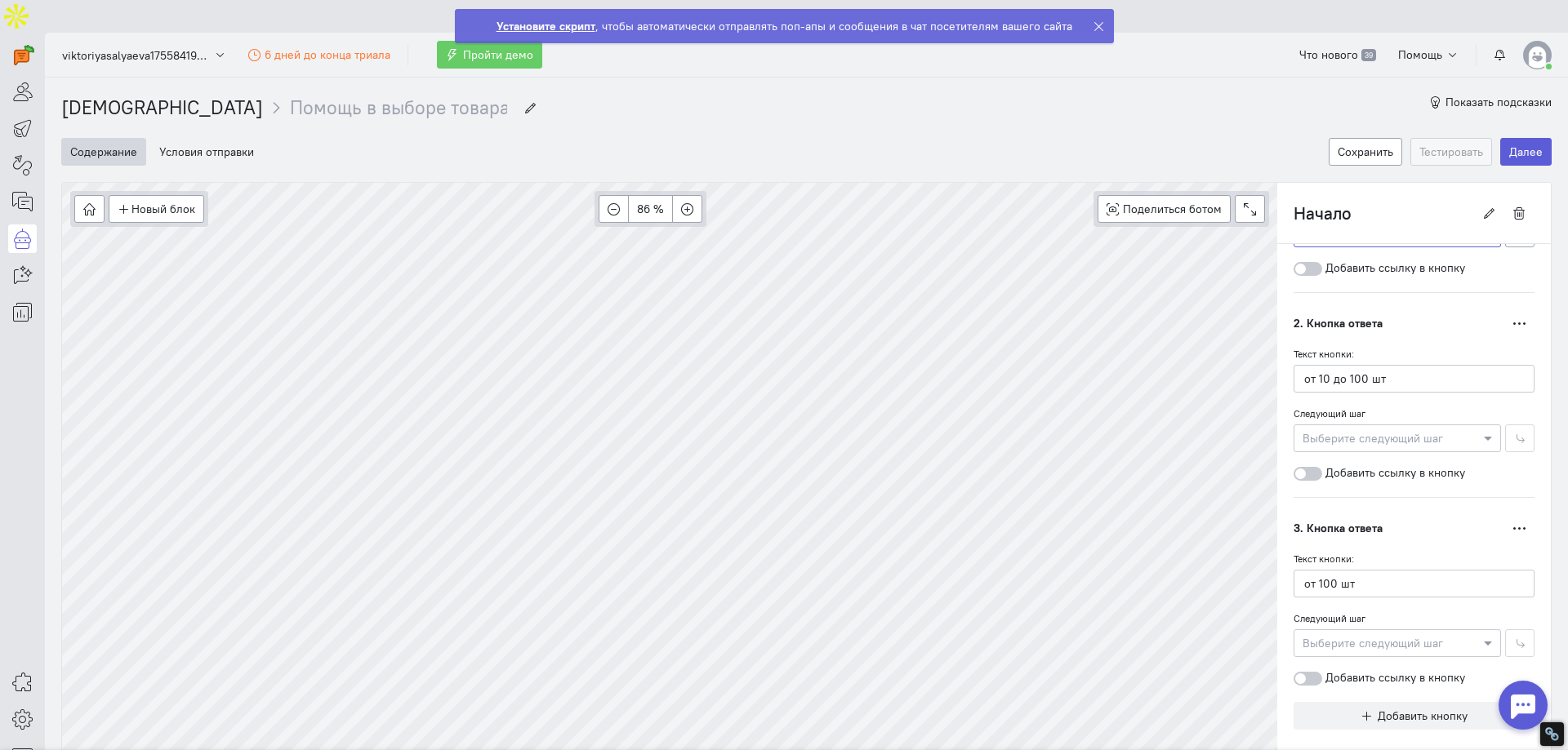
scroll to position [37, 0]
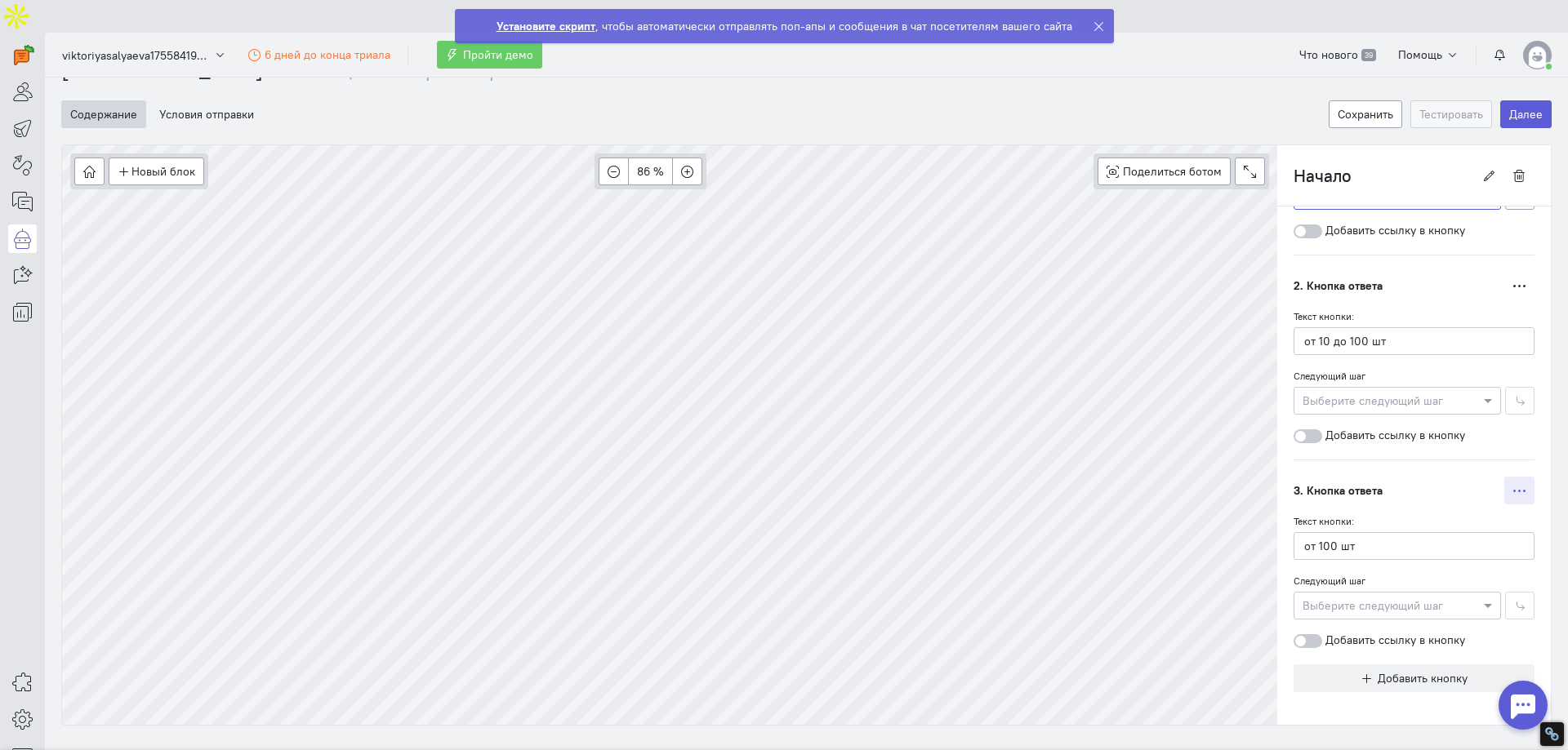
click at [1514, 485] on icon "button" at bounding box center [1520, 492] width 13 height 13
click at [1423, 568] on span "Удалить" at bounding box center [1440, 575] width 43 height 15
click at [1342, 532] on input "от 10 до 100 шт" at bounding box center [1415, 546] width 241 height 28
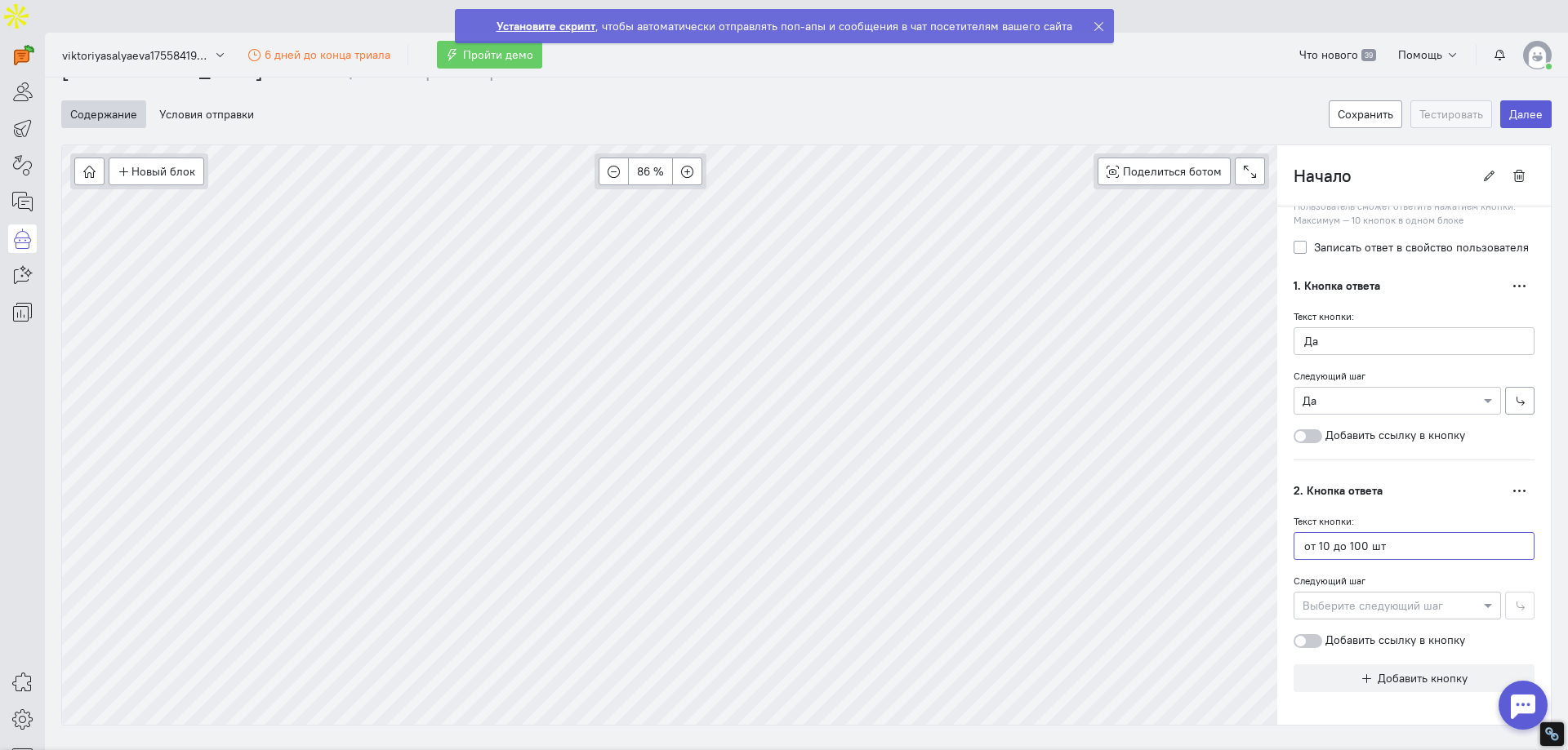
click at [1342, 532] on input "от 10 до 100 шт" at bounding box center [1415, 546] width 241 height 28
click at [1294, 532] on input "Техподдержка" at bounding box center [1415, 546] width 241 height 28
click at [1349, 532] on input "Нужна техподдержка" at bounding box center [1415, 546] width 241 height 28
type input "Нужна тех поддержка"
click at [1351, 597] on div at bounding box center [1397, 605] width 206 height 16
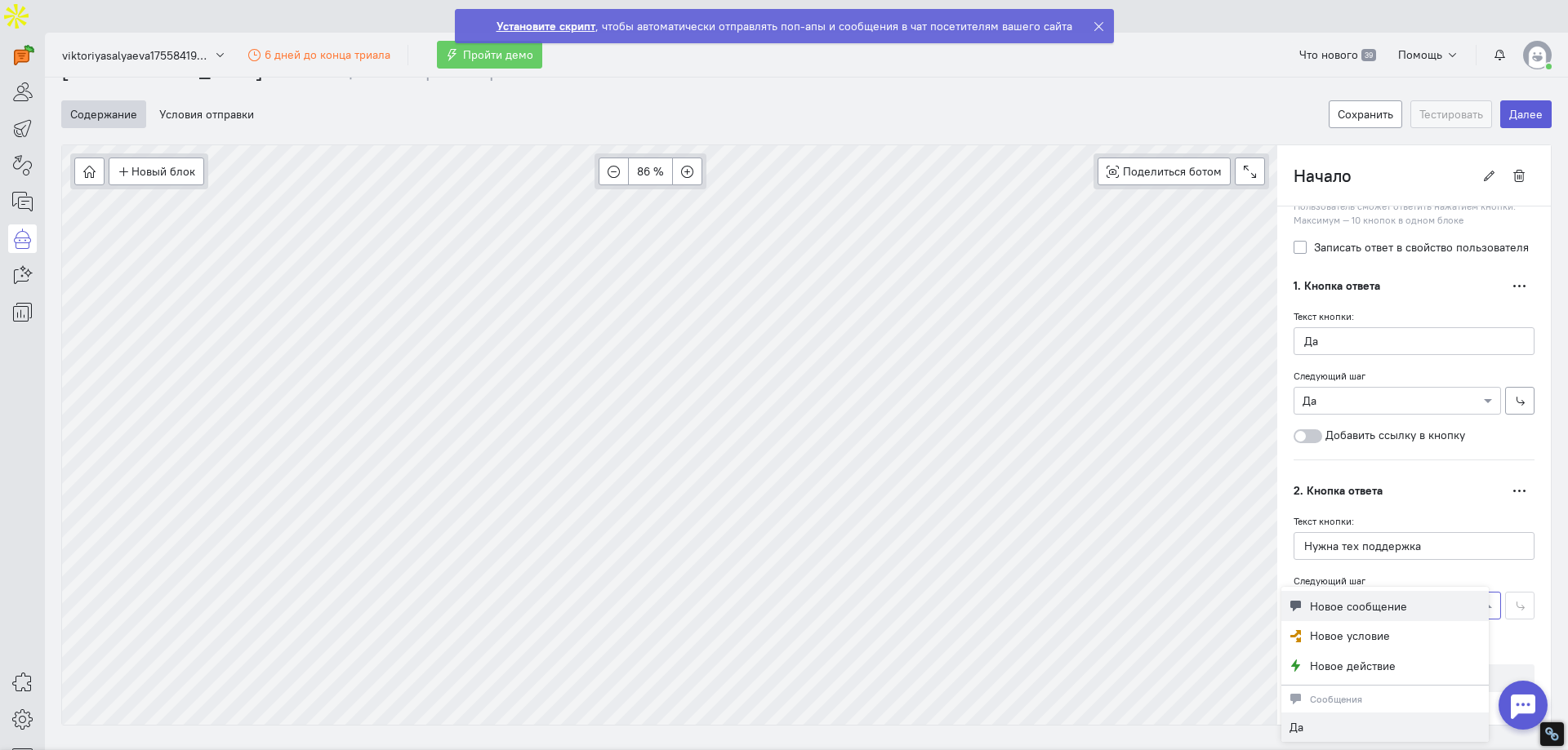
click at [1344, 609] on span "Новое сообщение" at bounding box center [1358, 607] width 97 height 16
type input "Нужна тех поддержка"
radio input "false"
radio input "true"
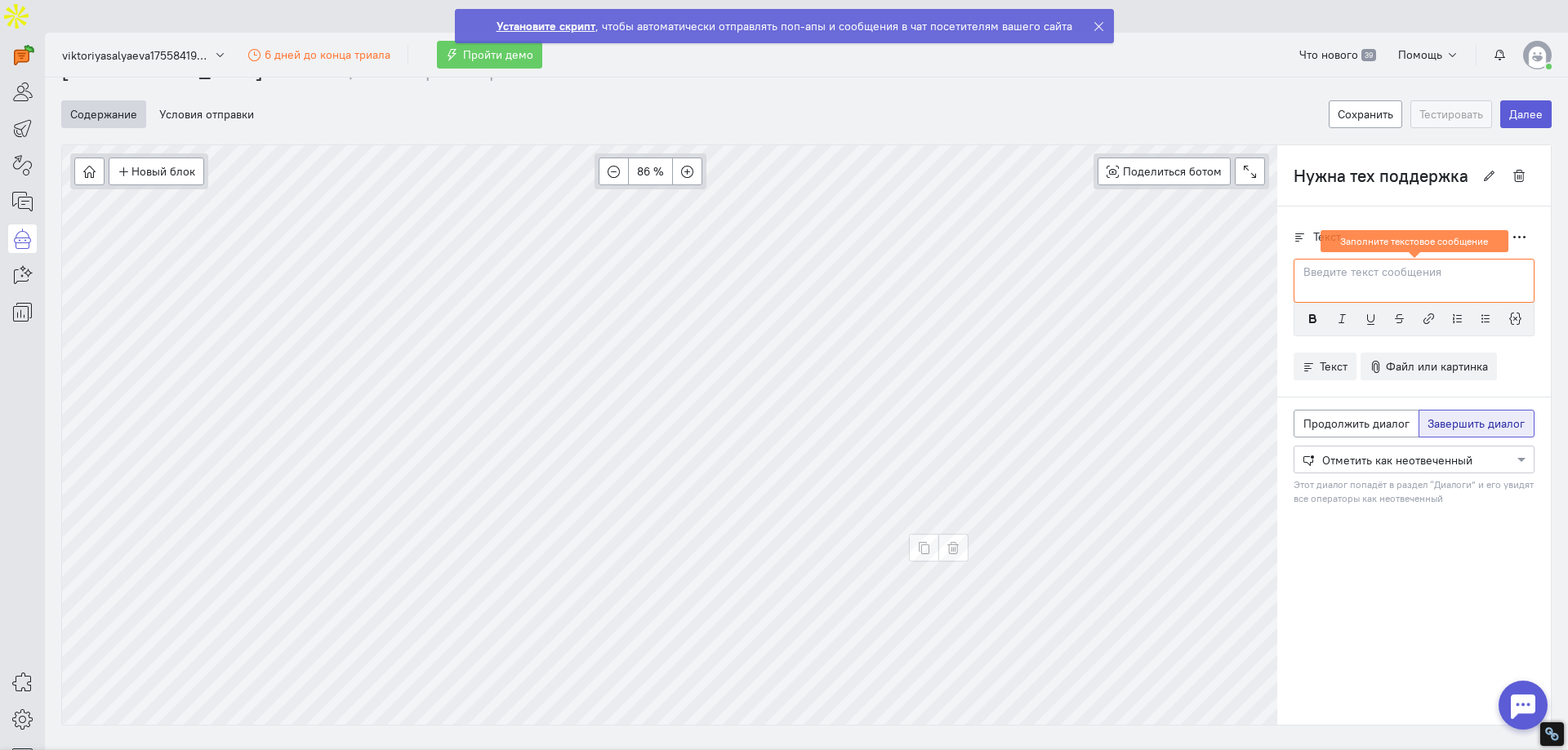
scroll to position [0, 0]
click at [1344, 265] on p at bounding box center [1414, 273] width 220 height 16
paste div
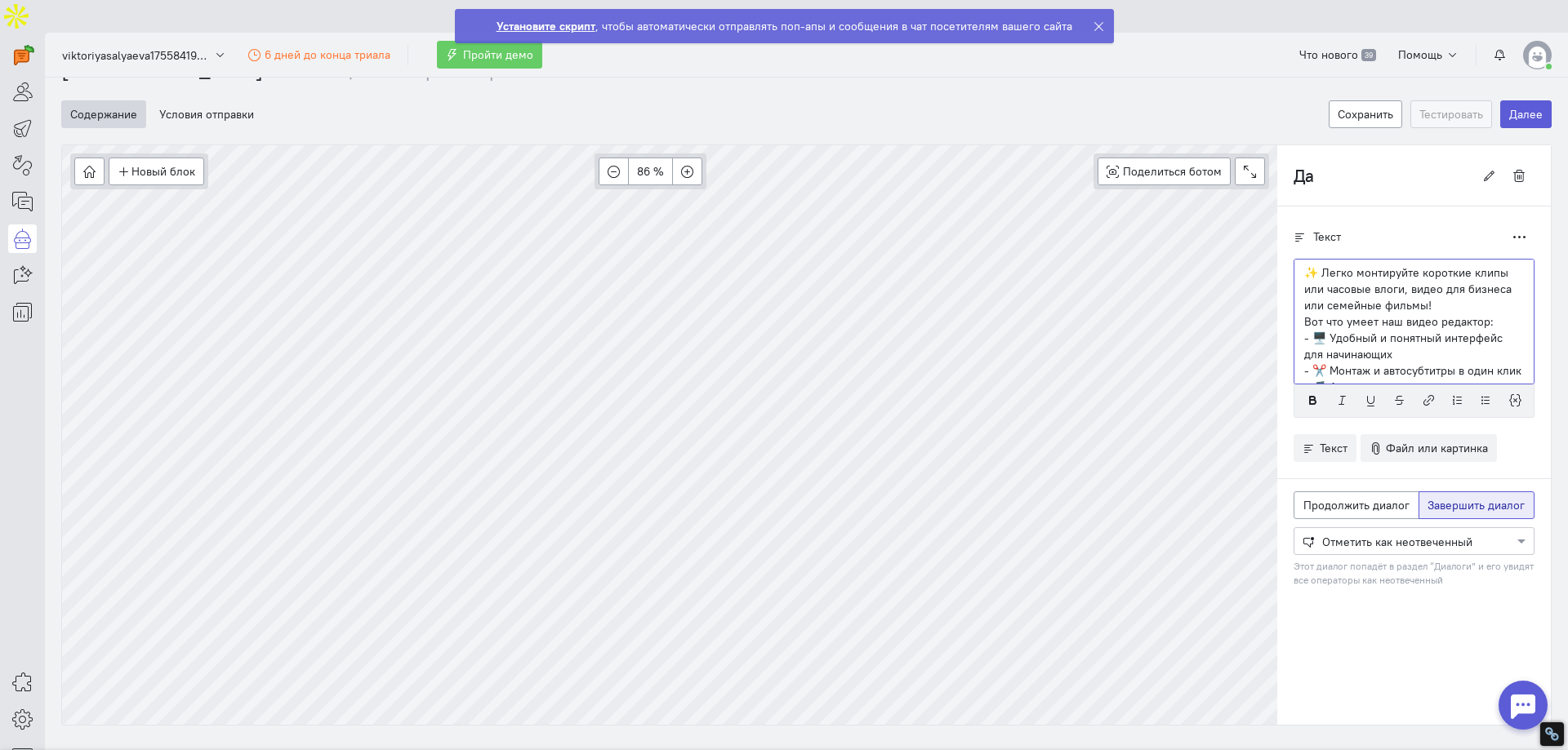
click at [1309, 265] on p "✨ Легко монтируйте короткие клипы или часовые влоги, видео для бизнеса или семе…" at bounding box center [1414, 289] width 220 height 49
drag, startPoint x: 1299, startPoint y: 306, endPoint x: 1270, endPoint y: 306, distance: 29.0
click at [1278, 306] on div "Текст Дублировать ✨Легко монтируйте короткие клипы или часовые влоги, видео для…" at bounding box center [1415, 419] width 274 height 425
click at [1442, 314] on p "Вот что умеет наш видео редактор:" at bounding box center [1414, 322] width 220 height 16
click at [1442, 269] on p "✨Легко монтируйте короткие клипы или часовые влоги, видео для бизнеса или семей…" at bounding box center [1414, 289] width 220 height 49
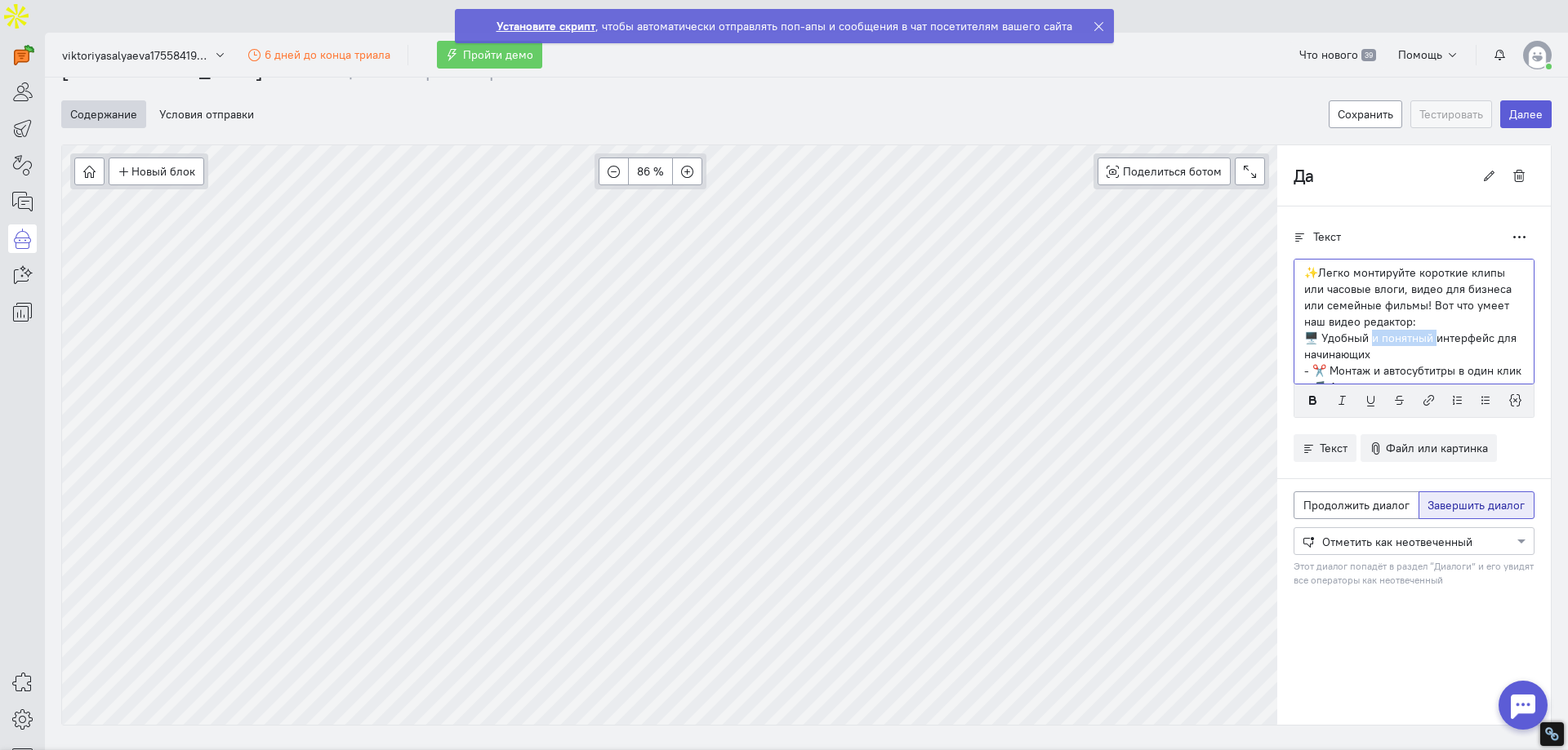
drag, startPoint x: 1359, startPoint y: 304, endPoint x: 1424, endPoint y: 306, distance: 65.0
click at [1424, 330] on p "🖥️ Удобный и понятный интерфейс для начинающих" at bounding box center [1414, 346] width 220 height 33
click at [1304, 265] on p "- ✂️ Монтаж и автосубтитры в один клик" at bounding box center [1414, 273] width 220 height 16
click at [1304, 290] on p "- 🎵 Автоудаление шума, много музыки и звуков" at bounding box center [1414, 297] width 220 height 33
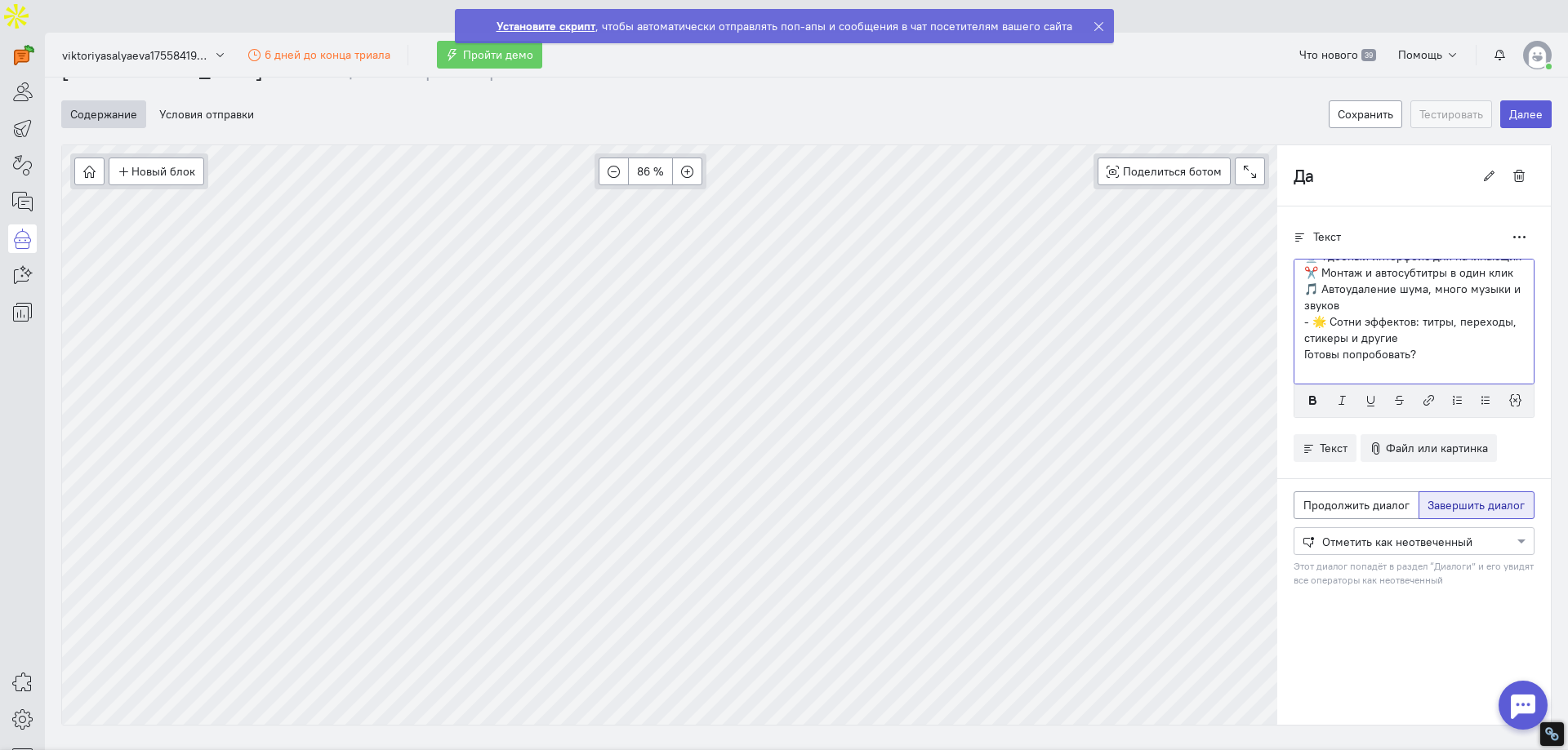
click at [1304, 321] on p "- 🌟 Сотни эффектов: титры, переходы, стикеры и другие" at bounding box center [1414, 330] width 220 height 33
click at [1410, 314] on p "🌟 Сотни эффектов: титры, переходы, стикеры и другие" at bounding box center [1414, 330] width 220 height 33
click at [1377, 498] on span "Продолжить диалог" at bounding box center [1356, 505] width 106 height 15
click at [1314, 497] on input "Продолжить диалог" at bounding box center [1308, 502] width 11 height 11
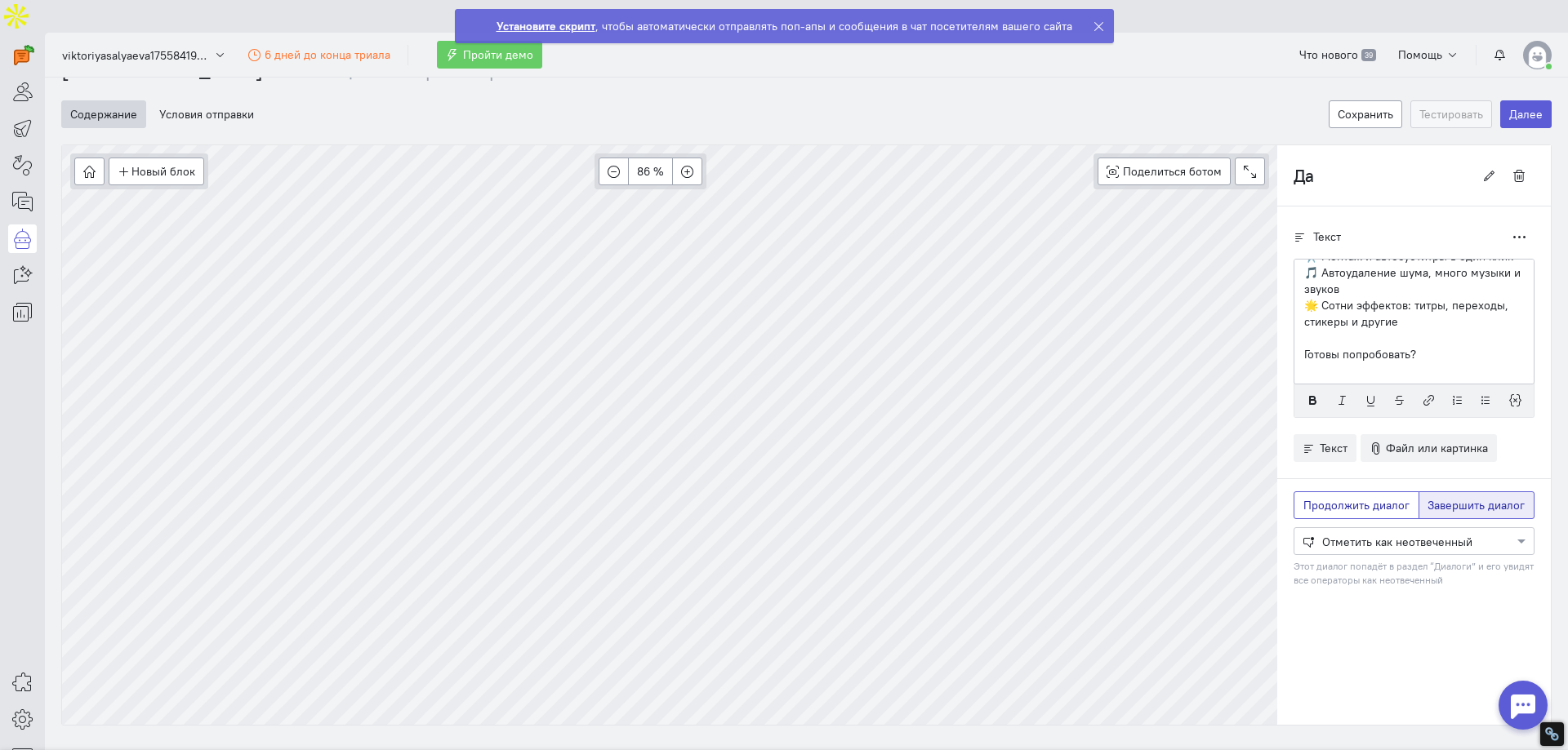
radio input "true"
radio input "false"
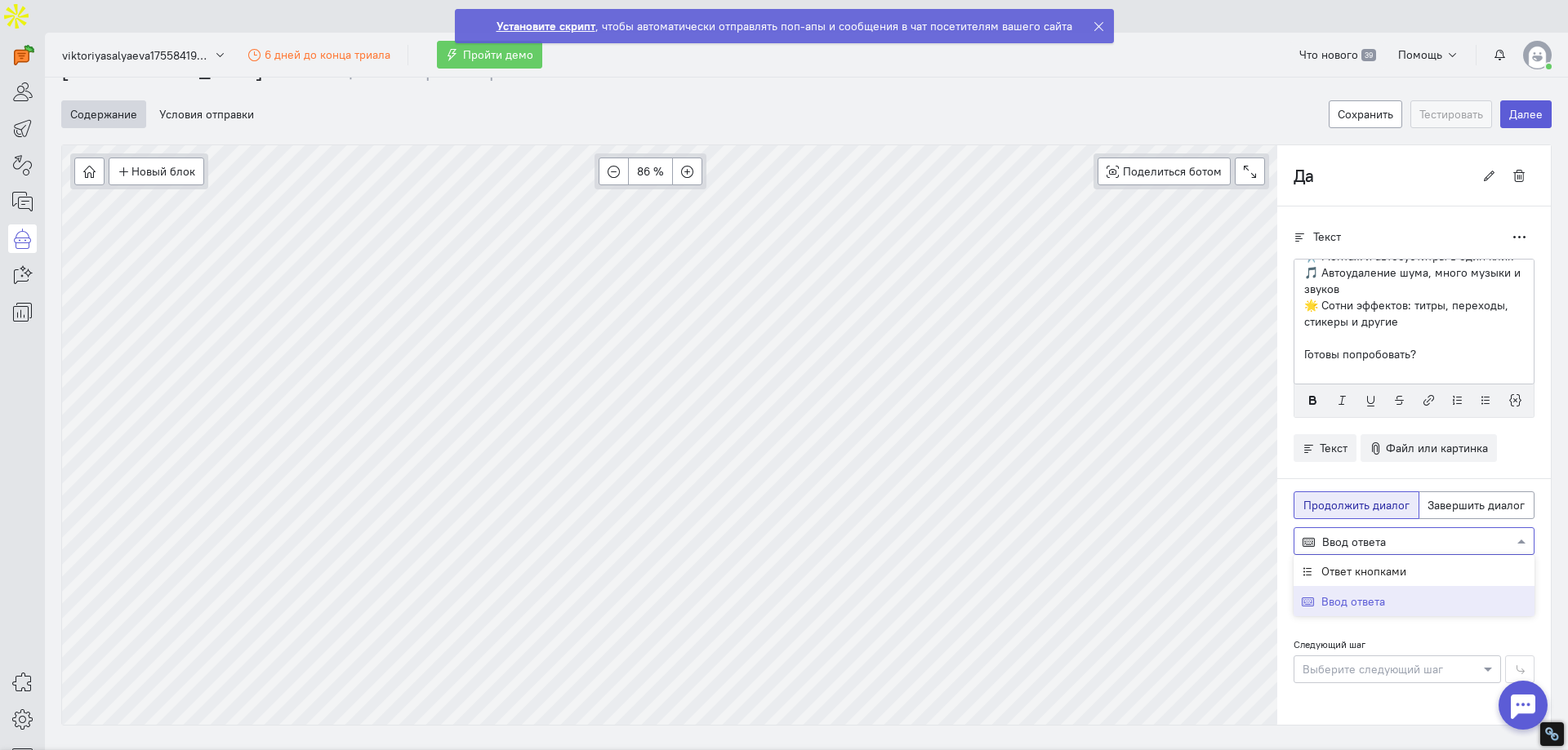
click at [1365, 532] on div at bounding box center [1415, 541] width 240 height 16
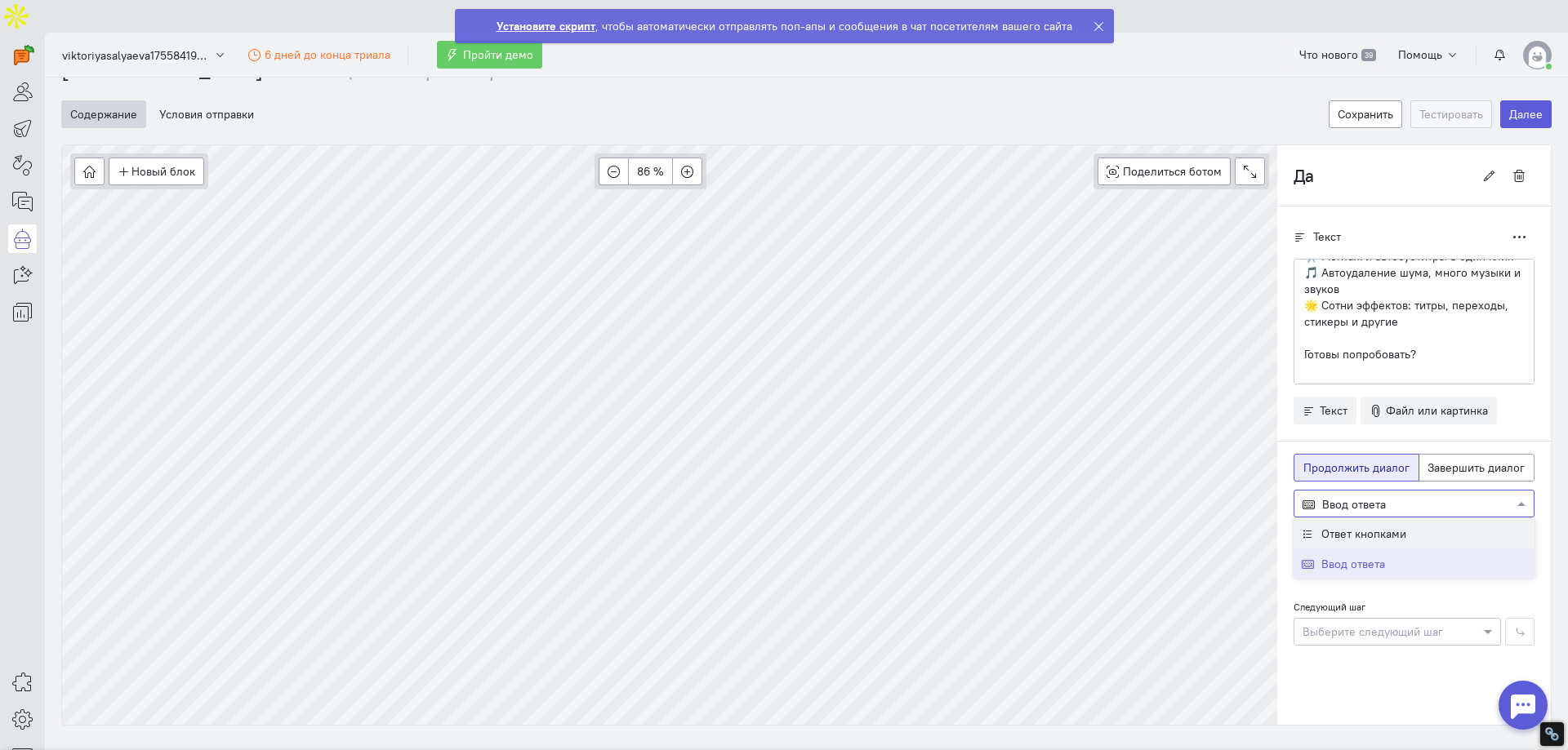
click at [1380, 527] on span "Ответ кнопками" at bounding box center [1364, 534] width 85 height 15
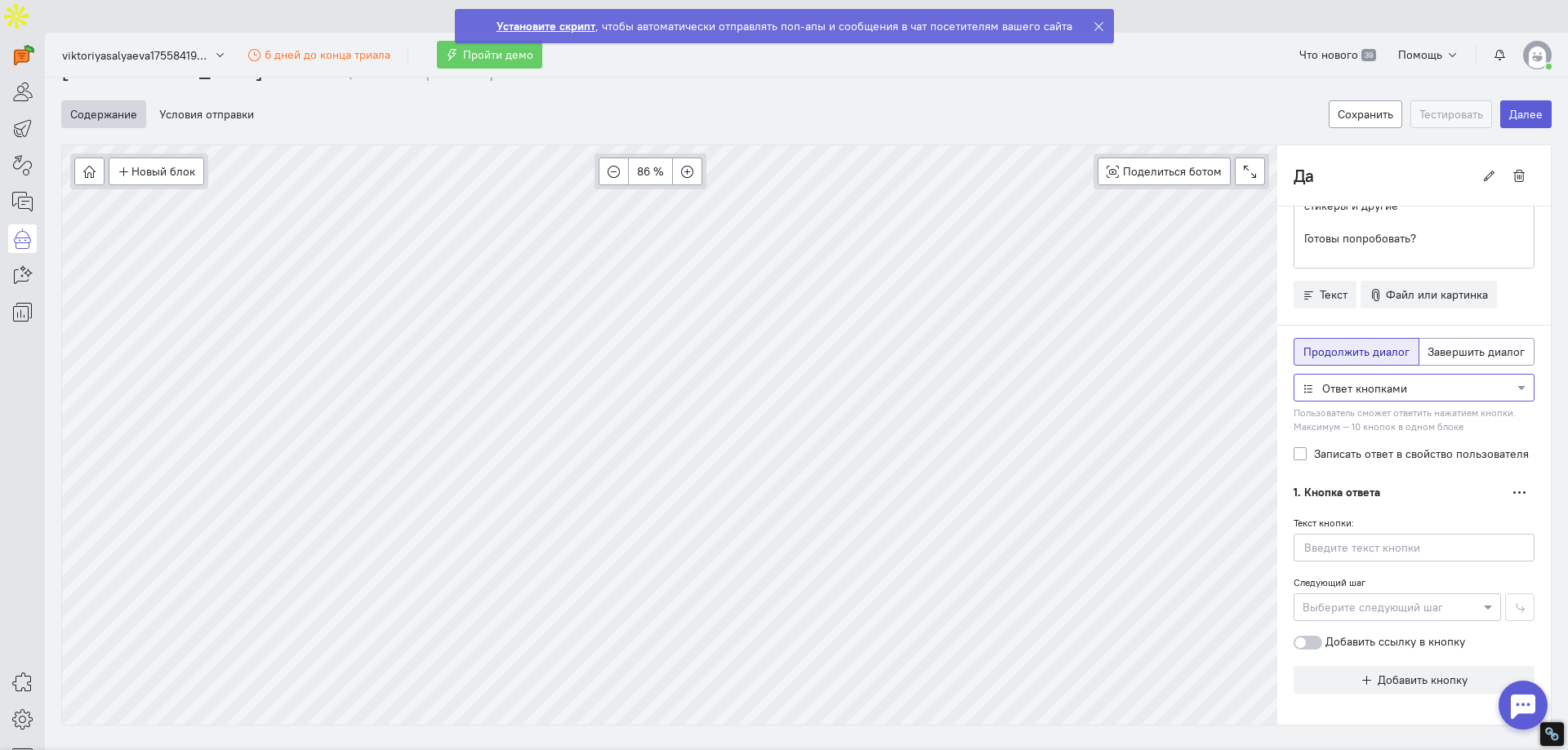
scroll to position [118, 0]
click at [1326, 665] on button "Добавить кнопку" at bounding box center [1415, 678] width 241 height 28
click at [1364, 532] on input "text" at bounding box center [1415, 546] width 241 height 28
type input "Скачать"
click at [1324, 632] on label "Добавить ссылку в кнопку" at bounding box center [1379, 640] width 172 height 16
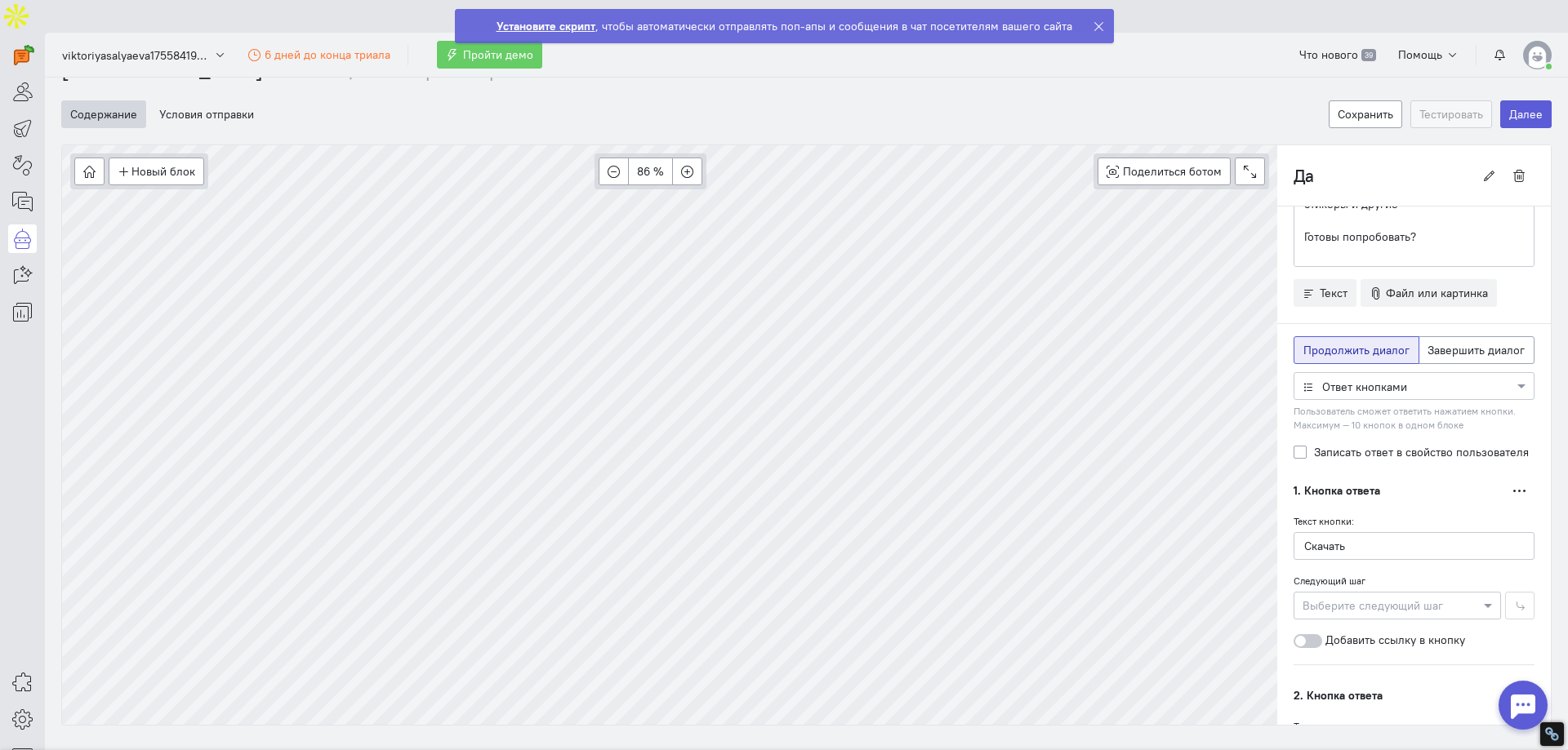
click at [0, 0] on input "Добавить ссылку в кнопку" at bounding box center [0, 0] width 0 height 0
click at [1348, 597] on div at bounding box center [1397, 605] width 206 height 16
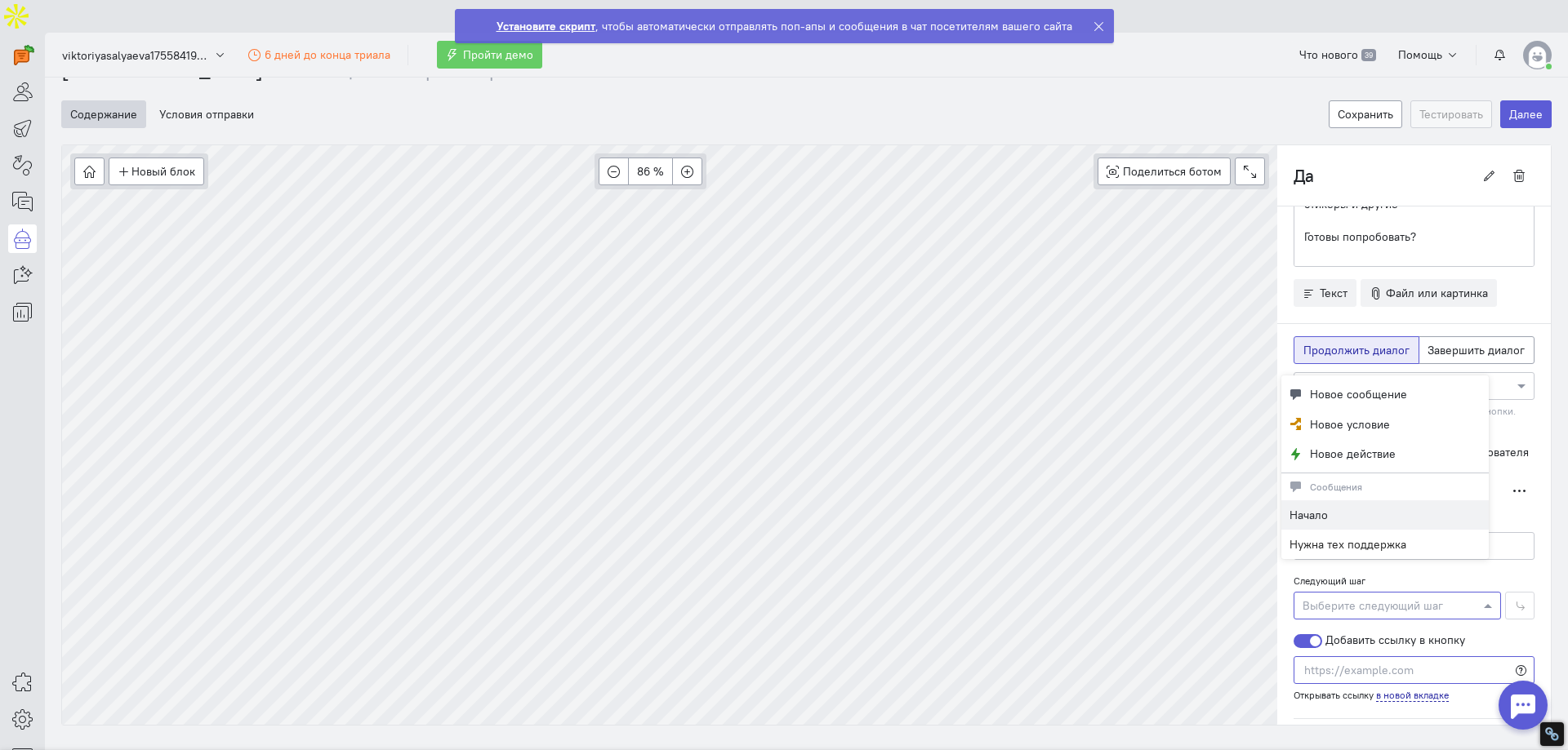
click at [1335, 657] on input "text" at bounding box center [1415, 670] width 241 height 28
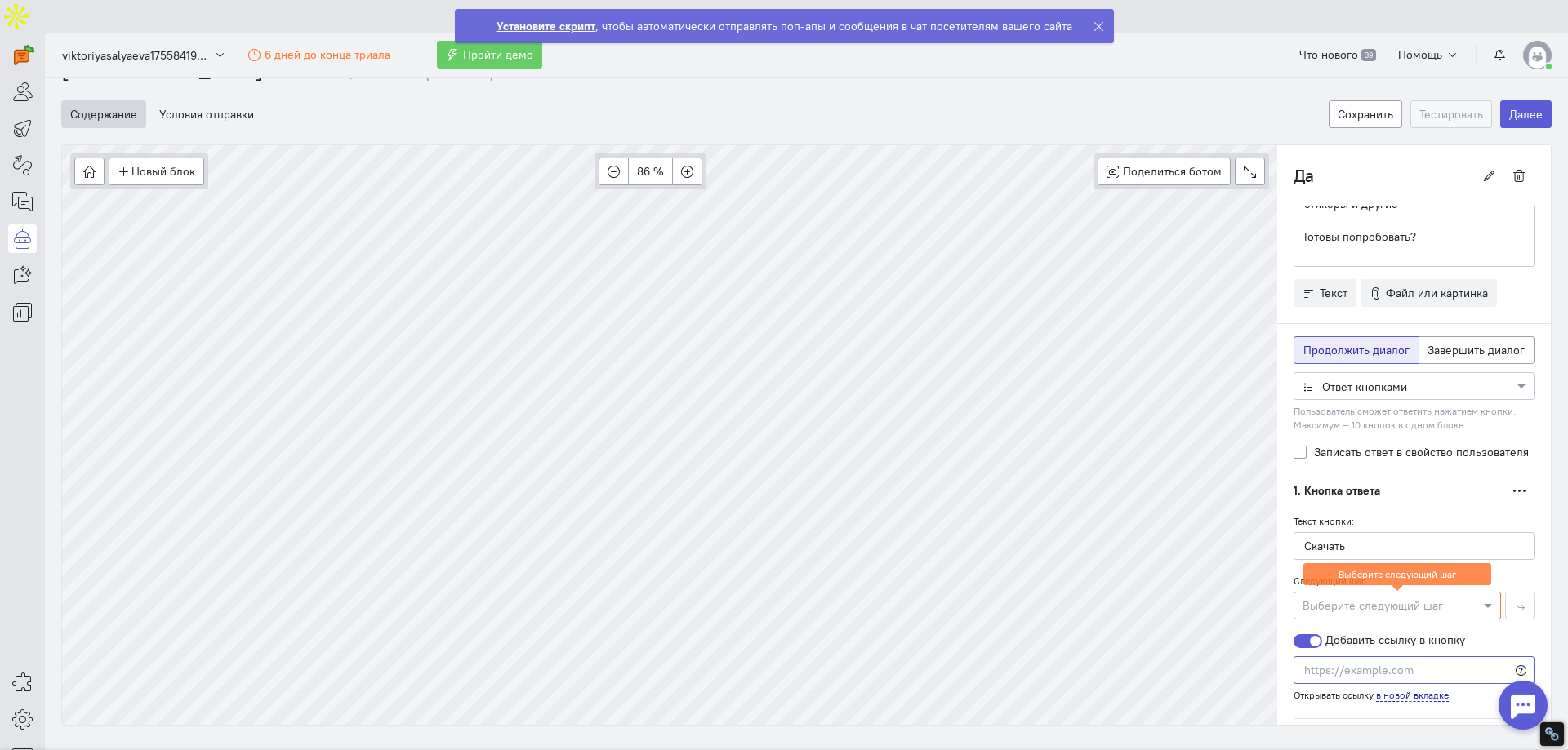
paste input "[URL][DOMAIN_NAME]"
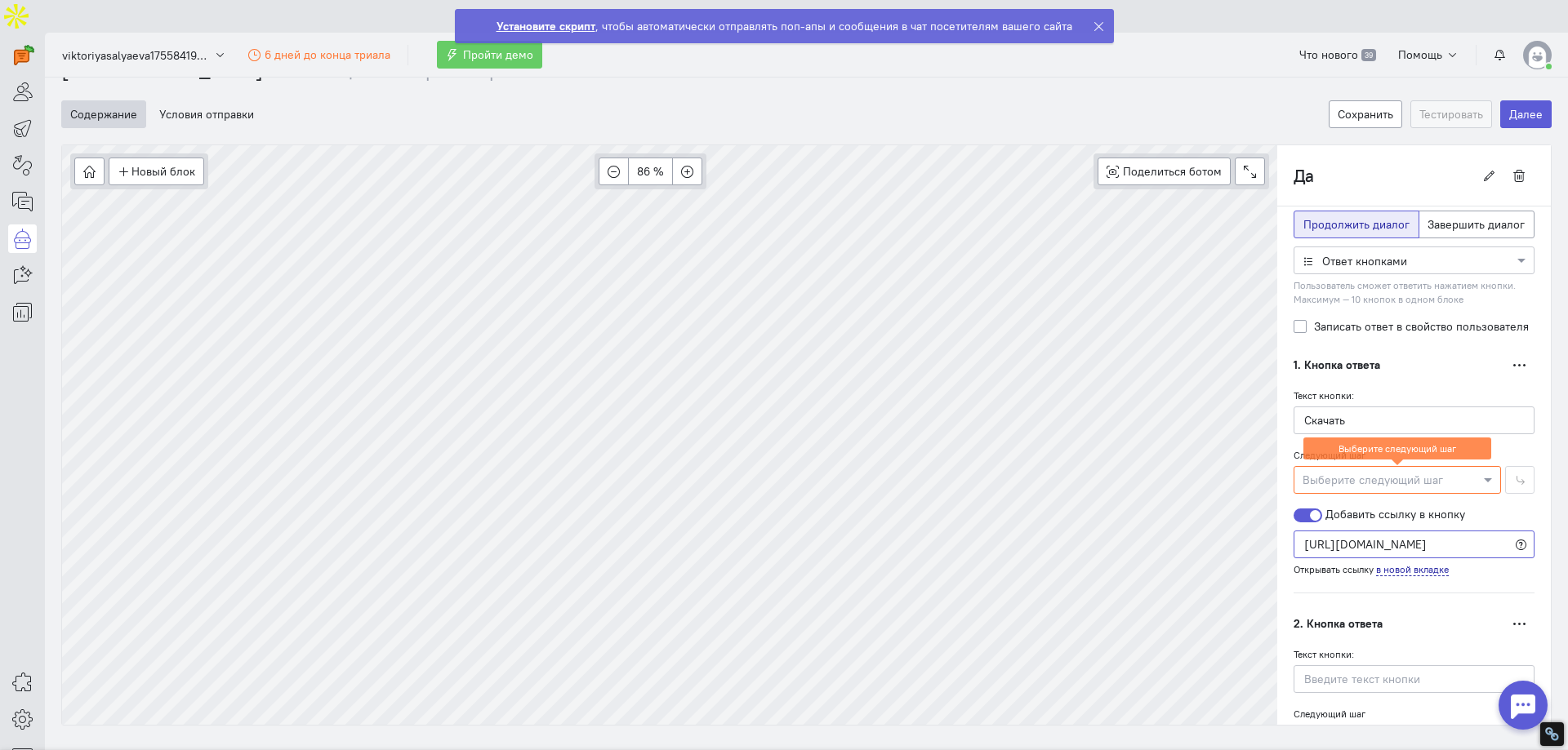
scroll to position [281, 0]
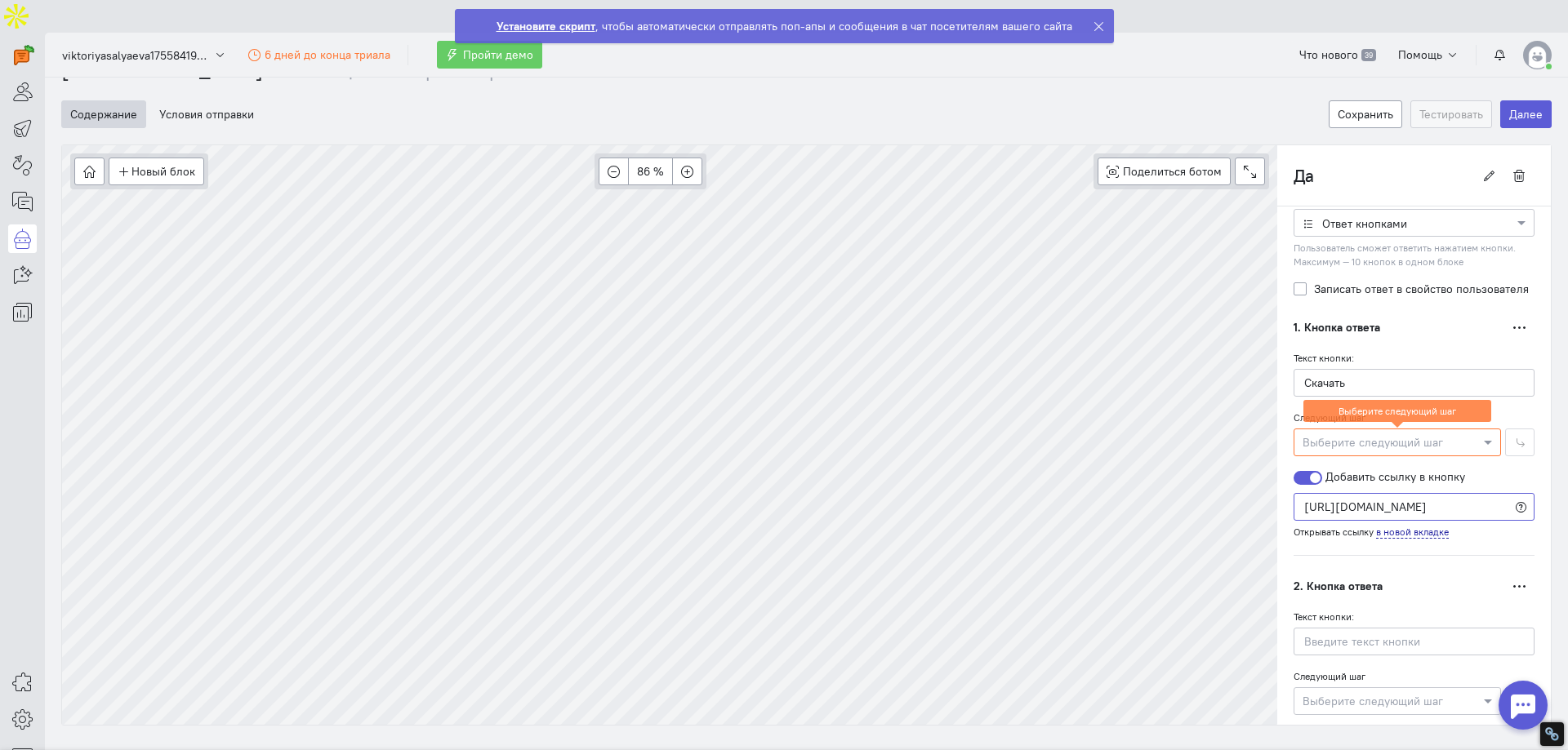
type input "[URL][DOMAIN_NAME]"
click at [1485, 469] on div "Добавить ссылку в кнопку [URL][DOMAIN_NAME] Открывать ссылку в новой вкладке" at bounding box center [1415, 503] width 241 height 70
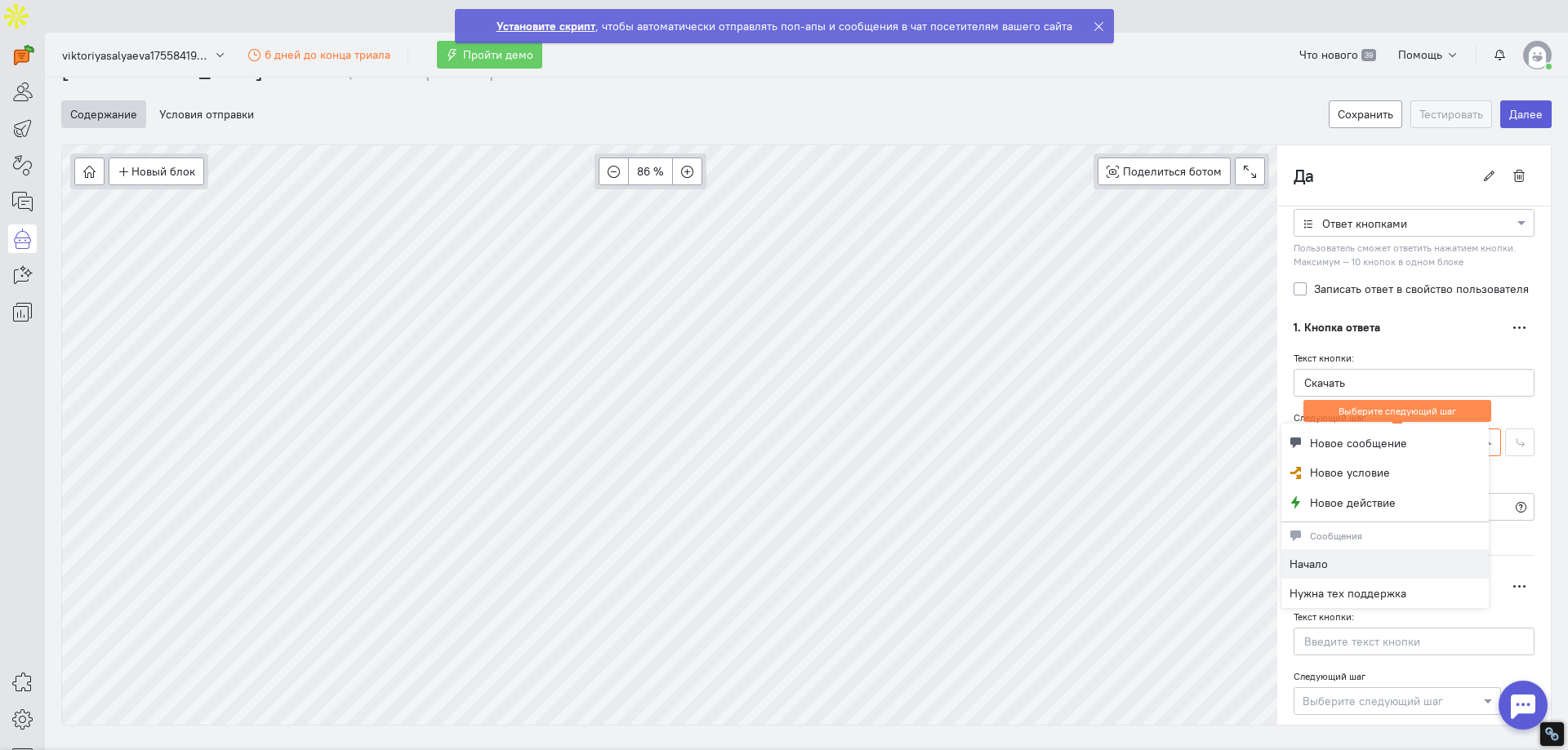
click at [1436, 433] on div at bounding box center [1397, 442] width 206 height 16
click at [1513, 469] on div "Добавить ссылку в кнопку [URL][DOMAIN_NAME] Открывать ссылку в новой вкладке" at bounding box center [1415, 503] width 241 height 70
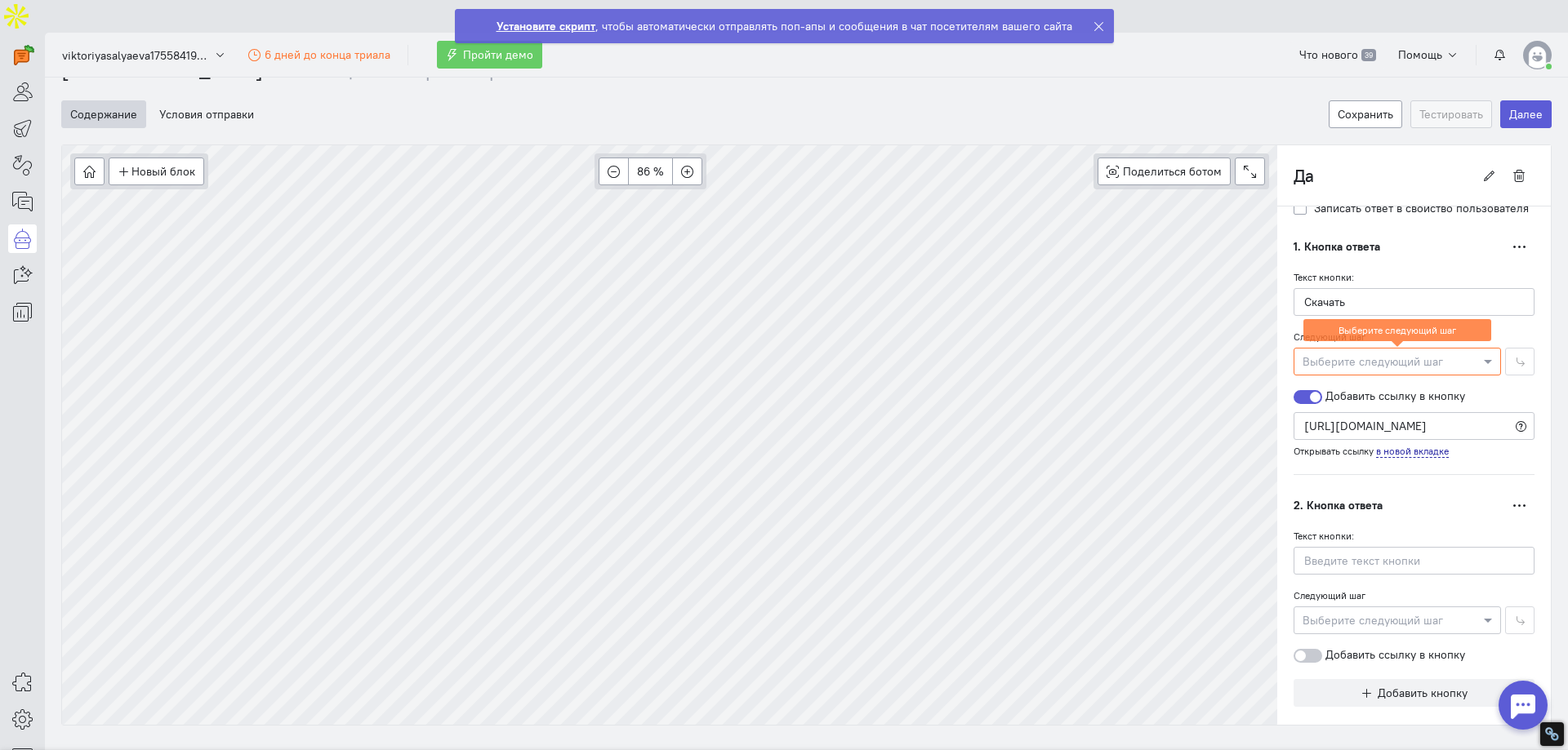
scroll to position [363, 0]
click at [1357, 546] on input "text" at bounding box center [1415, 560] width 241 height 28
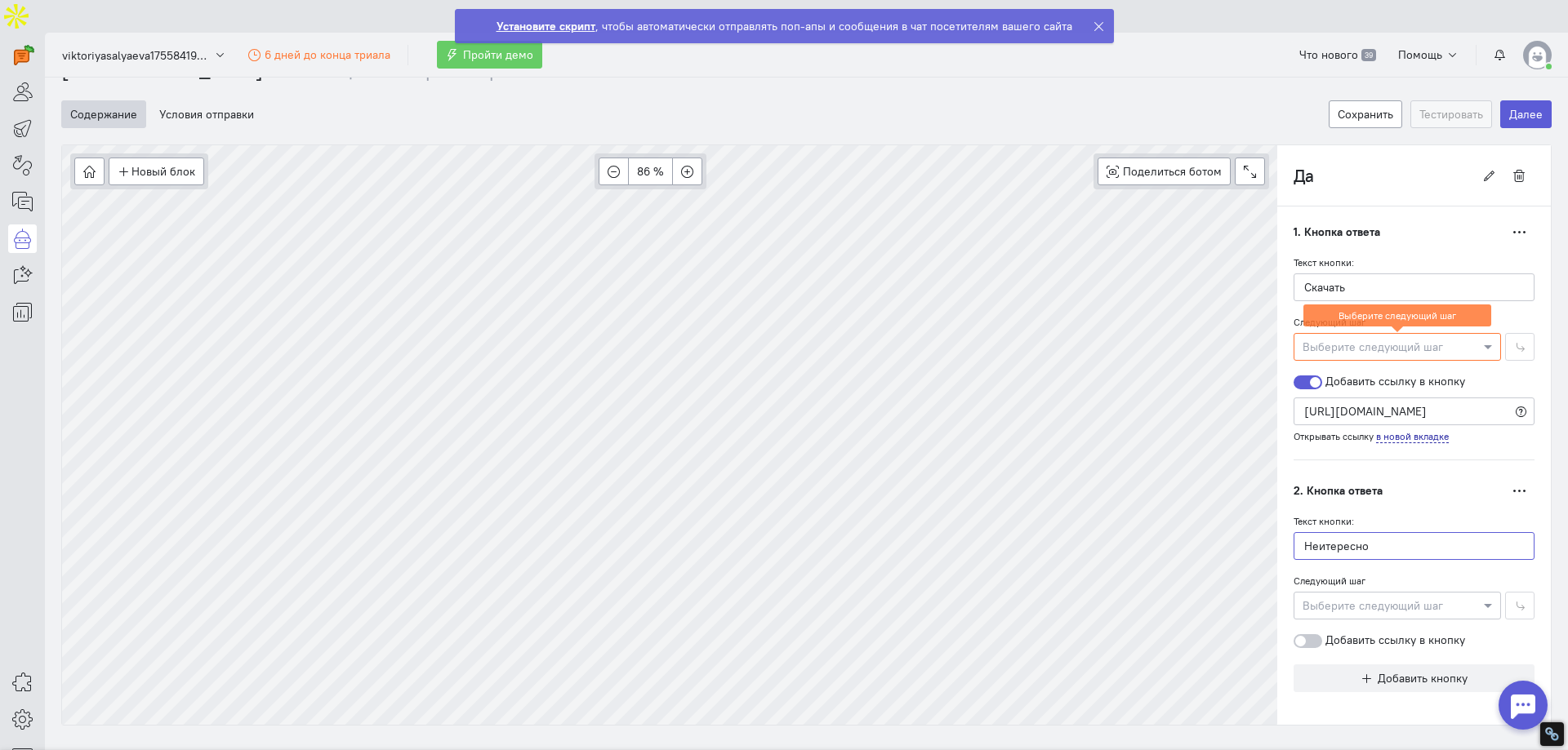
type input "Неитересно"
click at [1347, 333] on div "Выберите следующий шаг" at bounding box center [1397, 346] width 208 height 28
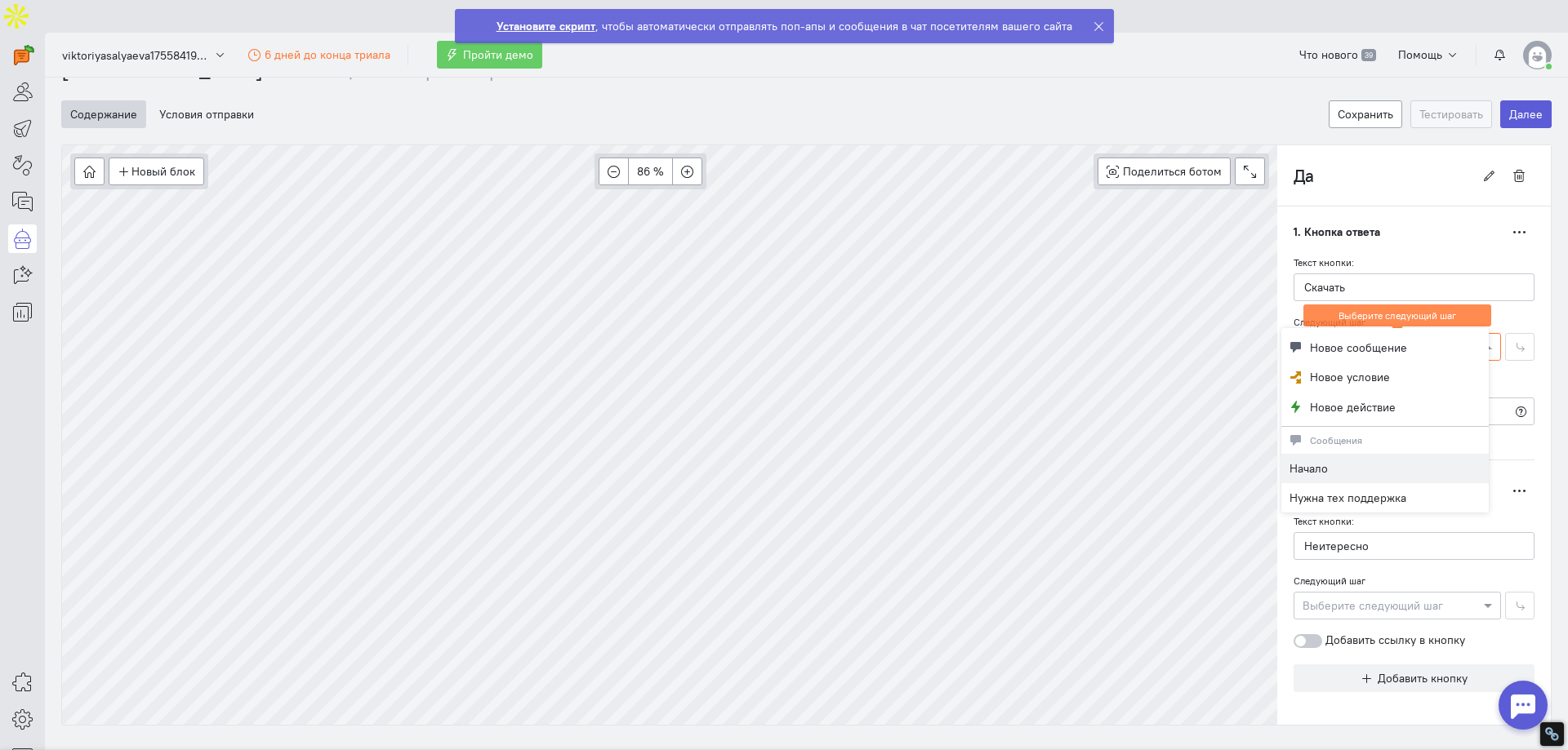
click at [1347, 346] on span "Новое сообщение" at bounding box center [1358, 347] width 97 height 16
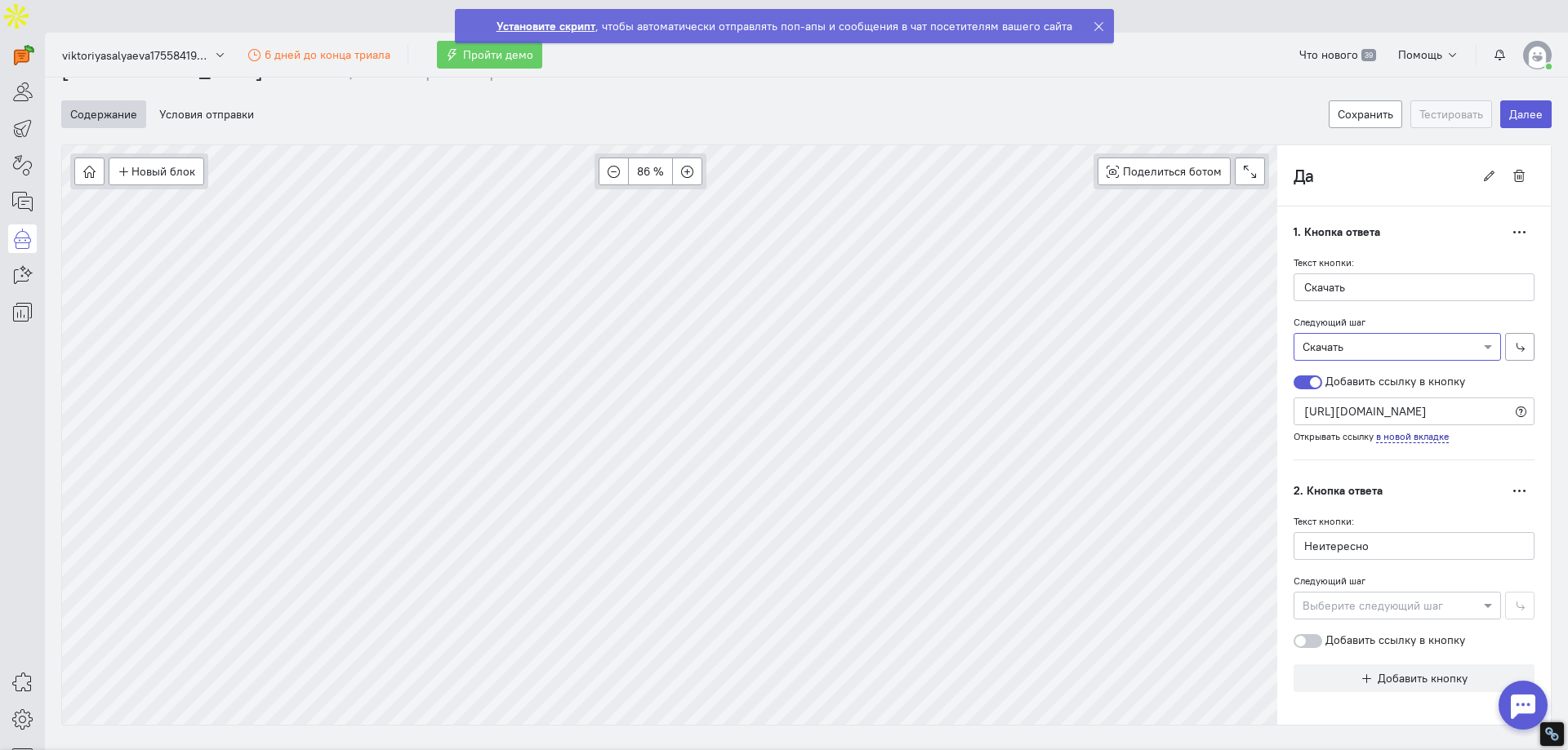
click at [1367, 597] on div at bounding box center [1397, 605] width 206 height 16
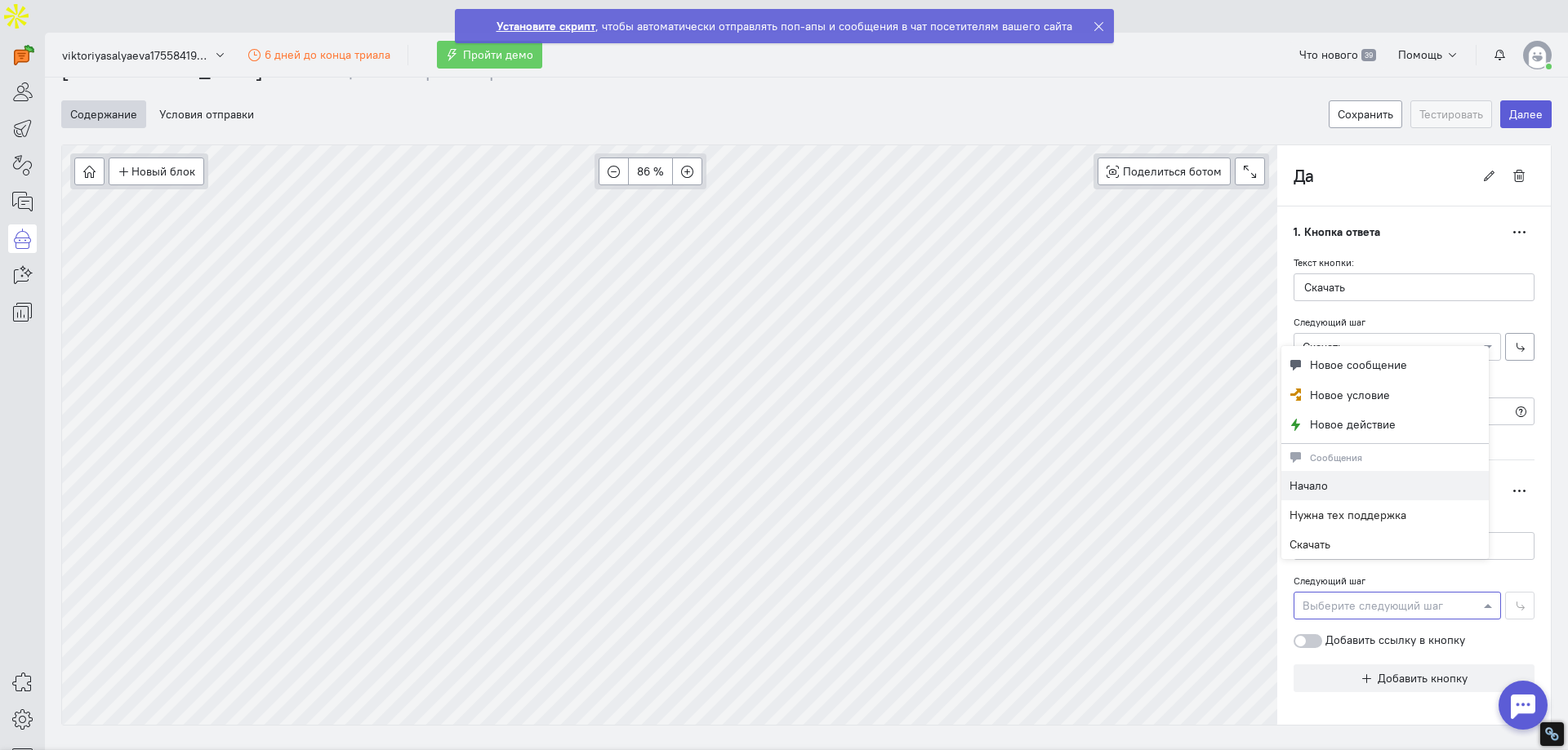
click at [1358, 632] on label "Добавить ссылку в кнопку" at bounding box center [1379, 640] width 172 height 16
click at [0, 0] on input "Добавить ссылку в кнопку" at bounding box center [0, 0] width 0 height 0
click at [1368, 597] on div at bounding box center [1397, 605] width 206 height 16
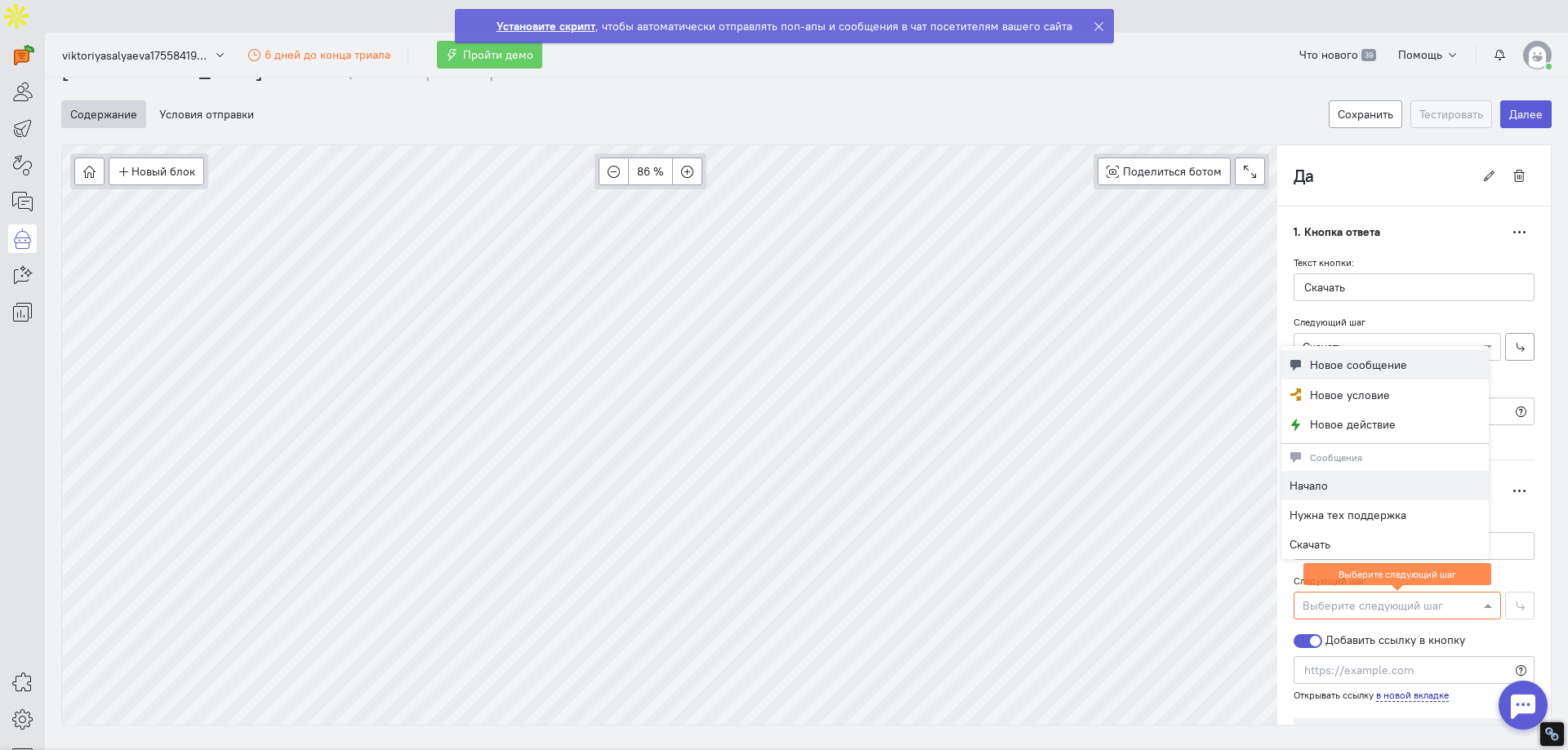
click at [1357, 366] on span "Новое сообщение" at bounding box center [1358, 365] width 97 height 16
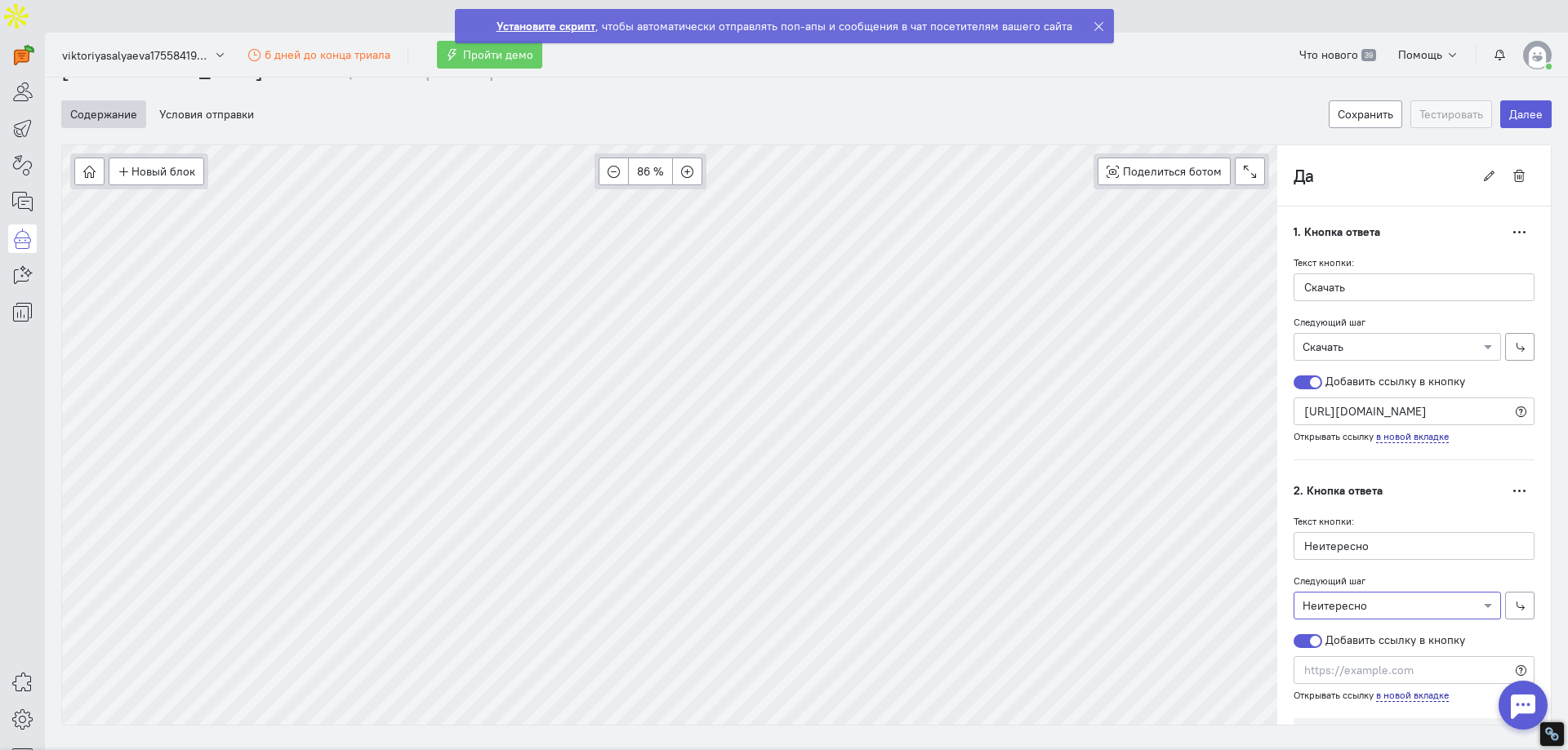
click at [1299, 634] on div at bounding box center [1308, 640] width 29 height 14
click at [0, 0] on input "Добавить ссылку в кнопку" at bounding box center [0, 0] width 0 height 0
type input "Нужна тех поддержка"
radio input "false"
radio input "true"
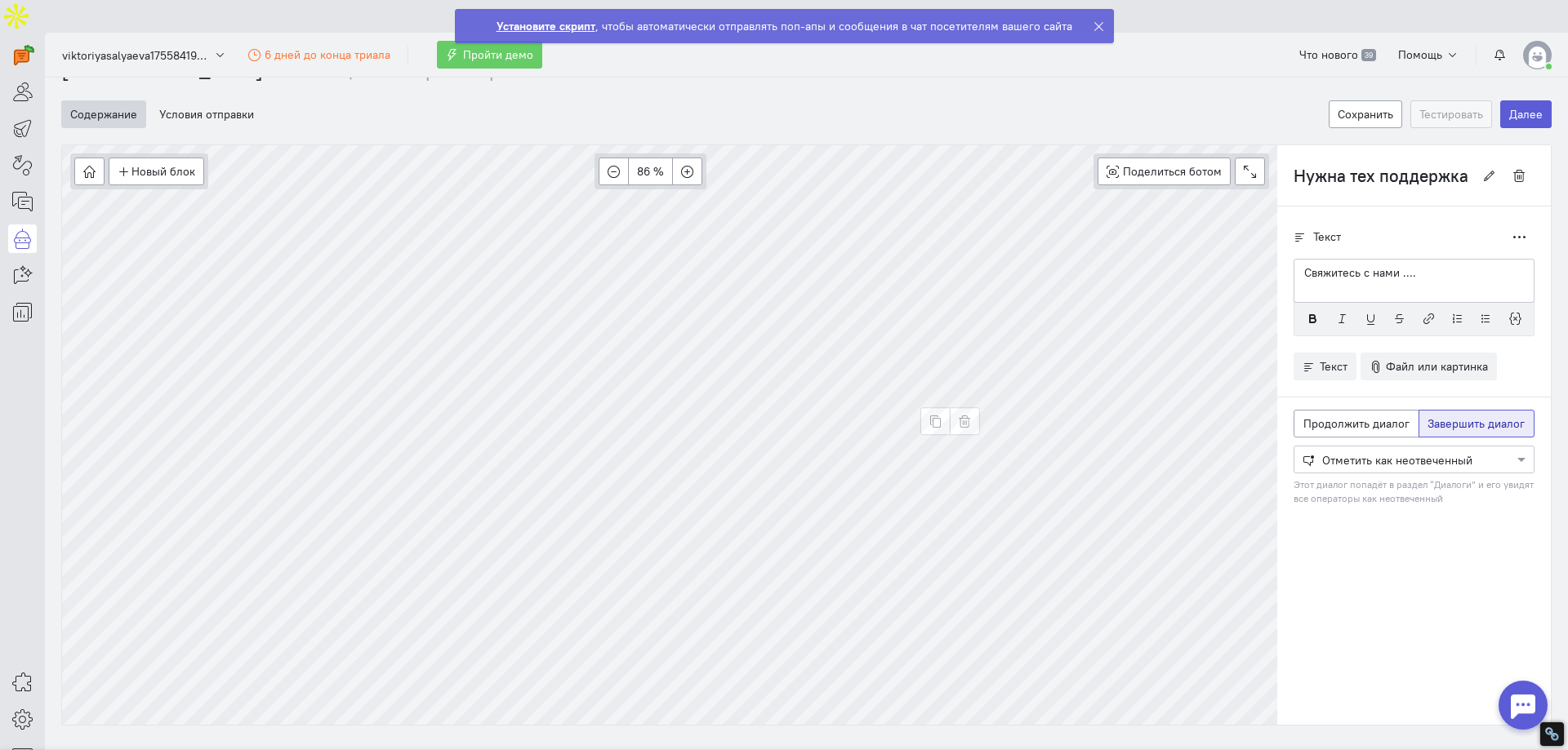
scroll to position [0, 0]
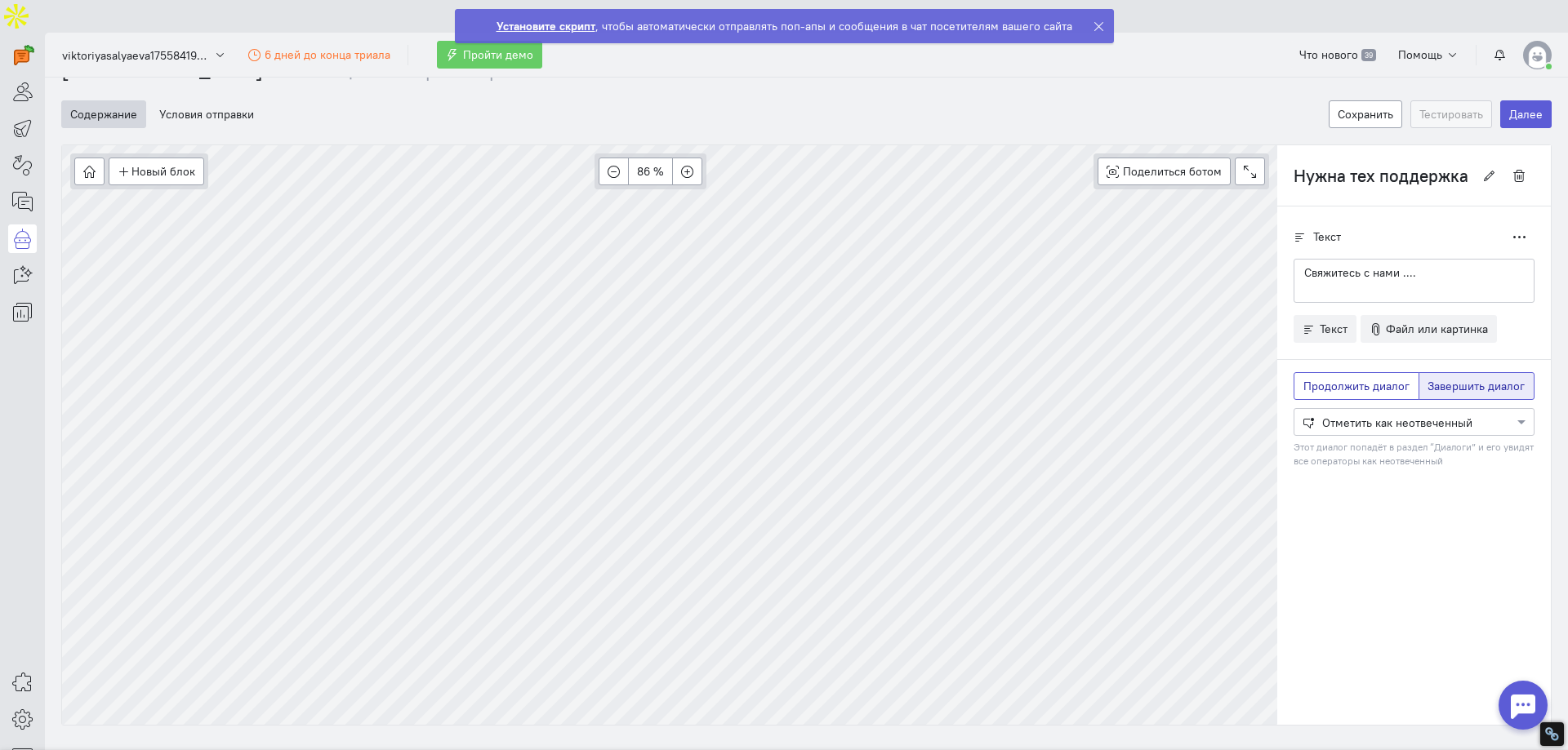
click at [1348, 372] on label "Продолжить диалог" at bounding box center [1357, 385] width 126 height 28
click at [1314, 378] on input "Продолжить диалог" at bounding box center [1308, 384] width 11 height 11
radio input "true"
radio input "false"
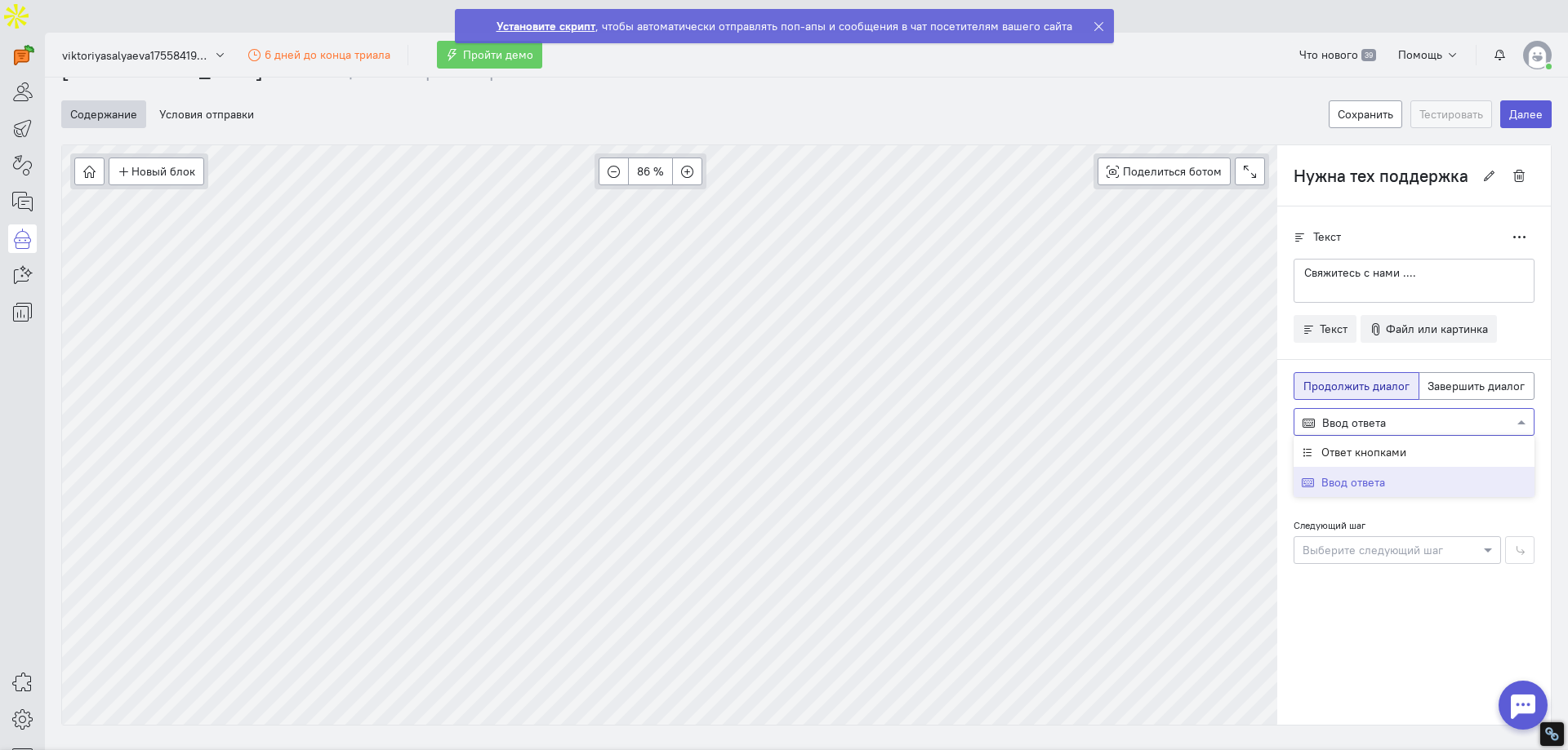
click at [1357, 413] on div at bounding box center [1415, 421] width 240 height 16
click at [1359, 445] on span "Ответ кнопками" at bounding box center [1364, 453] width 85 height 15
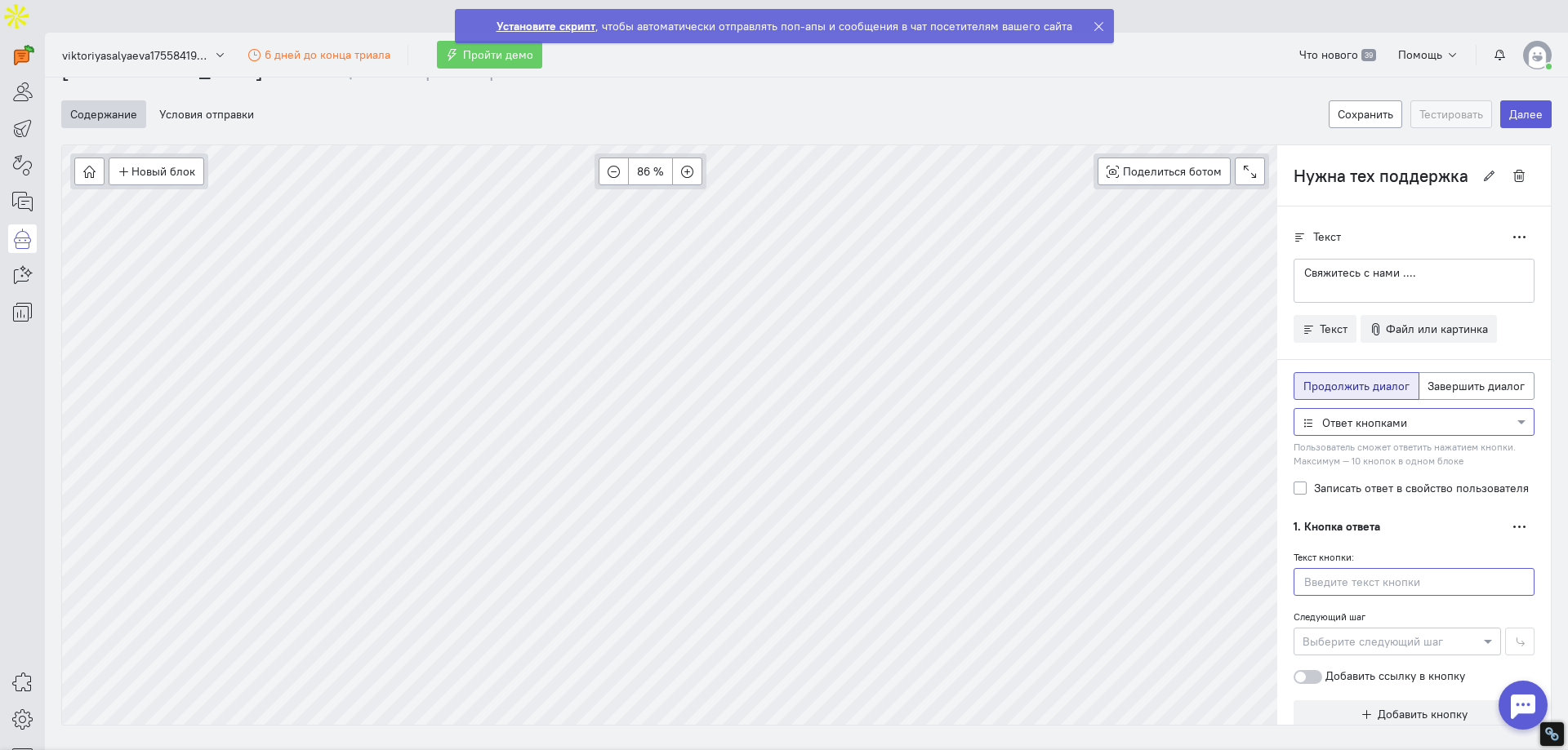
click at [1338, 568] on input "text" at bounding box center [1415, 581] width 241 height 28
type input "Я передумал, хочу скачать"
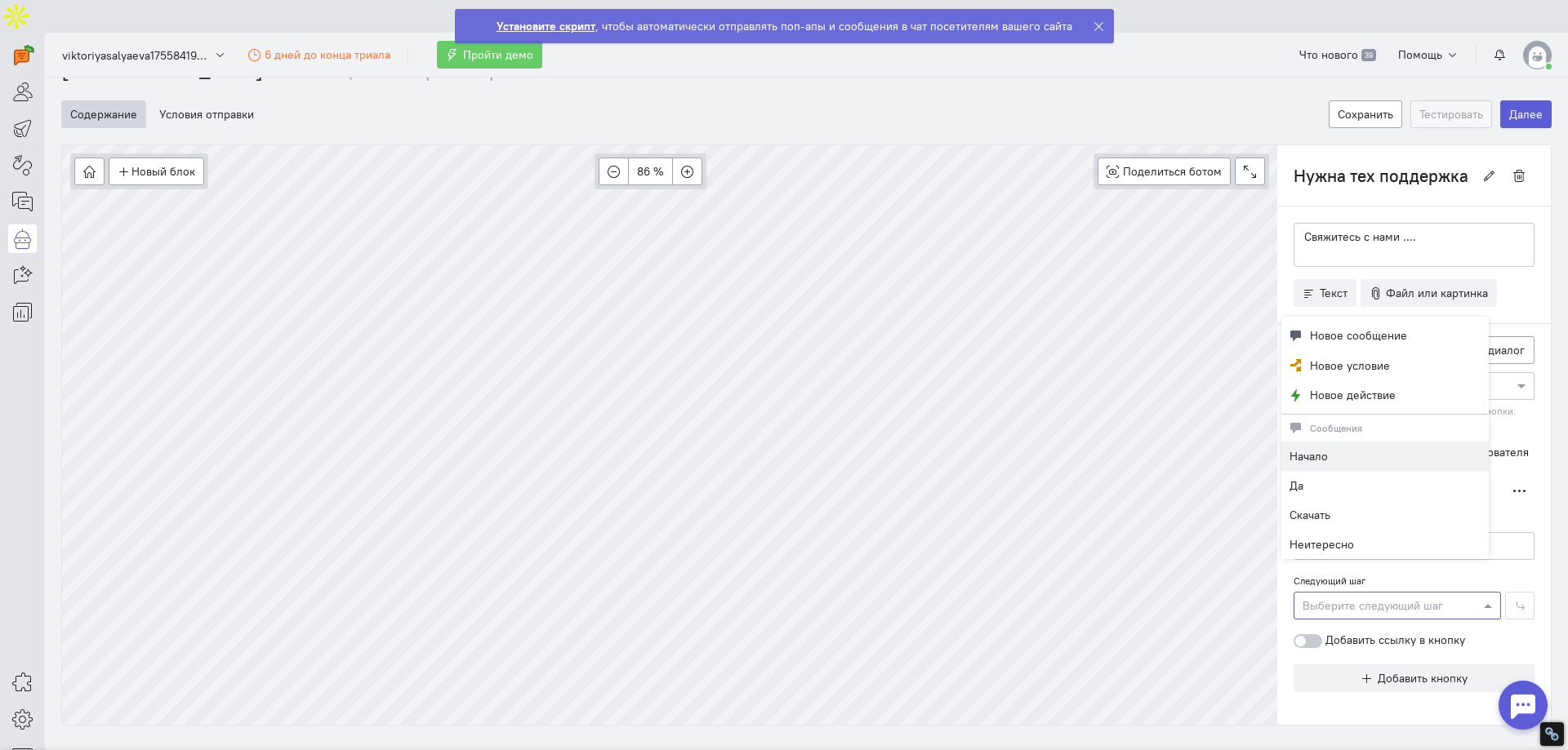
click at [1377, 597] on div at bounding box center [1397, 605] width 206 height 16
click at [1298, 634] on div at bounding box center [1308, 640] width 29 height 14
click at [0, 0] on input "Добавить ссылку в кнопку" at bounding box center [0, 0] width 0 height 0
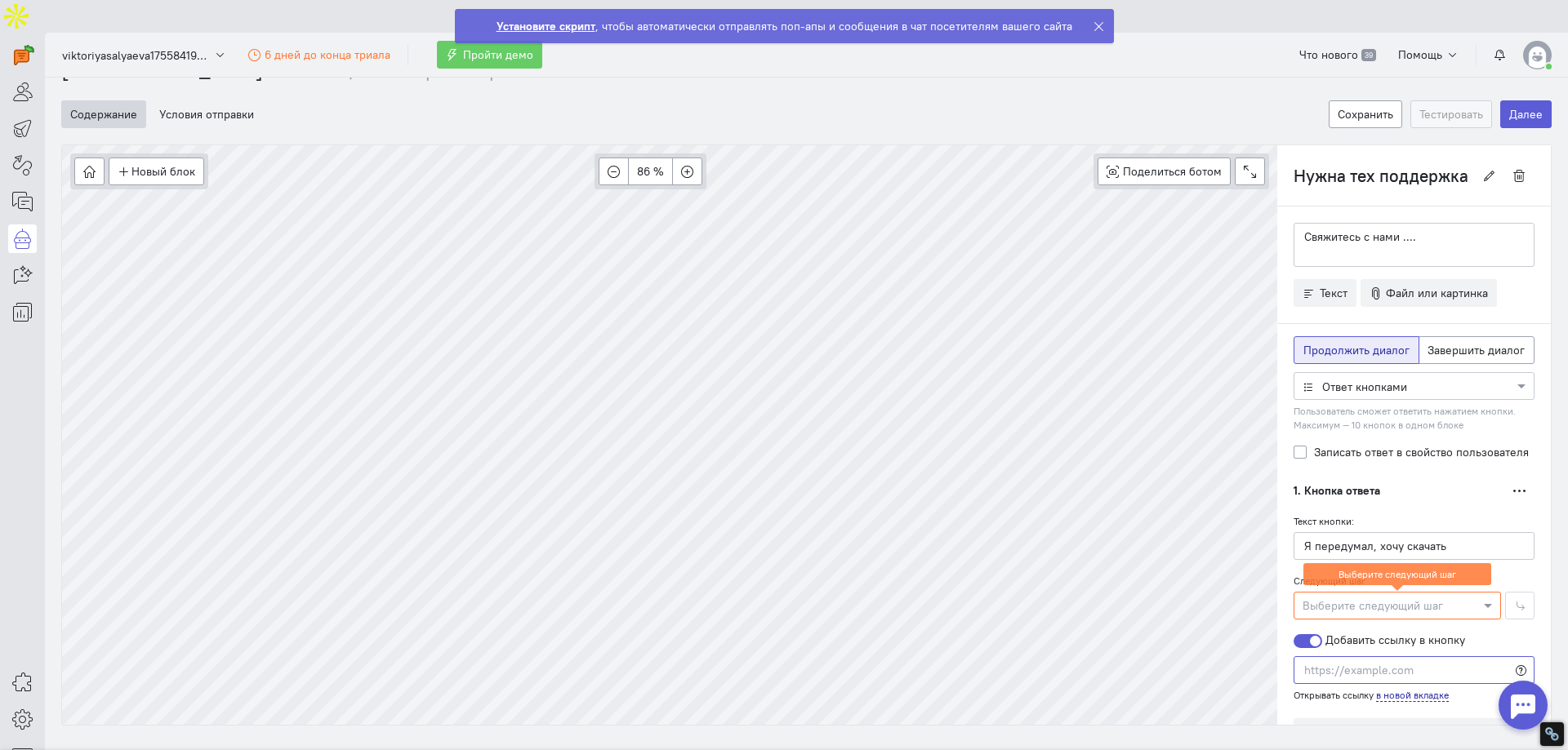
click at [1349, 657] on input "text" at bounding box center [1415, 670] width 241 height 28
paste input "[URL][DOMAIN_NAME]"
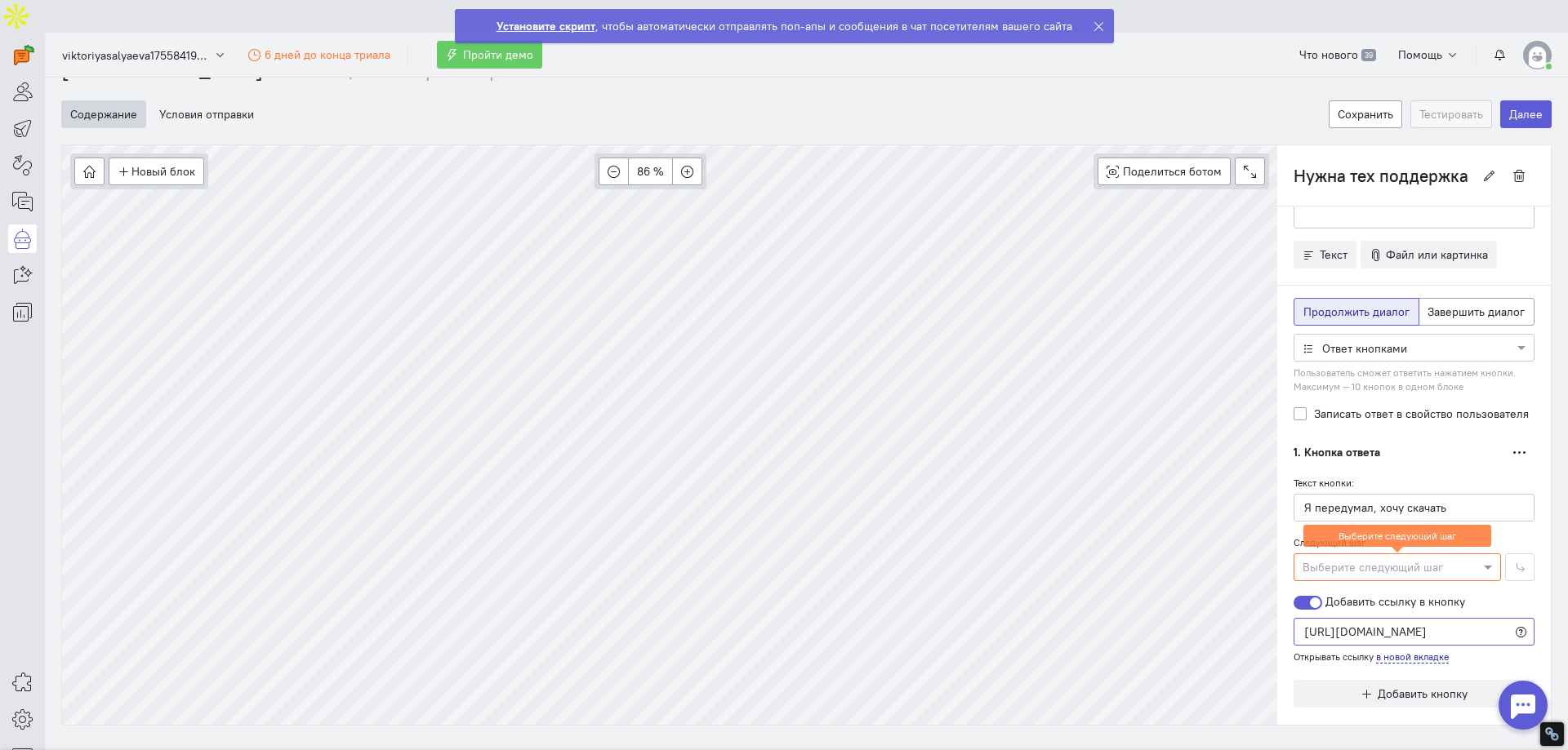
scroll to position [90, 0]
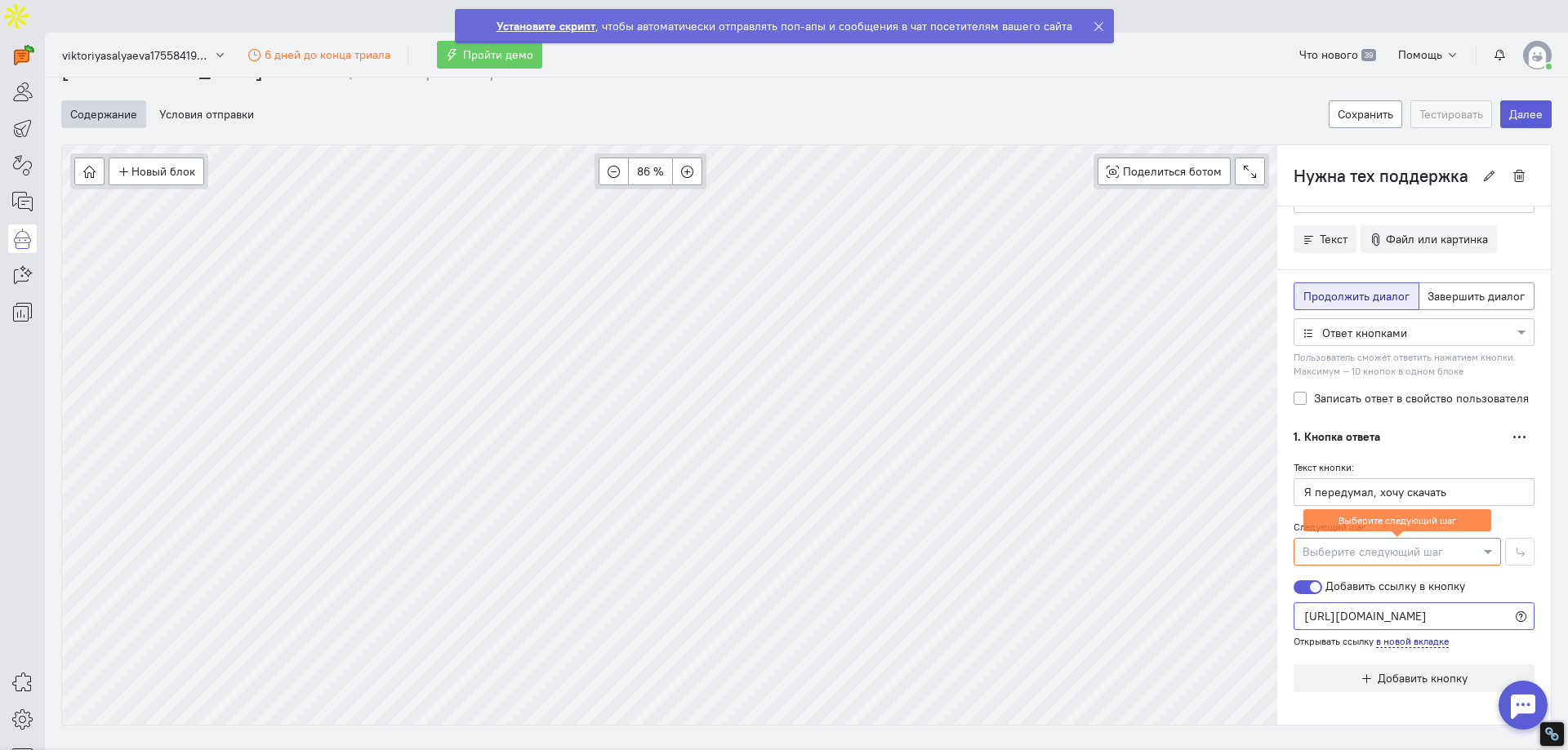
type input "[URL][DOMAIN_NAME]"
click at [1396, 423] on div "1. Кнопка ответа Дублировать Удалить" at bounding box center [1415, 436] width 241 height 28
click at [1391, 543] on div at bounding box center [1397, 551] width 206 height 16
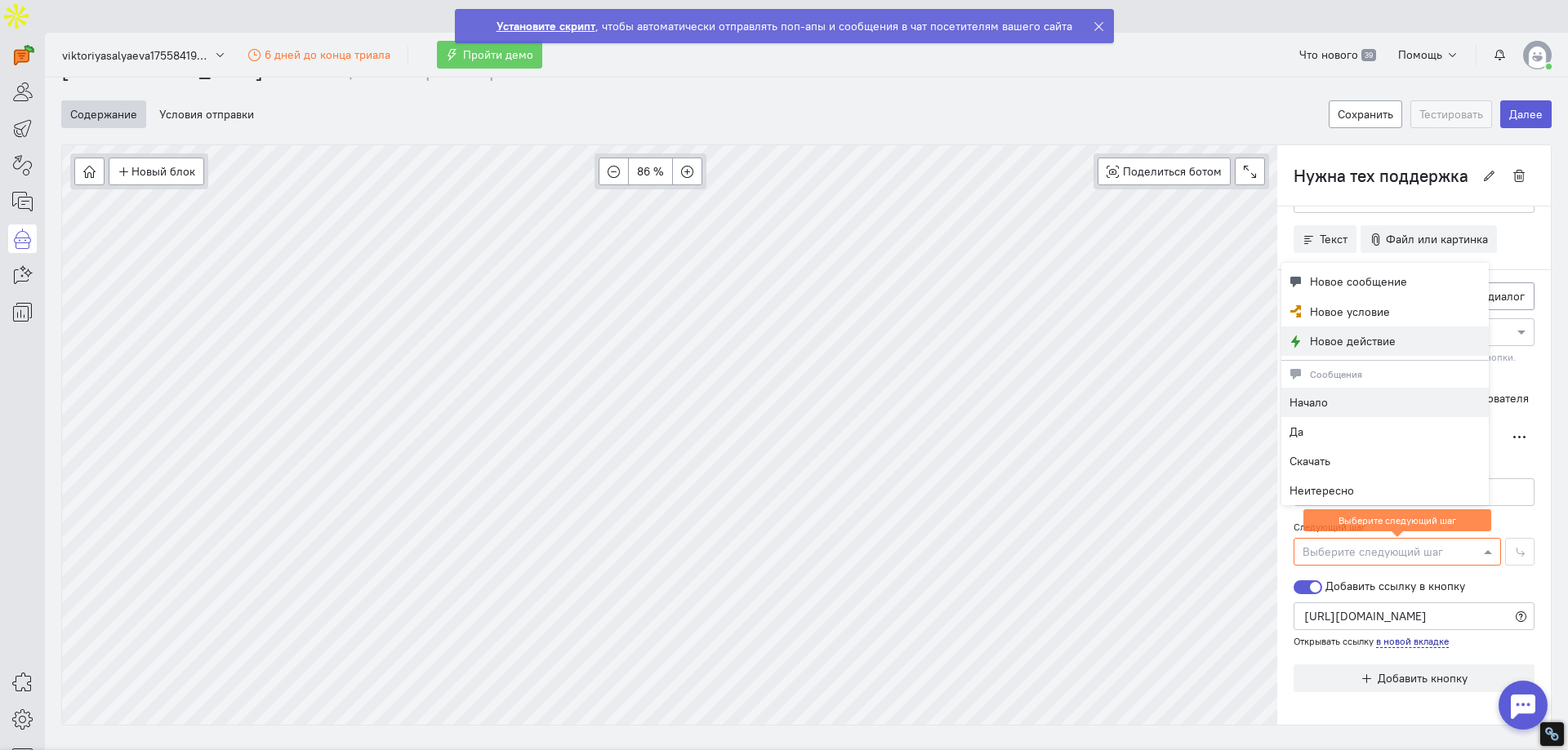
click at [1359, 338] on span "Новое действие" at bounding box center [1353, 341] width 86 height 16
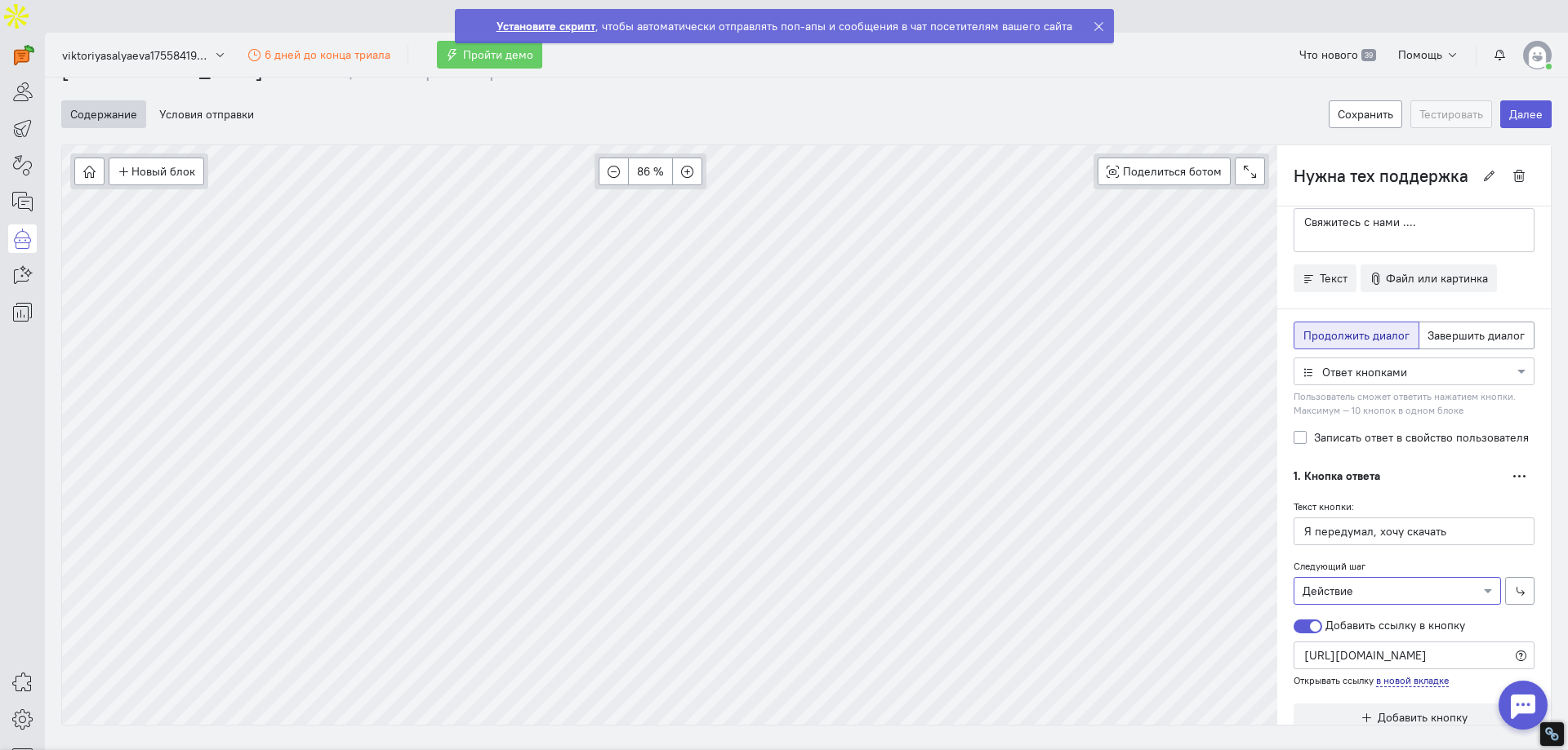
scroll to position [90, 0]
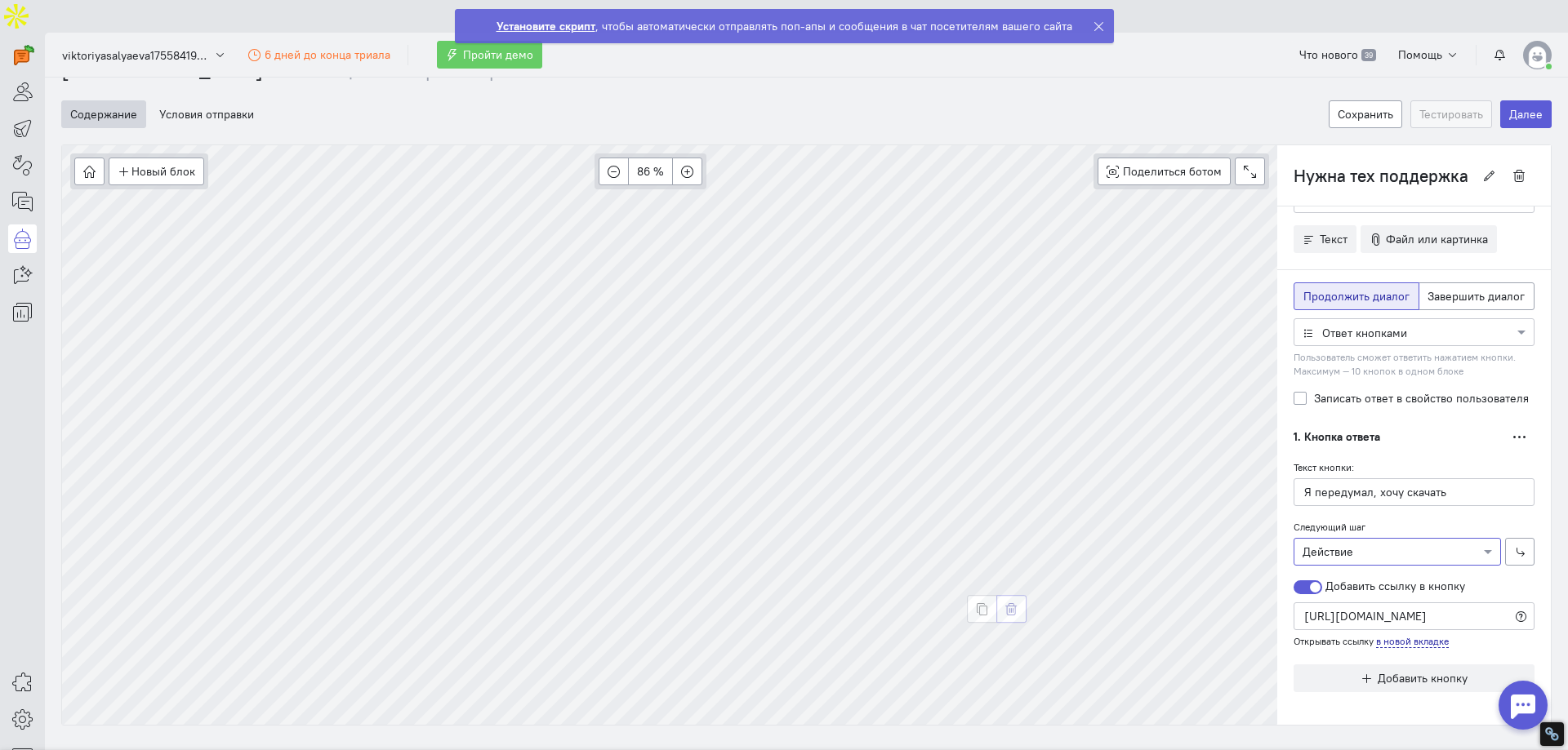
click at [1012, 603] on icon "button" at bounding box center [1012, 609] width 13 height 13
click at [1415, 423] on div "1. Кнопка ответа Дублировать Удалить" at bounding box center [1415, 436] width 241 height 28
click at [1514, 431] on icon "button" at bounding box center [1520, 437] width 13 height 13
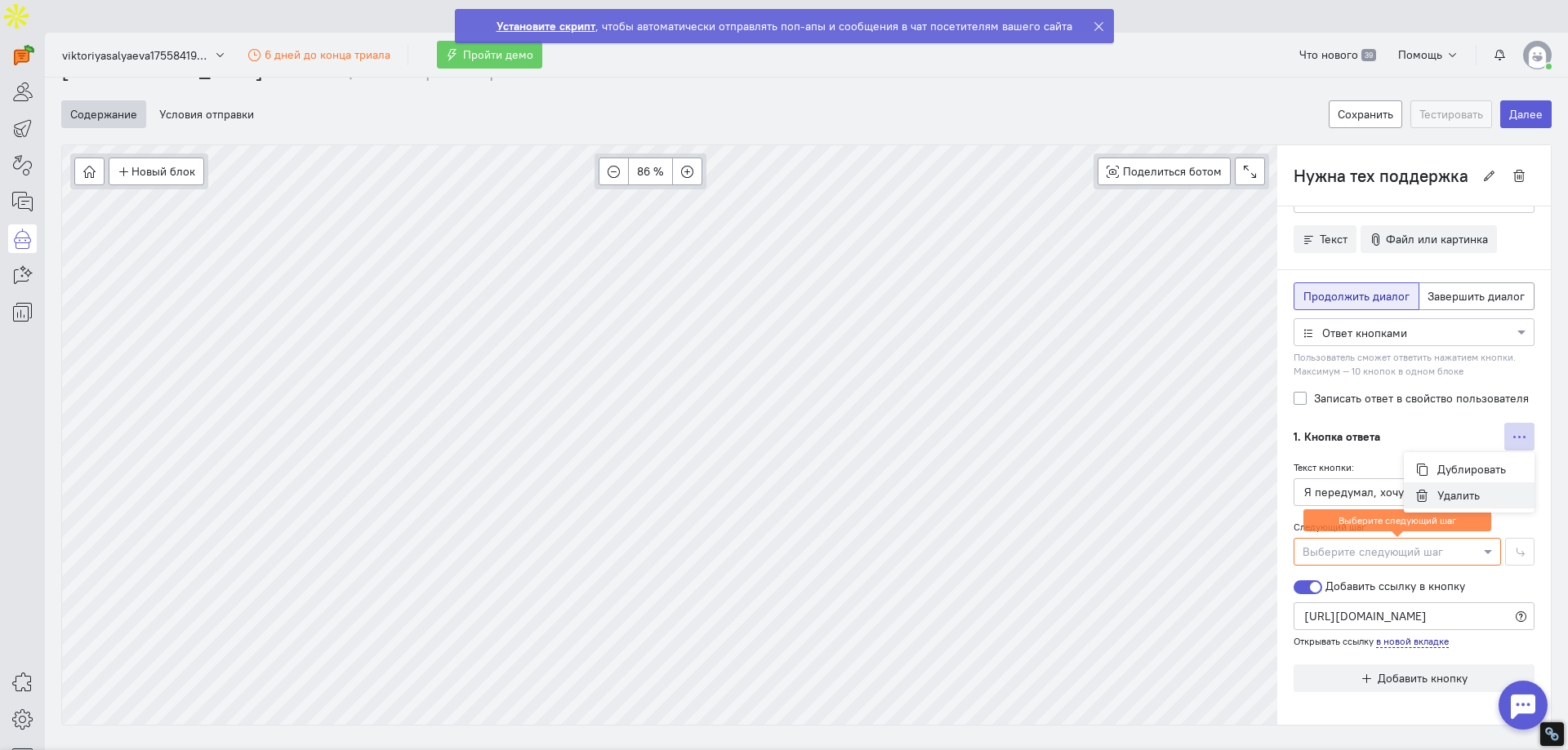
click at [1440, 488] on span "Удалить" at bounding box center [1458, 495] width 43 height 15
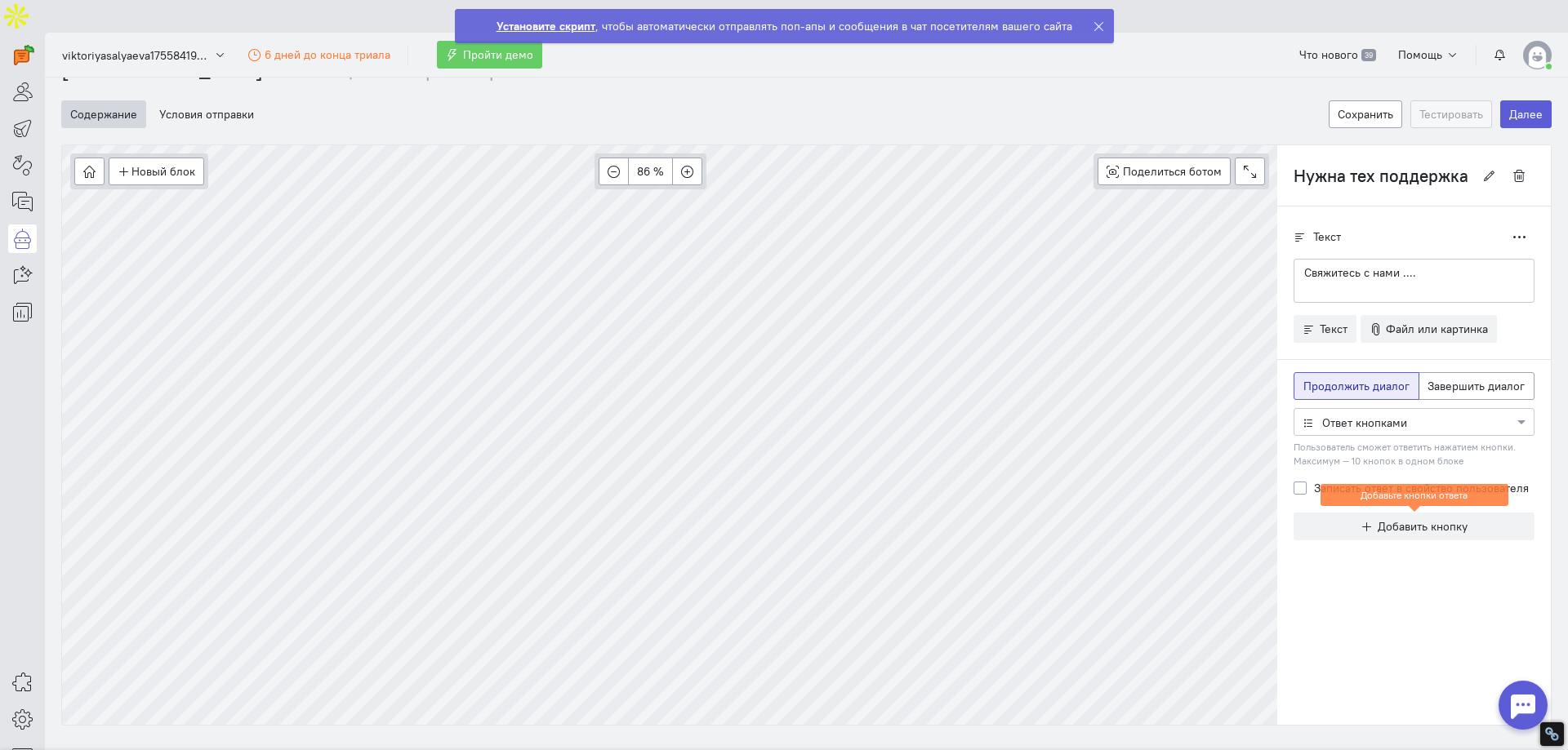
scroll to position [0, 0]
type input "Неитересно"
radio input "false"
radio input "true"
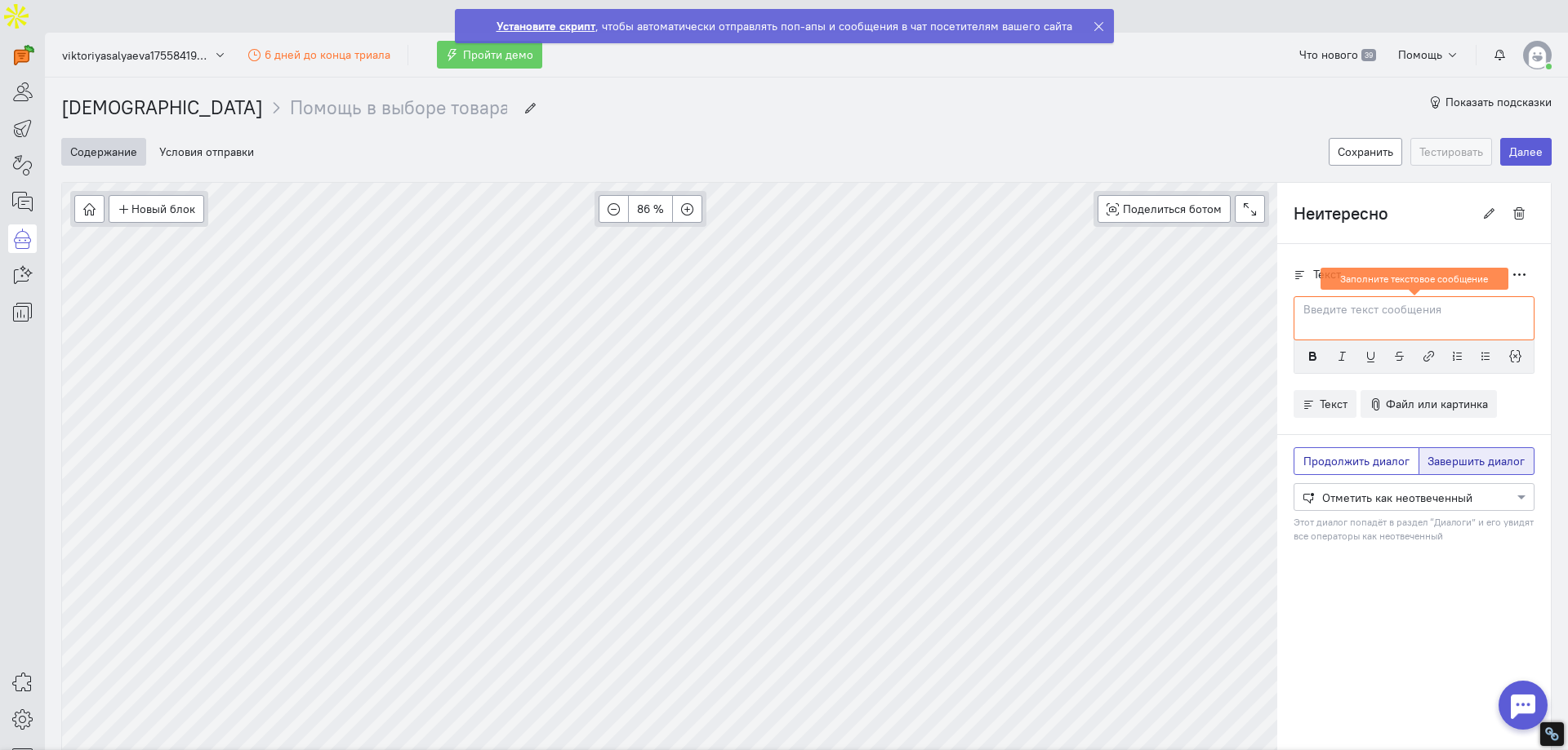
click at [1368, 453] on span "Продолжить диалог" at bounding box center [1356, 461] width 106 height 15
click at [1314, 453] on input "Продолжить диалог" at bounding box center [1308, 459] width 11 height 11
radio input "true"
radio input "false"
click at [1360, 488] on div at bounding box center [1415, 496] width 240 height 16
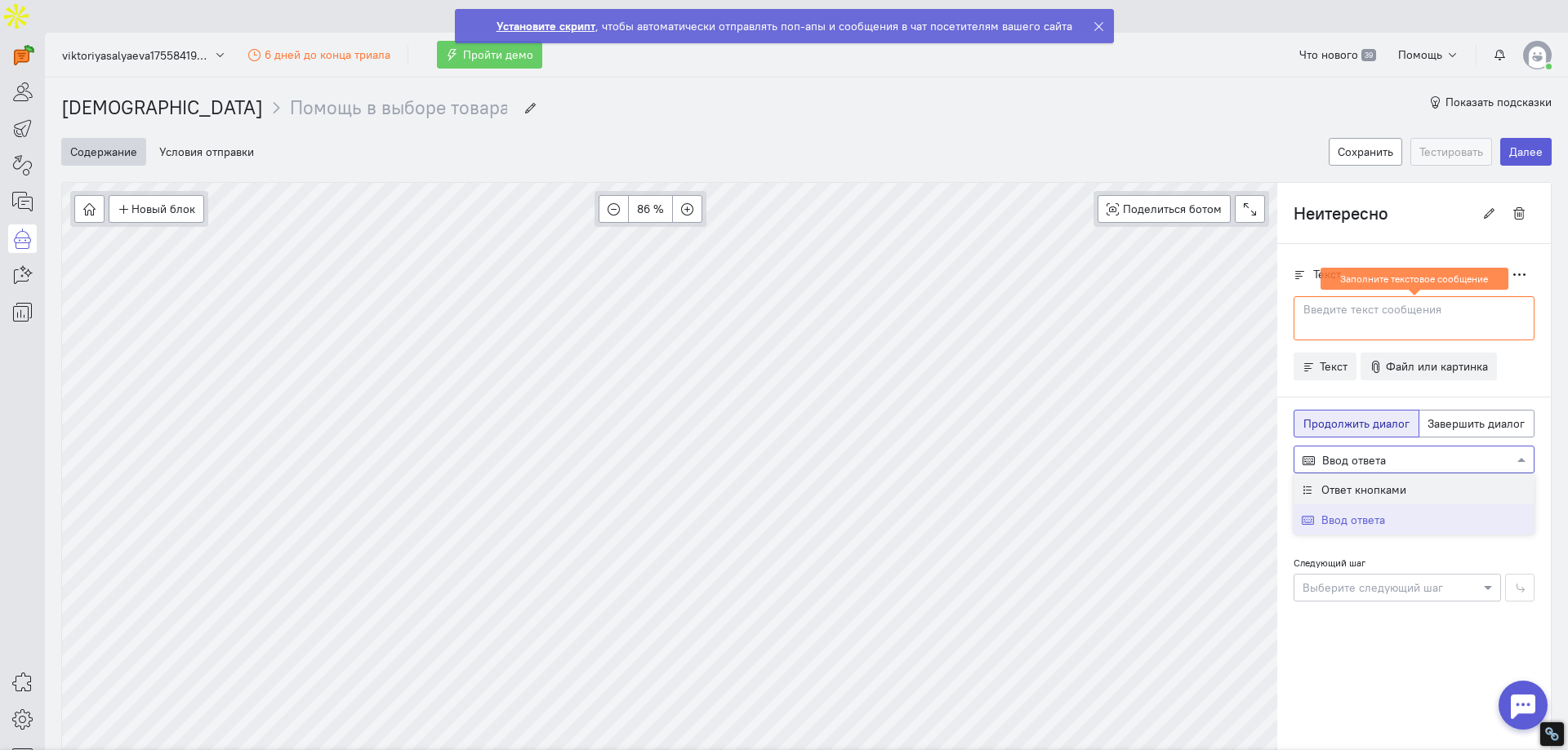
click at [1392, 482] on span "Ответ кнопками" at bounding box center [1364, 490] width 85 height 15
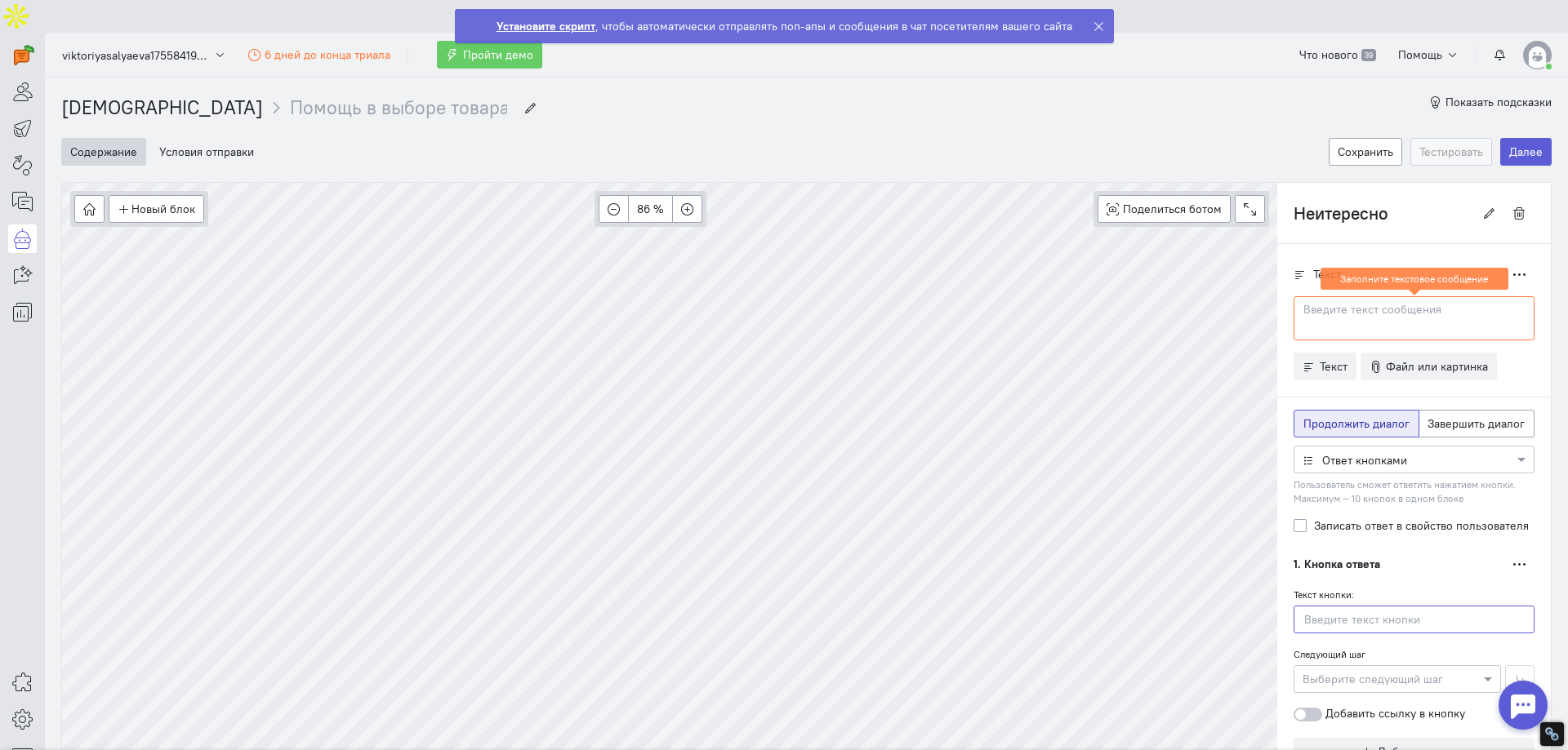
click at [1321, 606] on input "text" at bounding box center [1415, 619] width 241 height 28
type input "Я передумал, хочу скачать"
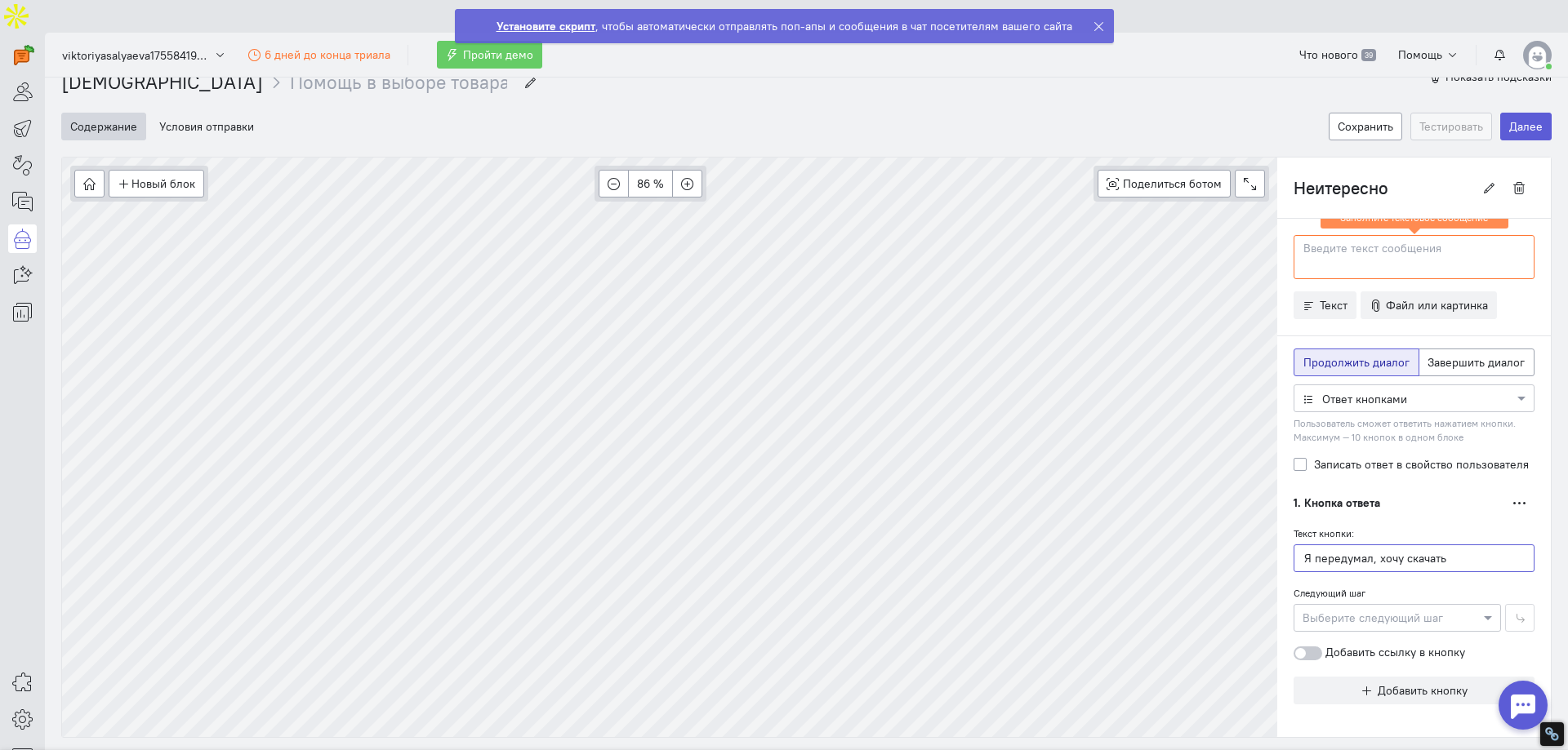
scroll to position [37, 0]
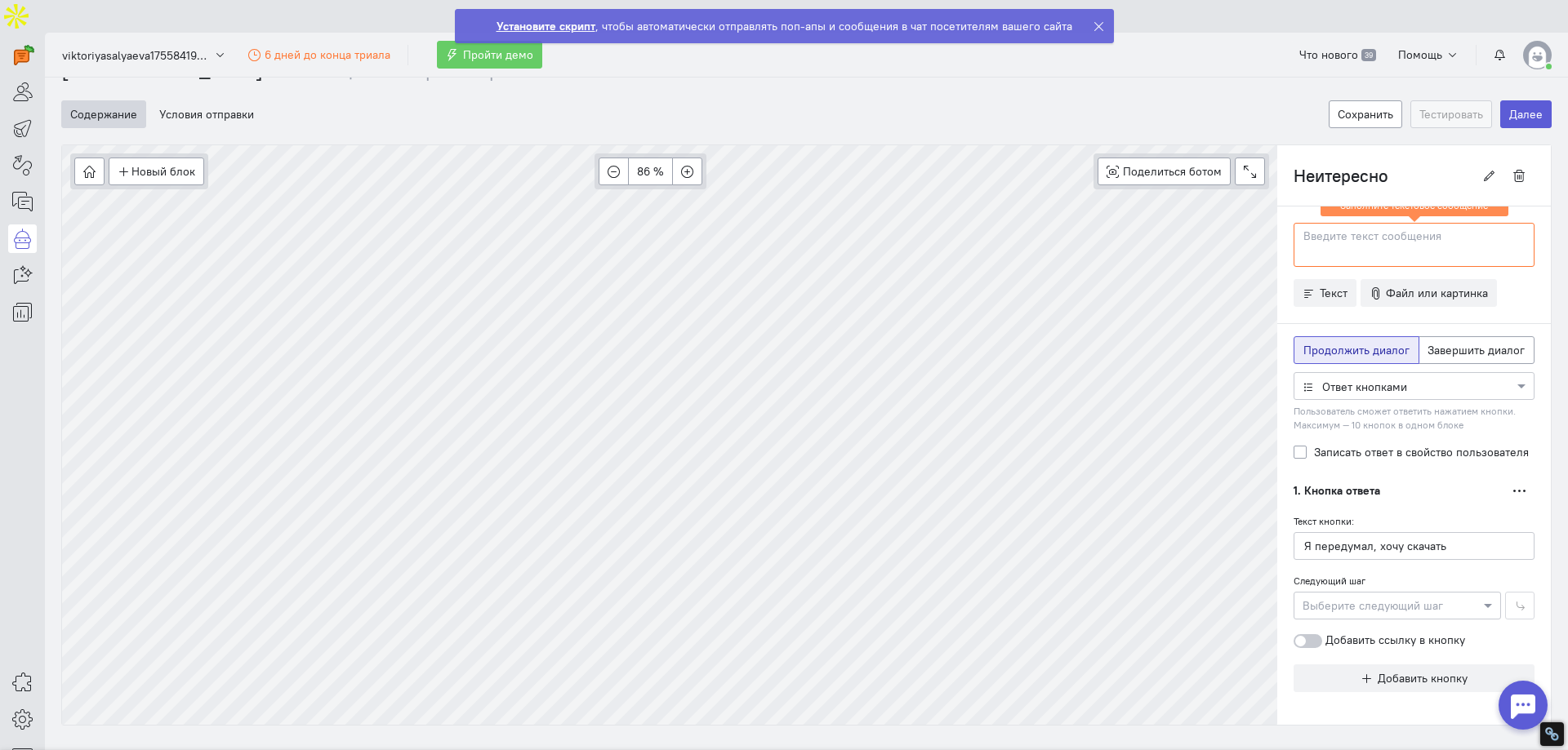
click at [1301, 634] on div at bounding box center [1308, 640] width 29 height 14
click at [0, 0] on input "Добавить ссылку в кнопку" at bounding box center [0, 0] width 0 height 0
click at [1337, 657] on input "text" at bounding box center [1415, 670] width 241 height 28
paste input "[URL][DOMAIN_NAME]"
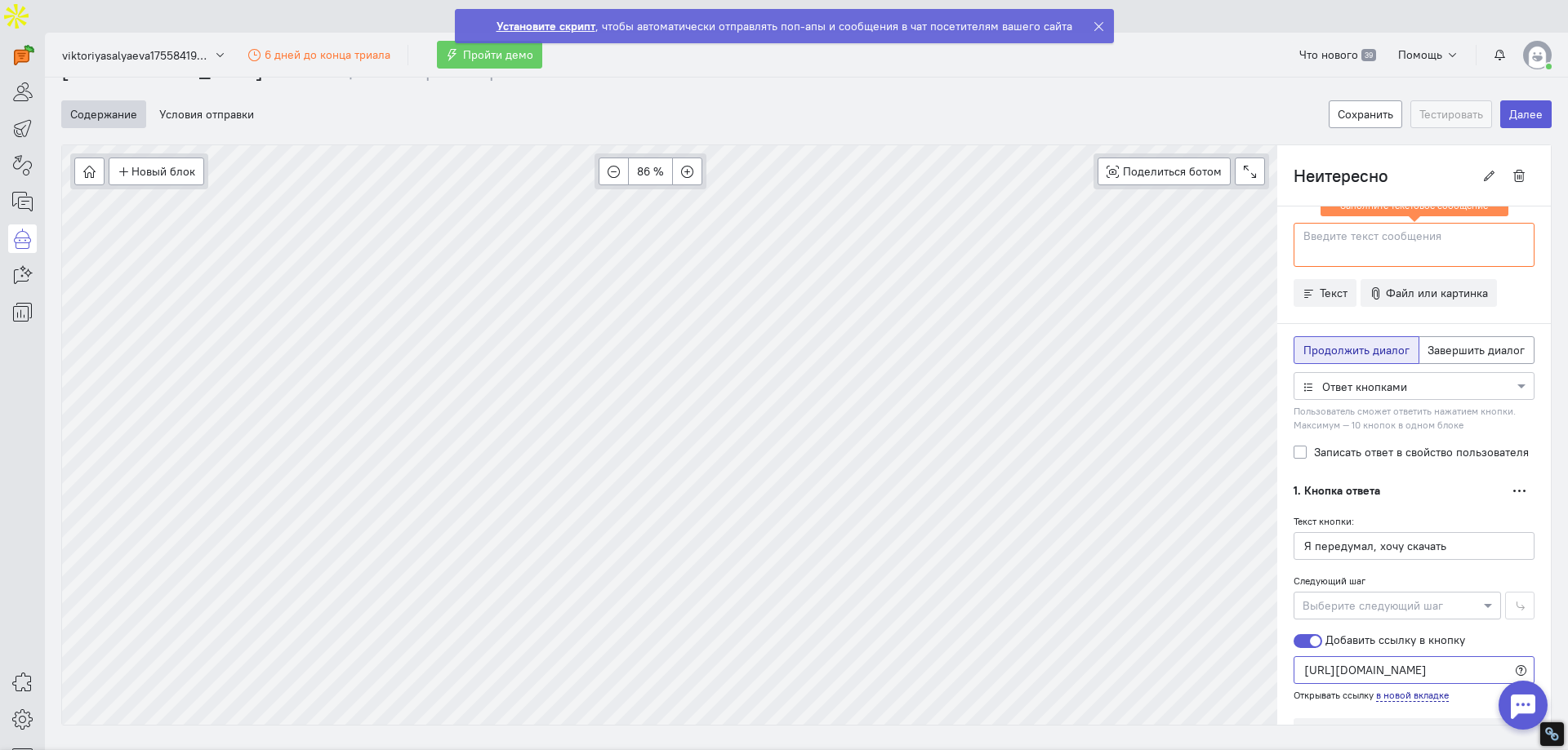
type input "[URL][DOMAIN_NAME]"
click at [1384, 477] on div "1. Кнопка ответа Дублировать Удалить" at bounding box center [1415, 491] width 241 height 28
click at [1373, 229] on p at bounding box center [1414, 237] width 220 height 16
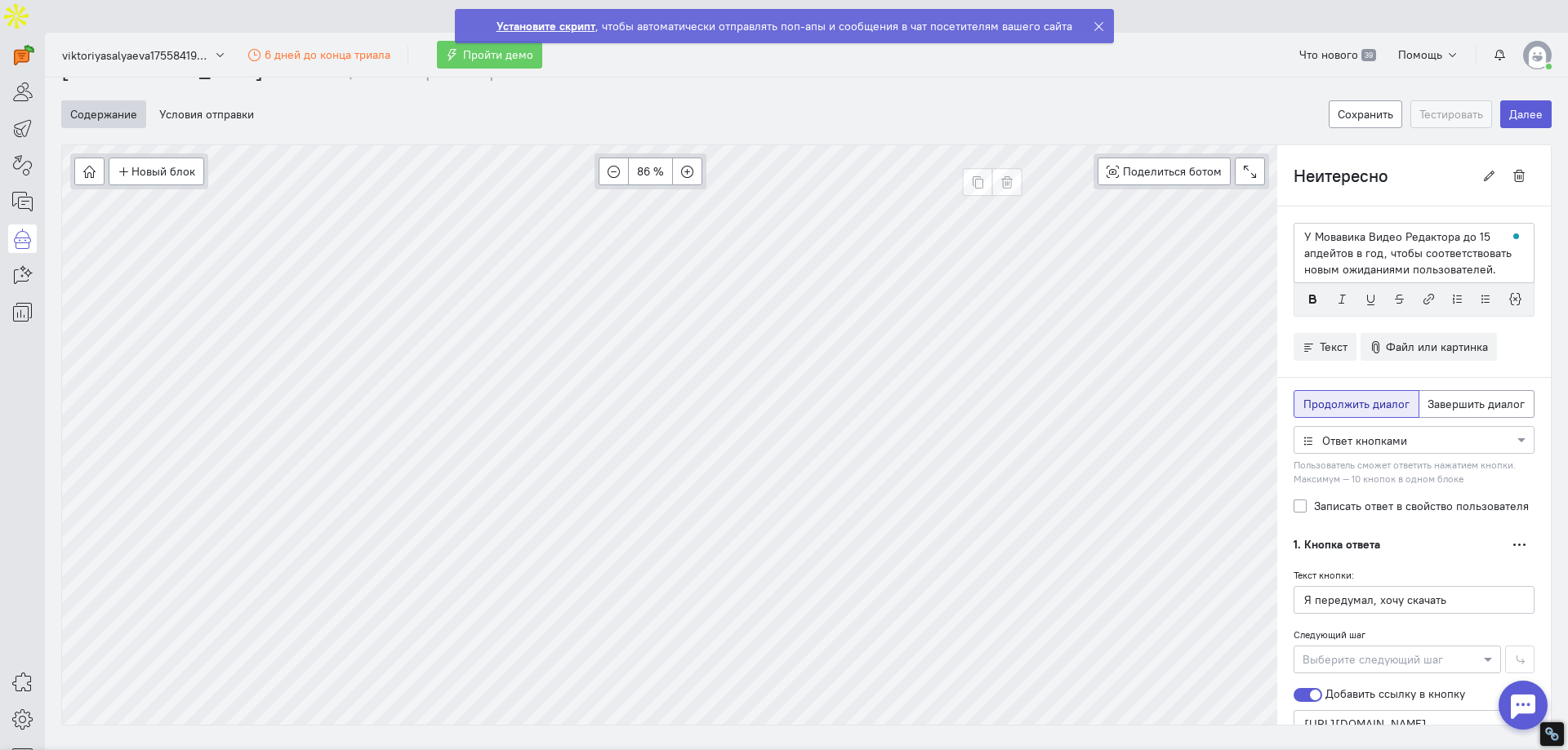
type input "Скачать"
radio input "false"
radio input "true"
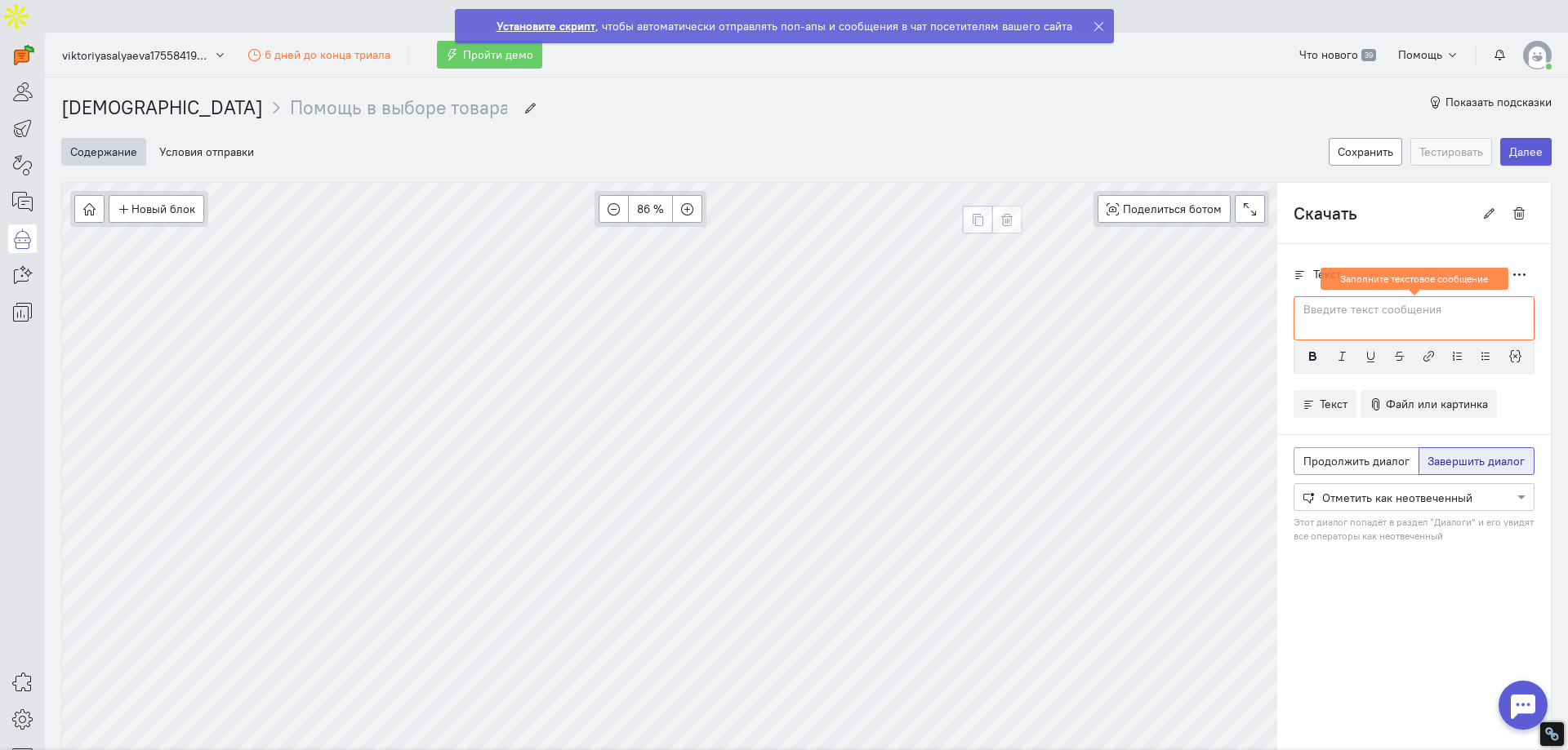
click at [964, 206] on button "button" at bounding box center [977, 219] width 30 height 28
type input "Скачать Копия"
click at [282, 290] on button "button" at bounding box center [289, 304] width 30 height 28
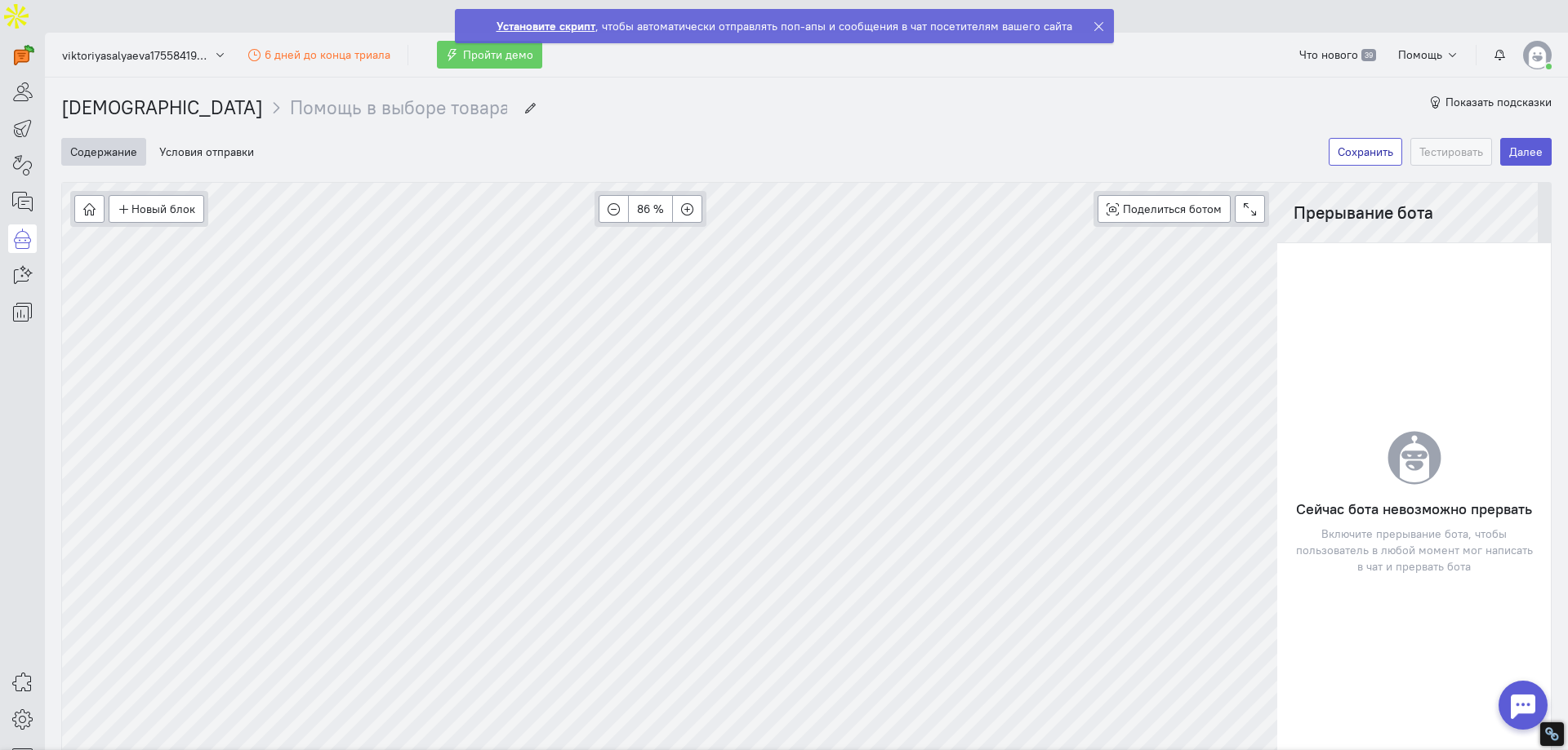
click at [1360, 138] on button "Сохранить" at bounding box center [1365, 151] width 74 height 28
click at [1365, 138] on button "Сохранить" at bounding box center [1365, 151] width 74 height 28
click at [330, 94] on input "Помощь в выборе товара" at bounding box center [398, 108] width 217 height 27
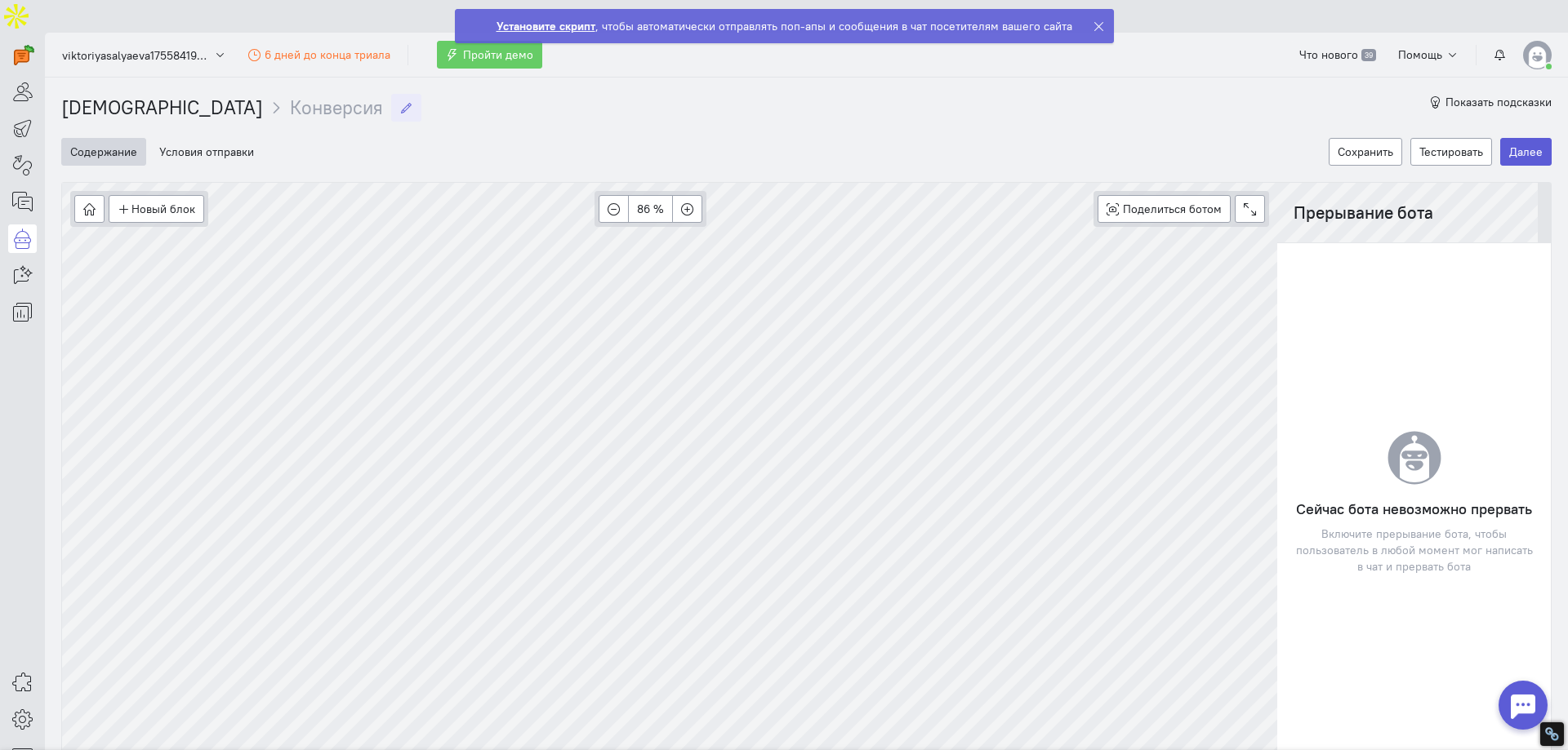
type input "Конверсия"
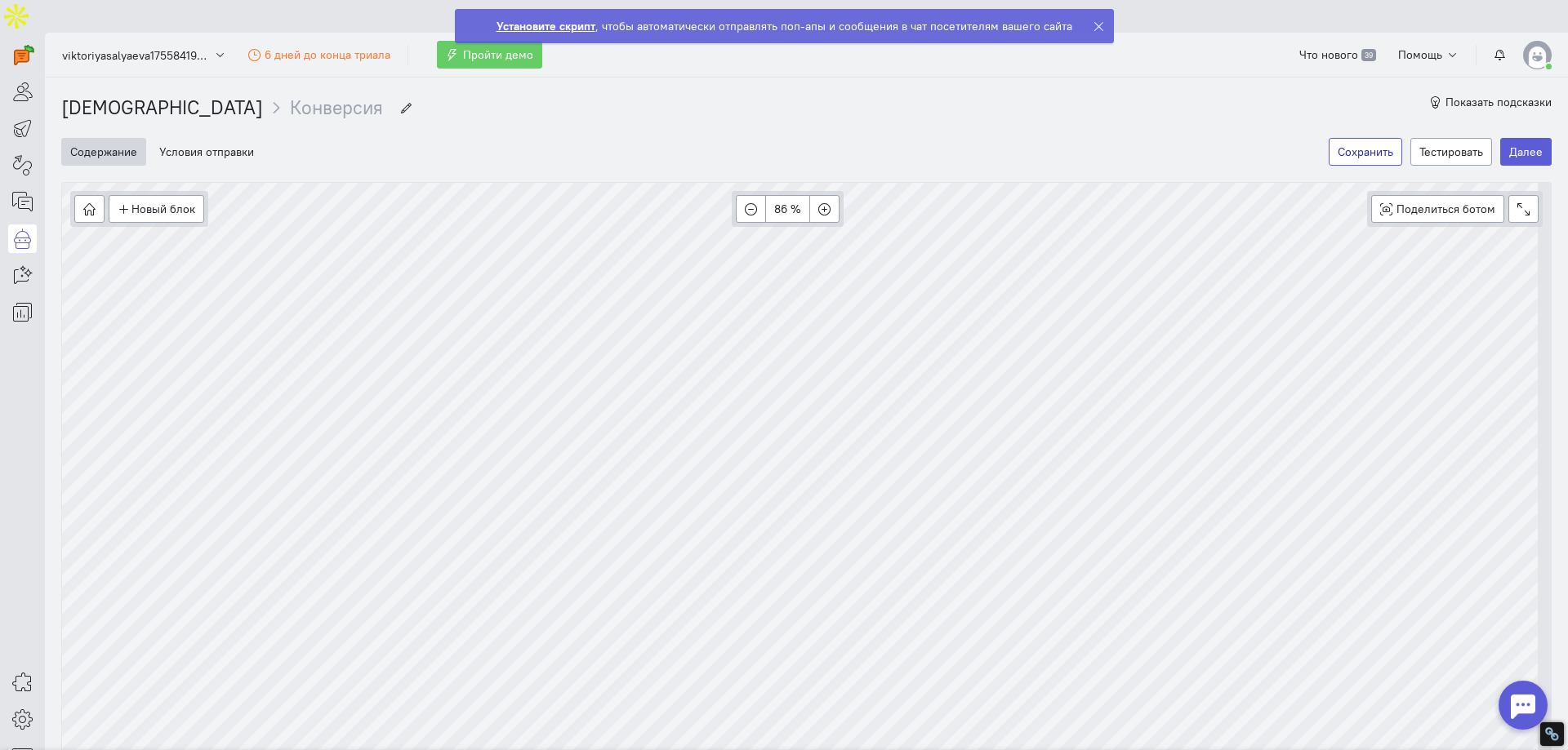
click at [1361, 138] on button "Сохранить" at bounding box center [1365, 151] width 74 height 28
click at [1328, 138] on button "Сохранить" at bounding box center [1365, 151] width 74 height 28
click at [105, 95] on link "[DEMOGRAPHIC_DATA]" at bounding box center [162, 107] width 201 height 24
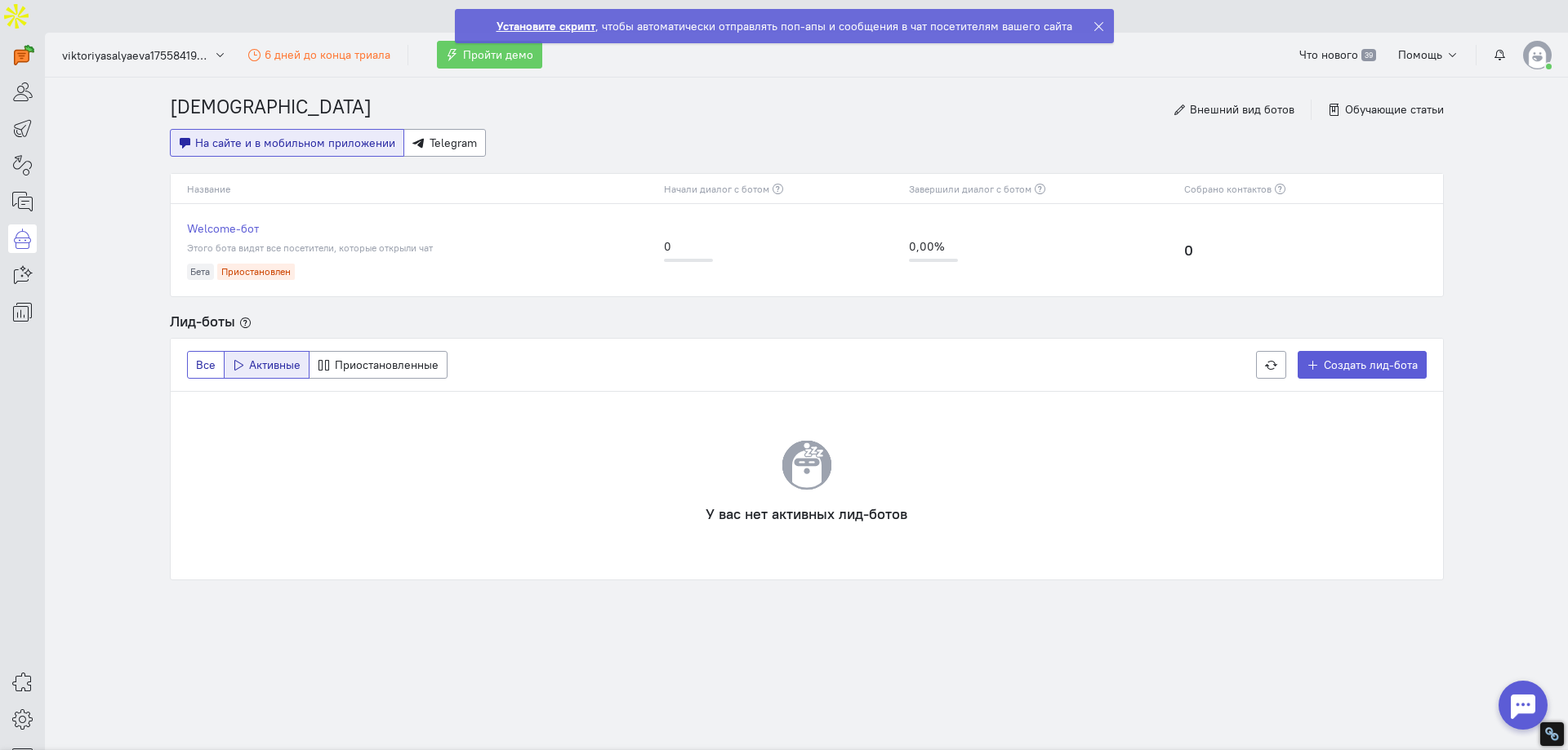
click at [196, 357] on span "Все" at bounding box center [206, 365] width 20 height 15
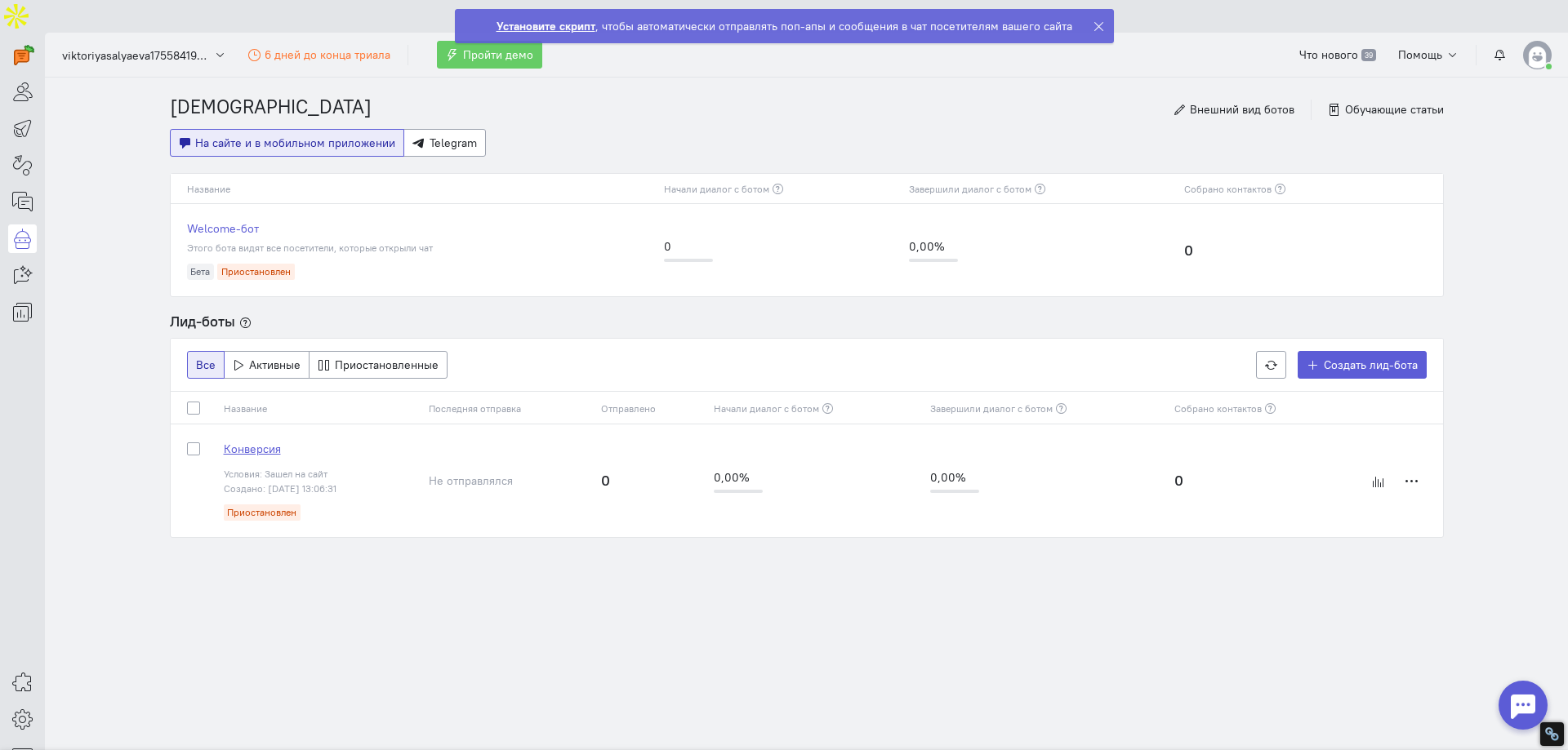
click at [239, 442] on span "Конверсия" at bounding box center [252, 449] width 57 height 15
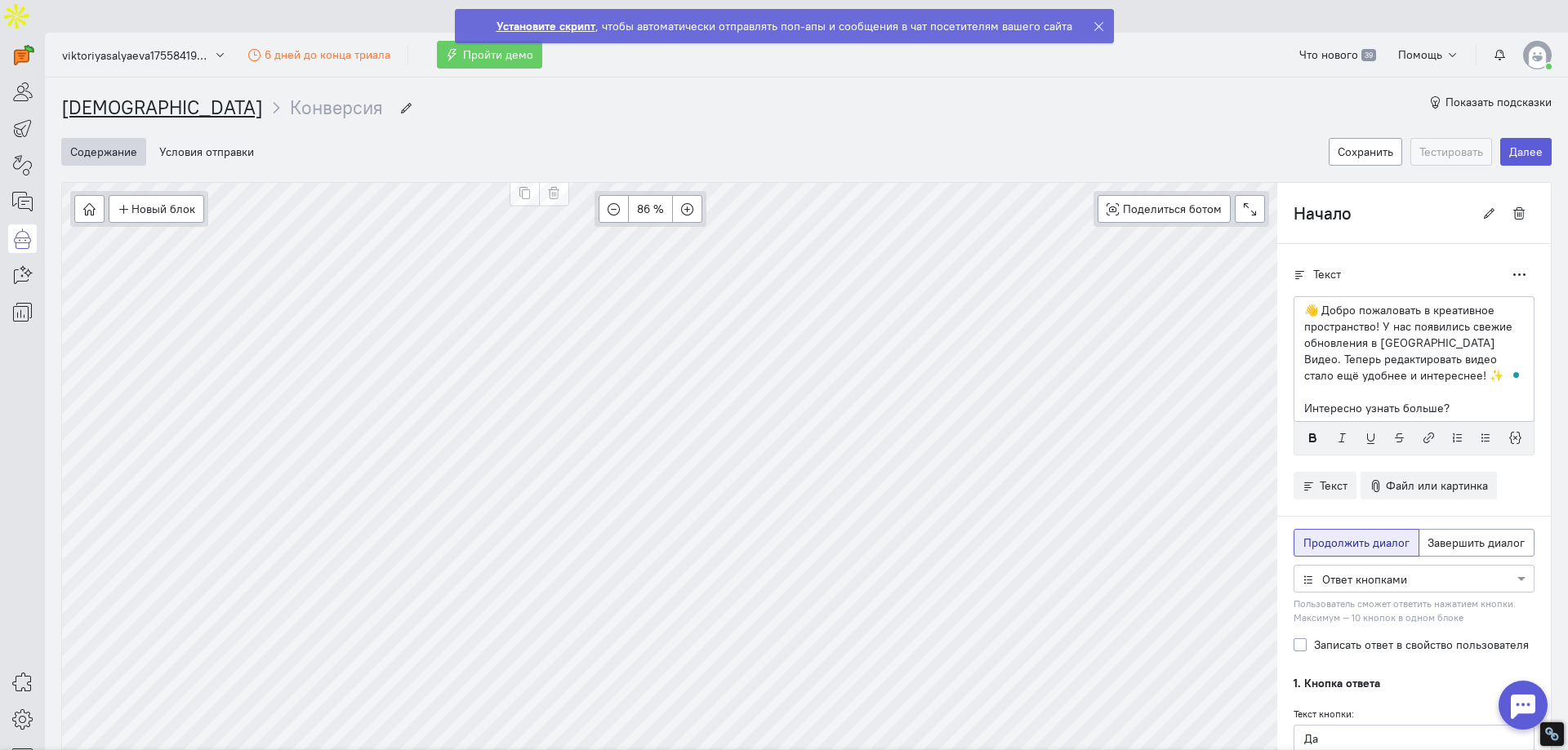
click at [107, 95] on link "[DEMOGRAPHIC_DATA]" at bounding box center [162, 107] width 201 height 24
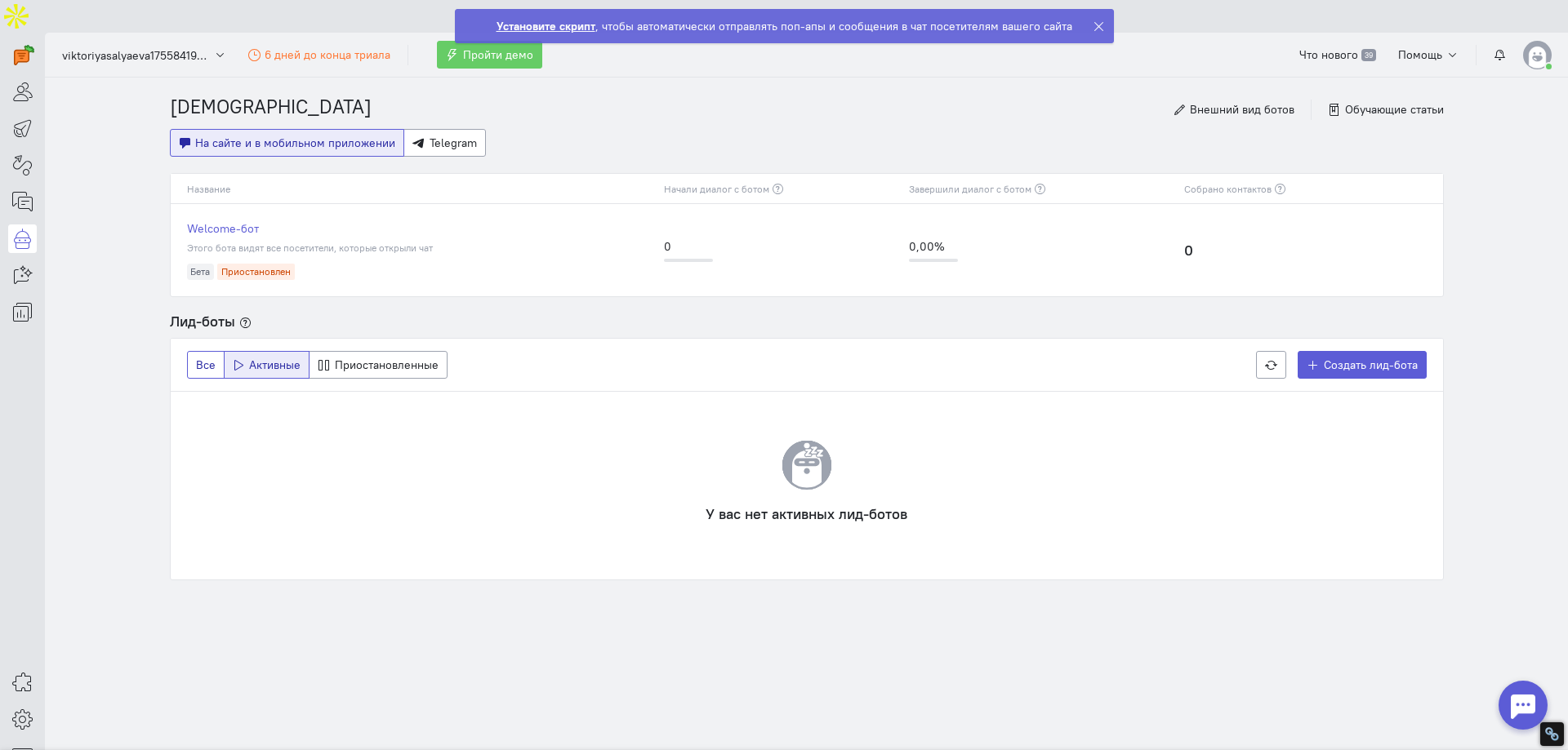
click at [197, 357] on span "Все" at bounding box center [206, 365] width 20 height 15
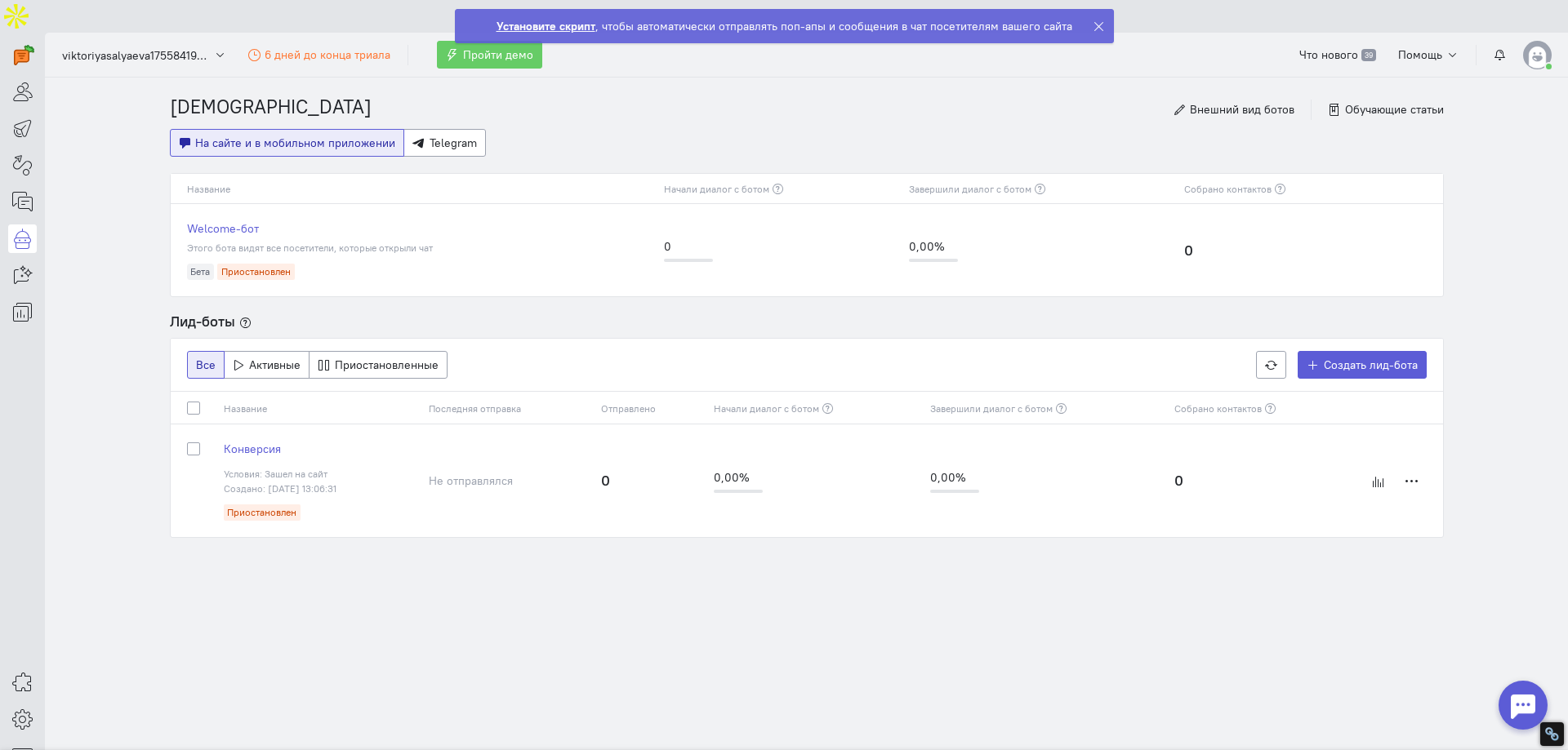
click at [1534, 41] on img at bounding box center [1538, 55] width 29 height 29
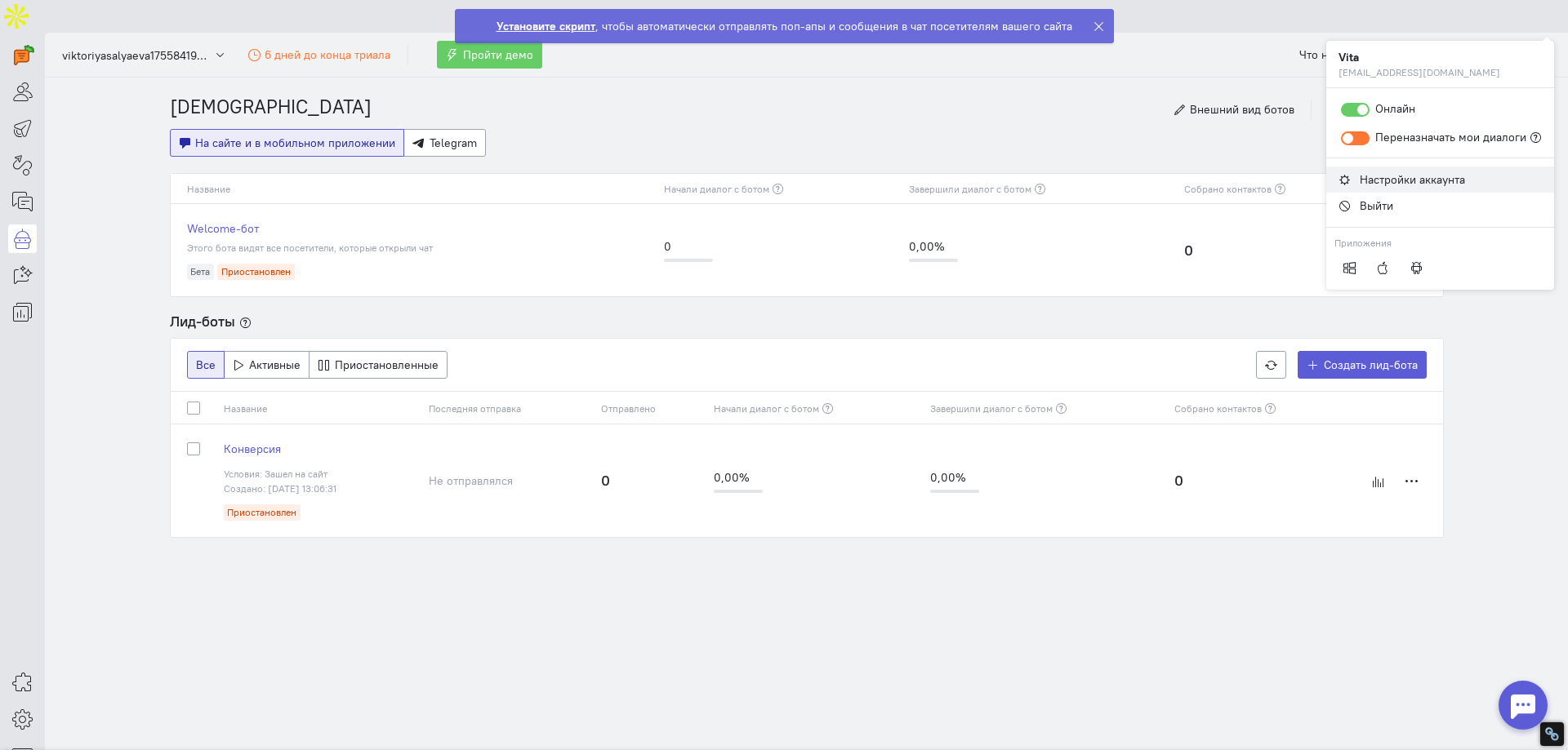
click at [1403, 178] on span "Настройки аккаунта" at bounding box center [1413, 180] width 105 height 15
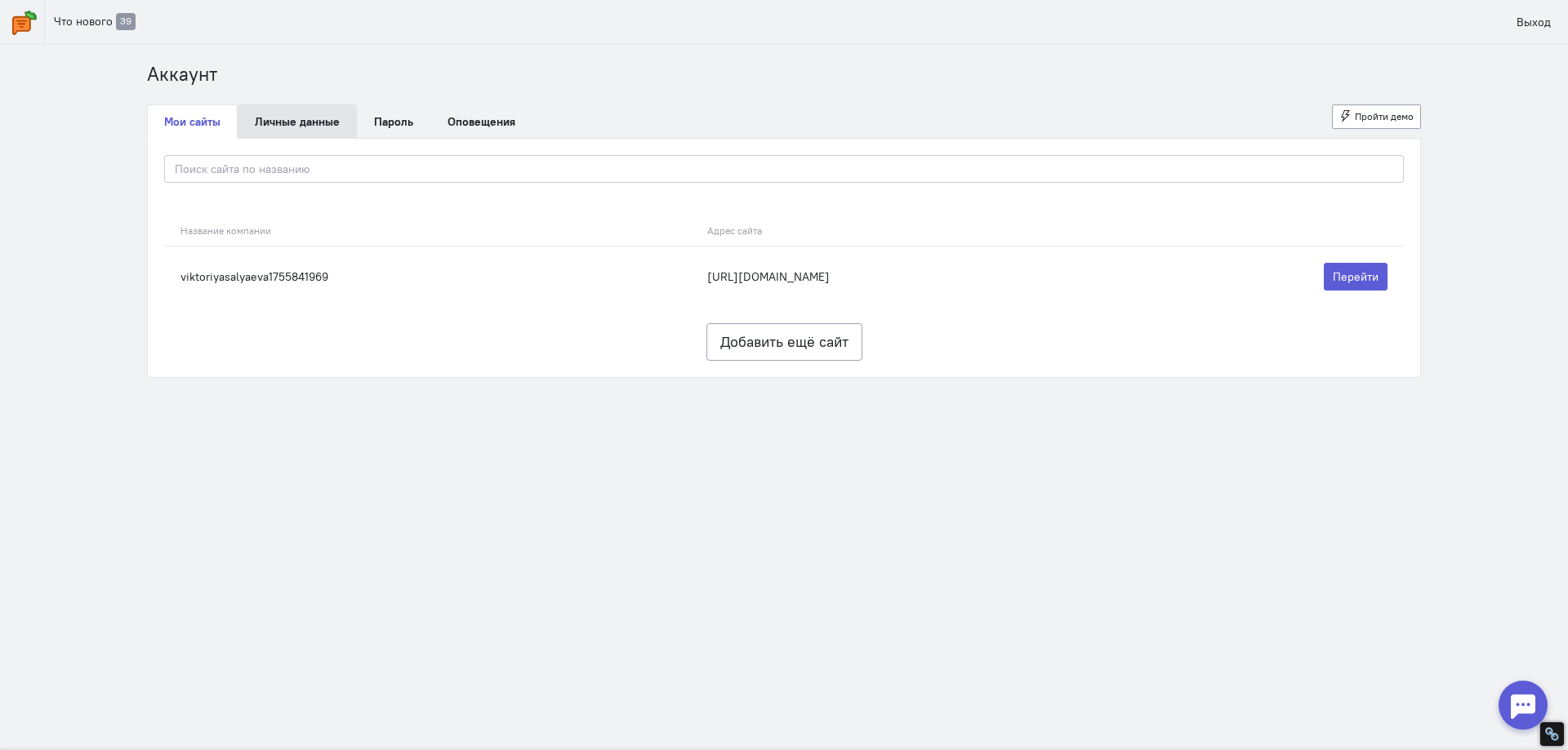
click at [322, 131] on link "Личные данные" at bounding box center [297, 122] width 119 height 34
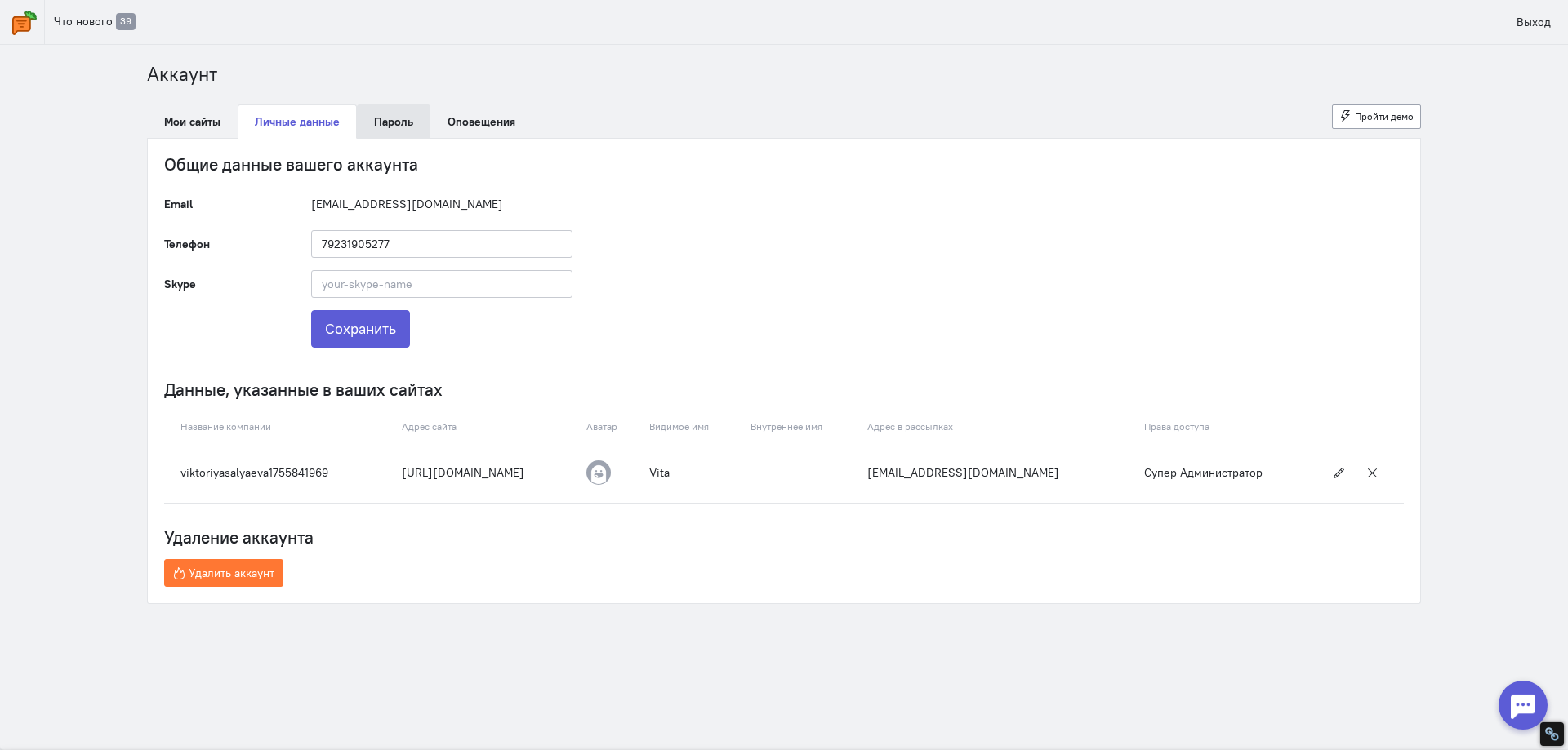
click at [371, 125] on link "Пароль" at bounding box center [393, 122] width 74 height 34
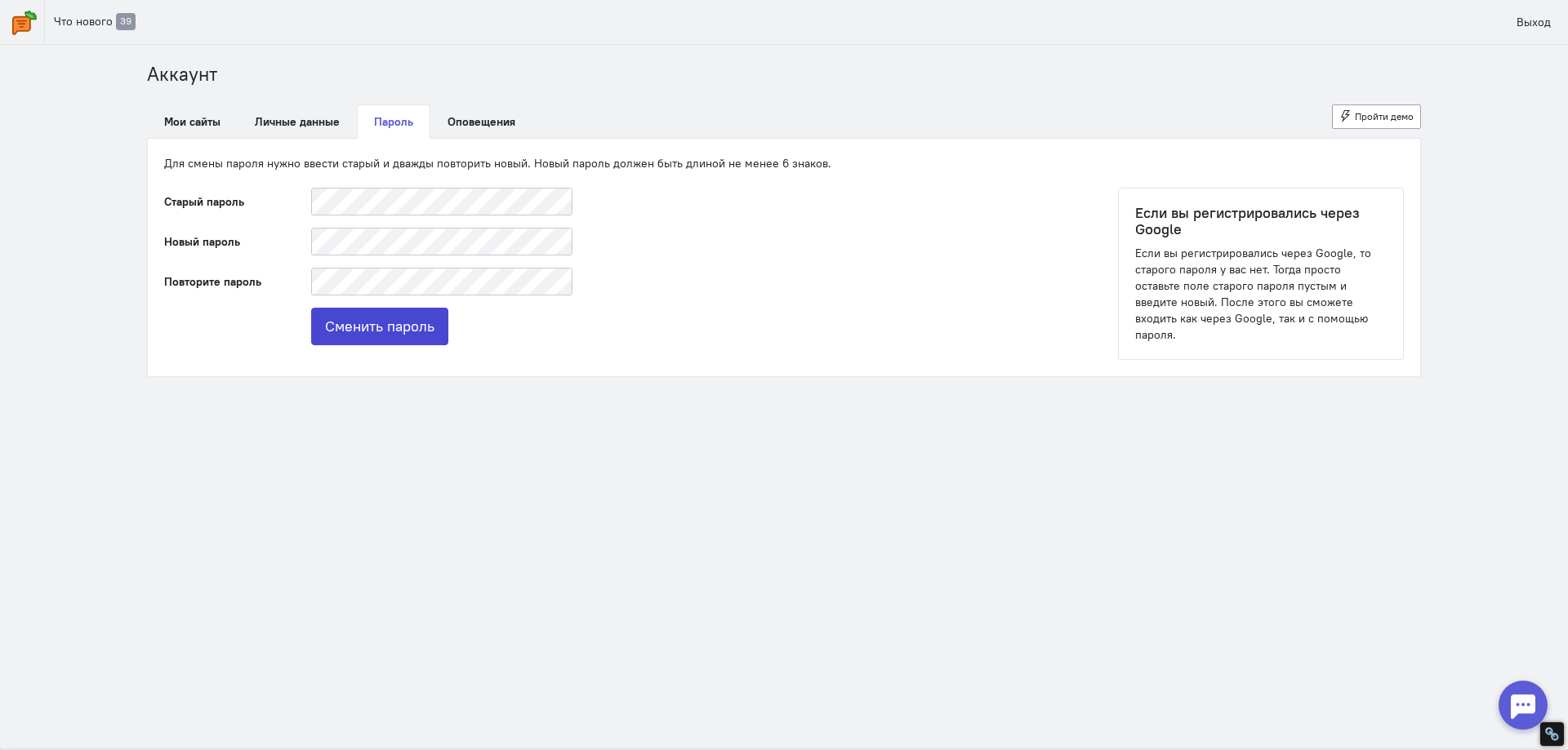
click at [380, 323] on button "Сменить пароль" at bounding box center [379, 326] width 137 height 37
click at [184, 115] on link "Мои сайты" at bounding box center [192, 122] width 91 height 34
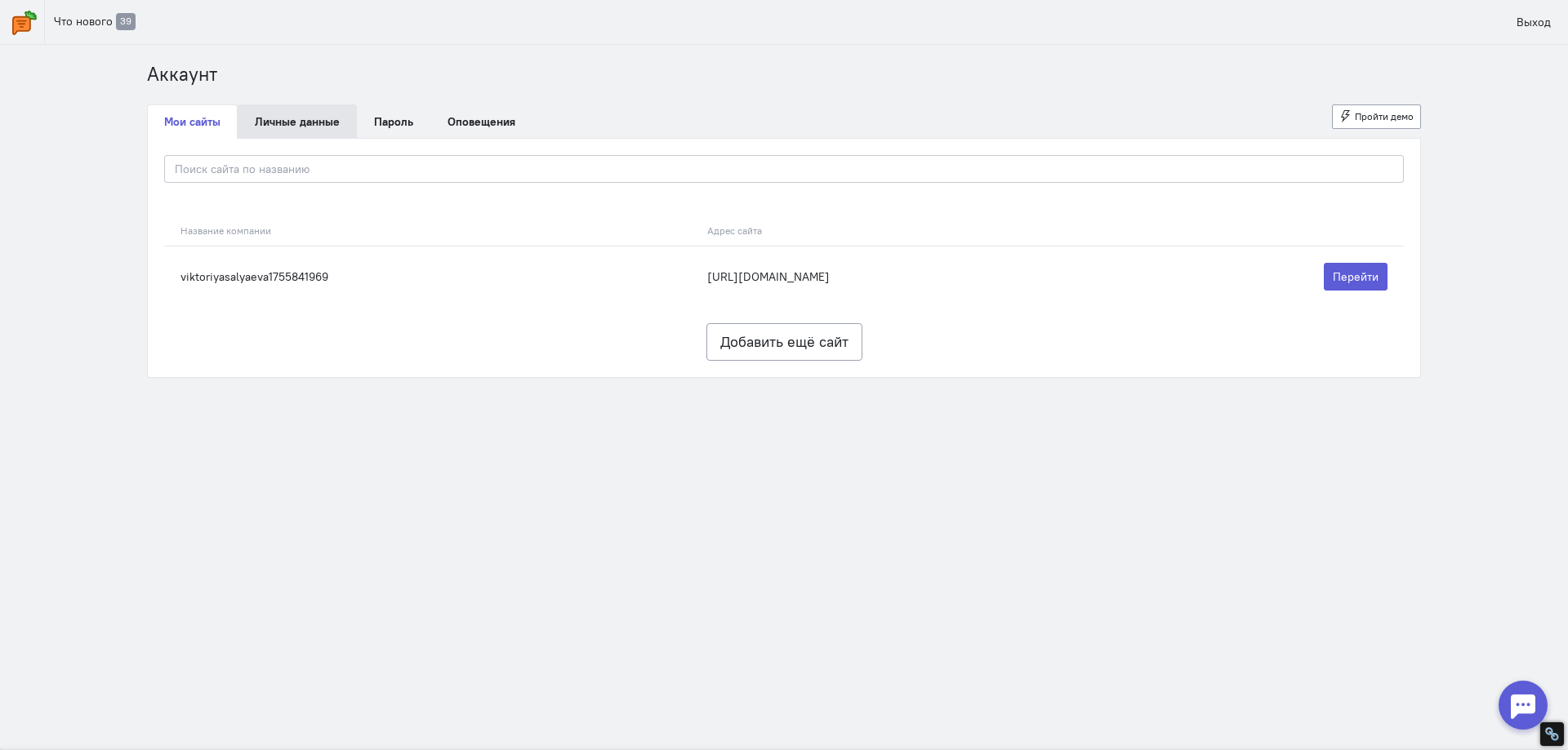
click at [283, 126] on link "Личные данные" at bounding box center [297, 122] width 119 height 34
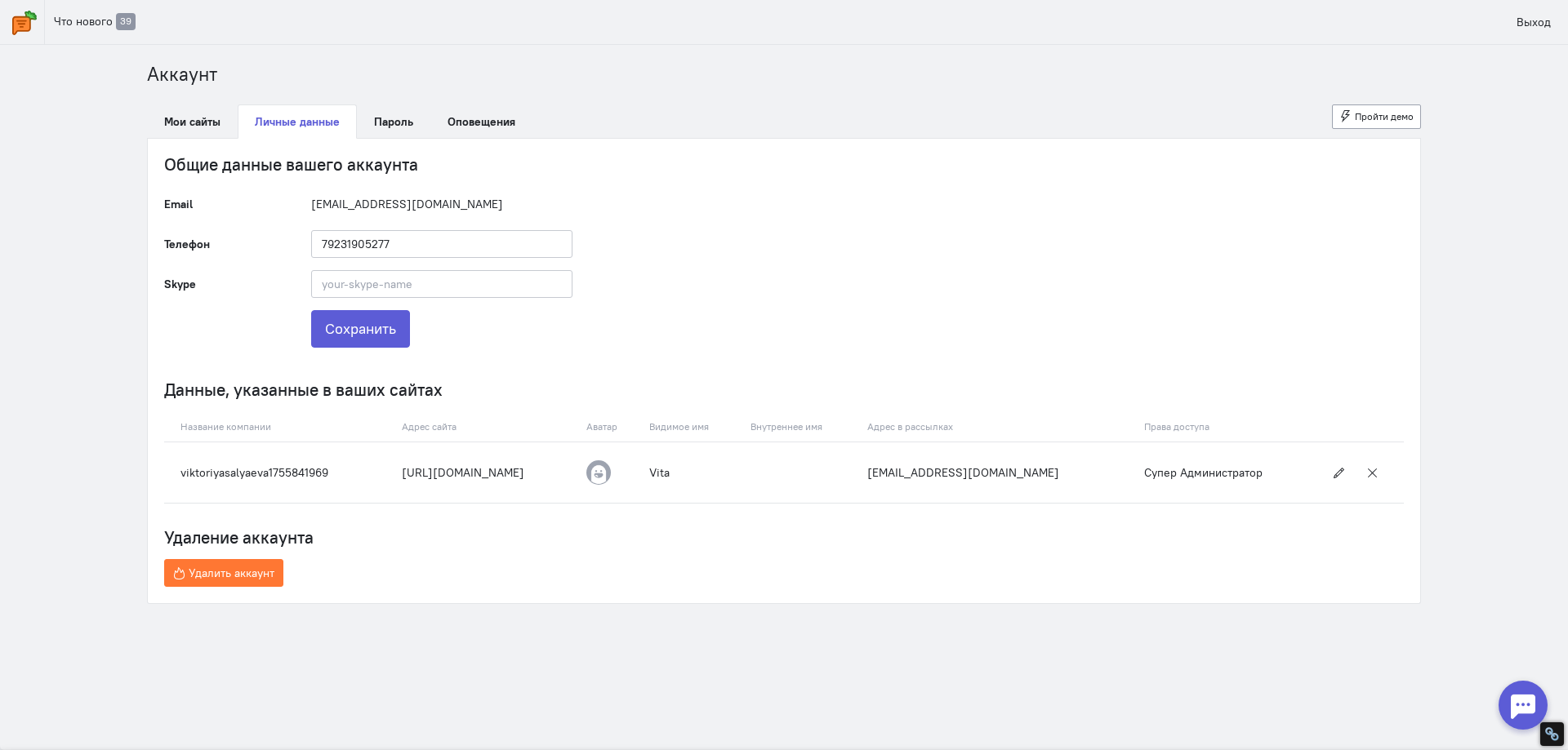
drag, startPoint x: 310, startPoint y: 201, endPoint x: 479, endPoint y: 200, distance: 169.0
click at [479, 200] on div "[EMAIL_ADDRESS][DOMAIN_NAME]" at bounding box center [442, 204] width 294 height 28
click at [28, 28] on img at bounding box center [24, 23] width 24 height 24
click at [195, 117] on link "Мои сайты" at bounding box center [192, 122] width 91 height 34
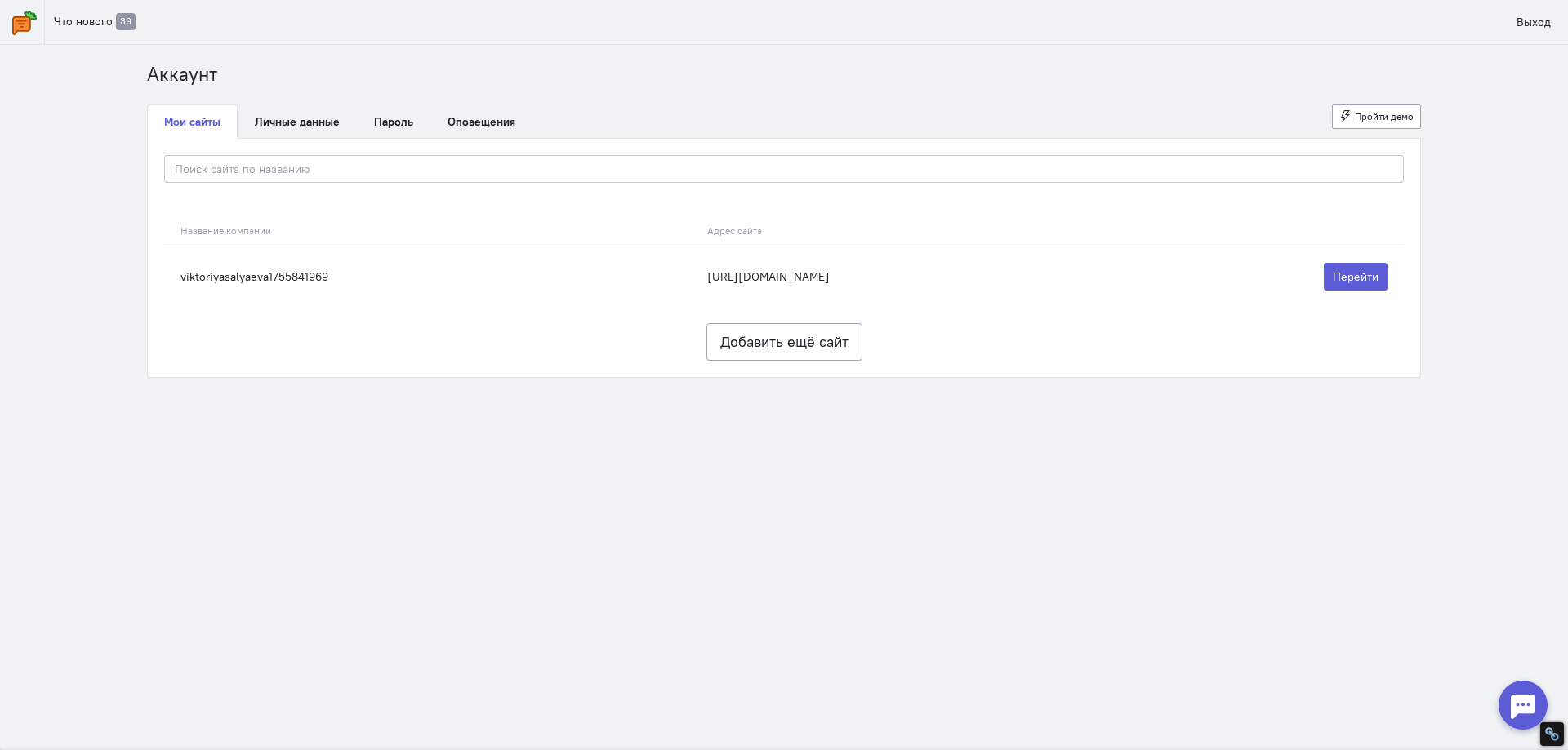
click at [30, 22] on img at bounding box center [24, 23] width 24 height 24
click at [70, 24] on span "Что нового" at bounding box center [83, 21] width 59 height 15
click at [28, 33] on img at bounding box center [24, 23] width 24 height 24
click at [257, 119] on link "Личные данные" at bounding box center [297, 122] width 119 height 34
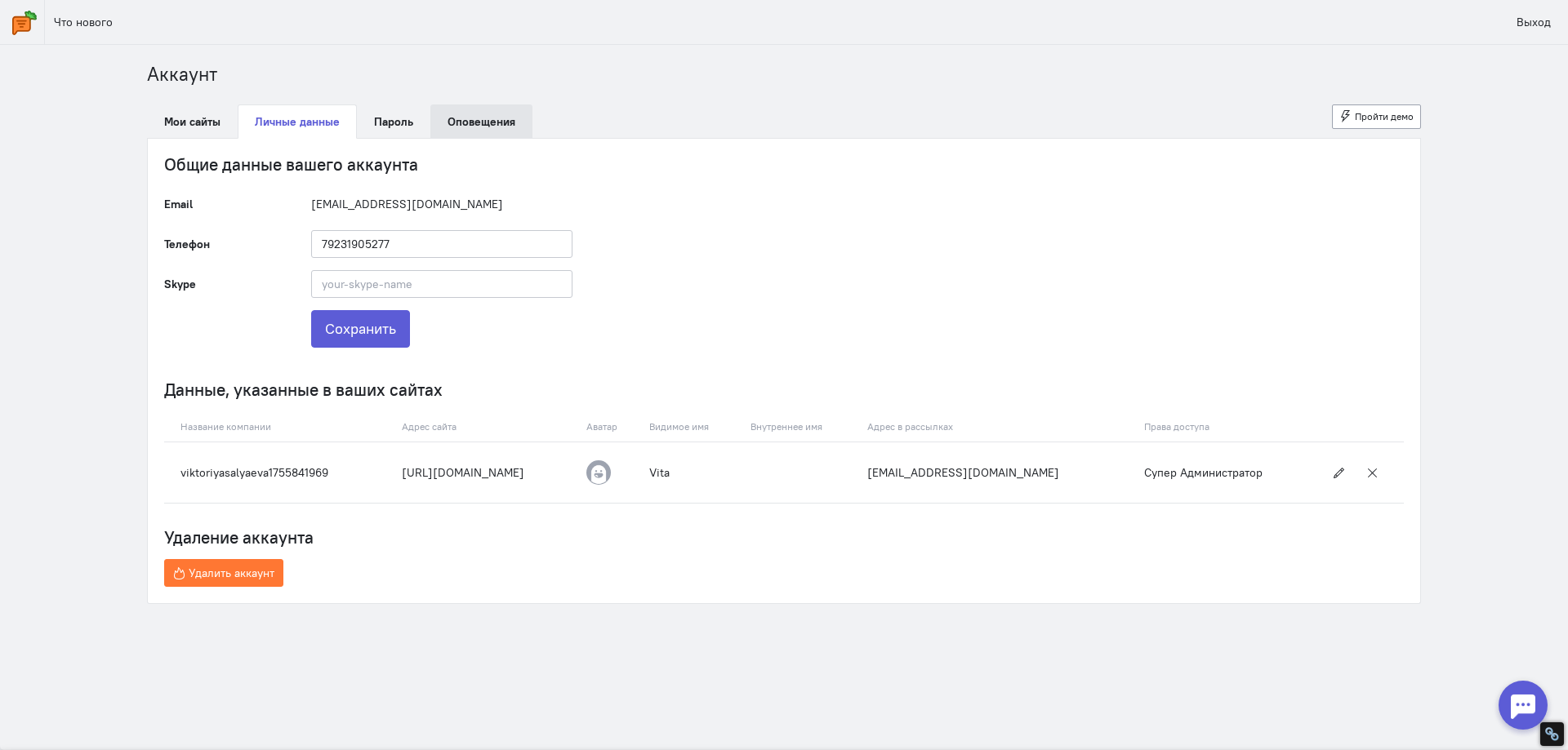
click at [500, 120] on link "Оповещения" at bounding box center [481, 122] width 103 height 34
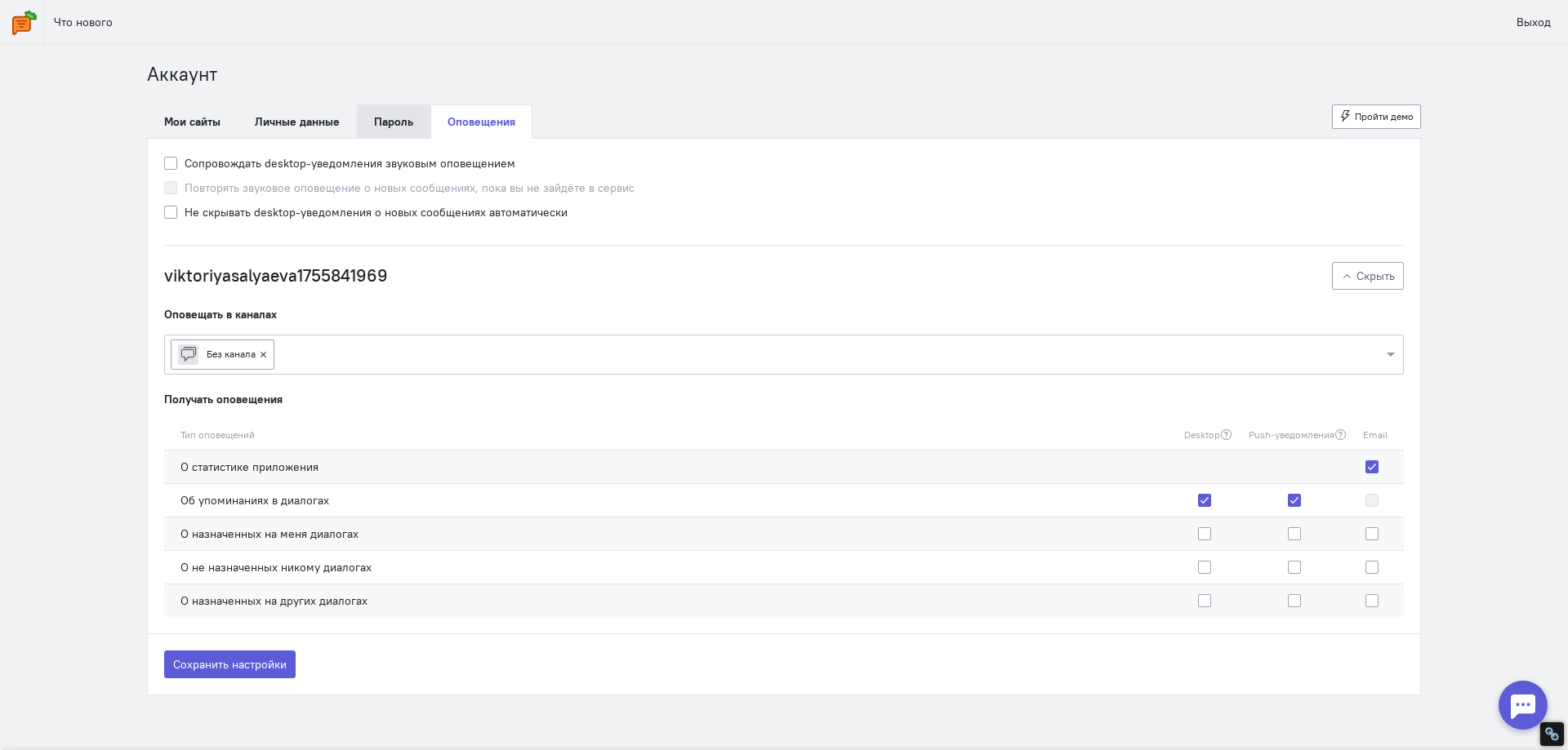
click at [374, 119] on link "Пароль" at bounding box center [393, 122] width 74 height 34
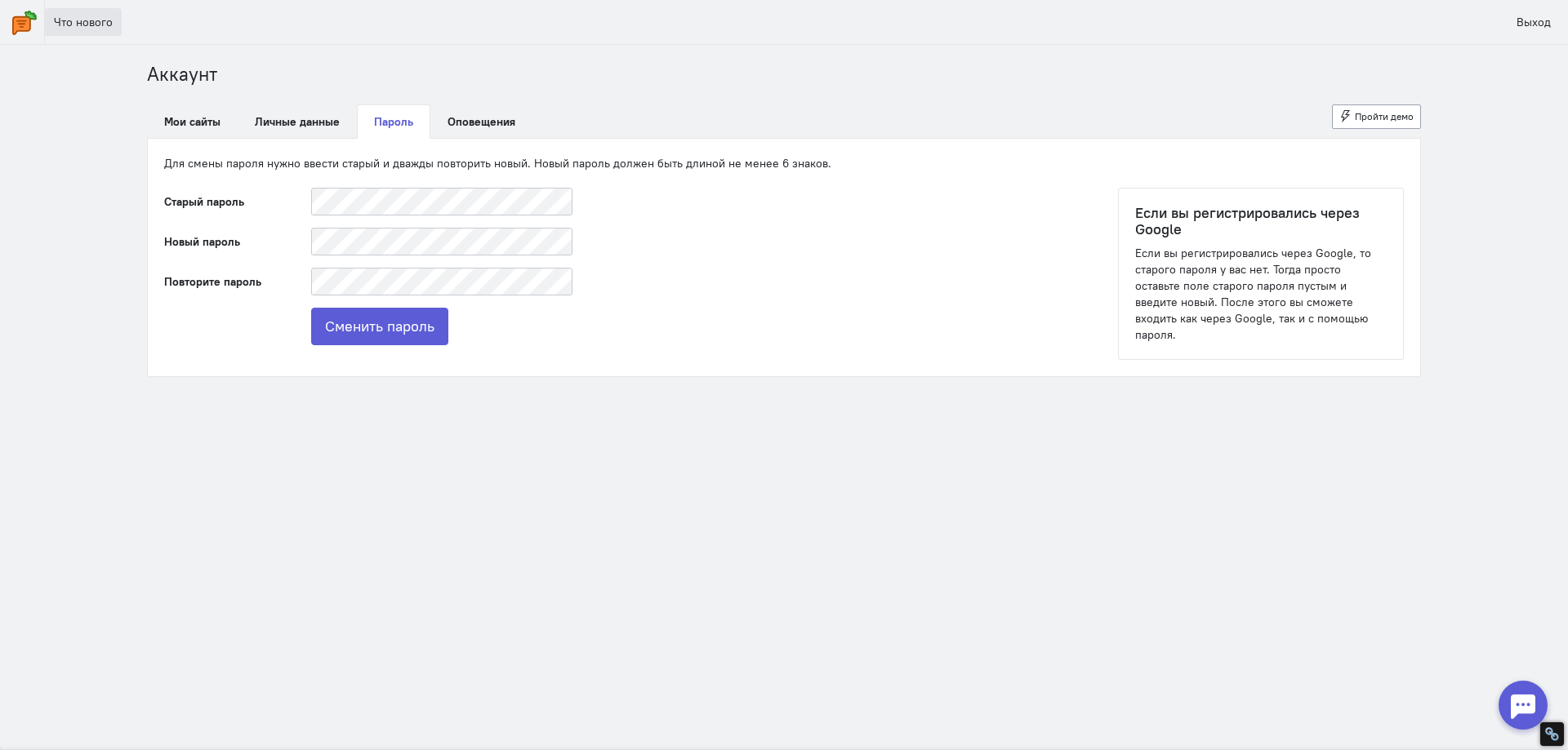
click at [103, 24] on span "Что нового" at bounding box center [83, 22] width 59 height 15
click at [184, 77] on li "Аккаунт" at bounding box center [181, 75] width 70 height 27
click at [17, 23] on img at bounding box center [24, 23] width 24 height 24
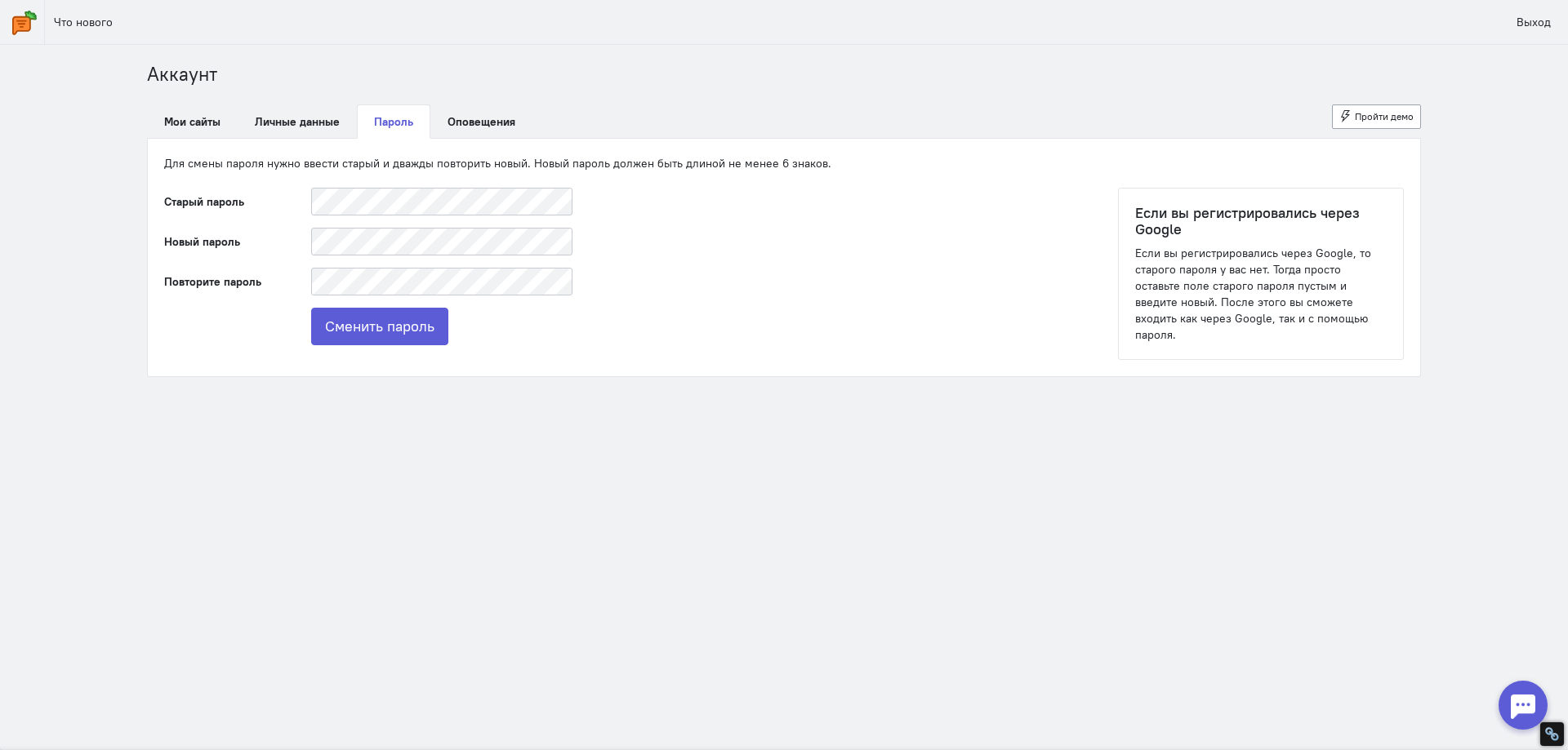
click at [17, 23] on img at bounding box center [24, 23] width 24 height 24
